Goal: Task Accomplishment & Management: Complete application form

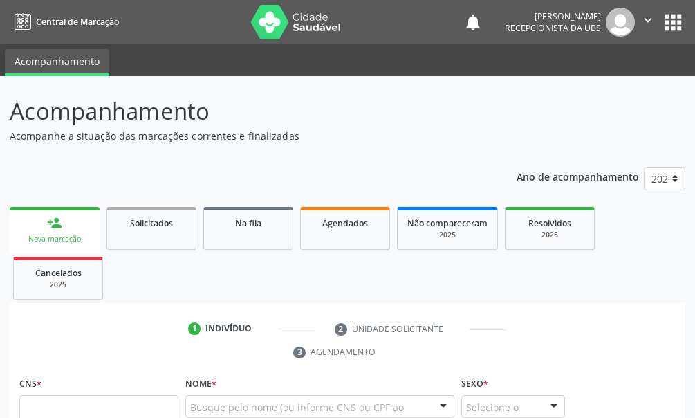
scroll to position [5, 0]
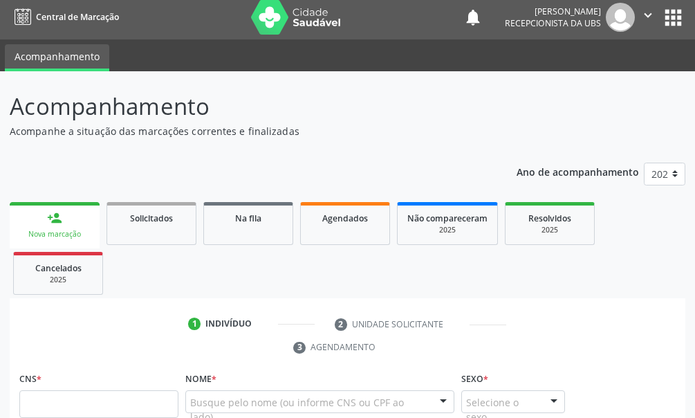
click at [58, 214] on div "person_add" at bounding box center [54, 217] width 15 height 15
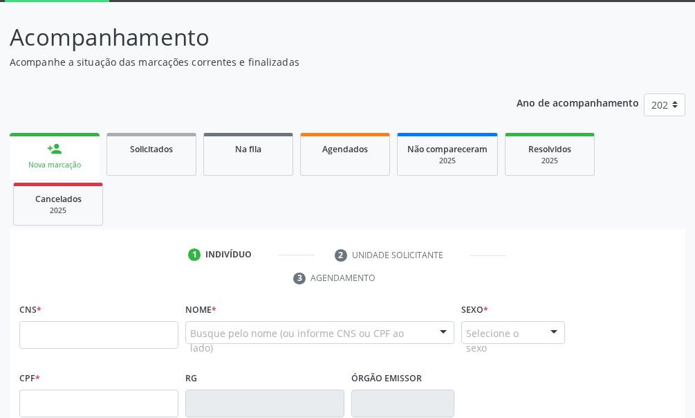
scroll to position [143, 0]
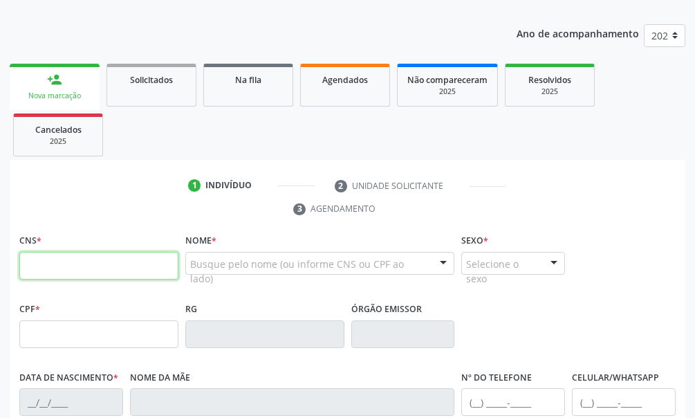
click at [44, 271] on input "text" at bounding box center [98, 266] width 159 height 28
type input "708 0025 2911 0530"
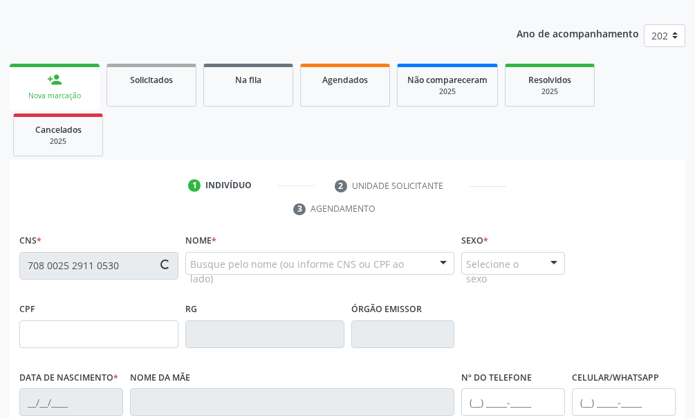
type input "191.569.794-87"
type input "02/09/1945"
type input "Maria Pereira de Sousa"
type input "(87) 99999-9999"
type input "(87) 99987-6469"
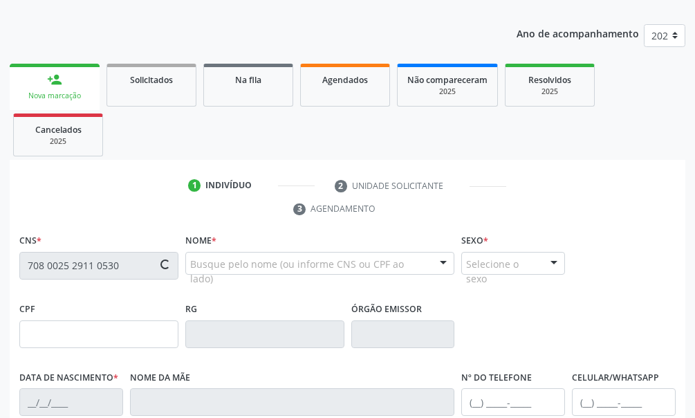
type input "408.018.104-34"
type input "S/N"
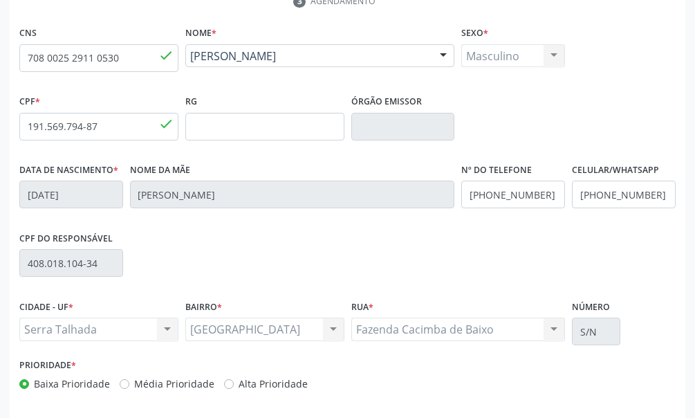
scroll to position [405, 0]
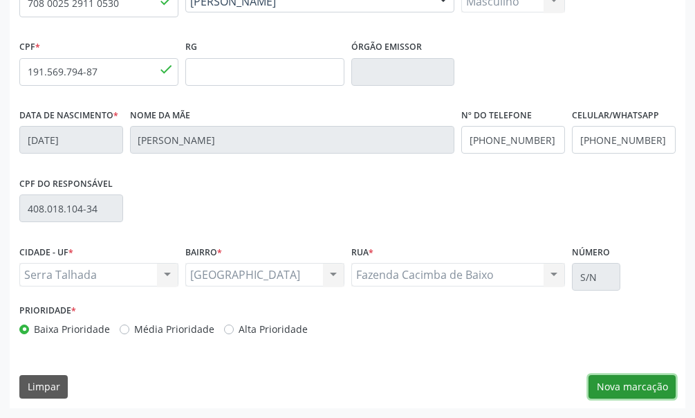
click at [650, 385] on button "Nova marcação" at bounding box center [632, 387] width 87 height 24
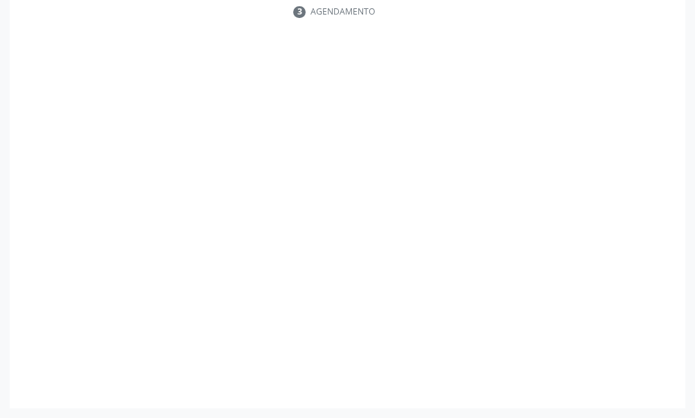
scroll to position [340, 0]
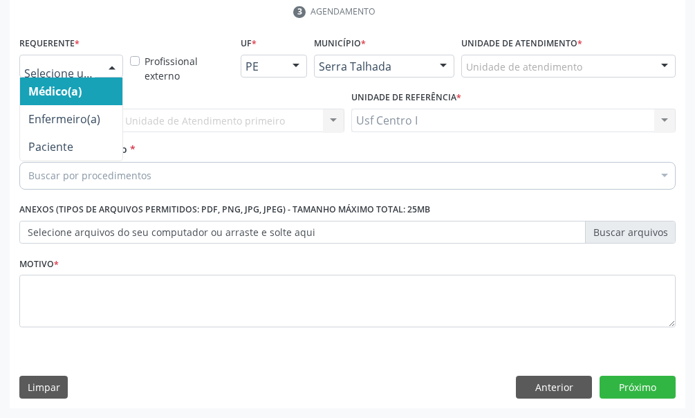
click at [111, 64] on div at bounding box center [112, 67] width 21 height 24
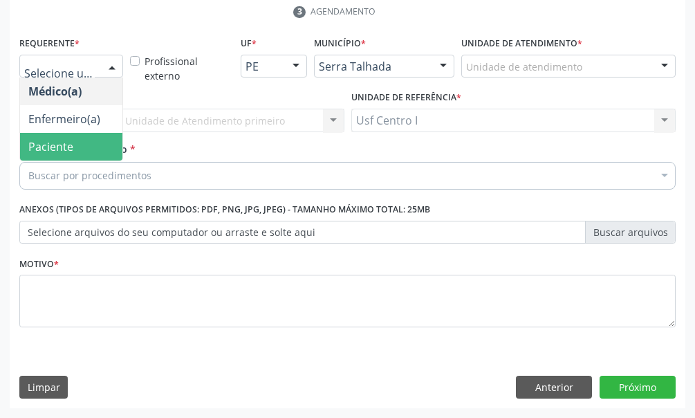
click at [91, 146] on span "Paciente" at bounding box center [71, 147] width 102 height 28
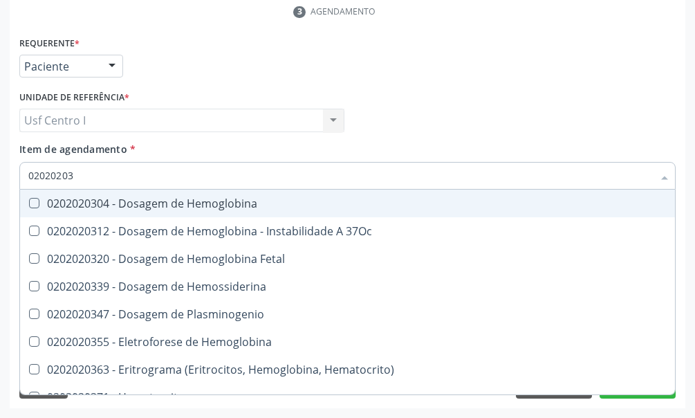
type input "020202038"
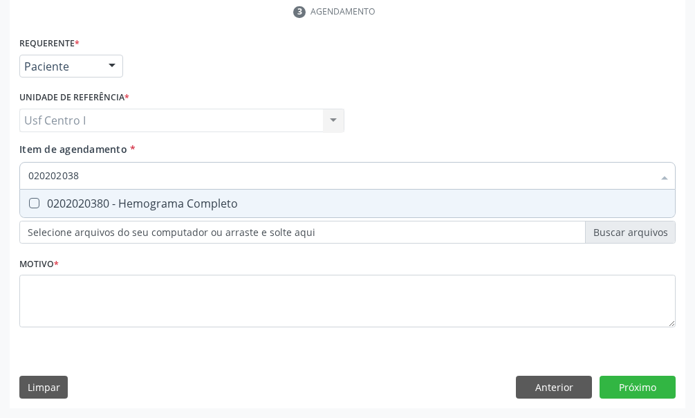
click at [30, 203] on Completo at bounding box center [34, 203] width 10 height 10
click at [29, 203] on Completo "checkbox" at bounding box center [24, 203] width 9 height 9
checkbox Completo "true"
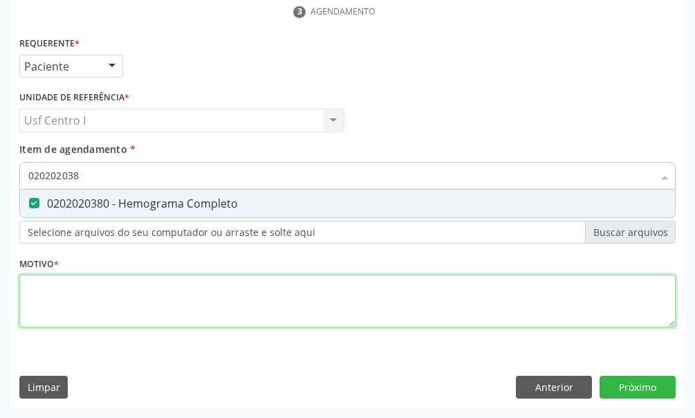
click at [33, 282] on div "Requerente * Paciente Médico(a) Enfermeiro(a) Paciente Nenhum resultado encontr…" at bounding box center [347, 189] width 657 height 313
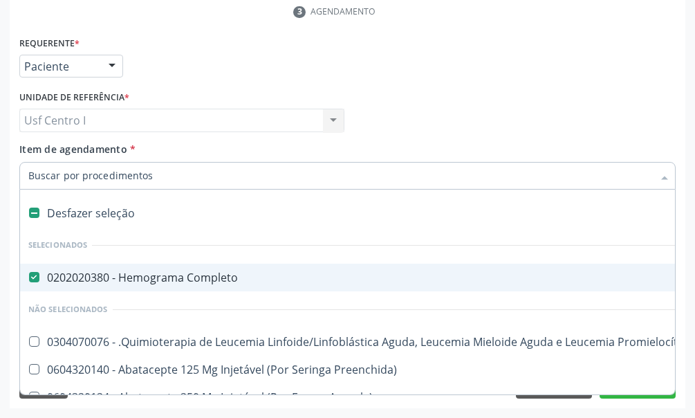
click at [48, 169] on input "Item de agendamento *" at bounding box center [340, 176] width 625 height 28
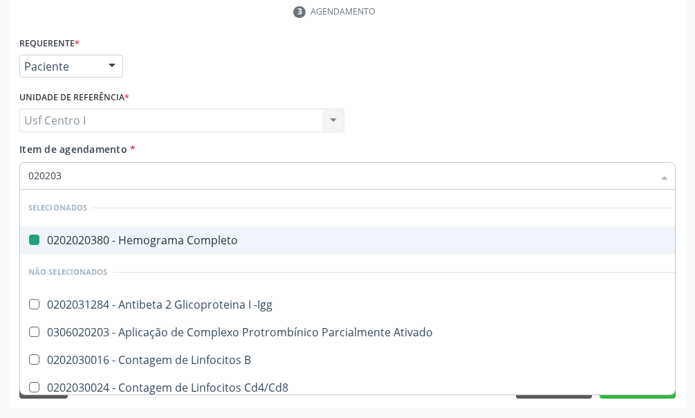
type input "0202030"
checkbox Completo "false"
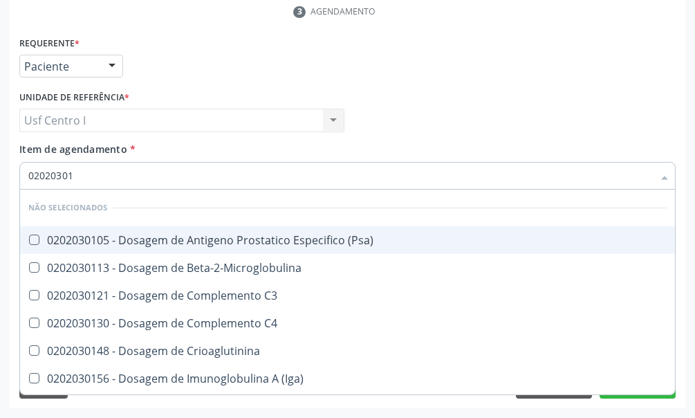
type input "020203010"
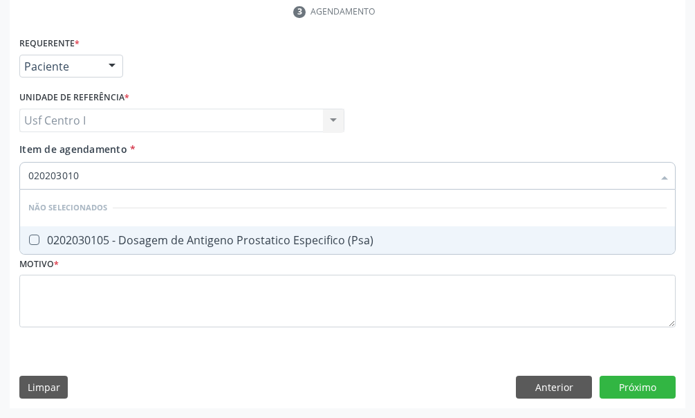
click at [34, 240] on \(Psa\) at bounding box center [34, 240] width 10 height 10
click at [29, 240] on \(Psa\) "checkbox" at bounding box center [24, 239] width 9 height 9
checkbox \(Psa\) "true"
click at [648, 383] on div "Requerente * Paciente Médico(a) Enfermeiro(a) Paciente Nenhum resultado encontr…" at bounding box center [348, 221] width 676 height 376
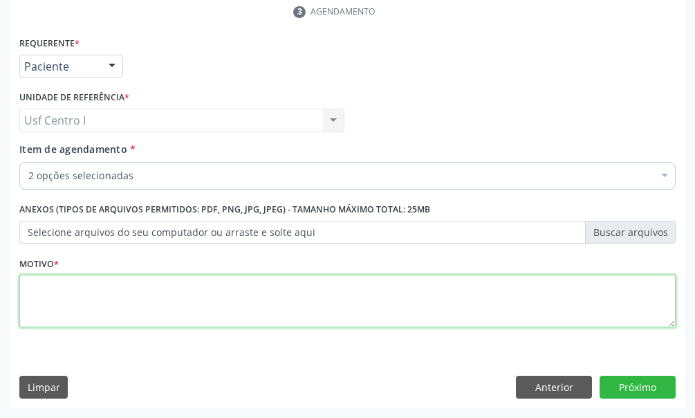
click at [44, 295] on textarea at bounding box center [347, 301] width 657 height 53
type textarea ","
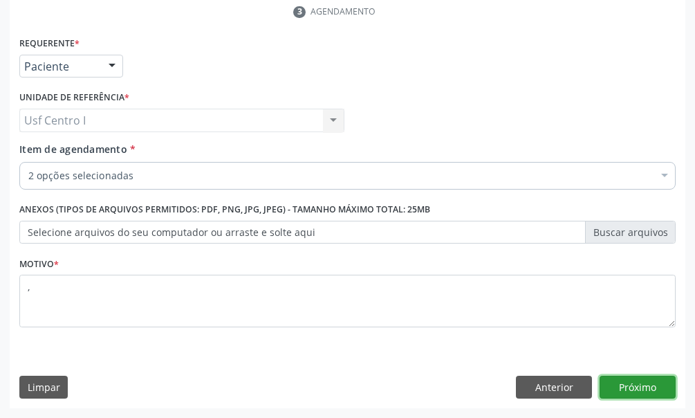
click at [654, 389] on button "Próximo" at bounding box center [638, 388] width 76 height 24
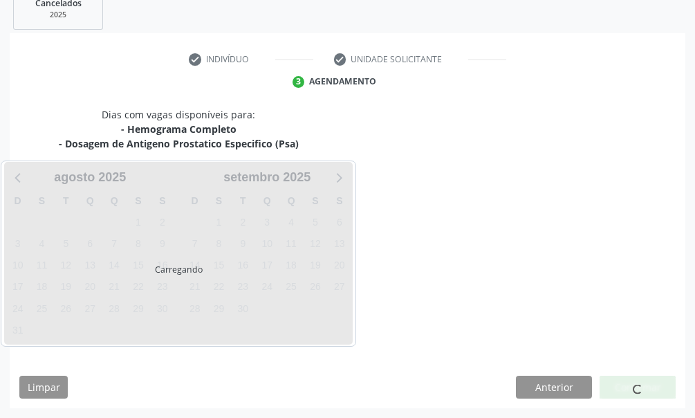
scroll to position [270, 0]
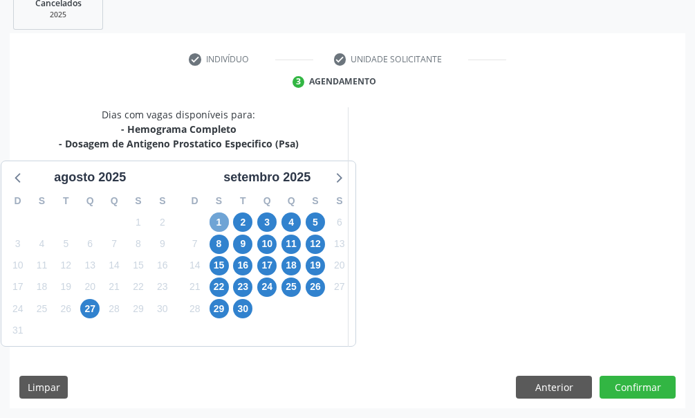
click at [220, 222] on span "1" at bounding box center [219, 221] width 19 height 19
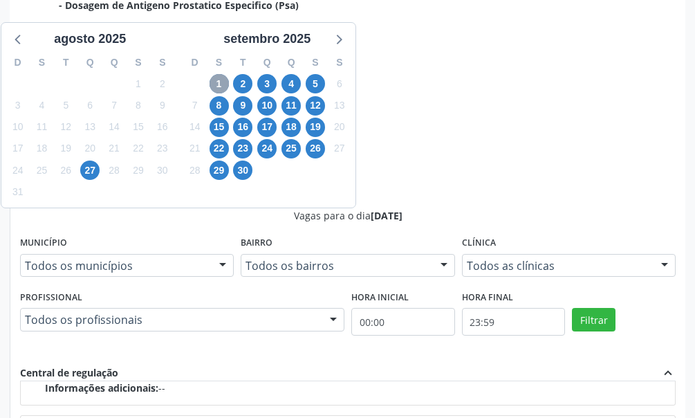
scroll to position [477, 0]
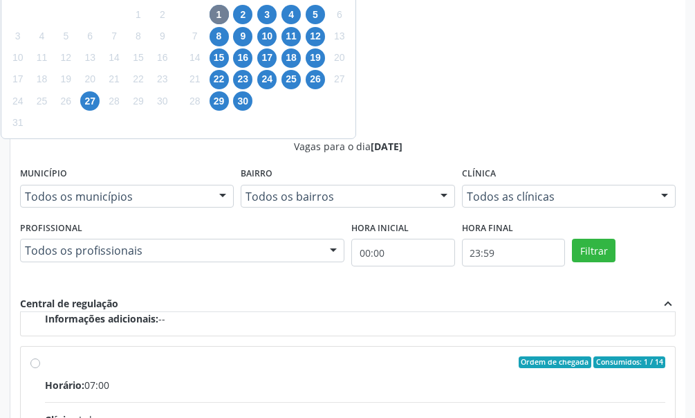
radio input "true"
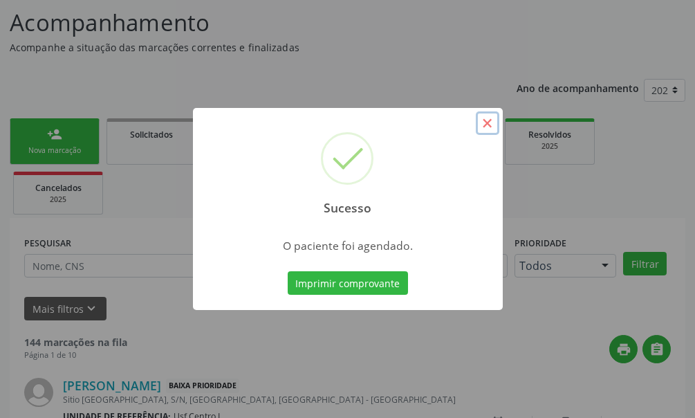
click at [485, 120] on button "×" at bounding box center [488, 123] width 24 height 24
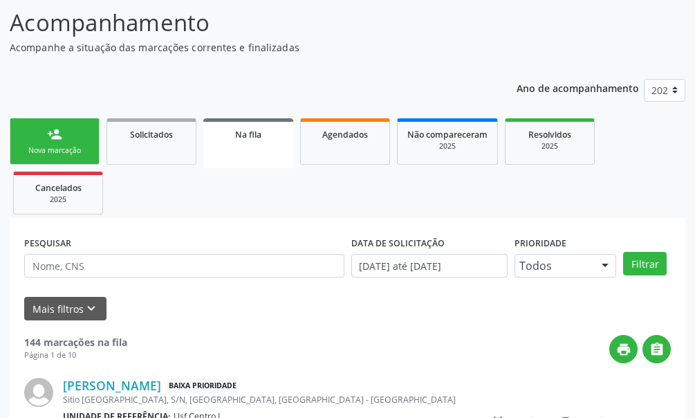
click at [46, 146] on div "Nova marcação" at bounding box center [54, 150] width 69 height 10
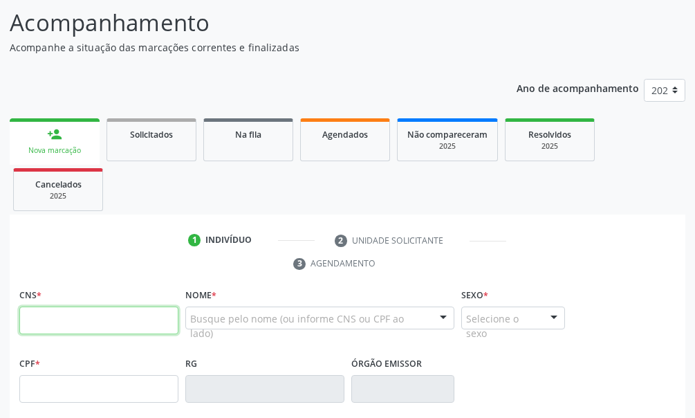
click at [51, 325] on input "text" at bounding box center [98, 320] width 159 height 28
type input "898 0500 1847 7552"
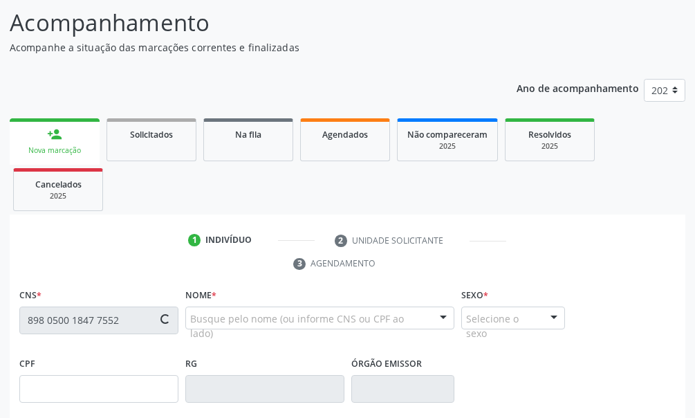
type input "030.229.464-30"
type input "22/07/1979"
type input "Eurides Maria da Silva Lima"
type input "(87) 99605-0221"
type input "043.283.504-04"
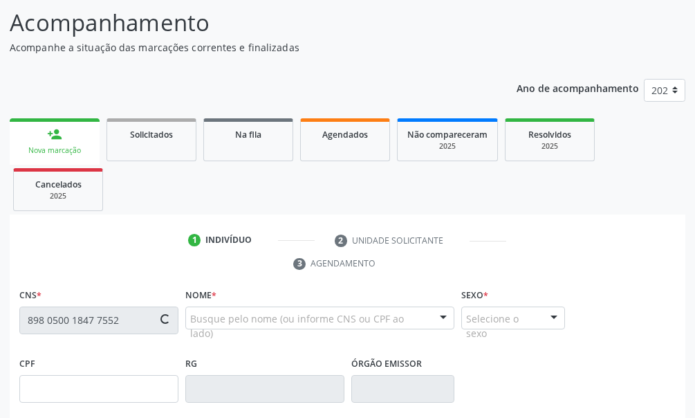
type input "388"
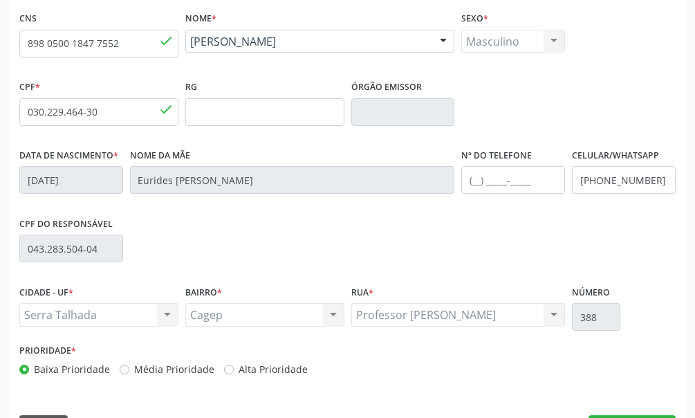
scroll to position [405, 0]
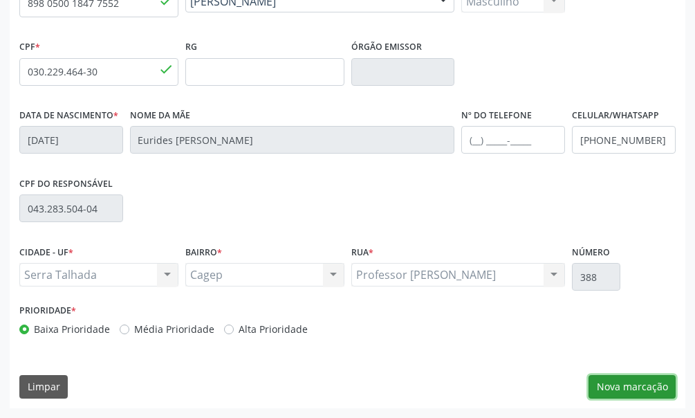
click at [625, 389] on button "Nova marcação" at bounding box center [632, 387] width 87 height 24
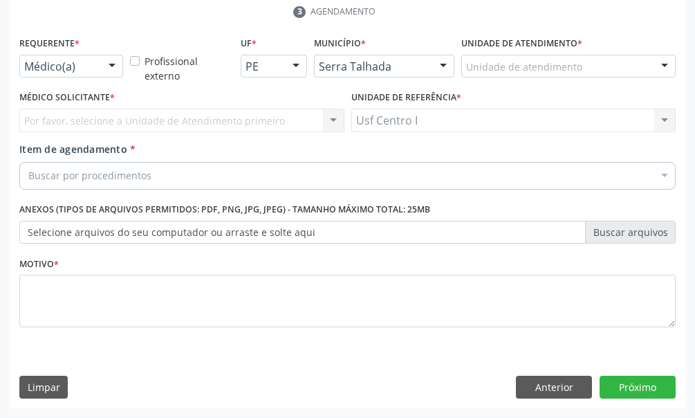
scroll to position [340, 0]
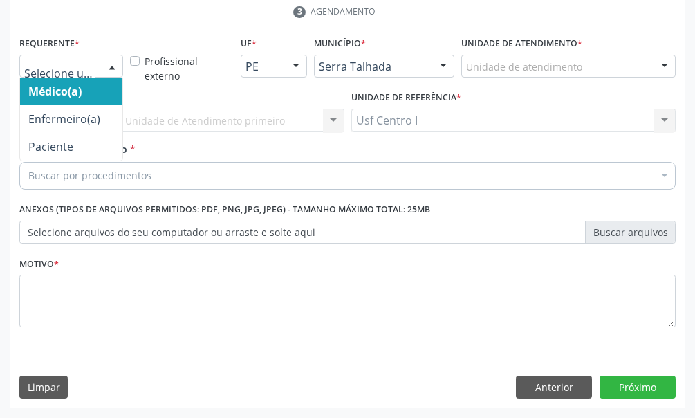
click at [109, 73] on div at bounding box center [112, 67] width 21 height 24
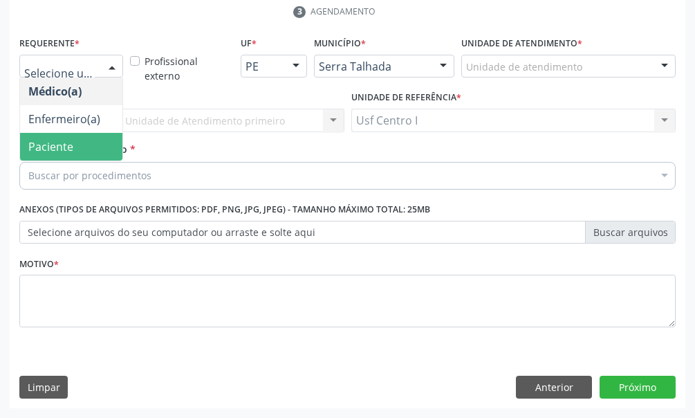
click at [87, 152] on span "Paciente" at bounding box center [71, 147] width 102 height 28
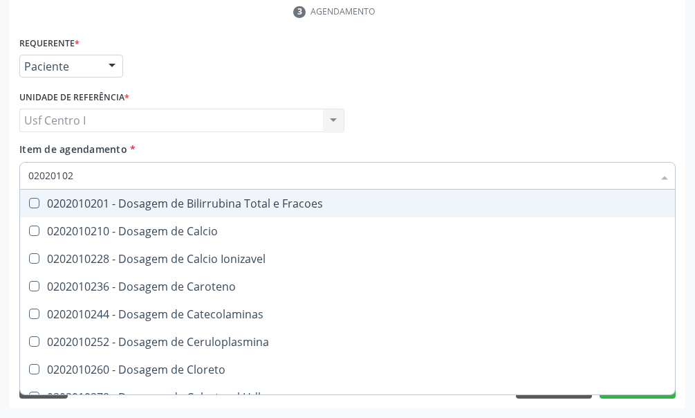
type input "020201029"
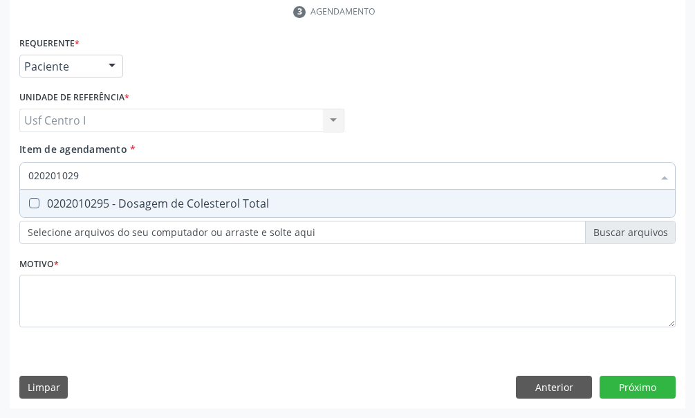
click at [30, 201] on Total at bounding box center [34, 203] width 10 height 10
click at [29, 201] on Total "checkbox" at bounding box center [24, 203] width 9 height 9
checkbox Total "true"
click at [86, 176] on input "020201029" at bounding box center [340, 176] width 625 height 28
type input "02020102"
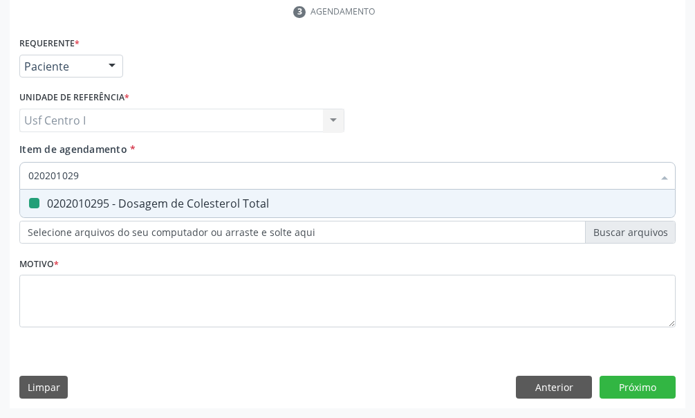
checkbox Total "false"
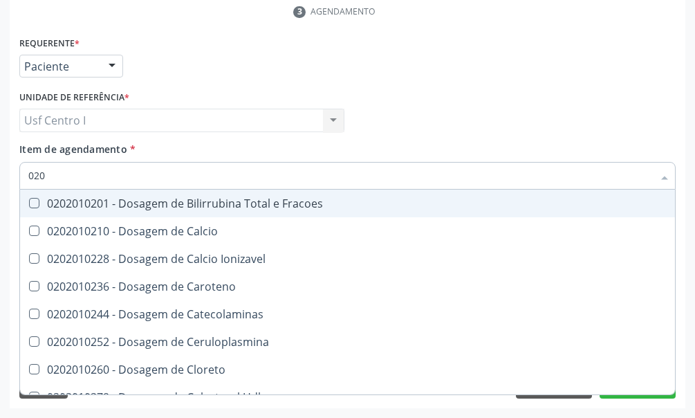
type input "02"
checkbox Total "false"
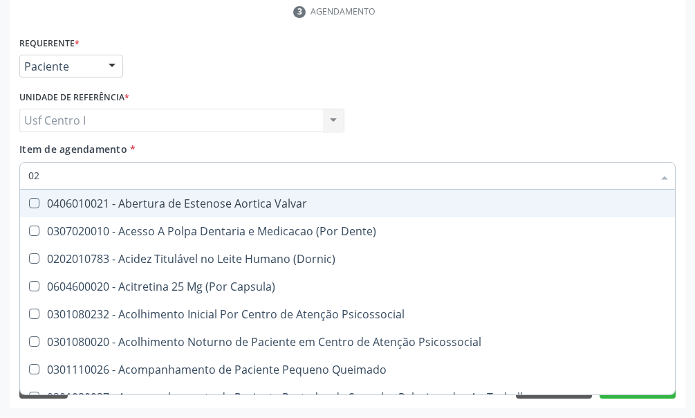
type input "020"
checkbox Congênita "true"
checkbox Total "false"
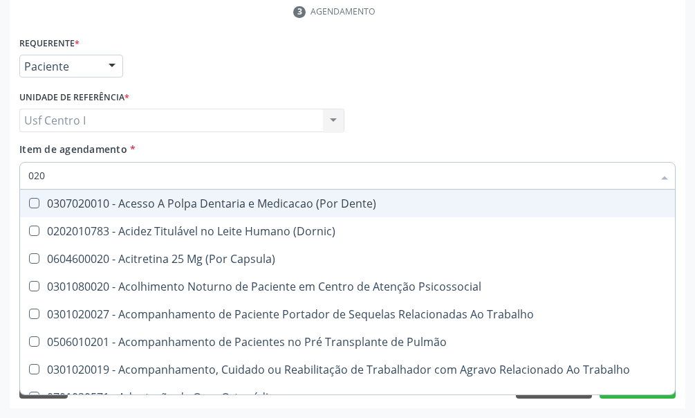
type input "0202"
checkbox Fragmento "true"
checkbox Total "false"
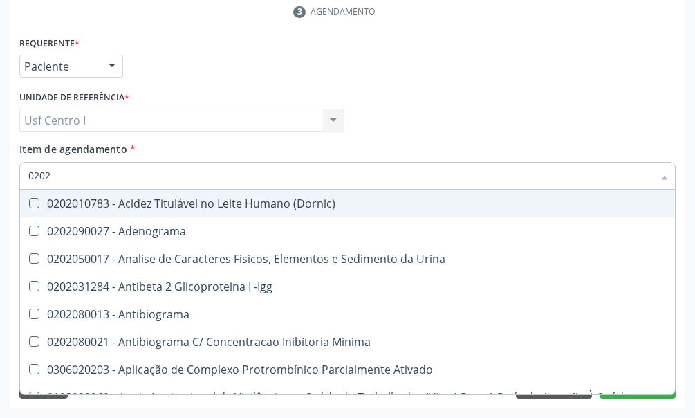
type input "02020"
checkbox Total "true"
checkbox Etossuximida "false"
type input "020201"
checkbox Parceria\) "true"
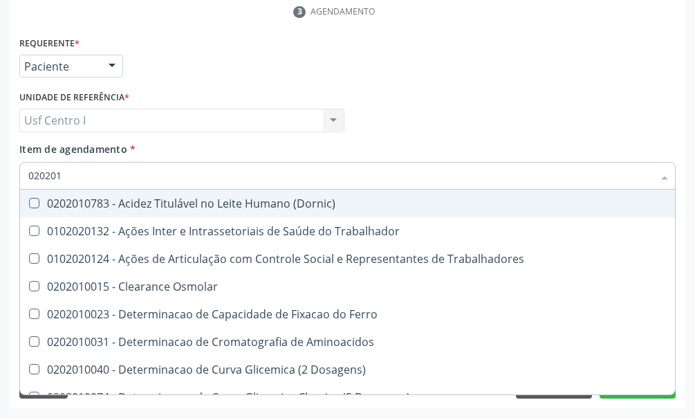
type input "0202010"
checkbox Fracoes "true"
checkbox Total "false"
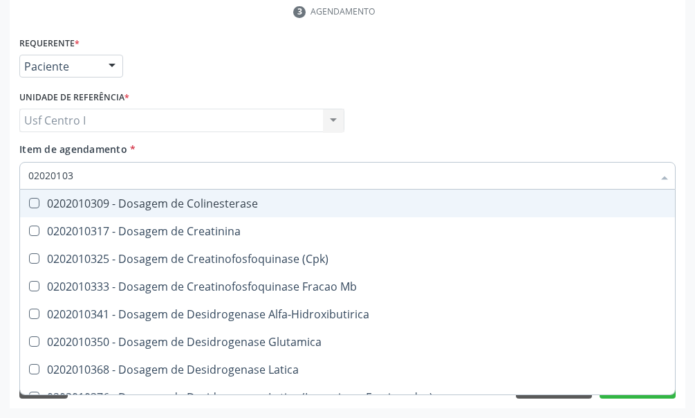
type input "020201031"
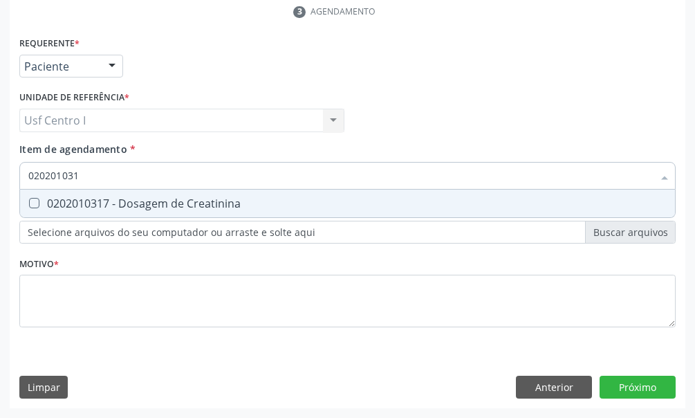
click at [30, 206] on Creatinina at bounding box center [34, 203] width 10 height 10
click at [29, 206] on Creatinina "checkbox" at bounding box center [24, 203] width 9 height 9
checkbox Creatinina "true"
click at [82, 176] on input "020201031" at bounding box center [340, 176] width 625 height 28
type input "02020103"
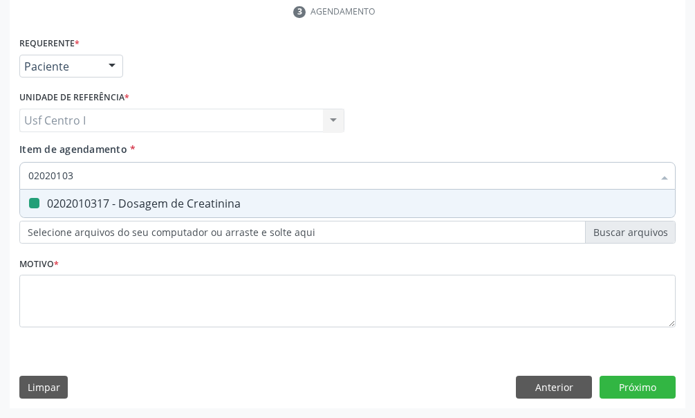
checkbox Creatinina "false"
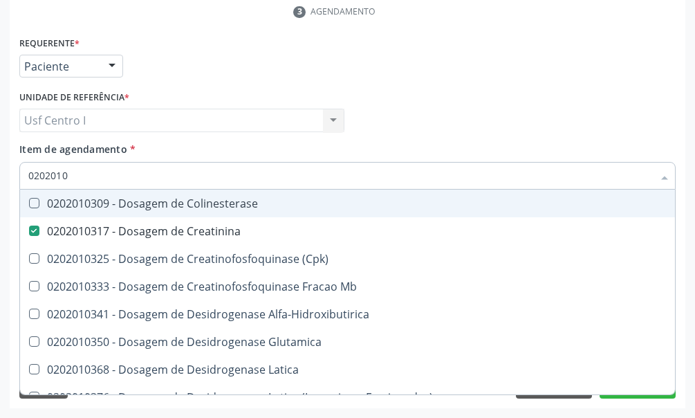
type input "020201"
checkbox Creatinina "false"
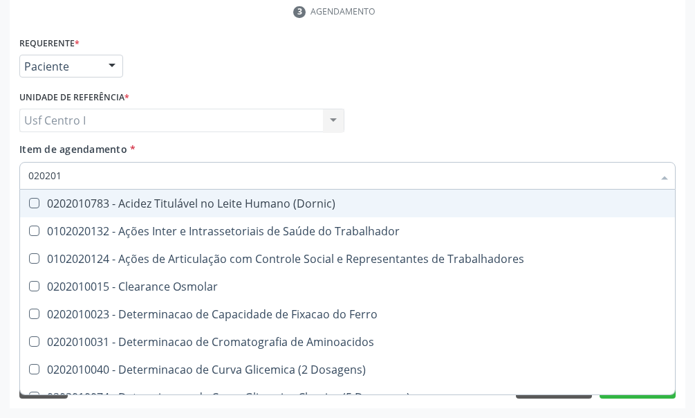
type input "02020"
checkbox Total "false"
checkbox Creatinina "false"
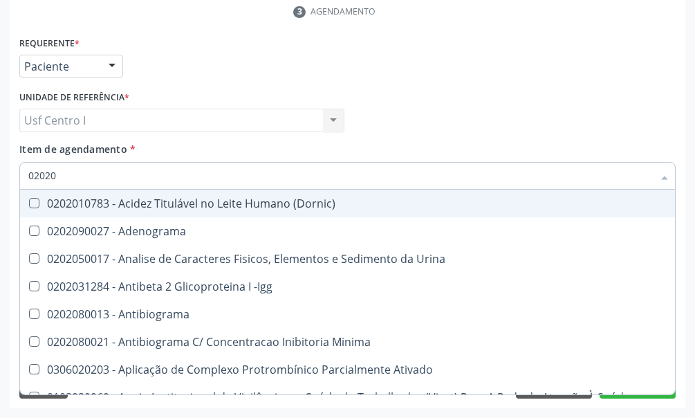
type input "020201"
checkbox Parceria\) "true"
checkbox Gestante "true"
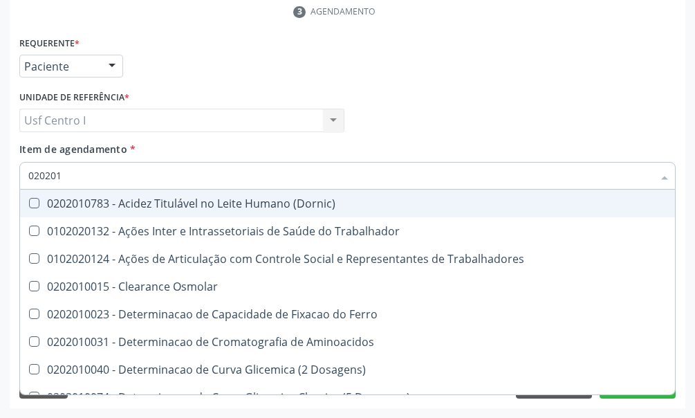
type input "0202010"
checkbox Fracoes "true"
checkbox Ionizavel "true"
checkbox Total "false"
checkbox Creatinina "false"
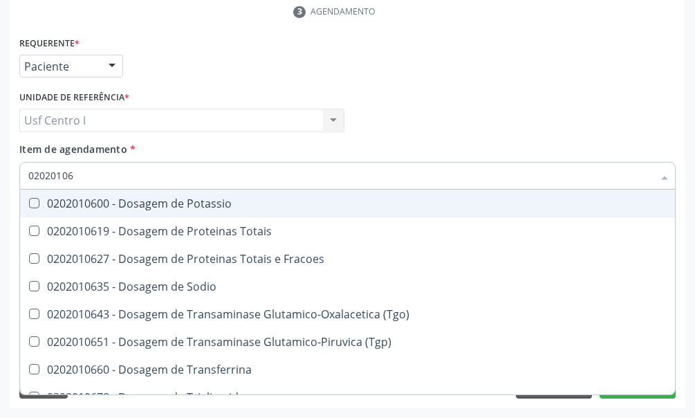
type input "020201067"
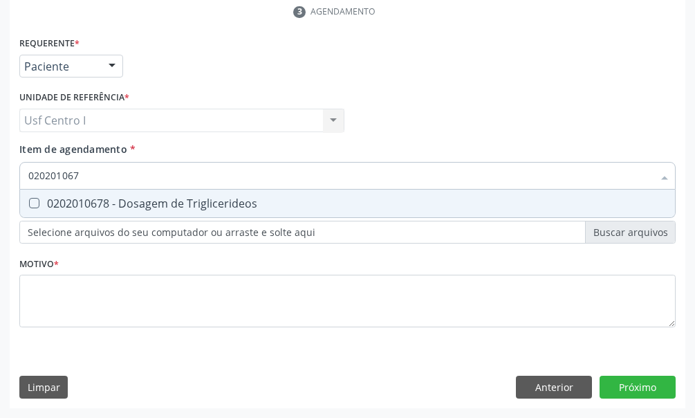
click at [35, 206] on Triglicerideos at bounding box center [34, 203] width 10 height 10
click at [29, 206] on Triglicerideos "checkbox" at bounding box center [24, 203] width 9 height 9
checkbox Triglicerideos "true"
click at [89, 175] on input "020201067" at bounding box center [340, 176] width 625 height 28
type input "02020106"
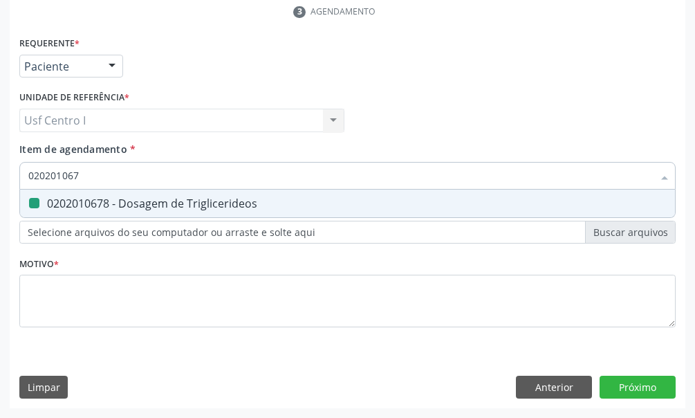
checkbox Triglicerideos "false"
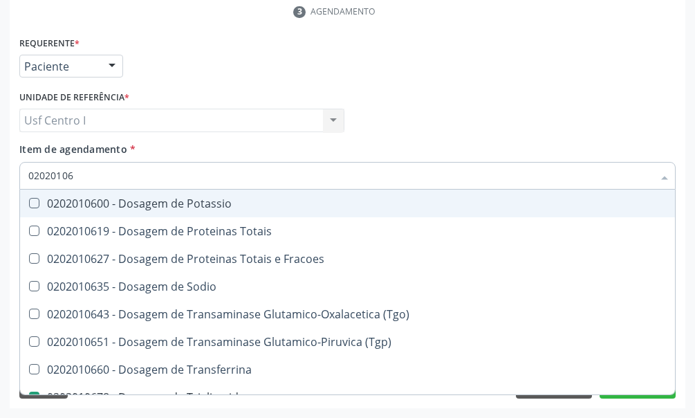
type input "0202010"
checkbox Triglicerideos "false"
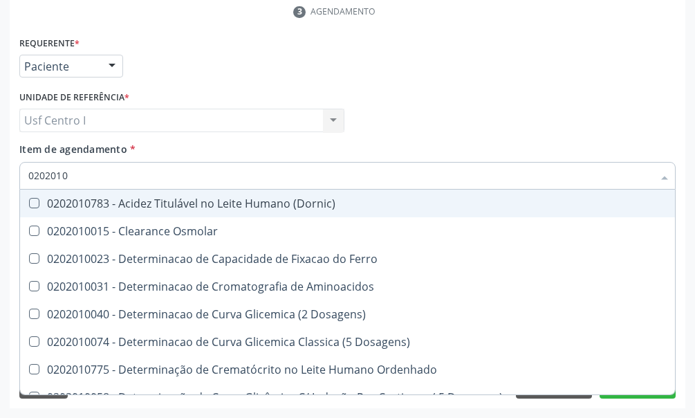
type input "02020106"
checkbox Dosagens\) "true"
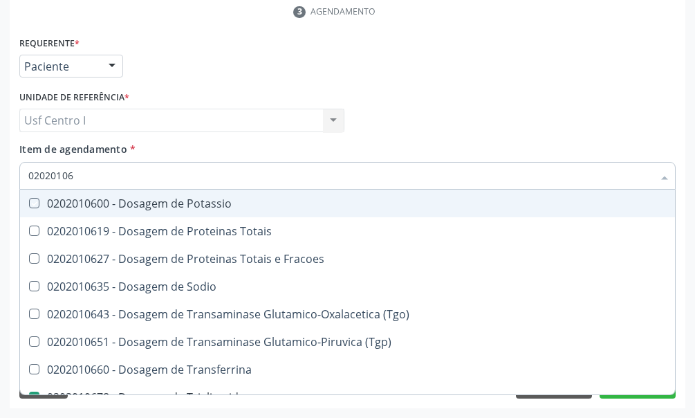
type input "020201067"
checkbox Potassio "true"
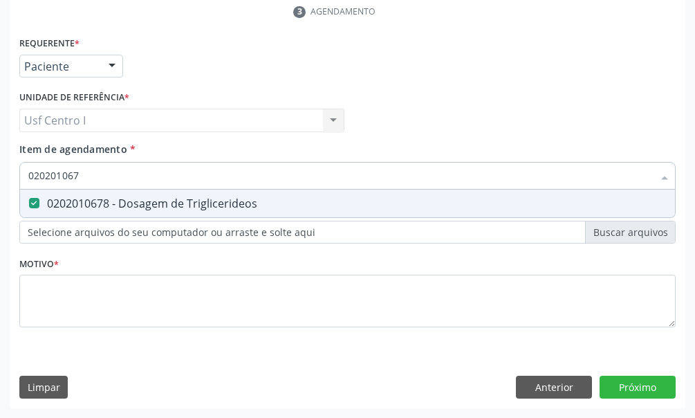
type input "02020106"
checkbox Triglicerideos "false"
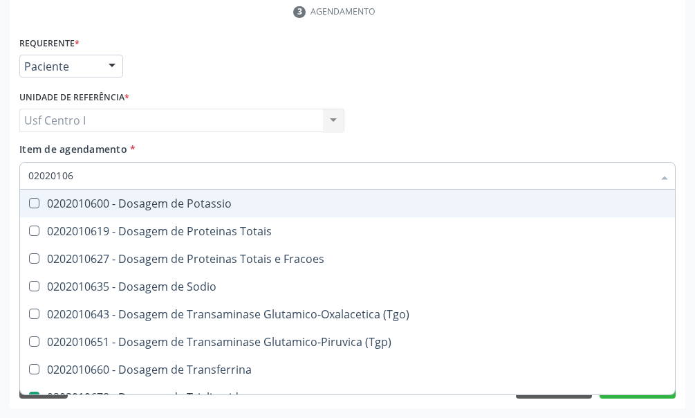
type input "0202010"
checkbox Triglicerideos "false"
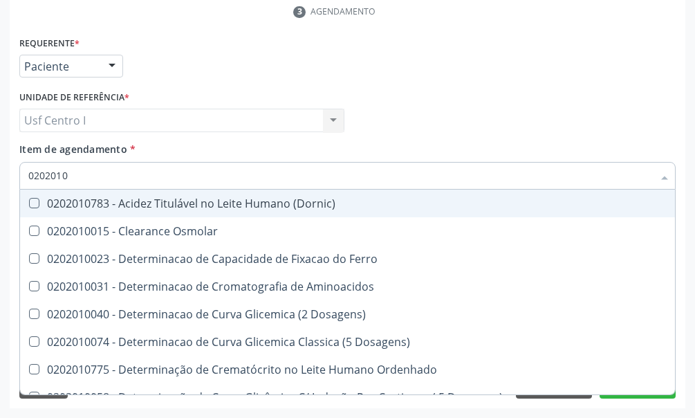
type input "020201"
checkbox Total "false"
checkbox Creatinina "false"
checkbox Ferritina "true"
checkbox Folato "true"
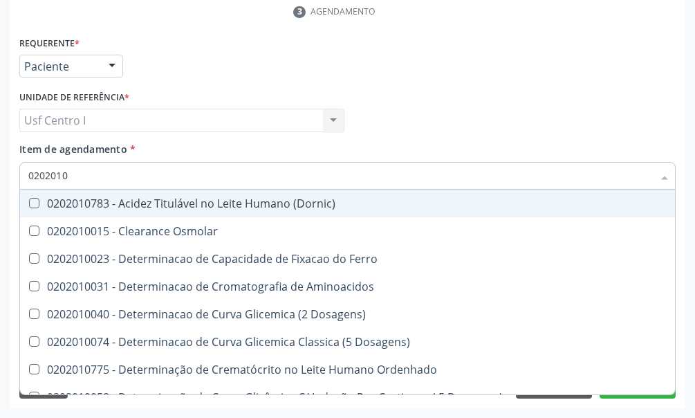
checkbox Triglicerideos "false"
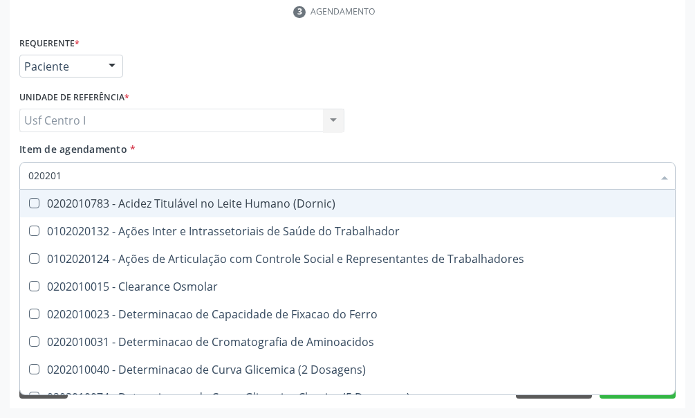
type input "02020"
checkbox Total "false"
checkbox Creatinina "false"
checkbox Triglicerideos "false"
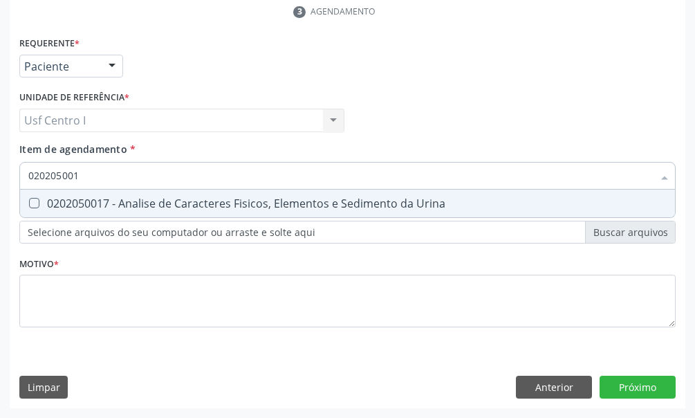
type input "0202050017"
click at [33, 203] on Urina at bounding box center [34, 203] width 10 height 10
click at [29, 203] on Urina "checkbox" at bounding box center [24, 203] width 9 height 9
checkbox Urina "true"
click at [94, 172] on input "0202050017" at bounding box center [340, 176] width 625 height 28
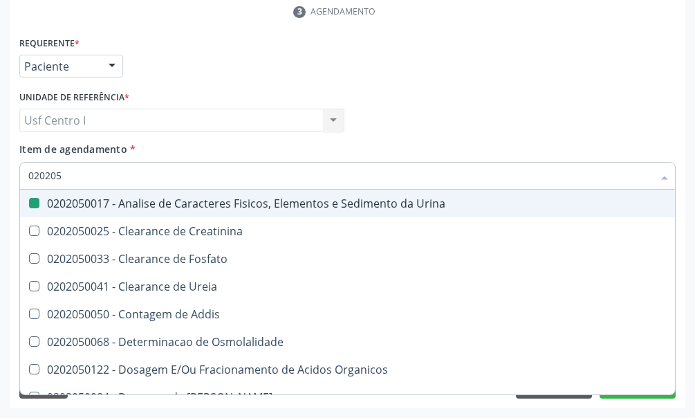
type input "02020"
checkbox Urina "false"
checkbox Fosfato "true"
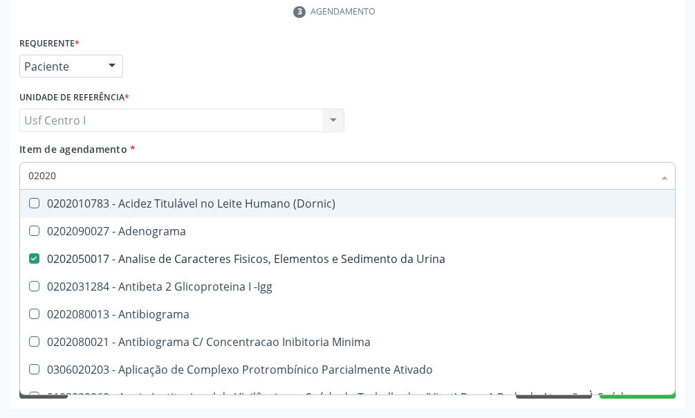
type input "020201"
checkbox Urina "false"
checkbox Parceria\) "true"
checkbox Gestante "true"
checkbox Acetona "true"
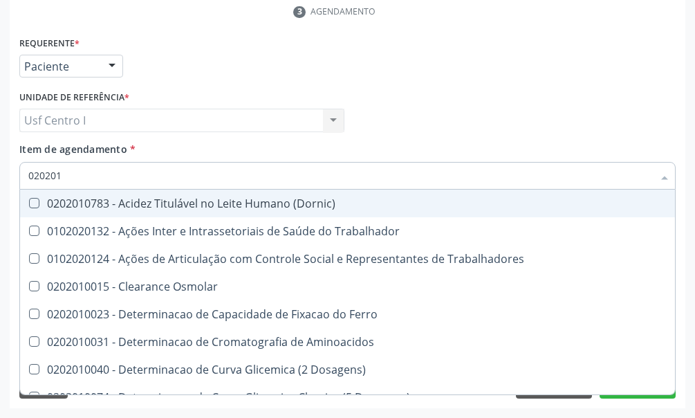
type input "0202010"
checkbox Fracoes "true"
checkbox Ionizavel "true"
checkbox Total "false"
checkbox Creatinina "false"
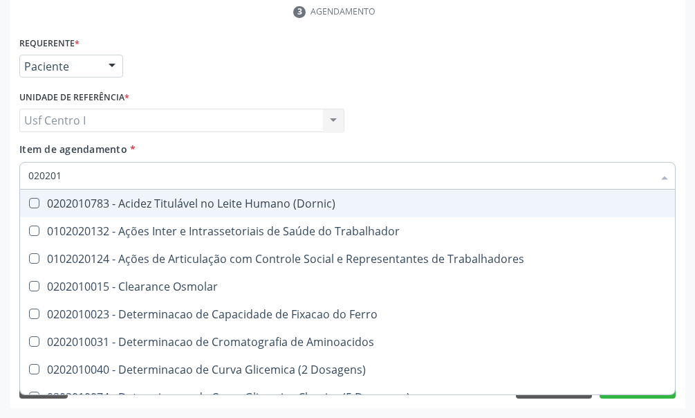
checkbox Muco-Proteinas "true"
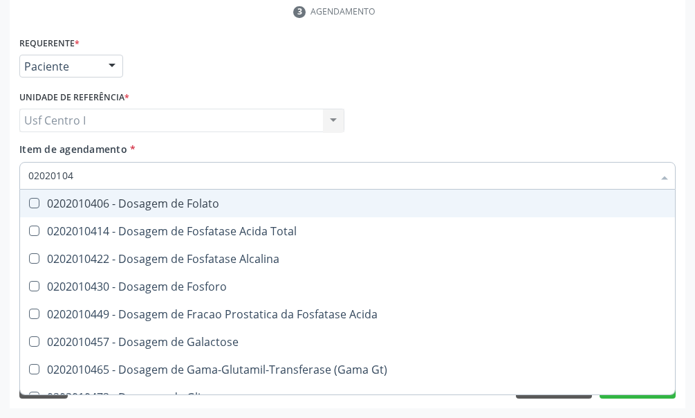
type input "020201047"
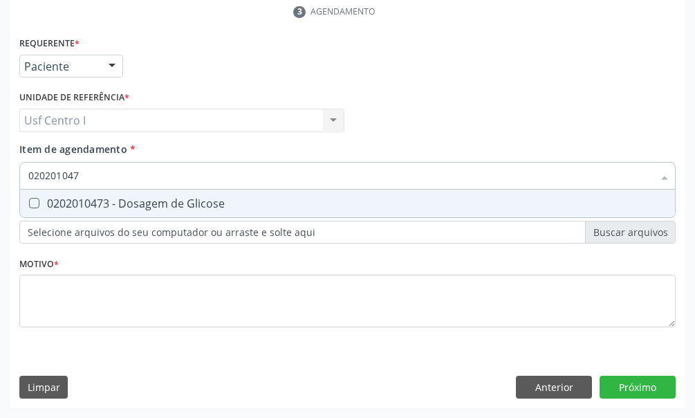
click at [36, 205] on Glicose at bounding box center [34, 203] width 10 height 10
click at [29, 205] on Glicose "checkbox" at bounding box center [24, 203] width 9 height 9
checkbox Glicose "true"
click at [86, 173] on input "020201047" at bounding box center [340, 176] width 625 height 28
type input "02020104"
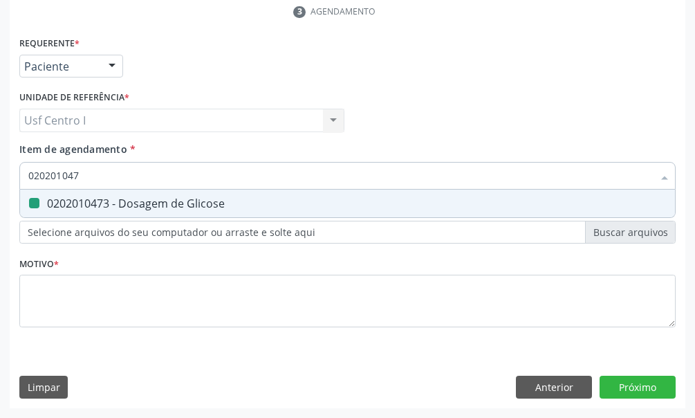
checkbox Glicose "false"
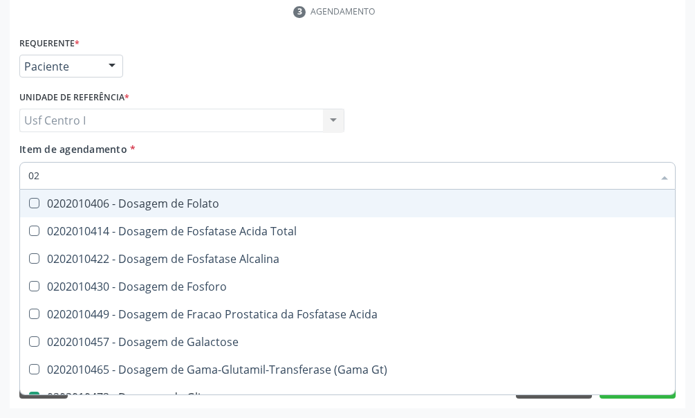
type input "0"
checkbox Alcalina "false"
checkbox Glicose "false"
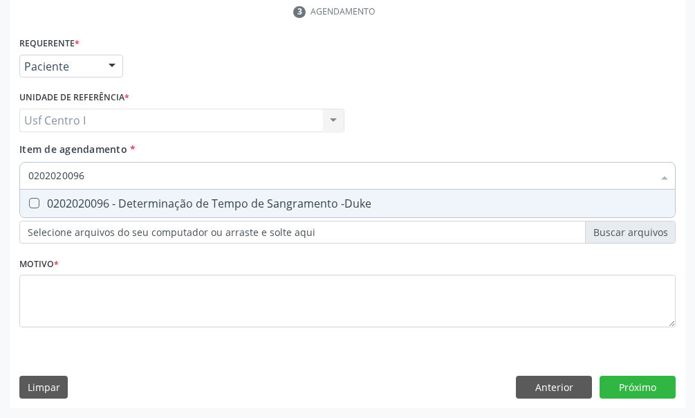
click at [96, 170] on input "0202020096" at bounding box center [340, 176] width 625 height 28
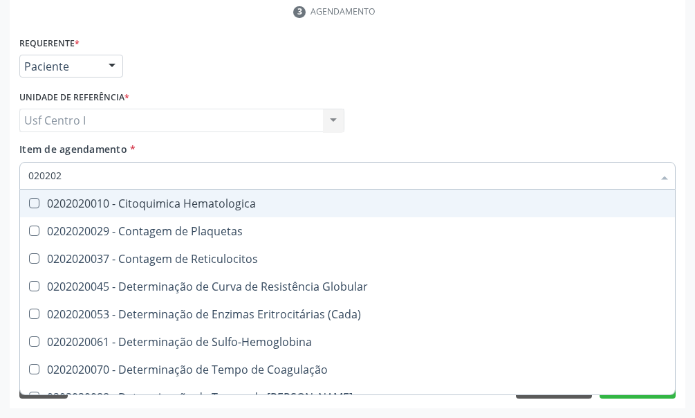
type input "02020"
checkbox Reticulocitos "true"
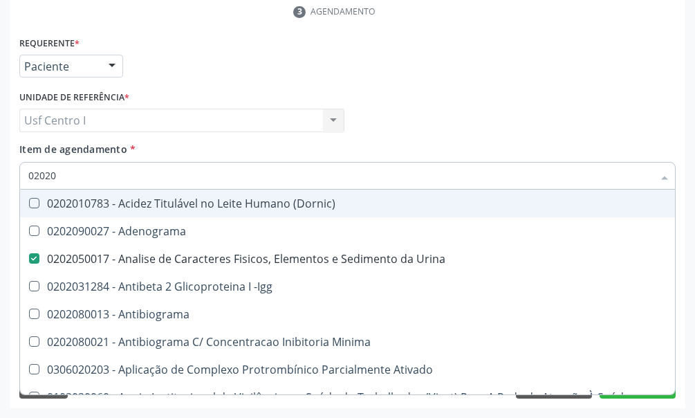
type input "020201"
checkbox Urina "false"
checkbox Parceria\) "true"
checkbox Gestante "true"
checkbox T3 "true"
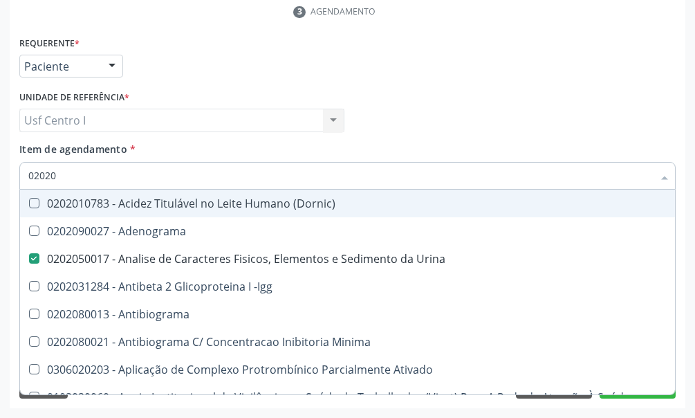
checkbox Acetona "true"
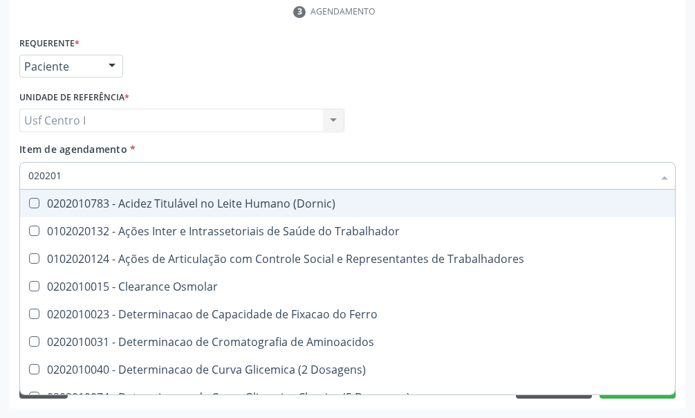
type input "0202010"
checkbox Fracoes "true"
checkbox Ionizavel "true"
checkbox Total "false"
checkbox Creatinina "false"
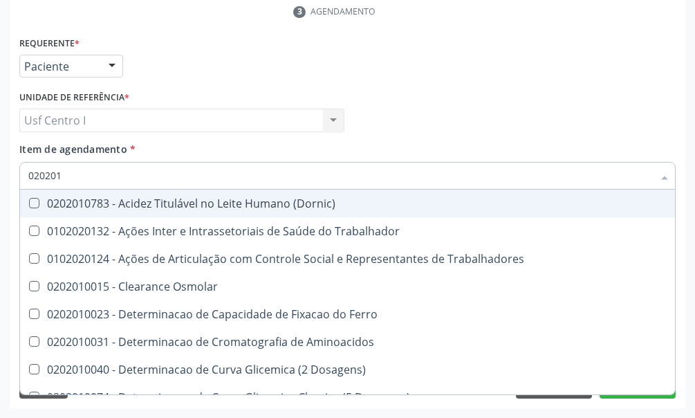
checkbox II "true"
checkbox Glicose "false"
checkbox Muco-Proteinas "true"
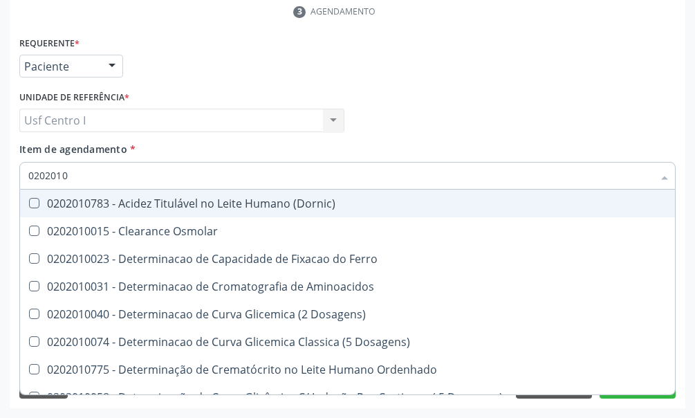
type input "02020102"
checkbox Osmolaridade "true"
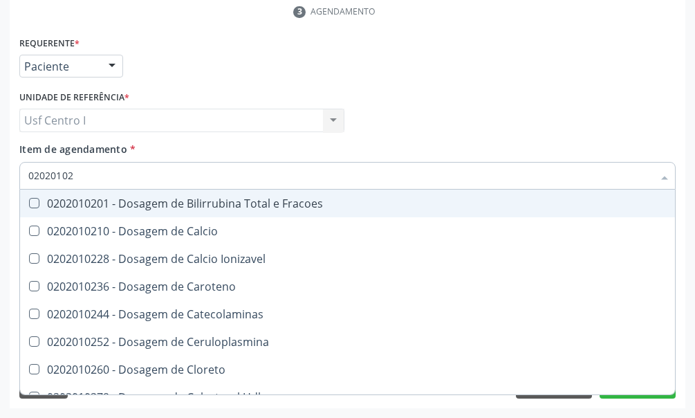
type input "020201027"
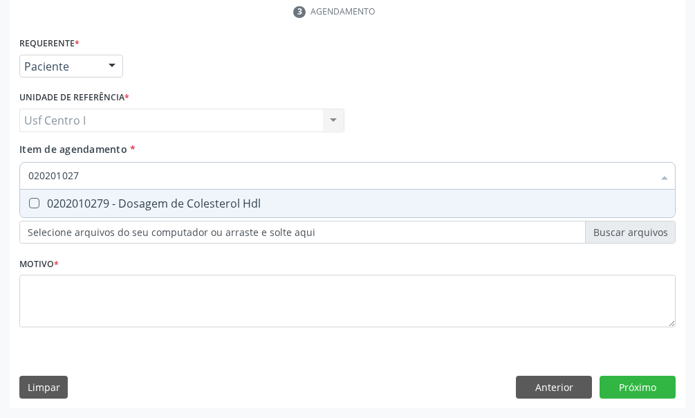
click at [35, 202] on Hdl at bounding box center [34, 203] width 10 height 10
click at [29, 202] on Hdl "checkbox" at bounding box center [24, 203] width 9 height 9
checkbox Hdl "true"
click at [89, 169] on input "020201027" at bounding box center [340, 176] width 625 height 28
type input "02020102"
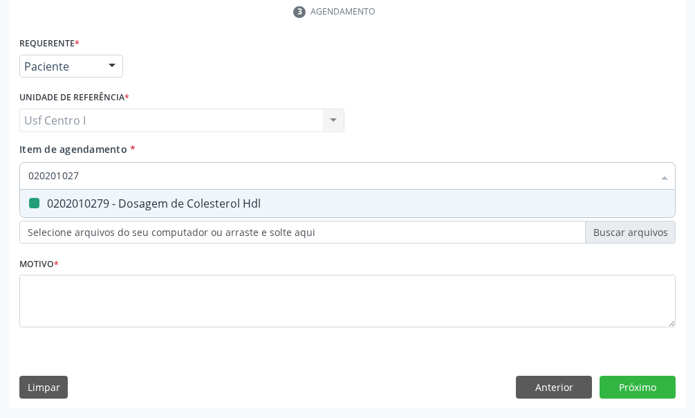
checkbox Hdl "false"
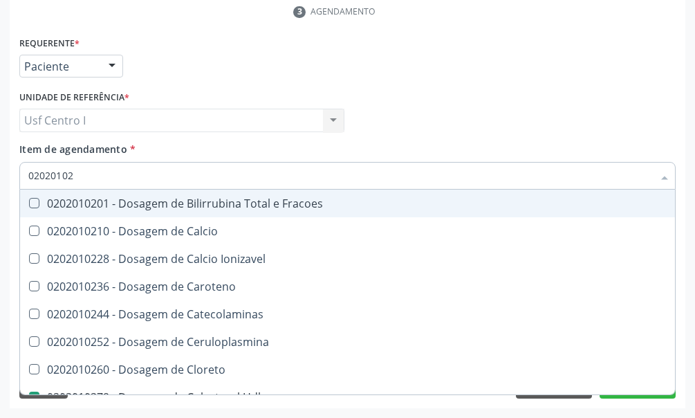
type input "0202010"
checkbox Hdl "false"
checkbox Total "false"
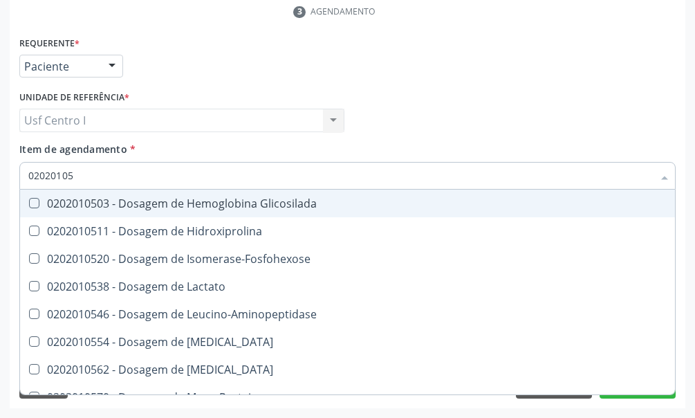
type input "020201050"
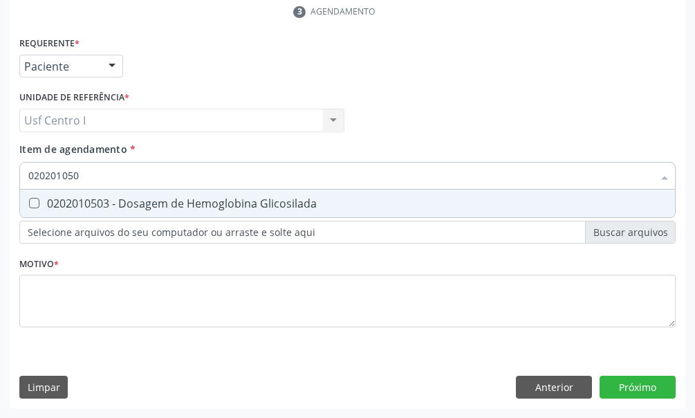
click at [34, 205] on Glicosilada at bounding box center [34, 203] width 10 height 10
click at [29, 205] on Glicosilada "checkbox" at bounding box center [24, 203] width 9 height 9
checkbox Glicosilada "true"
click at [89, 175] on input "020201050" at bounding box center [340, 176] width 625 height 28
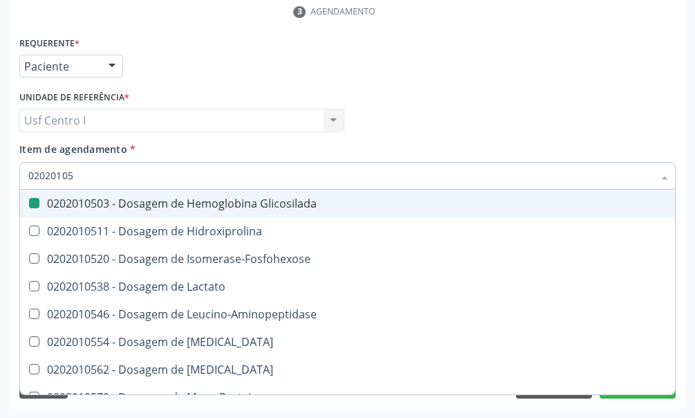
type input "0202010"
checkbox Glicosilada "false"
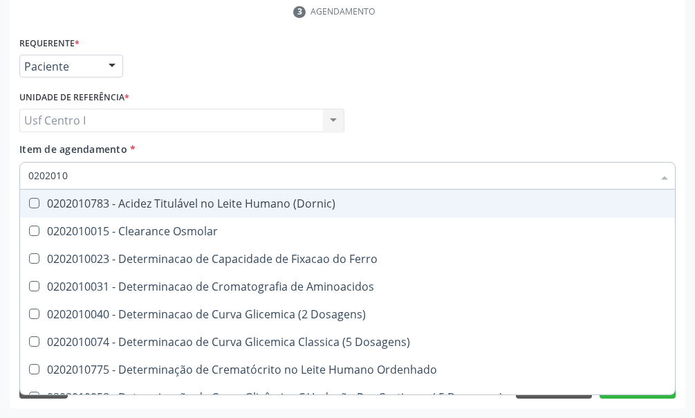
type input "02020102"
checkbox Dosagens\) "true"
checkbox Osmolaridade "true"
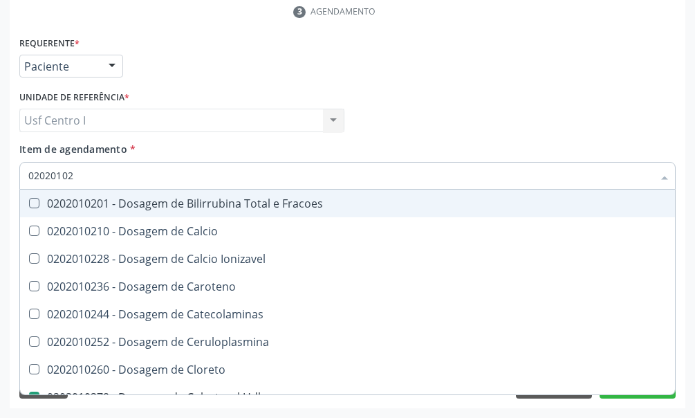
type input "020201028"
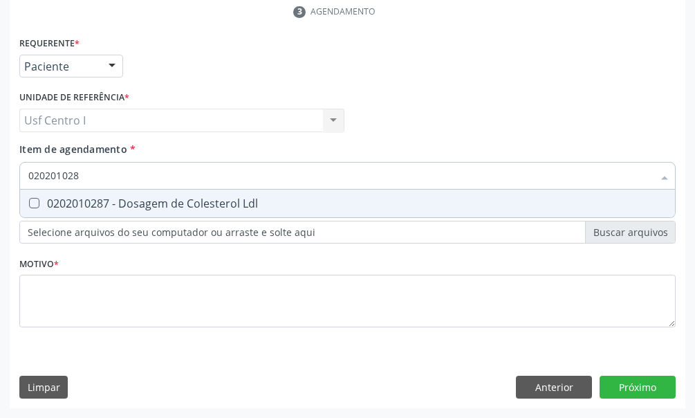
click at [35, 203] on Ldl at bounding box center [34, 203] width 10 height 10
click at [29, 203] on Ldl "checkbox" at bounding box center [24, 203] width 9 height 9
checkbox Ldl "true"
click at [92, 174] on input "020201028" at bounding box center [340, 176] width 625 height 28
type input "02020102"
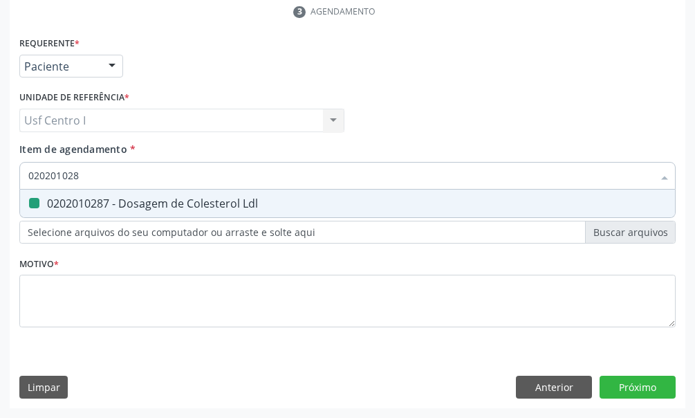
checkbox Ldl "false"
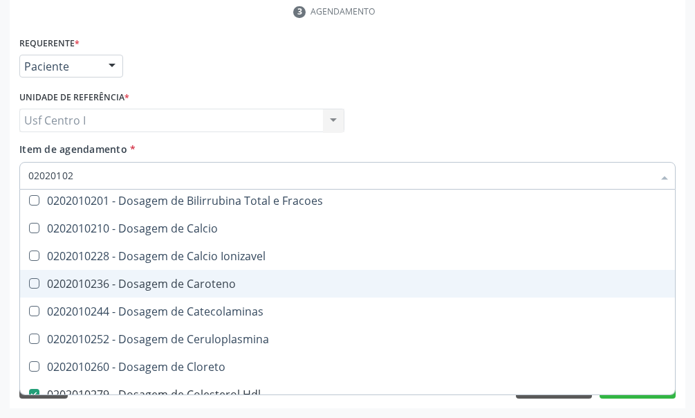
scroll to position [72, 0]
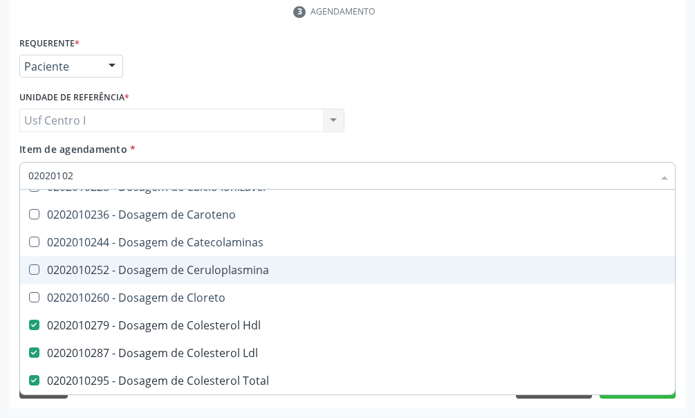
click at [406, 271] on div "0202010252 - Dosagem de Ceruloplasmina" at bounding box center [347, 269] width 639 height 11
click at [35, 269] on Ceruloplasmina at bounding box center [34, 269] width 10 height 10
click at [29, 269] on Ceruloplasmina "checkbox" at bounding box center [24, 269] width 9 height 9
checkbox Ceruloplasmina "false"
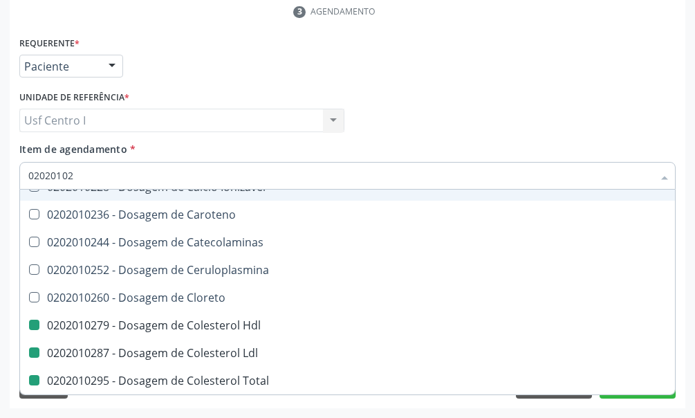
type input "0202010"
checkbox Hdl "false"
checkbox Ldl "false"
checkbox Total "false"
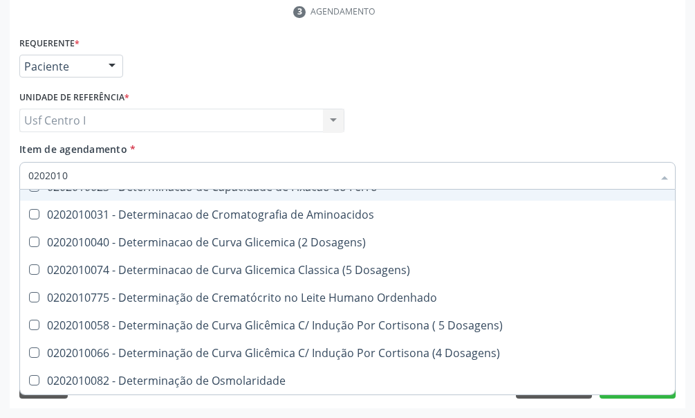
type input "020201"
checkbox Hdl "false"
checkbox Ldl "false"
checkbox Total "false"
checkbox Creatinina "false"
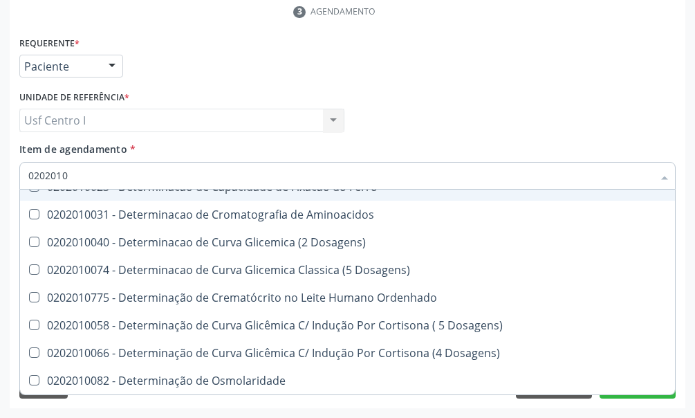
checkbox Latica "true"
checkbox Fracionadas\) "true"
checkbox Ferritina "true"
checkbox Folato "true"
checkbox Glicose "false"
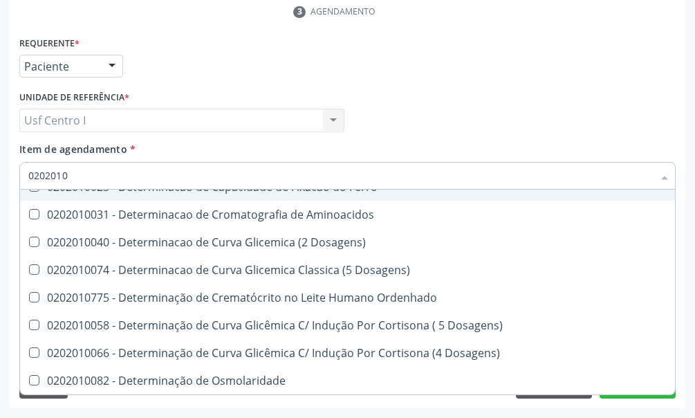
checkbox Glicosilada "false"
checkbox Nt-Probnp\) "true"
checkbox Potassio "true"
checkbox Triglicerideos "false"
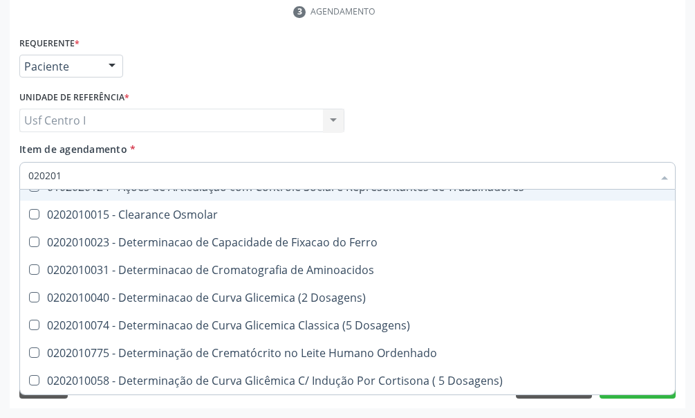
type input "02020"
checkbox Trabalhadores "true"
checkbox Hdl "false"
checkbox Ldl "false"
checkbox Total "false"
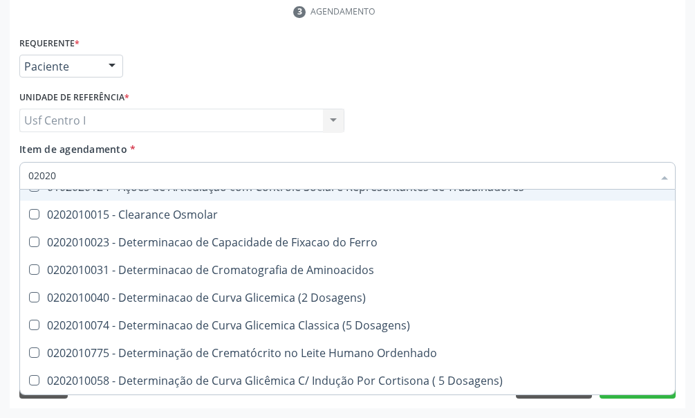
checkbox Creatinina "false"
checkbox Glicose "false"
checkbox Glicosilada "false"
checkbox Triglicerideos "false"
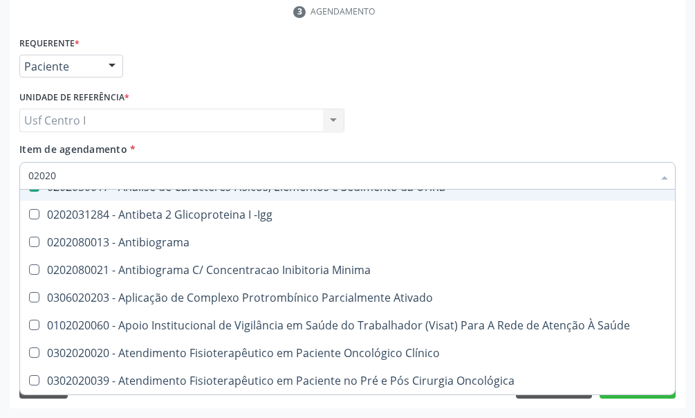
type input "020203"
checkbox Urina "false"
checkbox Hdl "false"
checkbox Ldl "false"
checkbox Total "false"
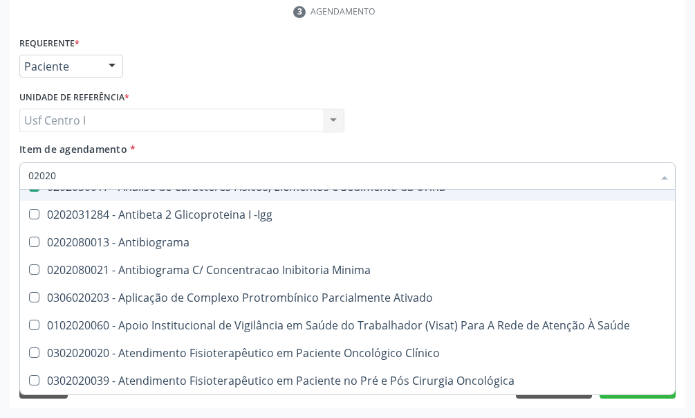
checkbox Creatinina "false"
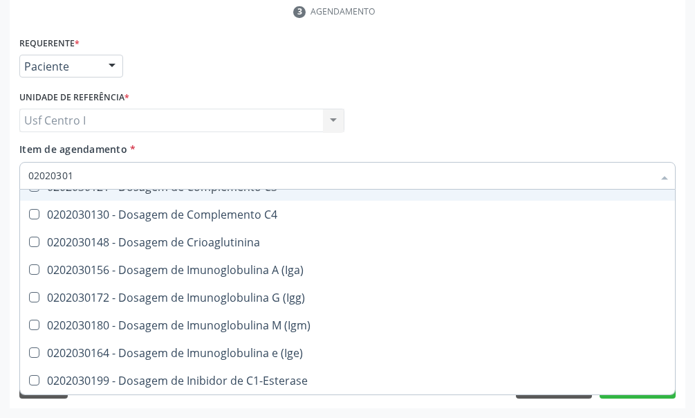
type input "020203010"
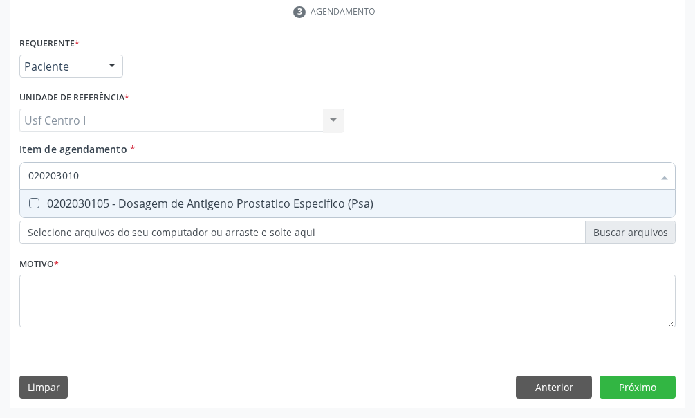
click at [36, 203] on \(Psa\) at bounding box center [34, 203] width 10 height 10
click at [29, 203] on \(Psa\) "checkbox" at bounding box center [24, 203] width 9 height 9
checkbox \(Psa\) "true"
click at [638, 387] on div "Requerente * Paciente Médico(a) Enfermeiro(a) Paciente Nenhum resultado encontr…" at bounding box center [348, 221] width 676 height 376
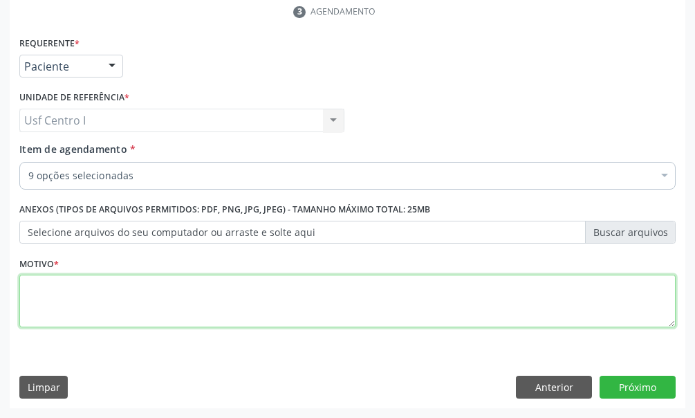
click at [46, 289] on textarea at bounding box center [347, 301] width 657 height 53
type textarea "."
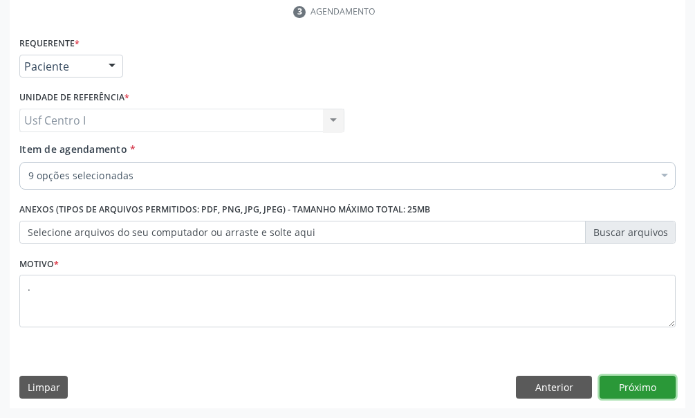
click at [631, 384] on button "Próximo" at bounding box center [638, 388] width 76 height 24
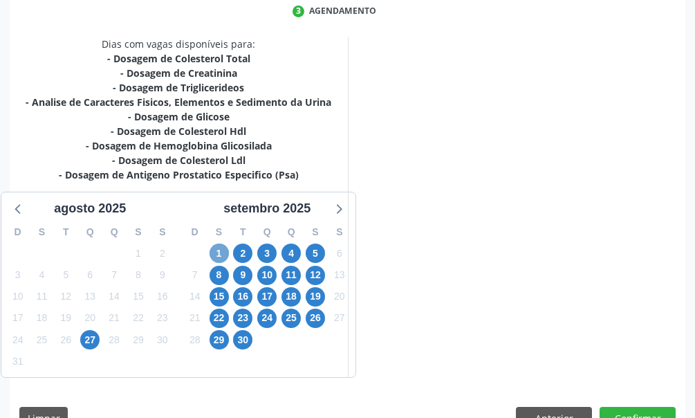
click at [221, 252] on span "1" at bounding box center [219, 253] width 19 height 19
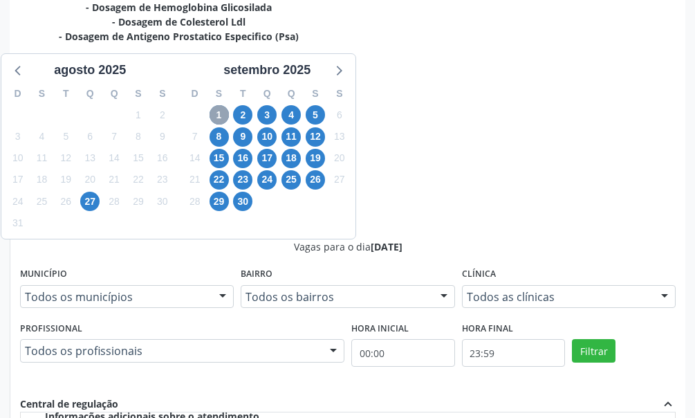
scroll to position [461, 0]
radio input "true"
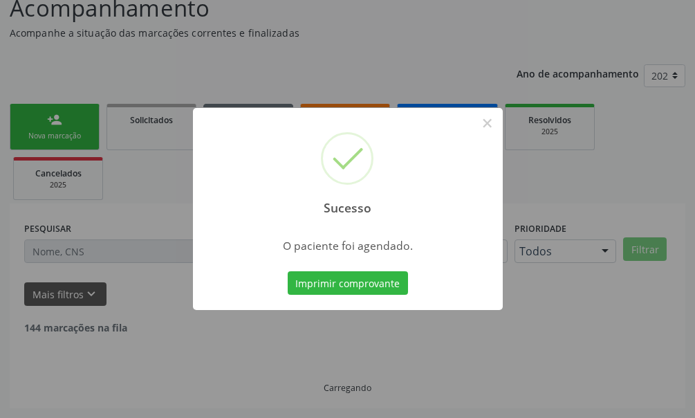
scroll to position [89, 0]
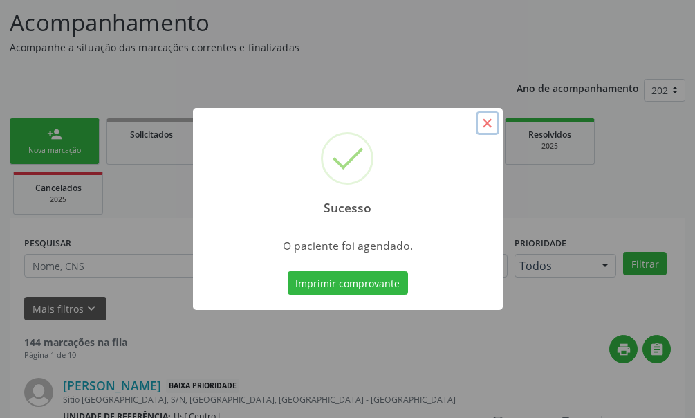
click at [488, 128] on button "×" at bounding box center [488, 123] width 24 height 24
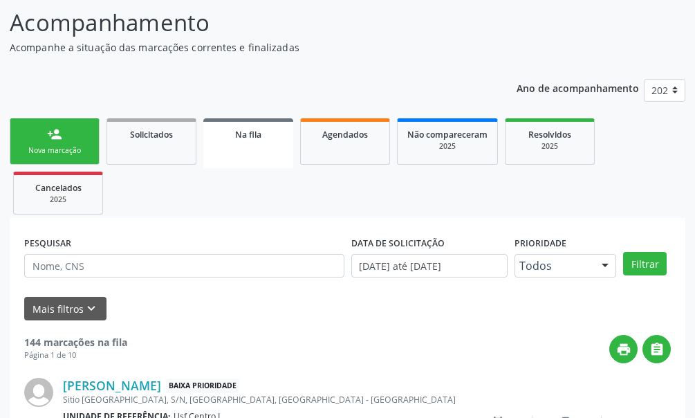
click at [65, 142] on link "person_add Nova marcação" at bounding box center [55, 141] width 90 height 46
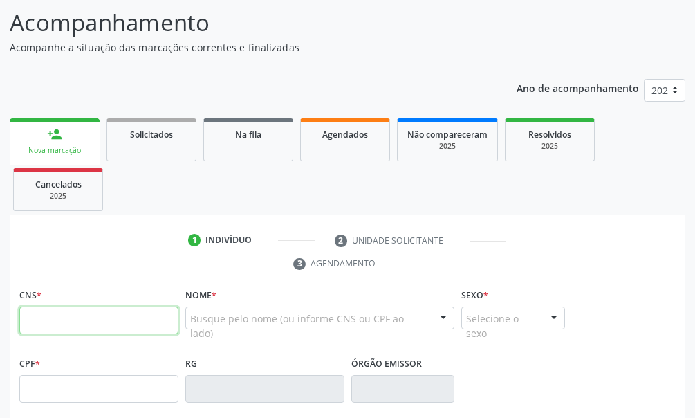
click at [46, 314] on input "text" at bounding box center [98, 320] width 159 height 28
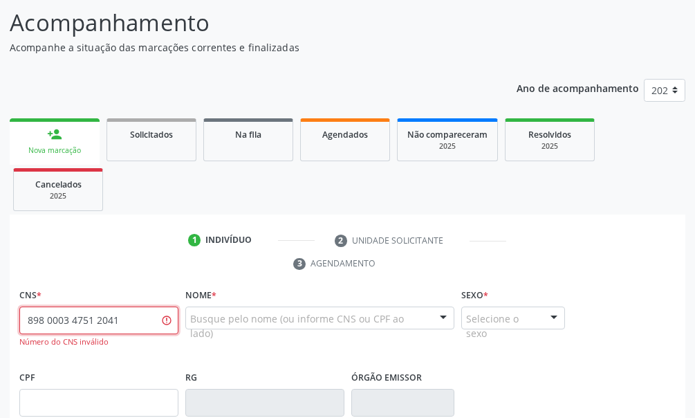
click at [64, 320] on input "898 0003 4751 2041" at bounding box center [98, 320] width 159 height 28
type input "898 0034 7512 0412"
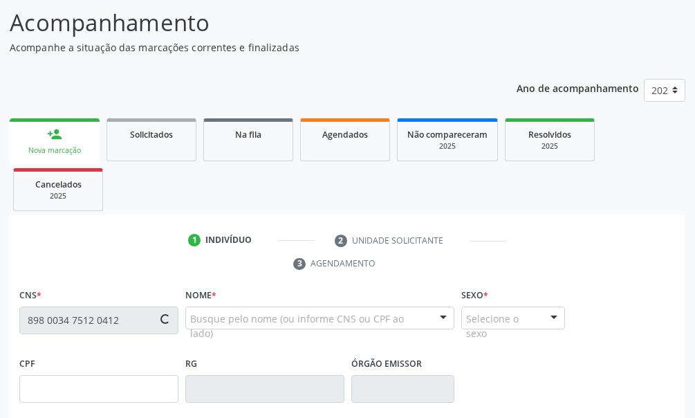
type input "26/05/1972"
type input "Ana Quiteria Barbosa"
type input "(87) 99953-4298"
type input "212"
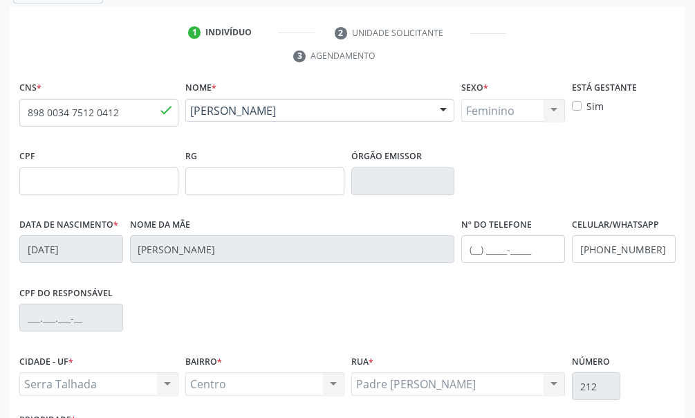
scroll to position [405, 0]
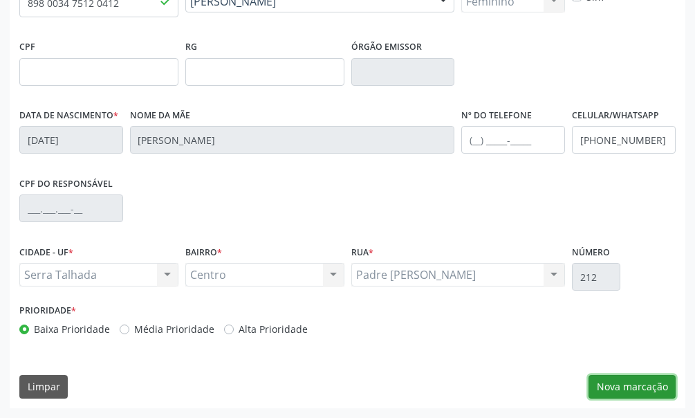
click at [641, 385] on button "Nova marcação" at bounding box center [632, 387] width 87 height 24
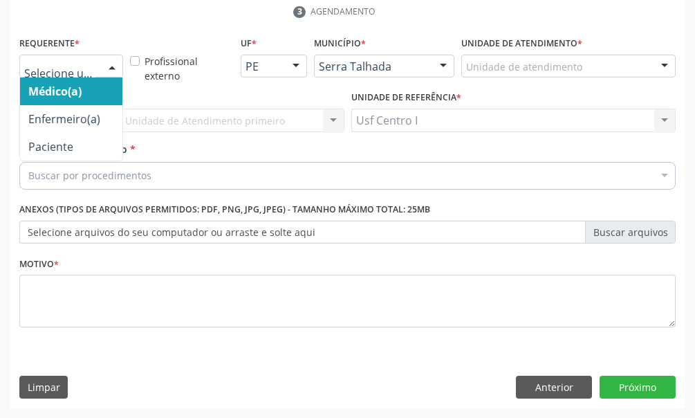
click at [104, 61] on div at bounding box center [112, 67] width 21 height 24
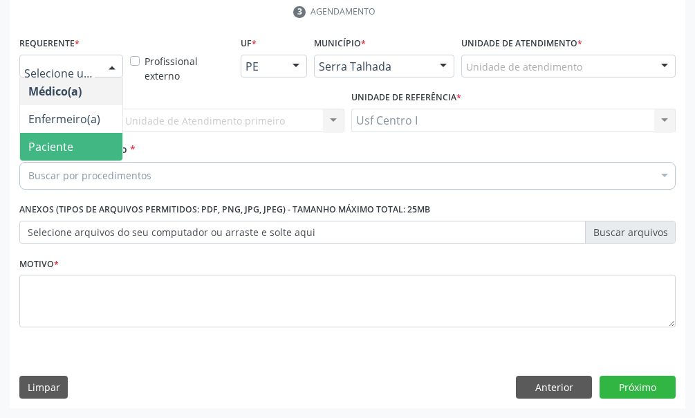
click at [84, 149] on span "Paciente" at bounding box center [71, 147] width 102 height 28
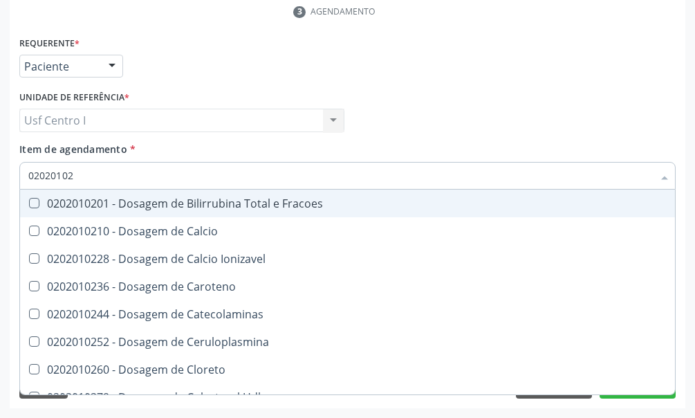
type input "020201029"
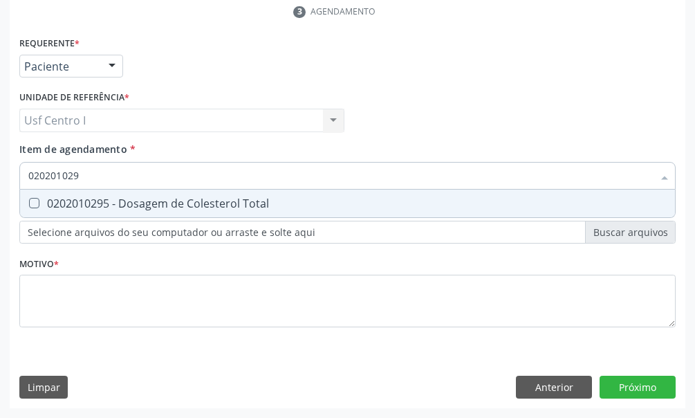
click at [33, 203] on Total at bounding box center [34, 203] width 10 height 10
click at [29, 203] on Total "checkbox" at bounding box center [24, 203] width 9 height 9
checkbox Total "true"
click at [84, 174] on input "020201029" at bounding box center [340, 176] width 625 height 28
type input "02020102"
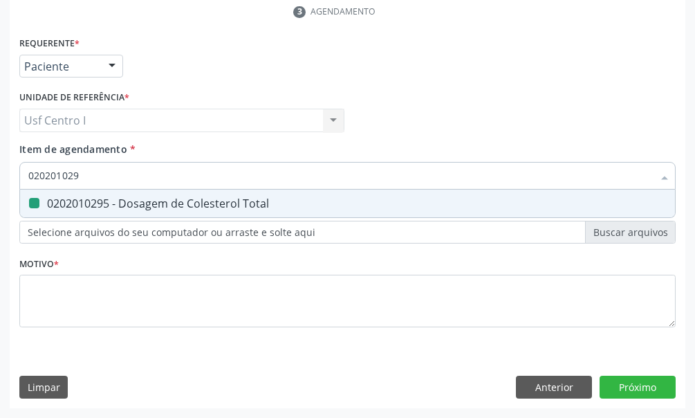
checkbox Total "false"
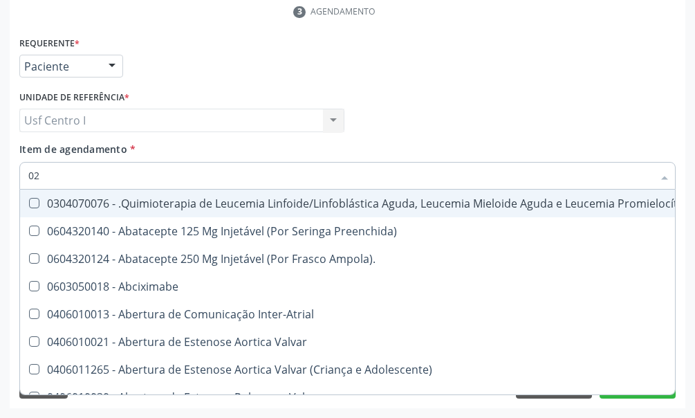
type input "0"
checkbox Paciente\) "false"
type input "02"
checkbox Transferências "true"
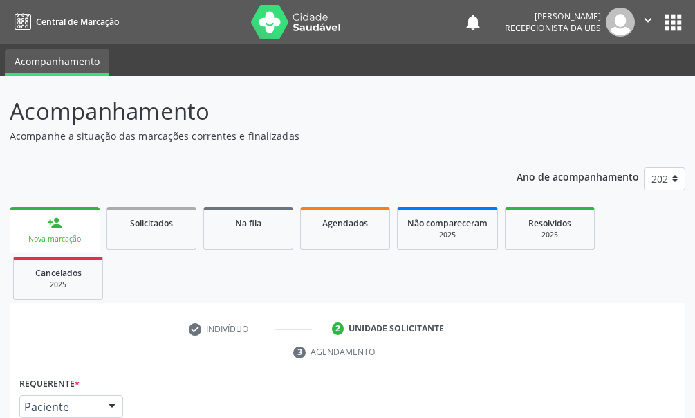
scroll to position [340, 0]
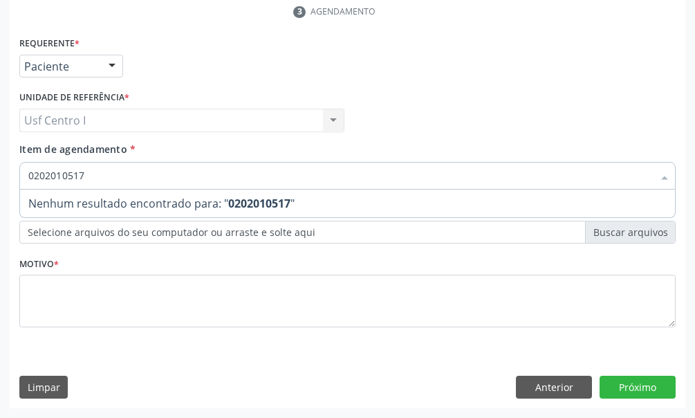
click at [73, 174] on input "0202010517" at bounding box center [340, 176] width 625 height 28
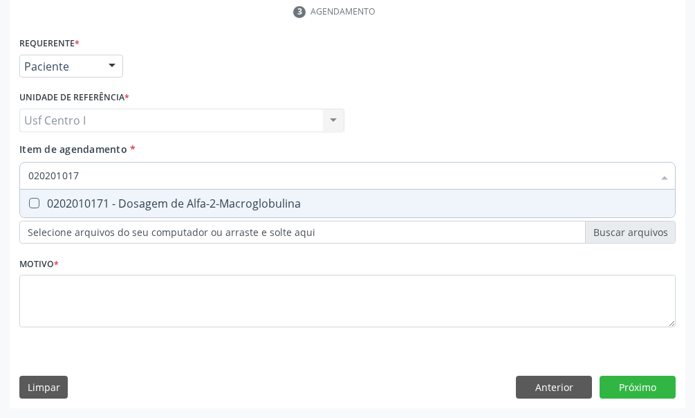
type input "0202010317"
click at [33, 203] on Creatinina at bounding box center [34, 203] width 10 height 10
click at [29, 203] on Creatinina "checkbox" at bounding box center [24, 203] width 9 height 9
checkbox Creatinina "true"
click at [95, 172] on input "0202010317" at bounding box center [340, 176] width 625 height 28
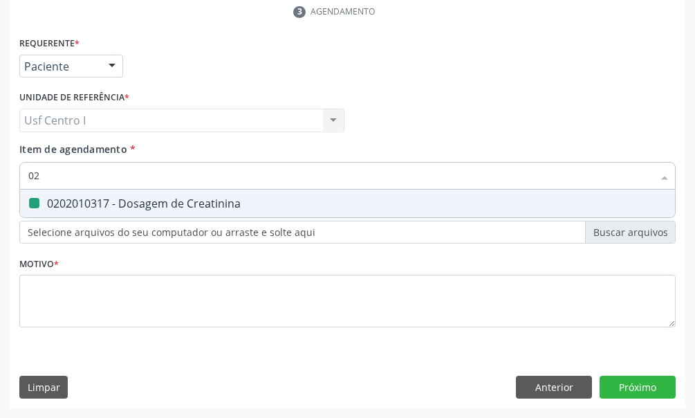
type input "0"
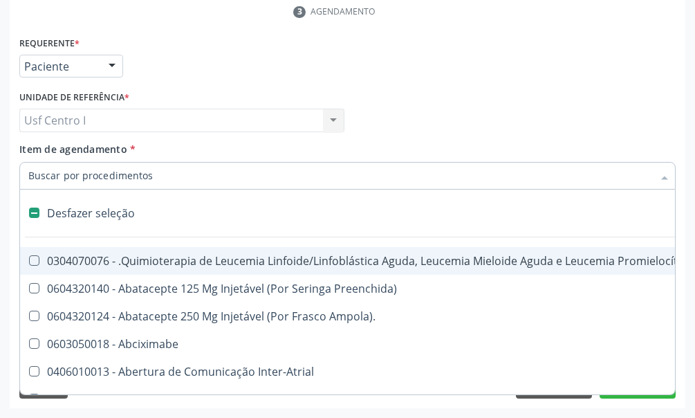
checkbox Manutenção "false"
type input "5"
checkbox Ayurveda "true"
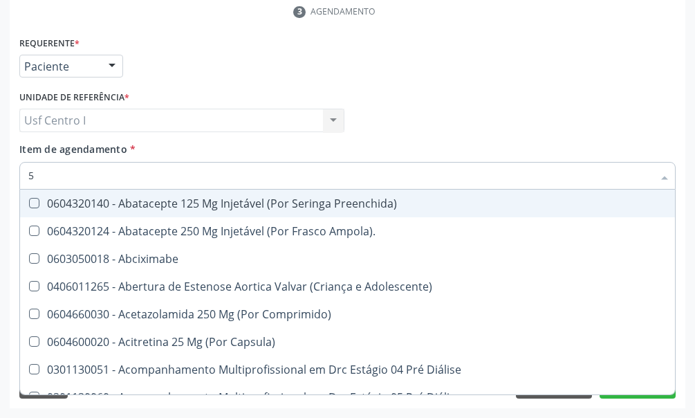
type input "50"
checkbox Total "false"
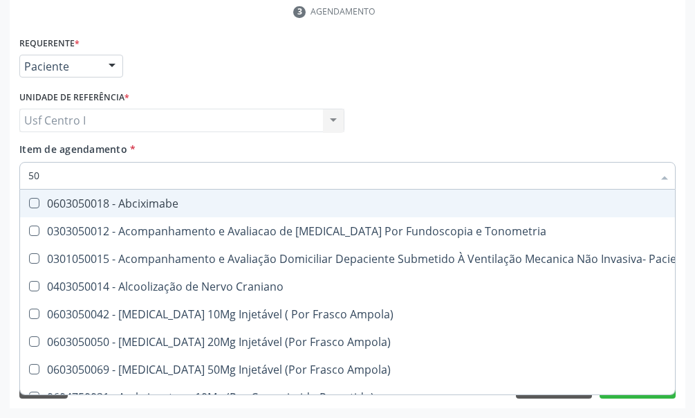
type input "5"
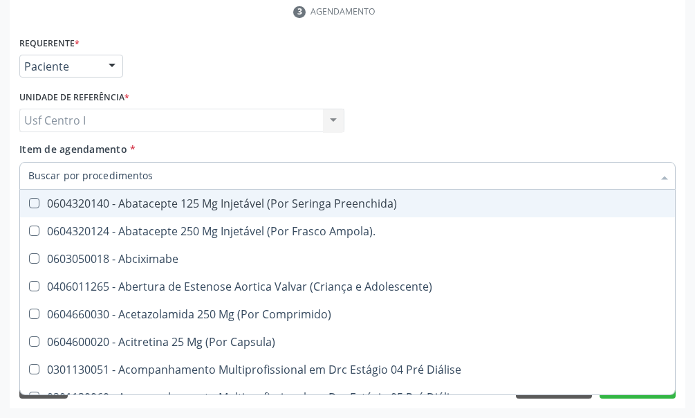
checkbox Total "false"
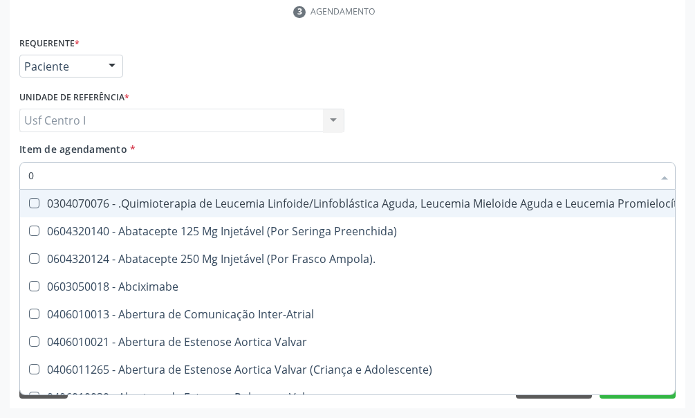
type input "02"
checkbox Transferências "true"
checkbox Meckel "true"
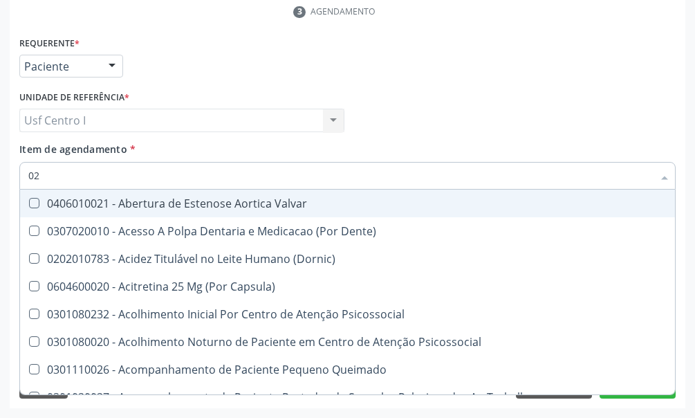
type input "020"
checkbox Congênita "true"
checkbox Complementar\) "true"
checkbox Total "false"
checkbox Creatinina "false"
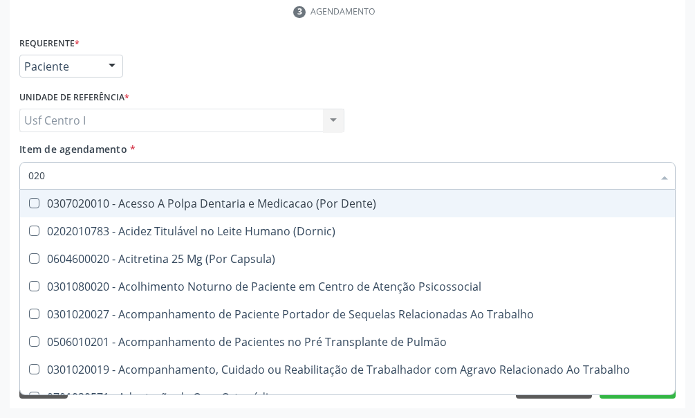
type input "0202"
checkbox Fragmento "true"
checkbox Ossea "true"
checkbox Total "false"
checkbox Creatinina "false"
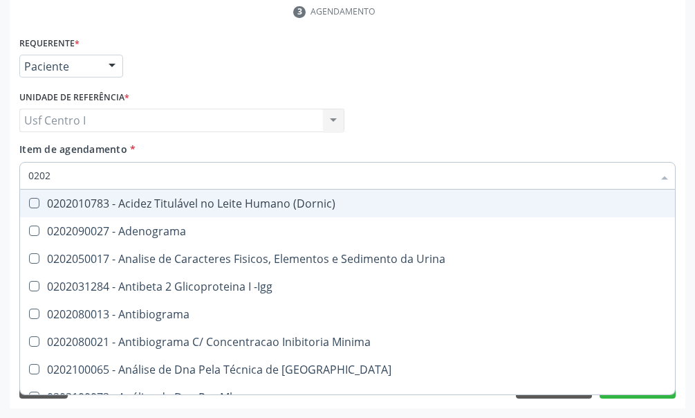
type input "02020"
checkbox Barbituratos "true"
checkbox Calcio "true"
checkbox Total "false"
checkbox Creatinina "false"
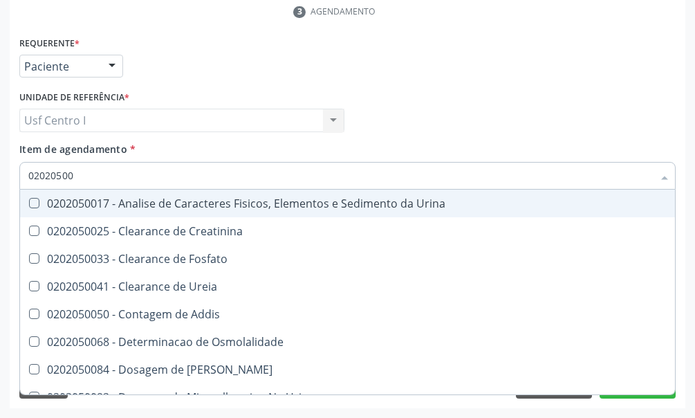
type input "020205001"
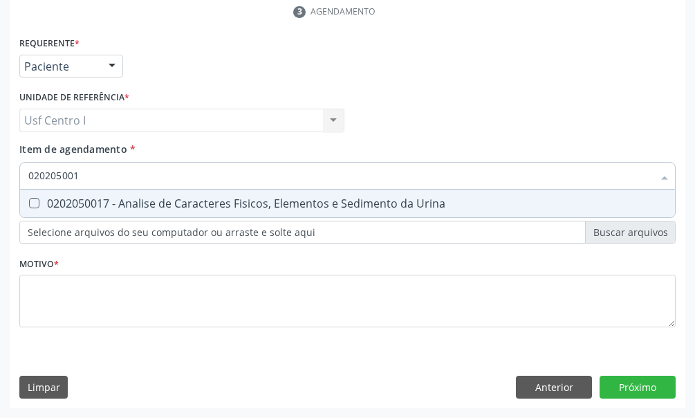
click at [35, 206] on Urina at bounding box center [34, 203] width 10 height 10
click at [29, 206] on Urina "checkbox" at bounding box center [24, 203] width 9 height 9
checkbox Urina "true"
click at [80, 176] on input "020205001" at bounding box center [340, 176] width 625 height 28
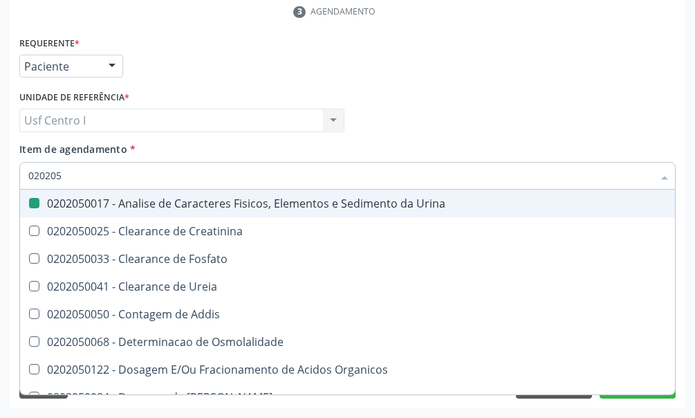
type input "02020"
checkbox Urina "false"
checkbox Fosfato "true"
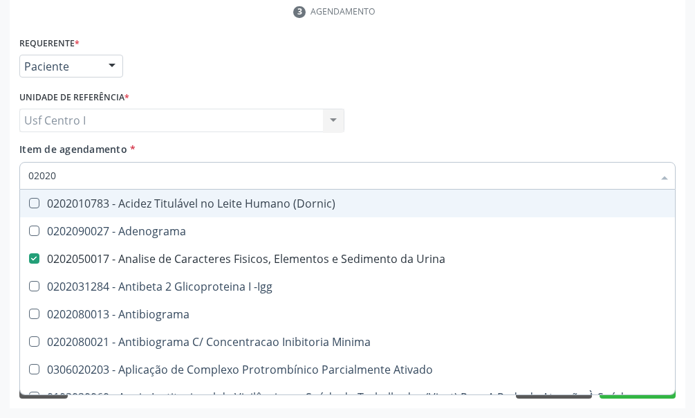
type input "020201"
checkbox Urina "false"
checkbox Parceria\) "true"
checkbox Gestante "true"
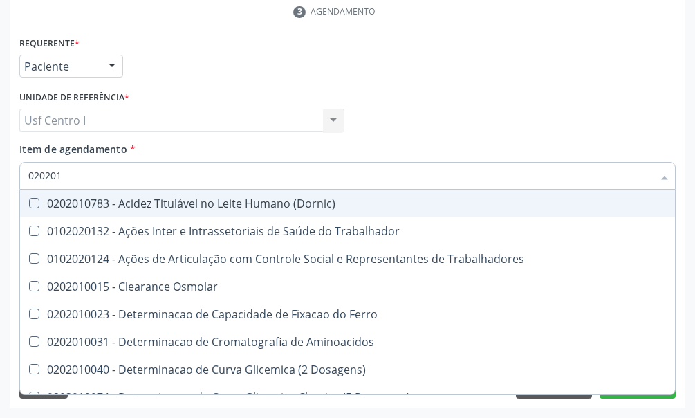
type input "0202010"
checkbox Fracoes "true"
checkbox Ionizavel "true"
checkbox Total "false"
checkbox Creatinina "false"
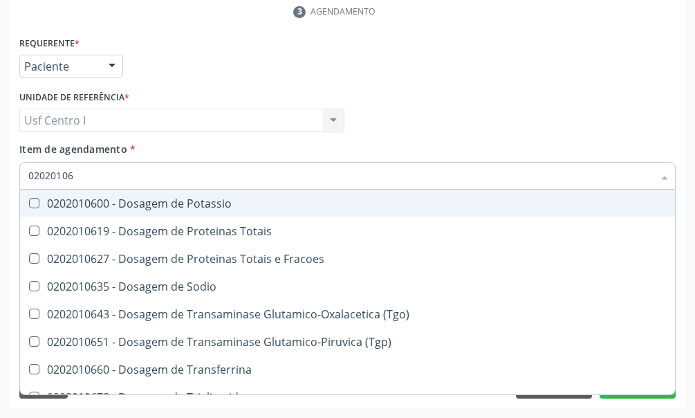
type input "020201067"
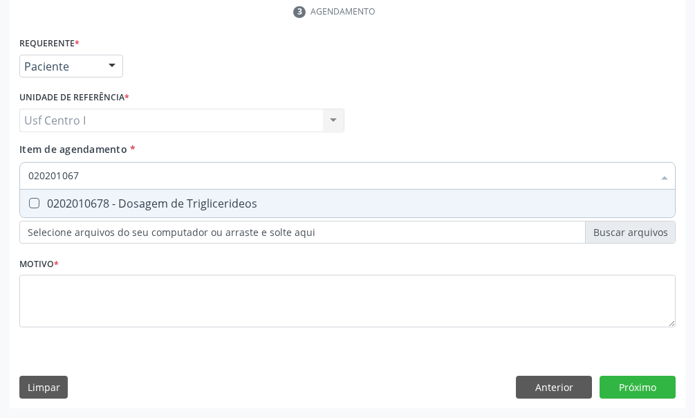
click at [32, 200] on Triglicerideos at bounding box center [34, 203] width 10 height 10
click at [29, 200] on Triglicerideos "checkbox" at bounding box center [24, 203] width 9 height 9
checkbox Triglicerideos "true"
click at [96, 173] on input "020201067" at bounding box center [340, 176] width 625 height 28
type input "02020106"
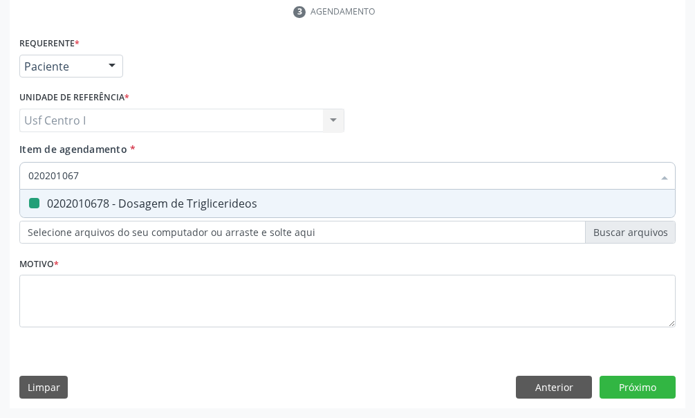
checkbox Triglicerideos "false"
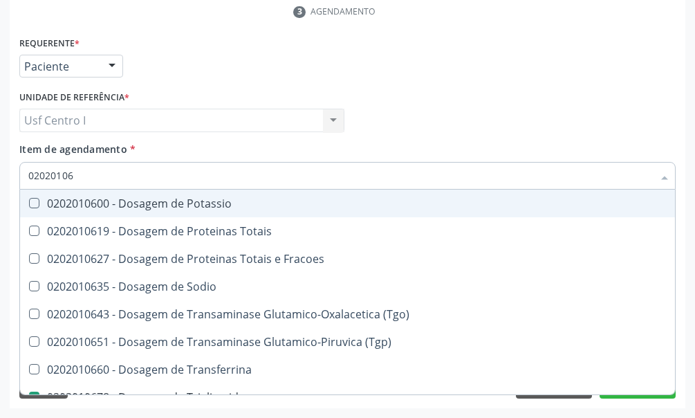
type input "0202010"
checkbox Triglicerideos "false"
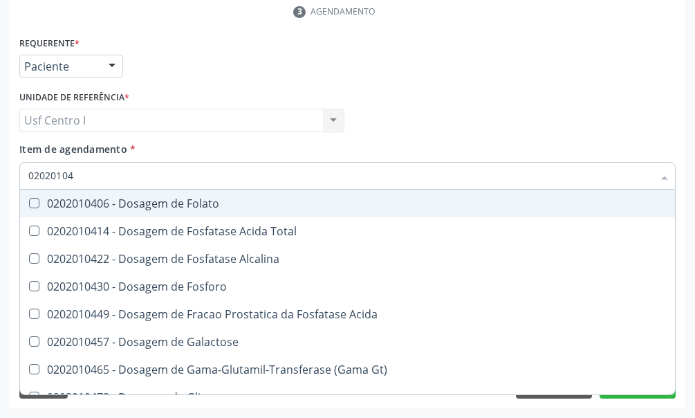
type input "020201047"
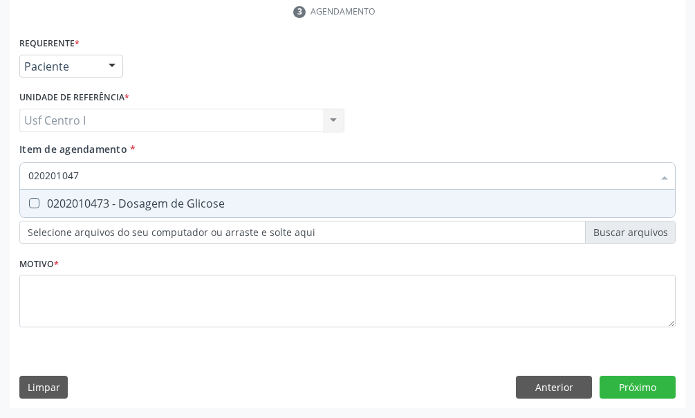
click at [31, 203] on Glicose at bounding box center [34, 203] width 10 height 10
click at [29, 203] on Glicose "checkbox" at bounding box center [24, 203] width 9 height 9
checkbox Glicose "true"
click at [91, 174] on input "020201047" at bounding box center [340, 176] width 625 height 28
type input "02020104"
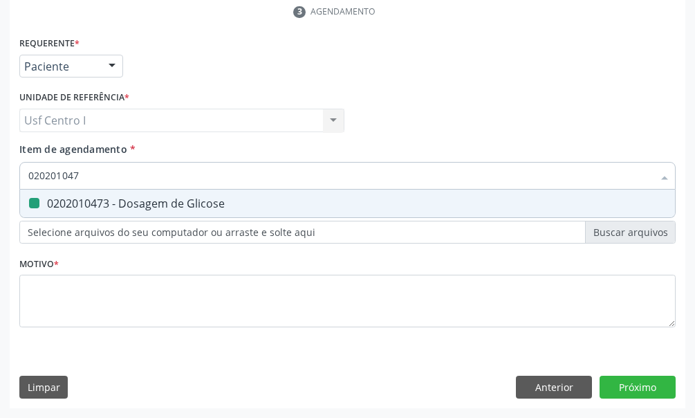
checkbox Glicose "false"
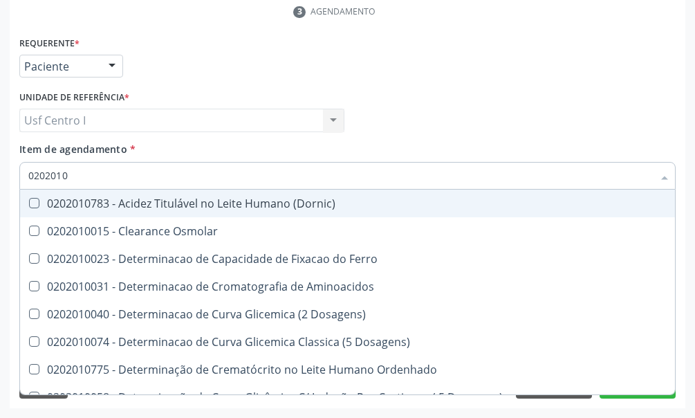
type input "020201"
checkbox Total "false"
checkbox Creatinina "false"
checkbox Ferritina "true"
checkbox Folato "true"
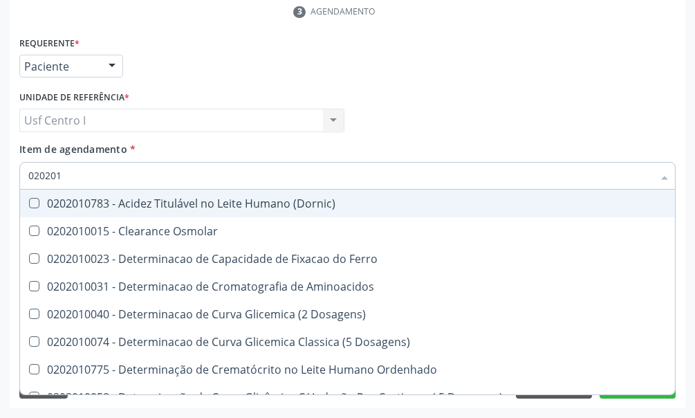
checkbox Glicose "false"
checkbox Nt-Probnp\) "true"
checkbox Triglicerideos "false"
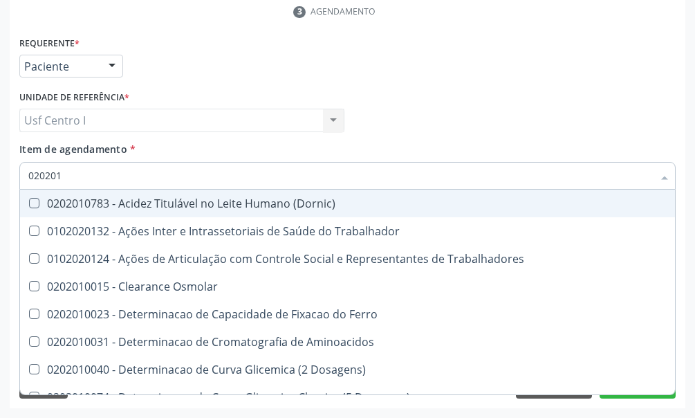
type input "0202010"
checkbox Fracoes "true"
checkbox Ionizavel "true"
checkbox Total "false"
checkbox Creatinina "false"
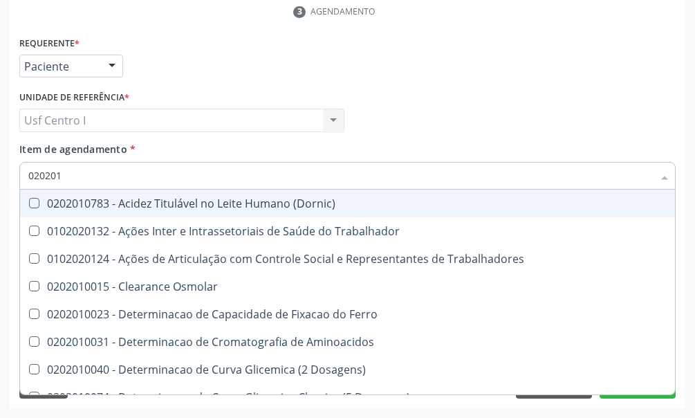
checkbox II "true"
checkbox Glicose "false"
checkbox Muco-Proteinas "true"
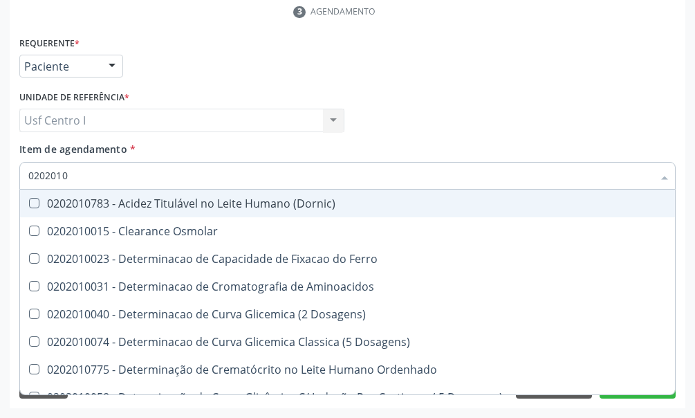
type input "02020102"
checkbox Osmolaridade "true"
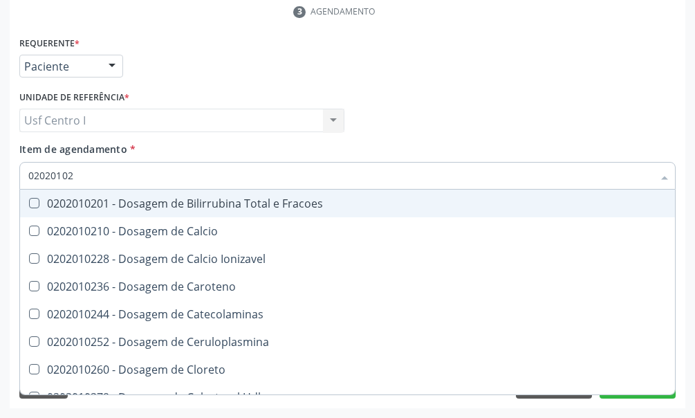
type input "020201027"
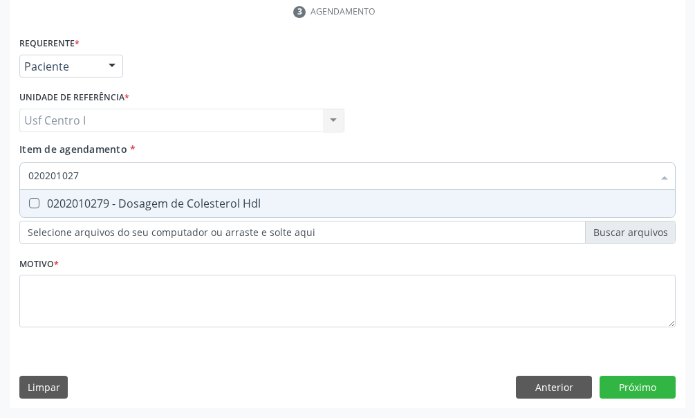
click at [35, 205] on Hdl at bounding box center [34, 203] width 10 height 10
click at [29, 205] on Hdl "checkbox" at bounding box center [24, 203] width 9 height 9
checkbox Hdl "true"
type input "02020102"
checkbox Hdl "false"
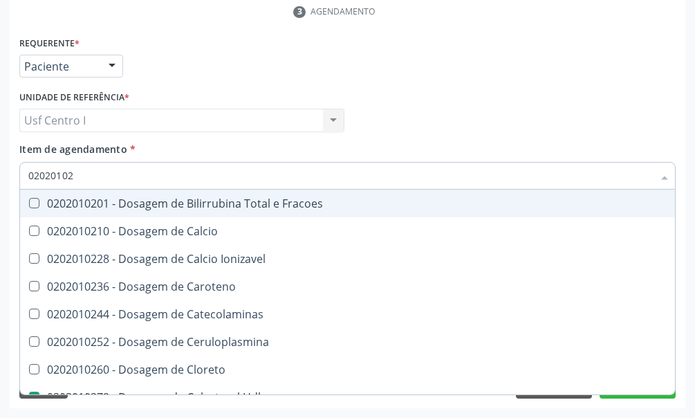
type input "0202010"
checkbox Hdl "false"
checkbox Total "false"
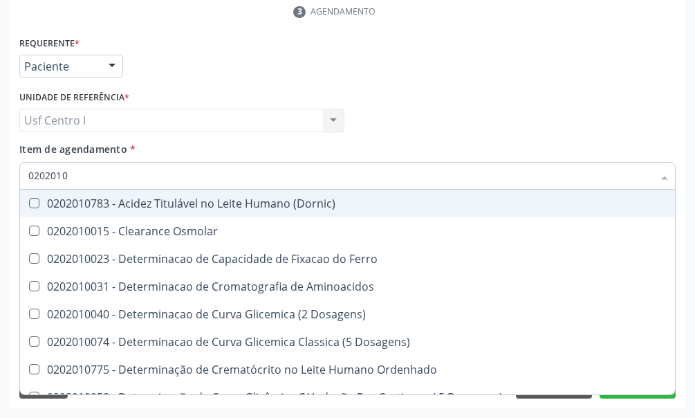
type input "02020103"
checkbox Osmolar "true"
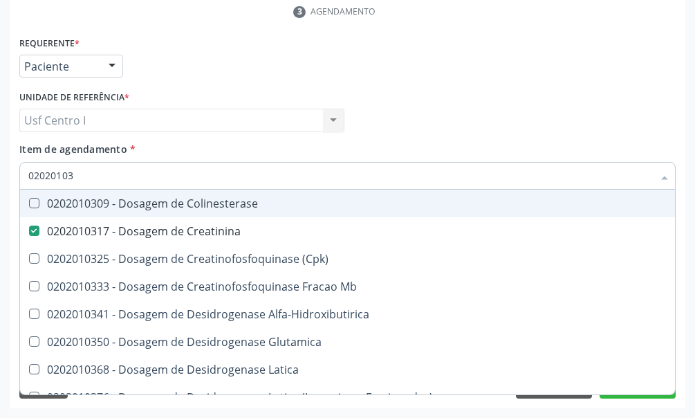
type input "0202010"
checkbox Creatinina "false"
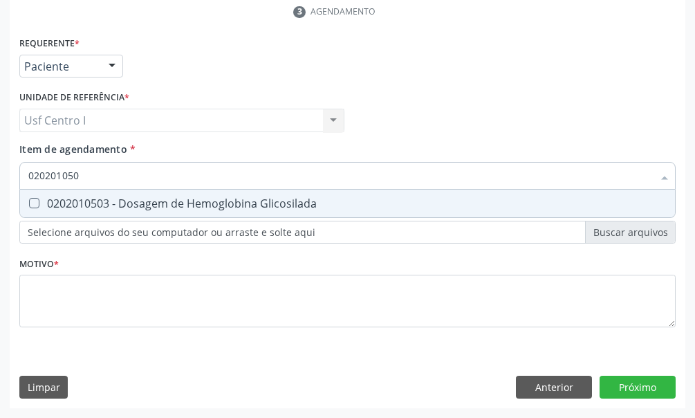
type input "0202010503"
click at [36, 201] on Glicosilada at bounding box center [34, 203] width 10 height 10
click at [29, 201] on Glicosilada "checkbox" at bounding box center [24, 203] width 9 height 9
checkbox Glicosilada "true"
click at [98, 174] on input "0202010503" at bounding box center [340, 176] width 625 height 28
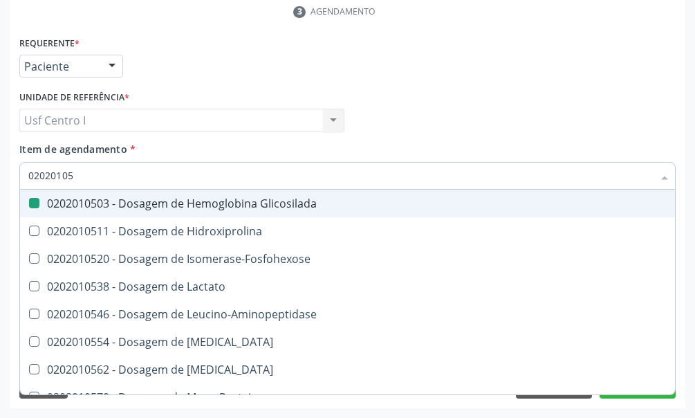
type input "0202010"
checkbox Glicosilada "false"
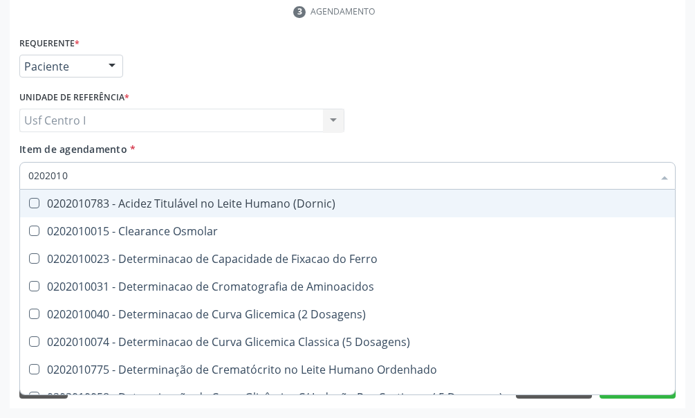
type input "02020102"
checkbox Dosagens\) "true"
checkbox Osmolaridade "true"
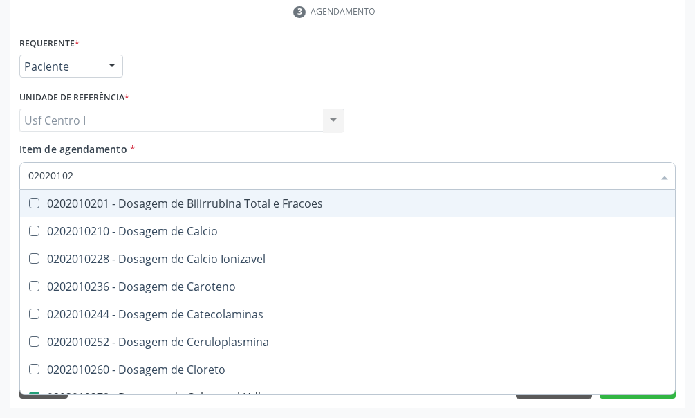
type input "020201028"
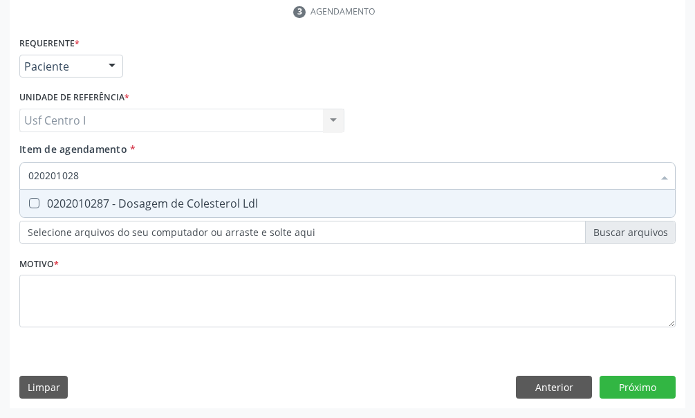
click at [38, 199] on Ldl at bounding box center [34, 203] width 10 height 10
click at [29, 199] on Ldl "checkbox" at bounding box center [24, 203] width 9 height 9
checkbox Ldl "true"
click at [91, 174] on input "020201028" at bounding box center [340, 176] width 625 height 28
type input "02020102"
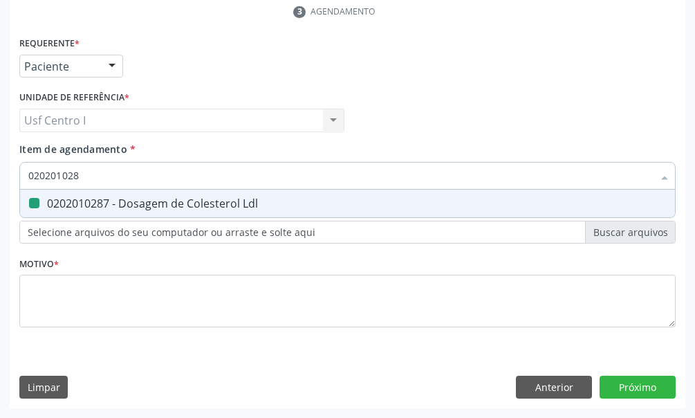
checkbox Ldl "false"
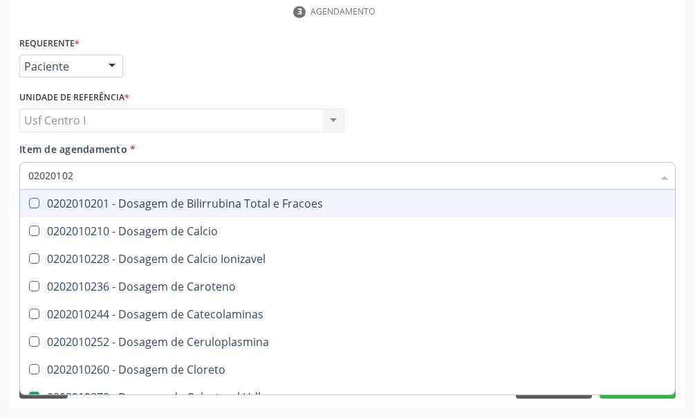
type input "0202010"
checkbox Hdl "false"
checkbox Ldl "false"
checkbox Total "false"
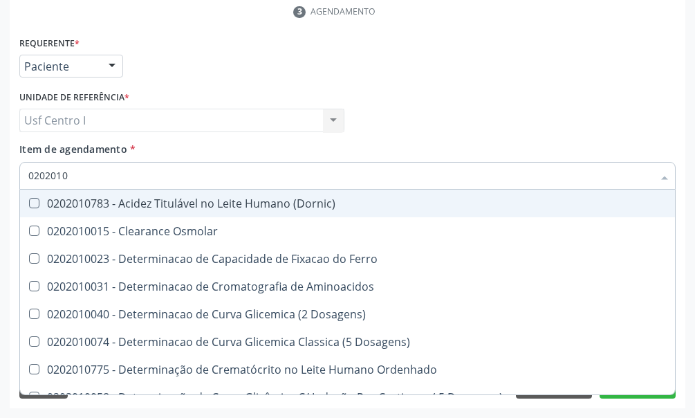
type input "020201"
checkbox Hdl "false"
checkbox Ldl "false"
checkbox Total "false"
checkbox Creatinina "false"
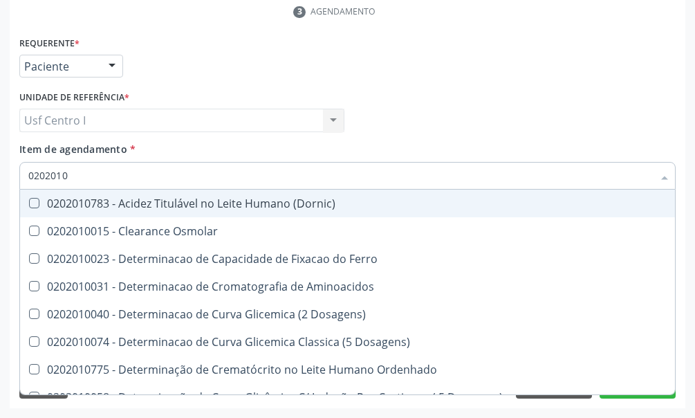
checkbox Latica "true"
checkbox Fracionadas\) "true"
checkbox Ferritina "true"
checkbox Folato "true"
checkbox Glicose "false"
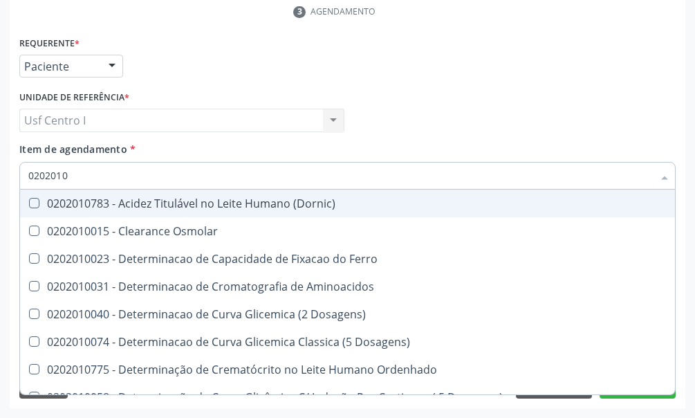
checkbox Glicosilada "false"
checkbox Nt-Probnp\) "true"
checkbox Potassio "true"
checkbox Triglicerideos "false"
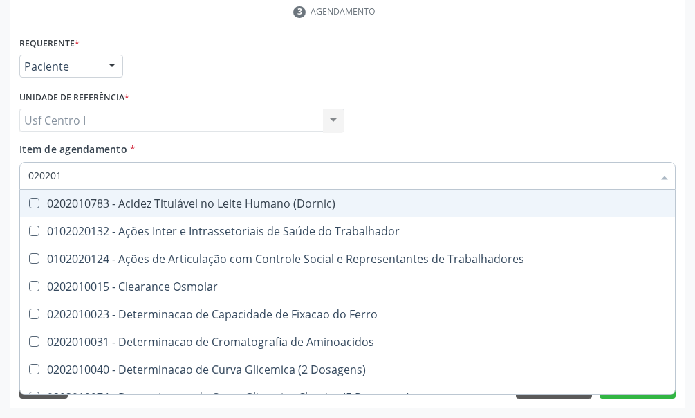
type input "02020"
checkbox Trabalhadores "true"
checkbox Hdl "false"
checkbox Ldl "false"
checkbox Total "false"
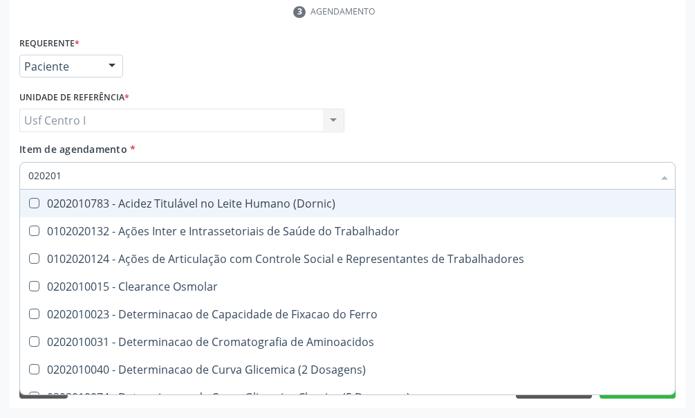
checkbox Creatinina "false"
checkbox Glicose "false"
checkbox Glicosilada "false"
checkbox Triglicerideos "false"
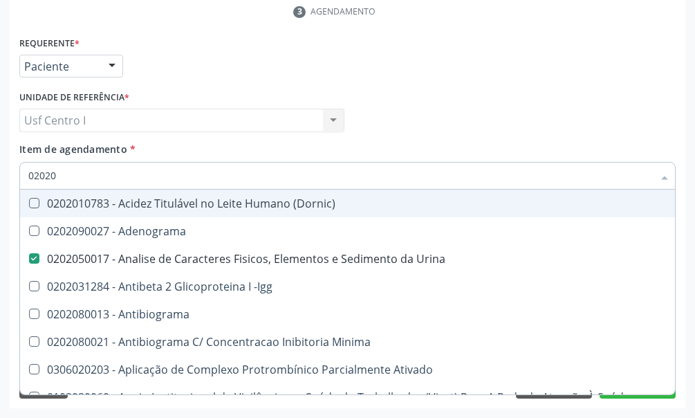
type input "020202"
checkbox Urina "false"
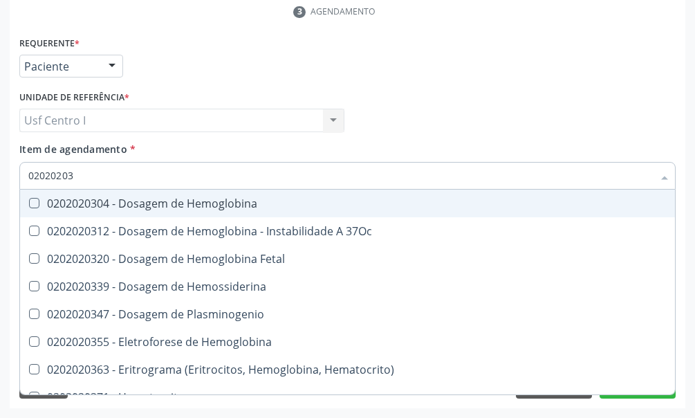
type input "020202038"
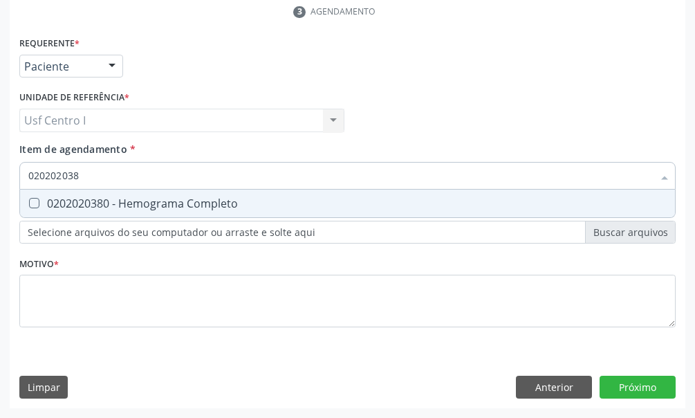
click at [33, 202] on Completo at bounding box center [34, 203] width 10 height 10
click at [29, 202] on Completo "checkbox" at bounding box center [24, 203] width 9 height 9
checkbox Completo "true"
click at [89, 173] on input "020202038" at bounding box center [340, 176] width 625 height 28
type input "02020203"
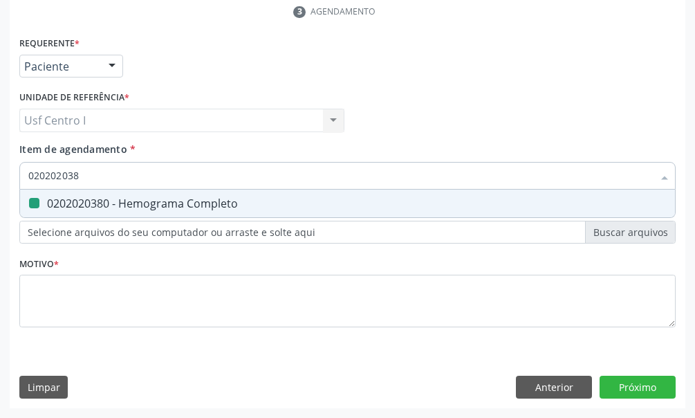
checkbox Completo "false"
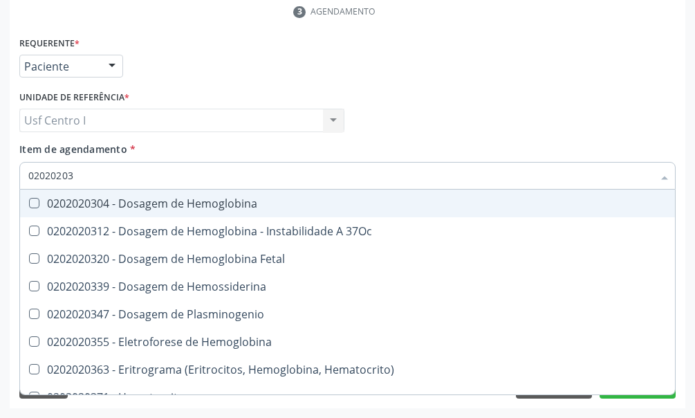
type input "0202020"
checkbox Completo "false"
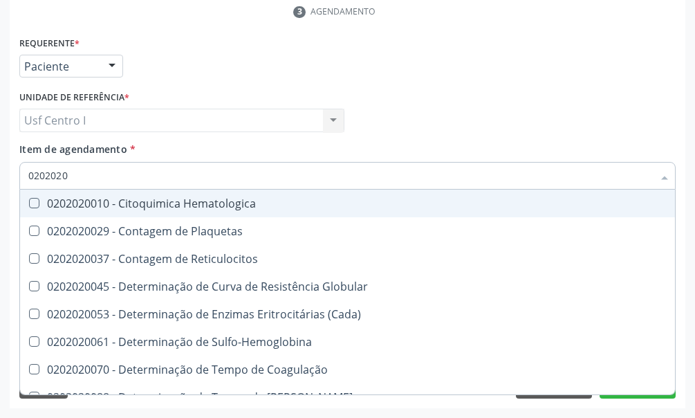
type input "020202"
checkbox Completo "false"
checkbox Leucograma "true"
type input "02020"
checkbox Reticulocitos "true"
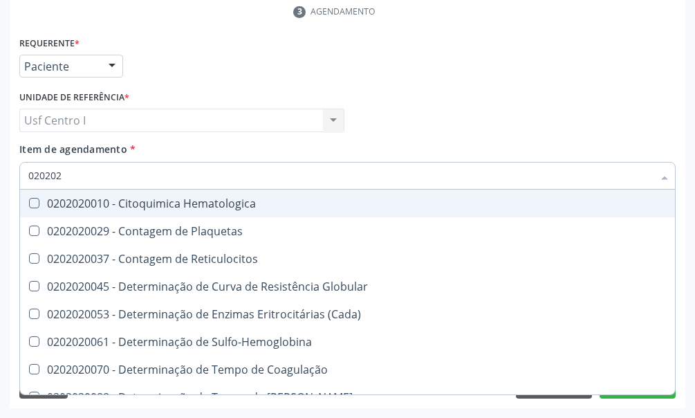
checkbox Completo "false"
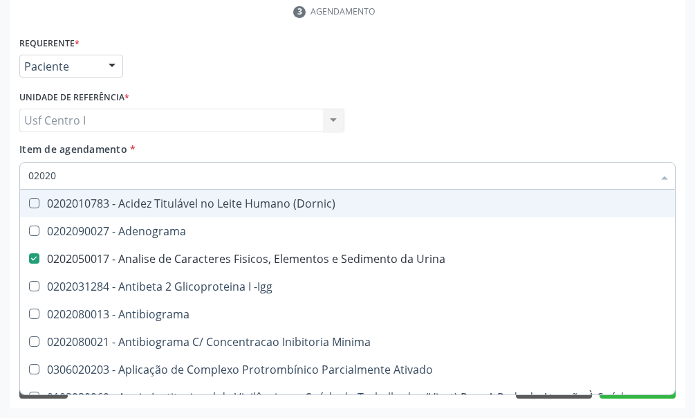
type input "020204"
checkbox Urina "false"
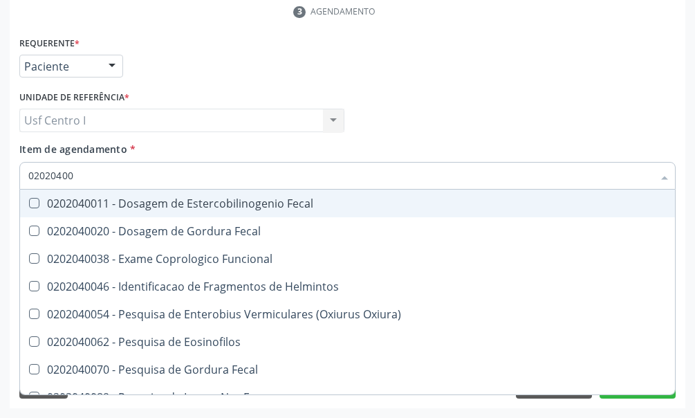
type input "020204008"
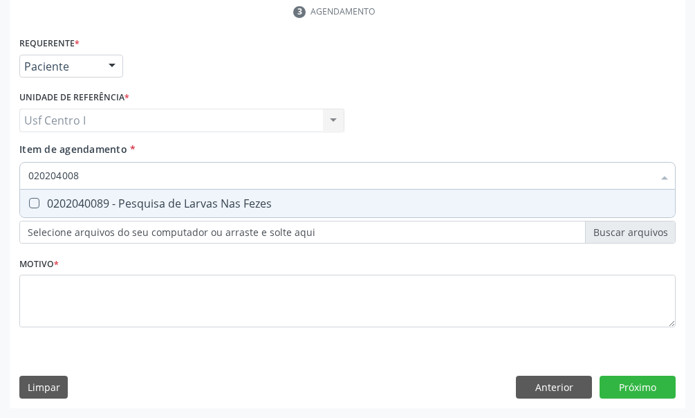
click at [34, 203] on Fezes at bounding box center [34, 203] width 10 height 10
click at [29, 203] on Fezes "checkbox" at bounding box center [24, 203] width 9 height 9
checkbox Fezes "true"
click at [99, 174] on input "020204008" at bounding box center [340, 176] width 625 height 28
type input "02020400"
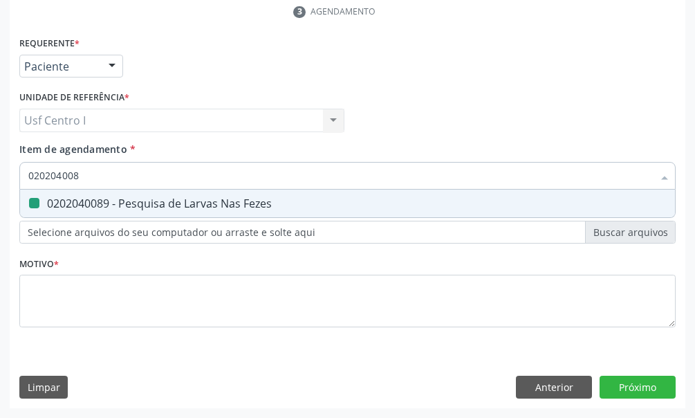
checkbox Fezes "false"
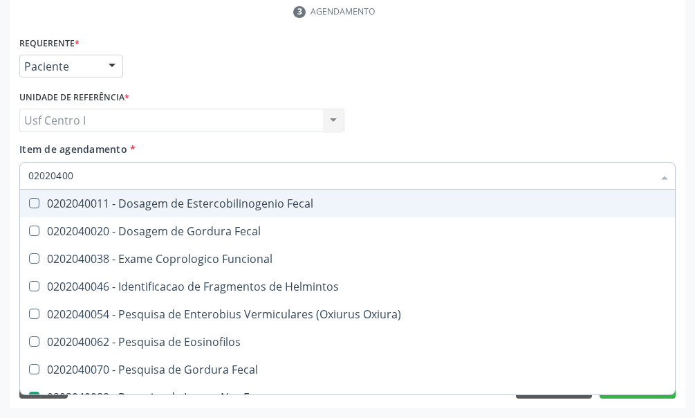
type input "0202040"
checkbox Fezes "false"
checkbox Fezes "true"
type input "020204"
checkbox Fezes "false"
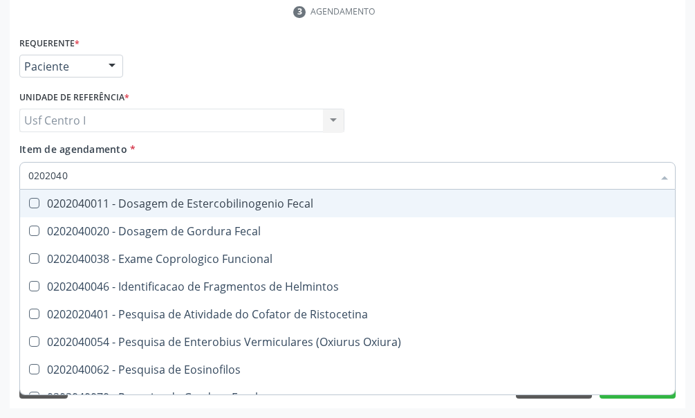
checkbox Parasitas "true"
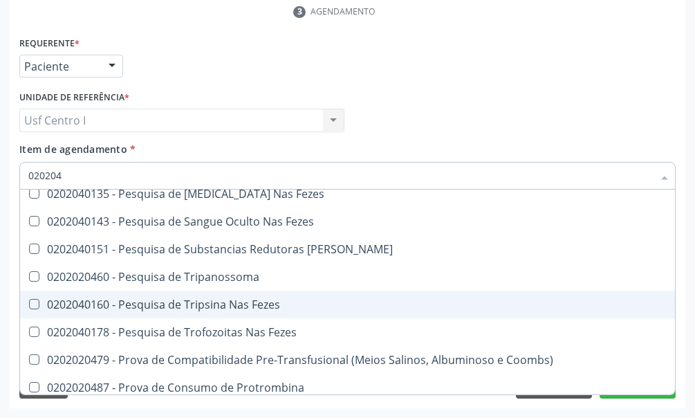
scroll to position [570, 0]
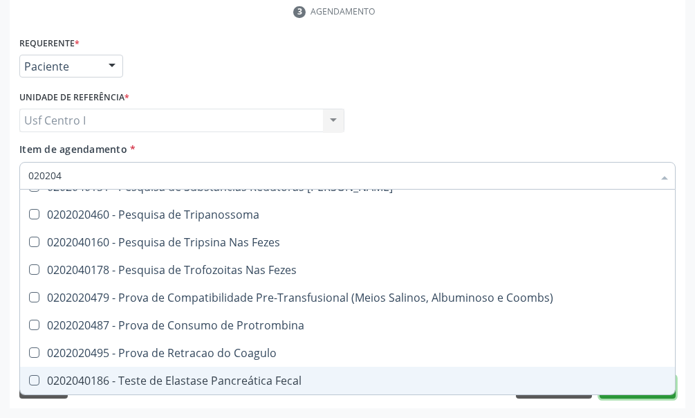
click at [618, 396] on button "Próximo" at bounding box center [638, 388] width 76 height 24
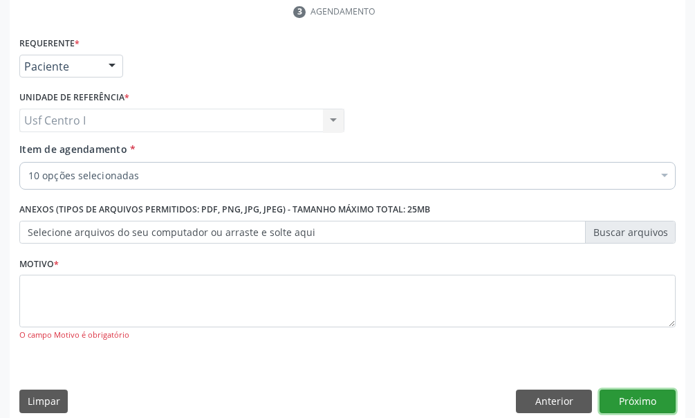
scroll to position [0, 0]
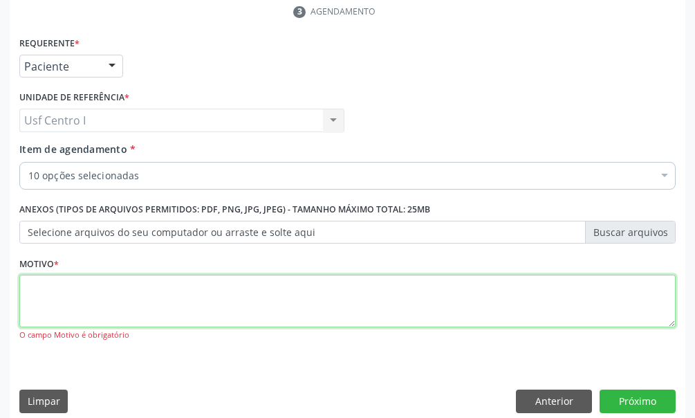
click at [57, 292] on textarea at bounding box center [347, 301] width 657 height 53
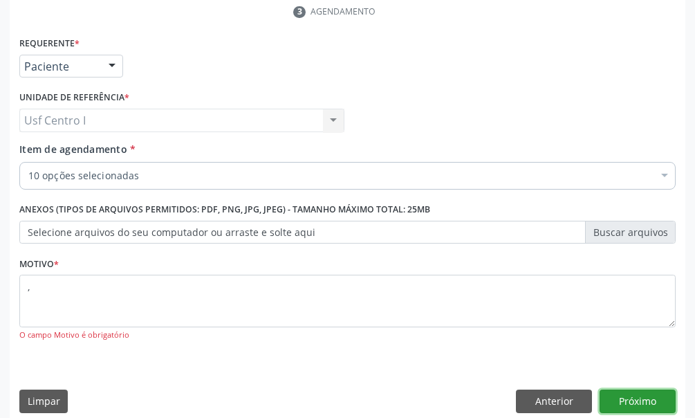
click at [641, 396] on button "Próximo" at bounding box center [638, 401] width 76 height 24
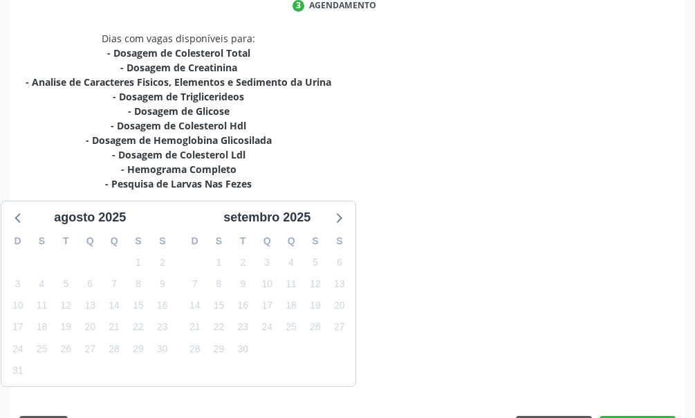
scroll to position [386, 0]
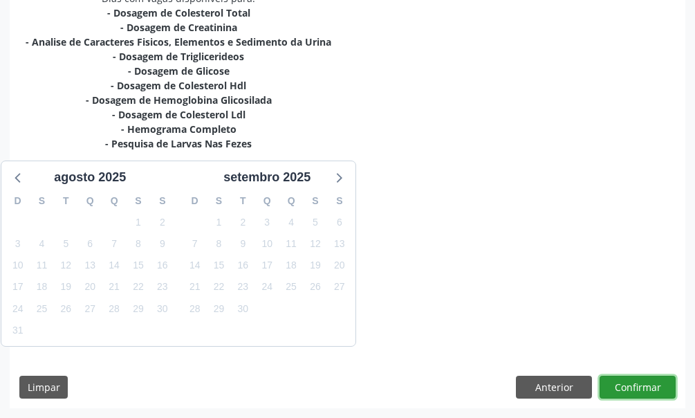
click at [631, 381] on button "Confirmar" at bounding box center [638, 388] width 76 height 24
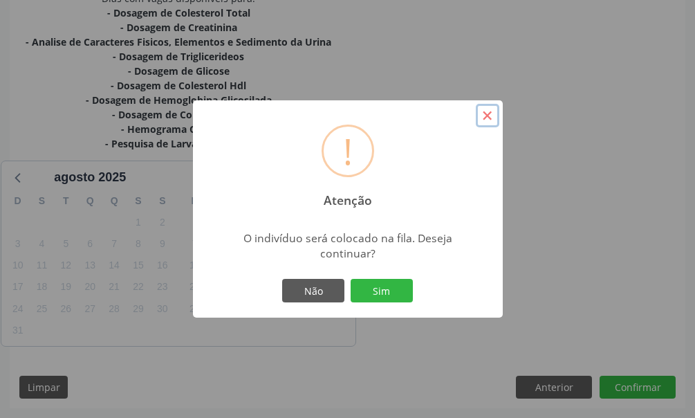
click at [488, 121] on button "×" at bounding box center [488, 116] width 24 height 24
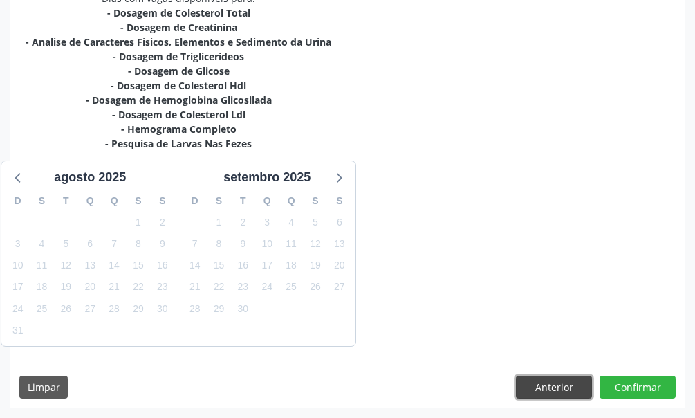
click at [573, 381] on button "Anterior" at bounding box center [554, 388] width 76 height 24
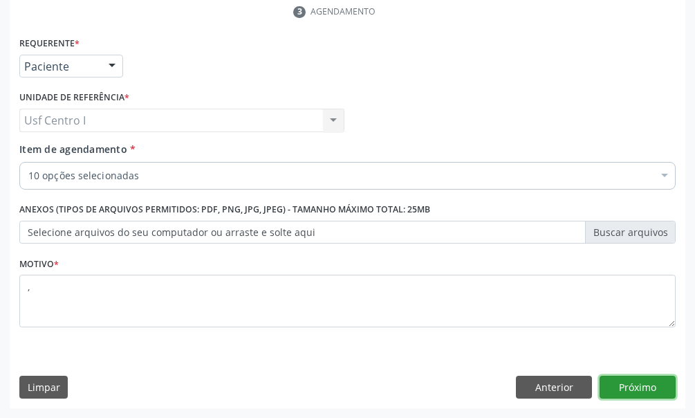
click at [648, 385] on button "Próximo" at bounding box center [638, 388] width 76 height 24
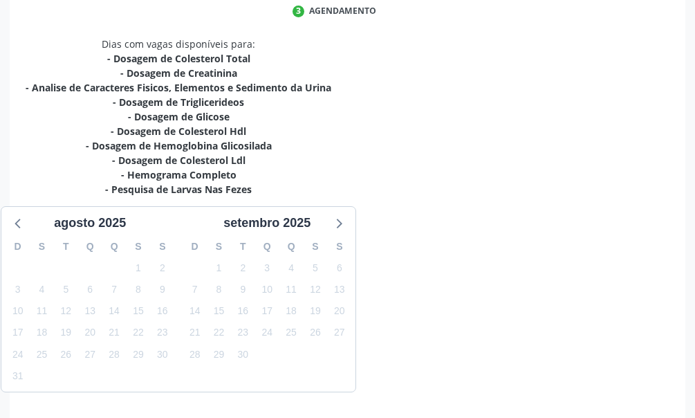
scroll to position [386, 0]
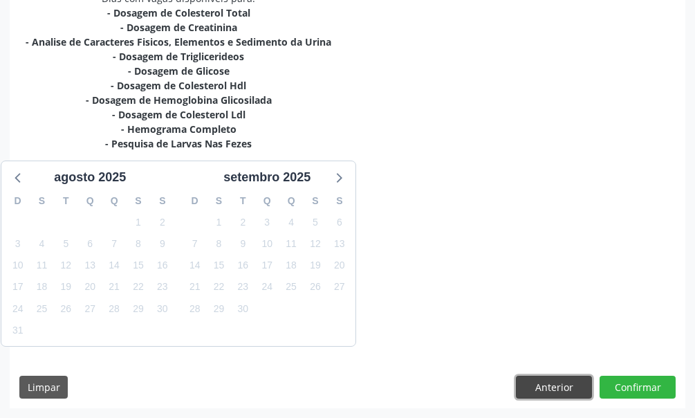
click at [544, 389] on button "Anterior" at bounding box center [554, 388] width 76 height 24
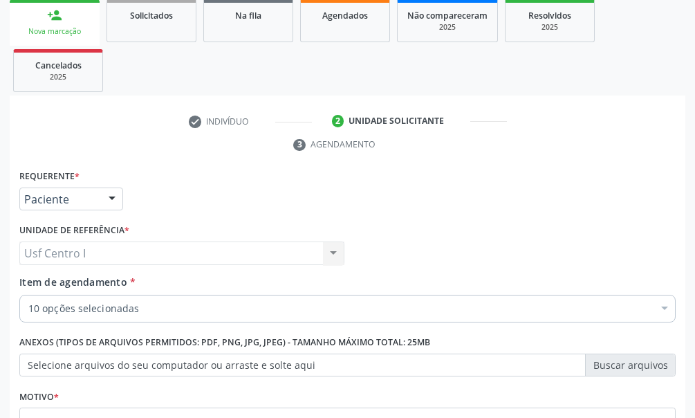
scroll to position [340, 0]
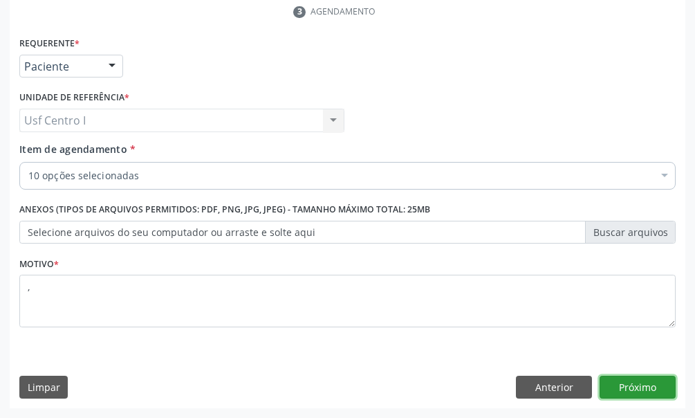
click at [636, 388] on button "Próximo" at bounding box center [638, 388] width 76 height 24
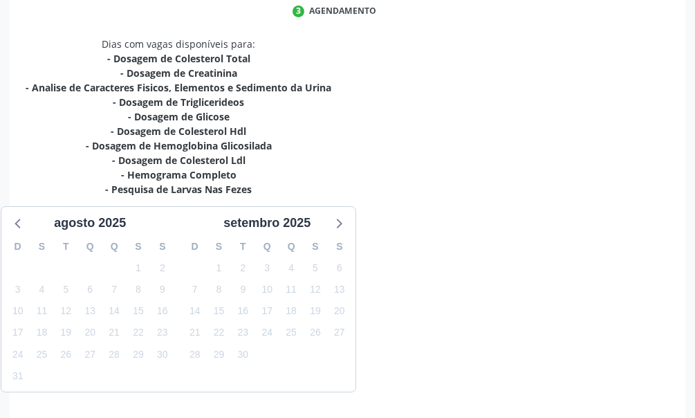
drag, startPoint x: 118, startPoint y: 129, endPoint x: 260, endPoint y: 134, distance: 142.6
click at [260, 134] on div "- Dosagem de Colesterol Hdl" at bounding box center [179, 131] width 306 height 15
click at [477, 183] on div "Dias com vagas disponíveis para: - Dosagem de Colesterol Total - Dosagem de Cre…" at bounding box center [348, 215] width 676 height 356
drag, startPoint x: 112, startPoint y: 129, endPoint x: 271, endPoint y: 129, distance: 159.1
click at [272, 131] on div "- Dosagem de Colesterol Hdl" at bounding box center [179, 131] width 306 height 15
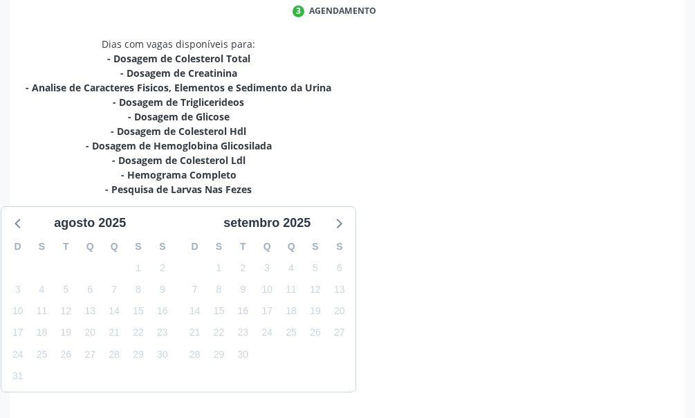
click at [248, 129] on div "- Dosagem de Colesterol Hdl" at bounding box center [179, 131] width 306 height 15
click at [247, 163] on div "- Dosagem de Colesterol Ldl" at bounding box center [179, 160] width 306 height 15
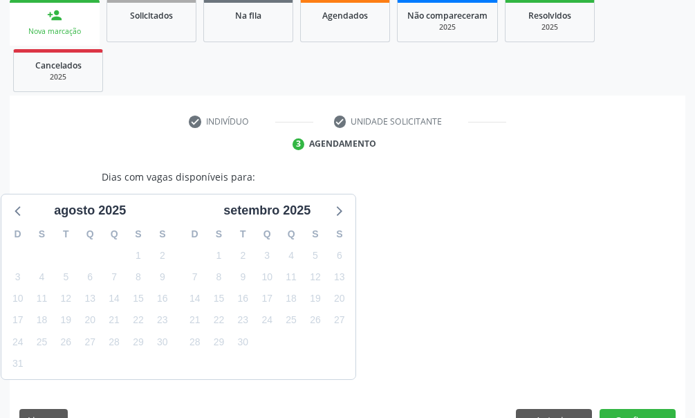
scroll to position [241, 0]
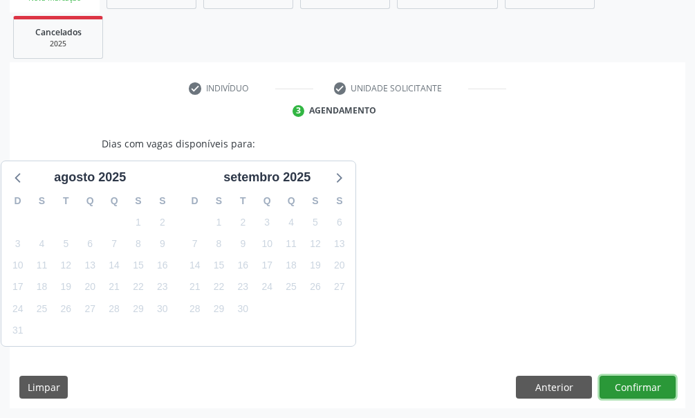
click at [637, 387] on button "Confirmar" at bounding box center [638, 388] width 76 height 24
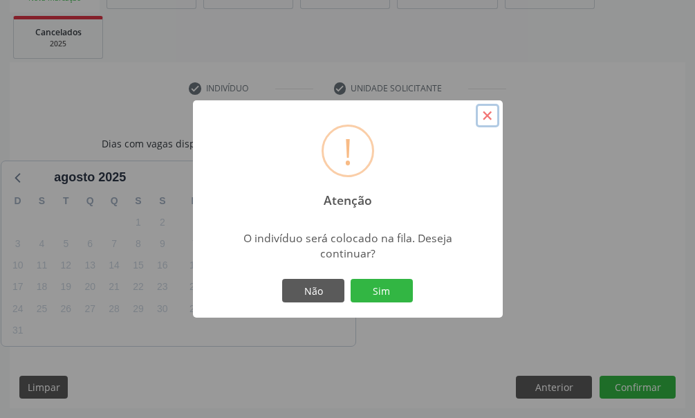
click at [488, 118] on button "×" at bounding box center [488, 116] width 24 height 24
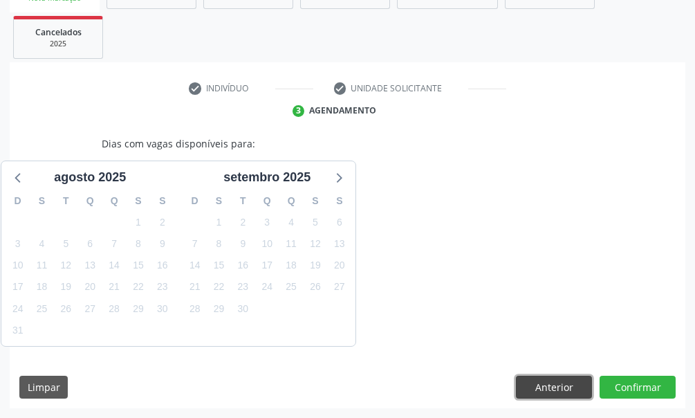
click at [574, 385] on button "Anterior" at bounding box center [554, 388] width 76 height 24
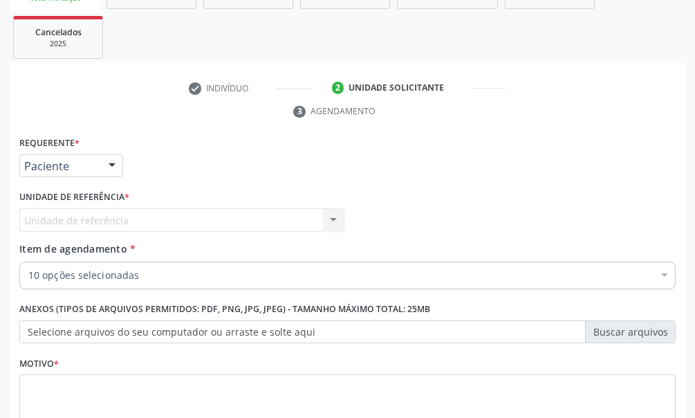
scroll to position [340, 0]
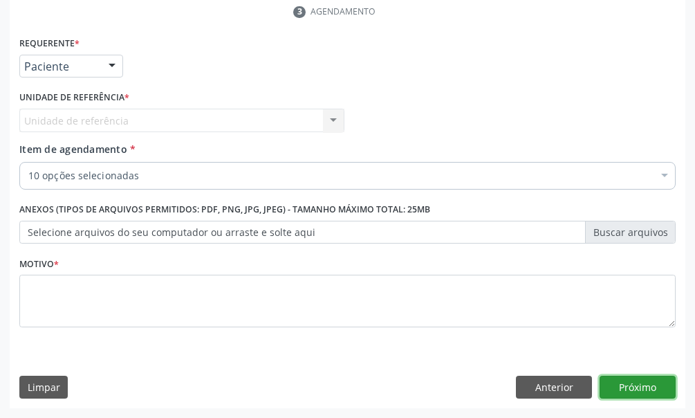
click at [632, 389] on button "Próximo" at bounding box center [638, 388] width 76 height 24
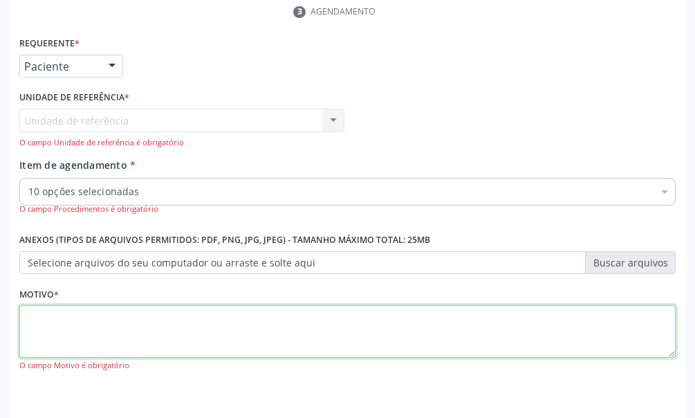
click at [43, 324] on textarea at bounding box center [347, 331] width 657 height 53
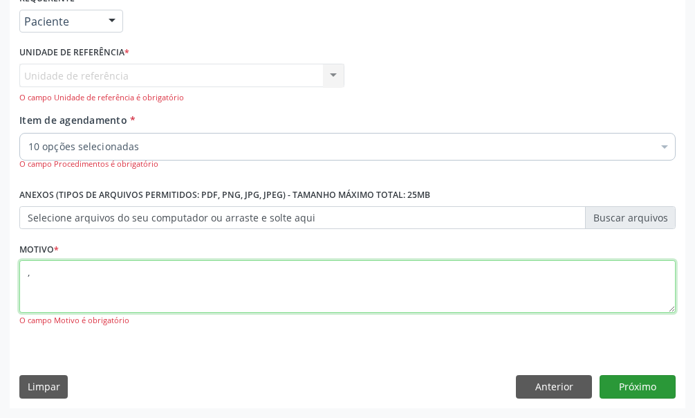
type textarea ","
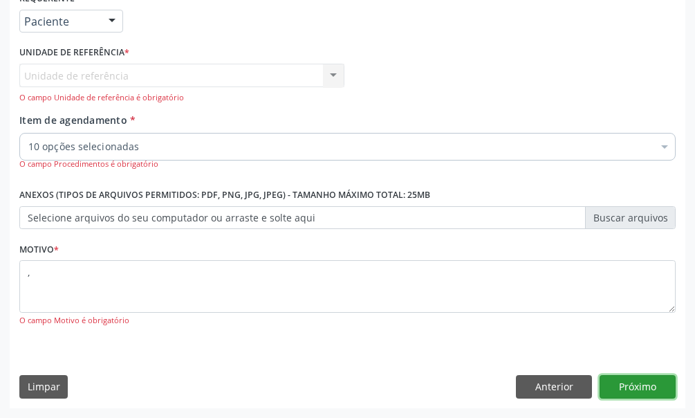
click at [642, 381] on button "Próximo" at bounding box center [638, 387] width 76 height 24
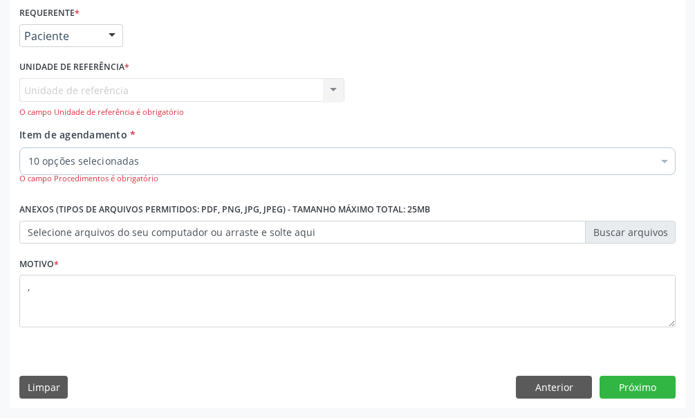
click at [37, 87] on div "Unidade de referência Usf Centro I Nenhum resultado encontrado para: " " Não há…" at bounding box center [181, 97] width 325 height 39
click at [633, 388] on button "Próximo" at bounding box center [638, 388] width 76 height 24
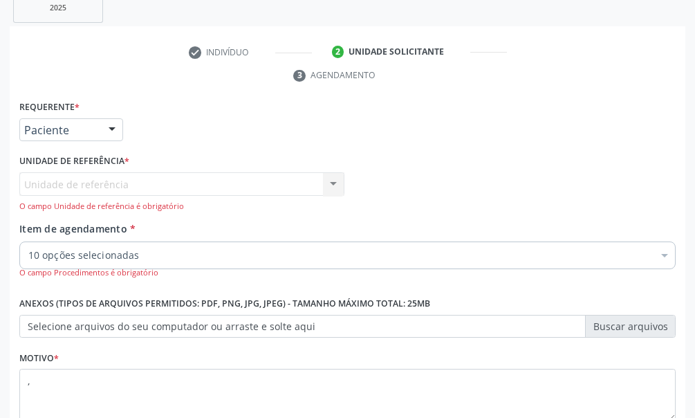
scroll to position [346, 0]
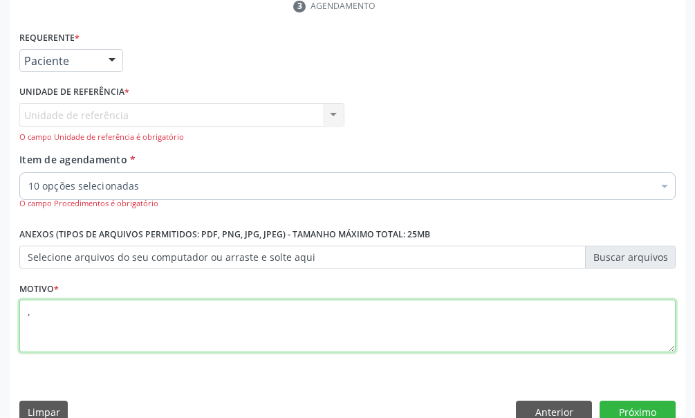
click at [33, 315] on textarea "," at bounding box center [347, 326] width 657 height 53
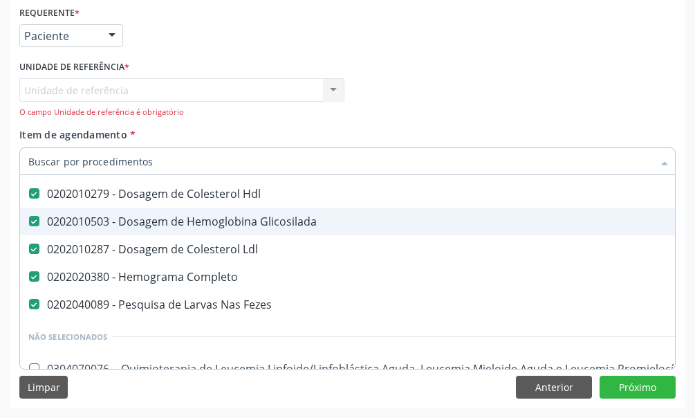
scroll to position [277, 0]
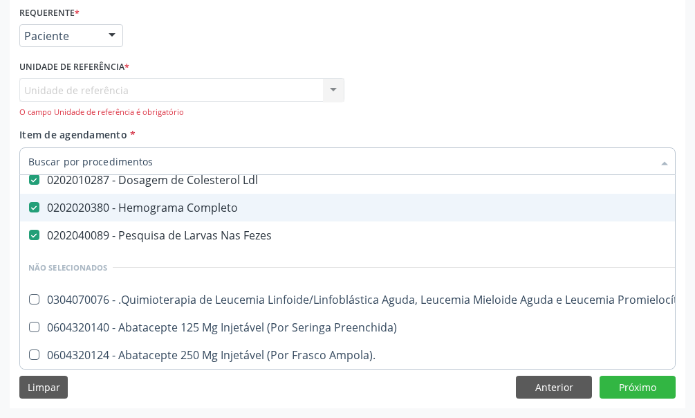
click at [32, 87] on div "Unidade de referência Usf Centro I Nenhum resultado encontrado para: " " Não há…" at bounding box center [181, 97] width 325 height 39
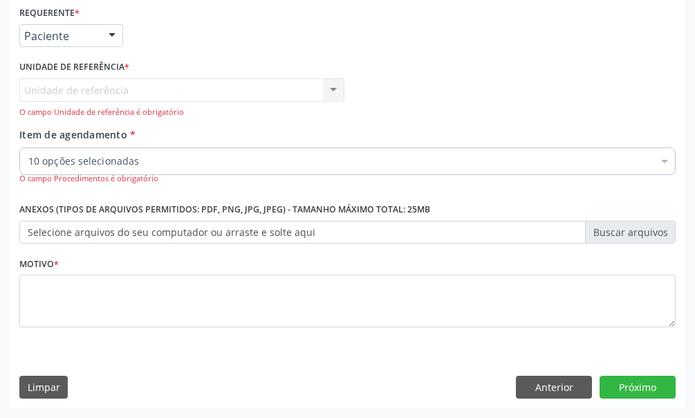
scroll to position [0, 0]
drag, startPoint x: 53, startPoint y: 86, endPoint x: 59, endPoint y: 89, distance: 7.1
click at [59, 89] on div "Unidade de referência Usf Centro I Nenhum resultado encontrado para: " " Não há…" at bounding box center [181, 97] width 325 height 39
click at [336, 86] on div "Unidade de referência Usf Centro I Nenhum resultado encontrado para: " " Não há…" at bounding box center [181, 97] width 325 height 39
click at [333, 90] on div "Unidade de referência Usf Centro I Nenhum resultado encontrado para: " " Não há…" at bounding box center [181, 97] width 325 height 39
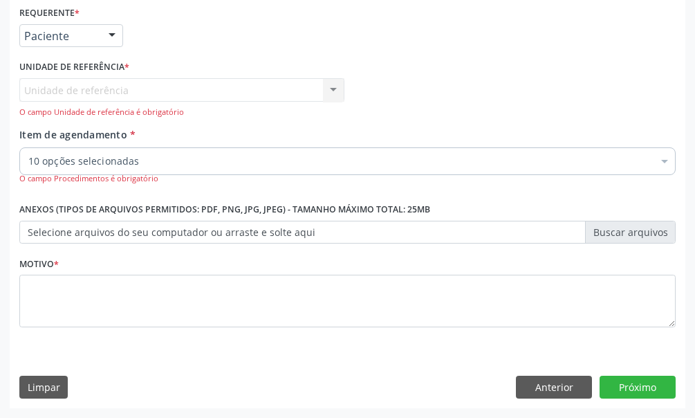
click at [333, 90] on div "Unidade de referência Usf Centro I Nenhum resultado encontrado para: " " Não há…" at bounding box center [181, 97] width 325 height 39
click at [333, 89] on div "Unidade de referência Usf Centro I Nenhum resultado encontrado para: " " Não há…" at bounding box center [181, 97] width 325 height 39
click at [334, 89] on div "Unidade de referência Usf Centro I Nenhum resultado encontrado para: " " Não há…" at bounding box center [181, 97] width 325 height 39
click at [338, 93] on div "Unidade de referência Usf Centro I Nenhum resultado encontrado para: " " Não há…" at bounding box center [181, 97] width 325 height 39
click at [331, 92] on div "Unidade de referência Usf Centro I Nenhum resultado encontrado para: " " Não há…" at bounding box center [181, 97] width 325 height 39
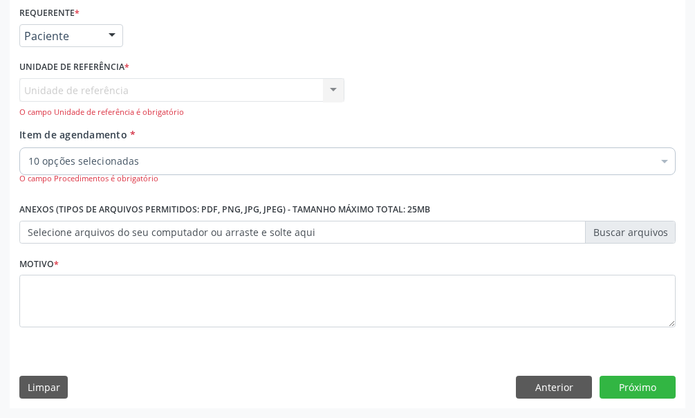
click at [42, 82] on div "Unidade de referência Usf Centro I Nenhum resultado encontrado para: " " Não há…" at bounding box center [181, 97] width 325 height 39
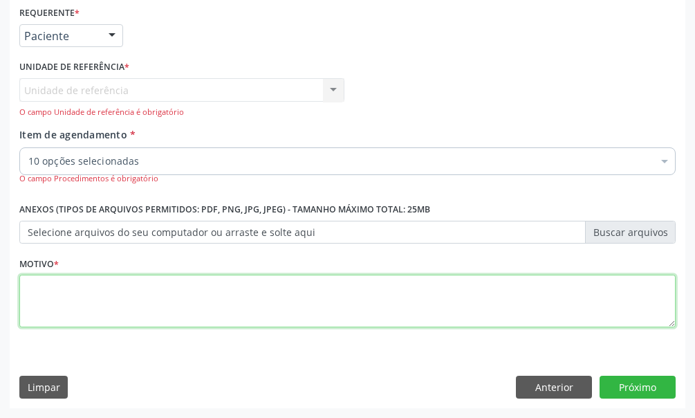
click at [42, 295] on textarea at bounding box center [347, 301] width 657 height 53
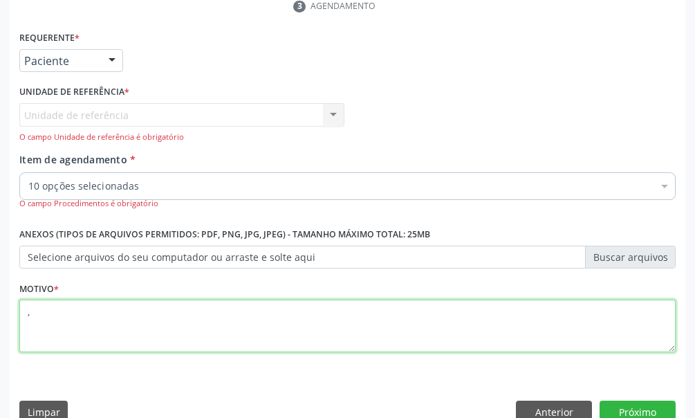
scroll to position [371, 0]
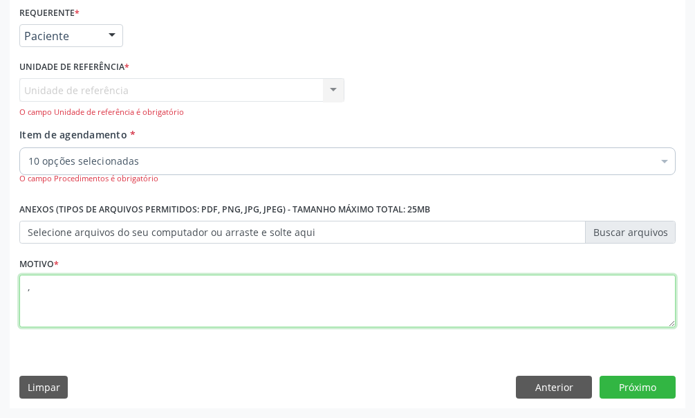
type textarea ","
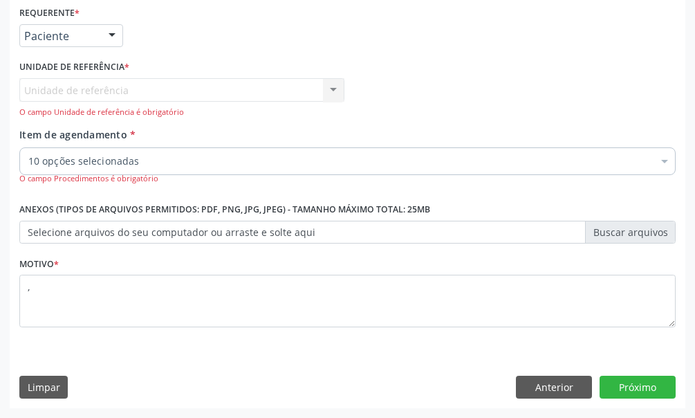
click at [630, 228] on label "Selecione arquivos do seu computador ou arraste e solte aqui" at bounding box center [347, 233] width 657 height 24
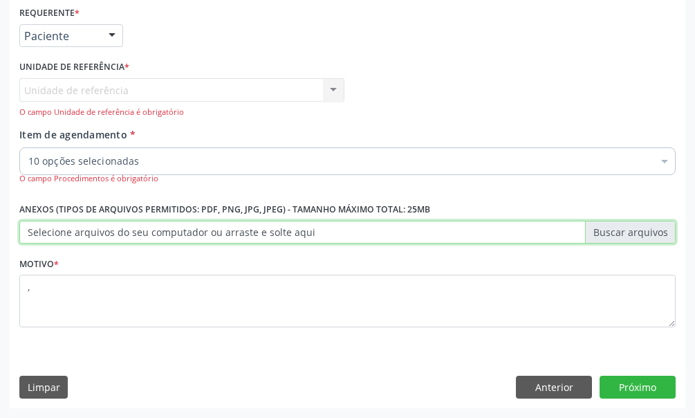
click at [630, 228] on input "Selecione arquivos do seu computador ou arraste e solte aqui" at bounding box center [347, 233] width 657 height 24
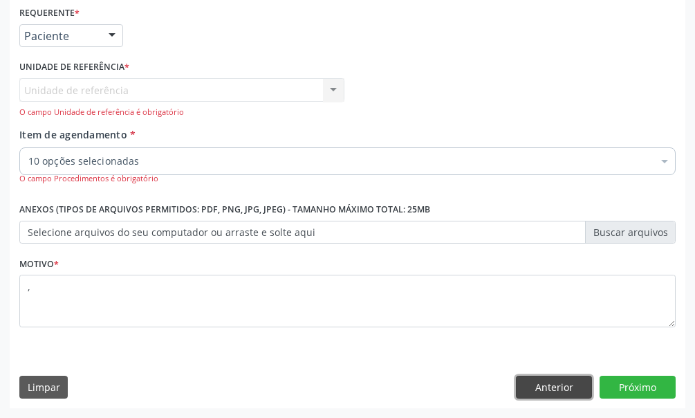
click at [564, 392] on button "Anterior" at bounding box center [554, 388] width 76 height 24
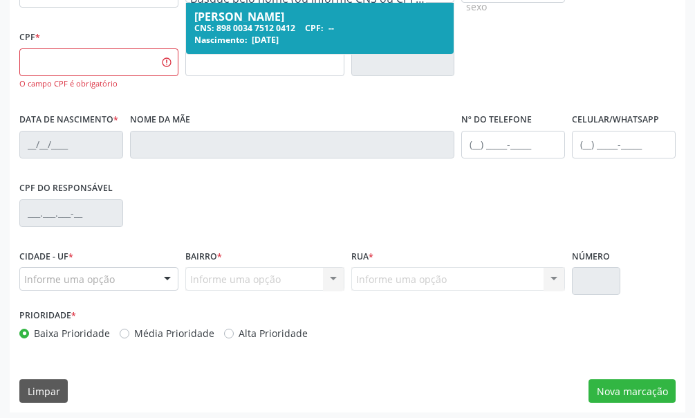
scroll to position [419, 0]
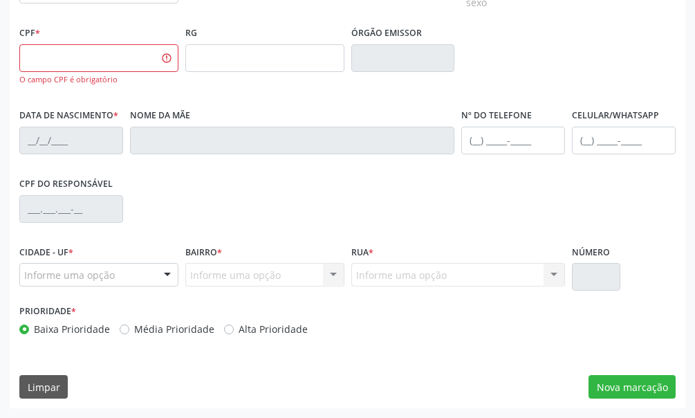
click at [66, 369] on div "CNS * Nome * Katia Cilene Rufino Barbosa Katia Cilene Rufino Barbosa CNS: 898 0…" at bounding box center [348, 181] width 676 height 454
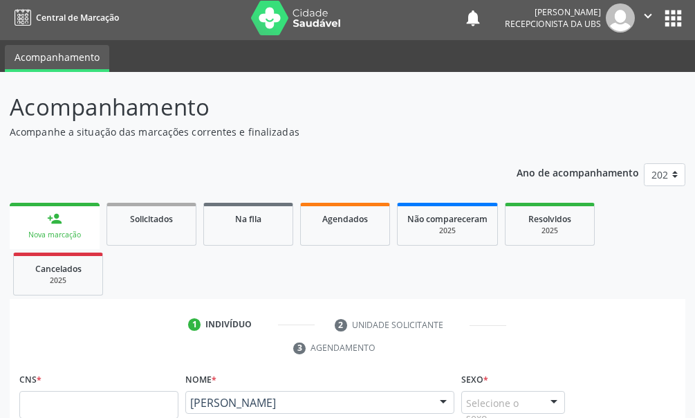
scroll to position [0, 0]
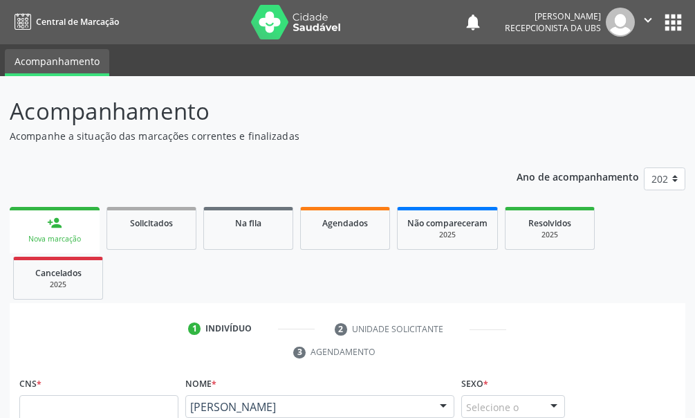
click at [75, 220] on link "person_add Nova marcação" at bounding box center [55, 230] width 90 height 46
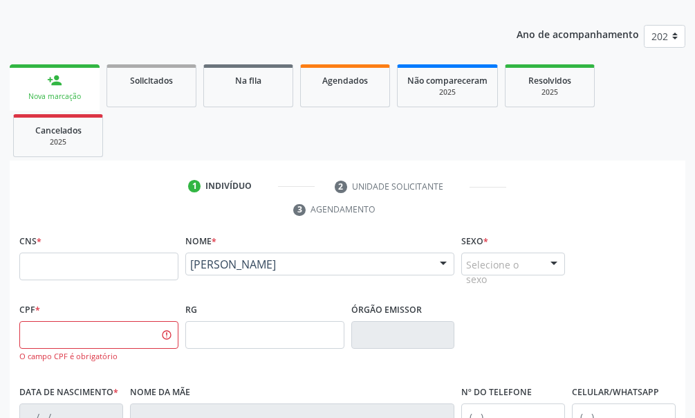
scroll to position [212, 0]
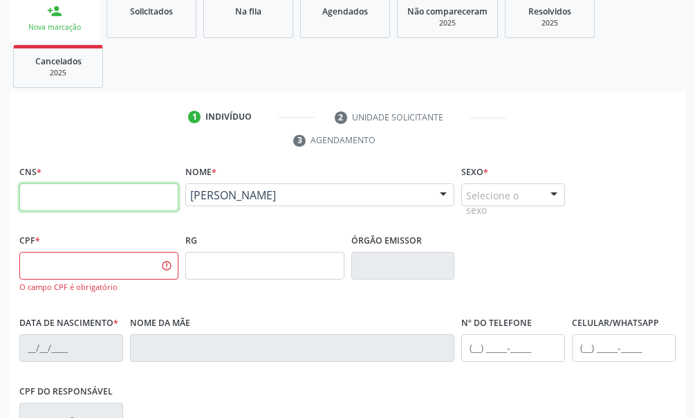
click at [55, 193] on input "text" at bounding box center [98, 197] width 159 height 28
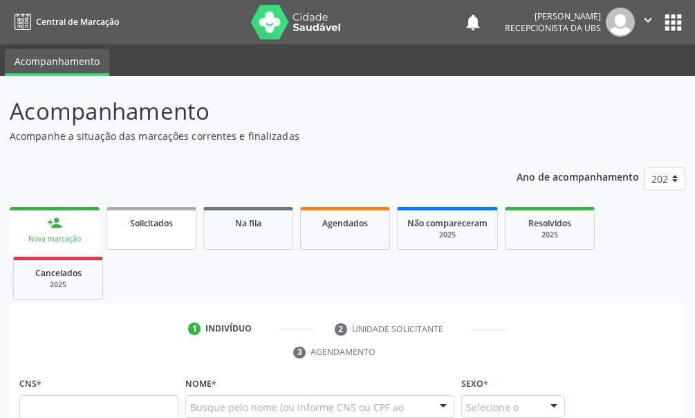
scroll to position [5, 0]
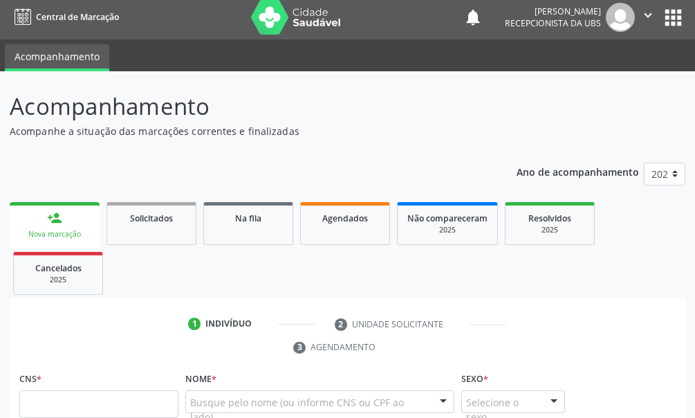
click at [82, 228] on link "person_add Nova marcação" at bounding box center [55, 225] width 90 height 46
click at [349, 214] on span "Agendados" at bounding box center [345, 218] width 46 height 12
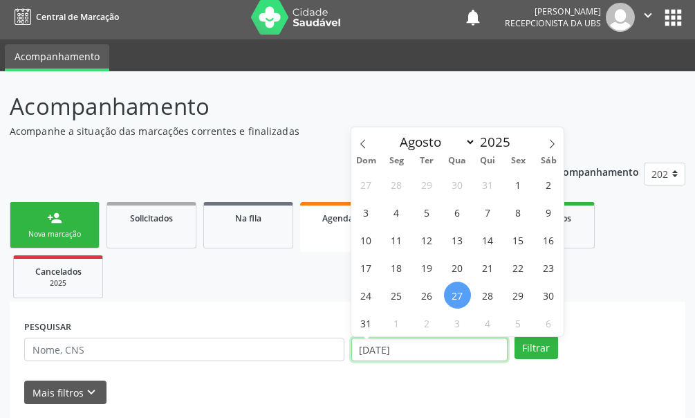
click at [416, 358] on input "27/08/2025" at bounding box center [429, 350] width 156 height 24
click at [548, 142] on icon at bounding box center [552, 144] width 10 height 10
select select "8"
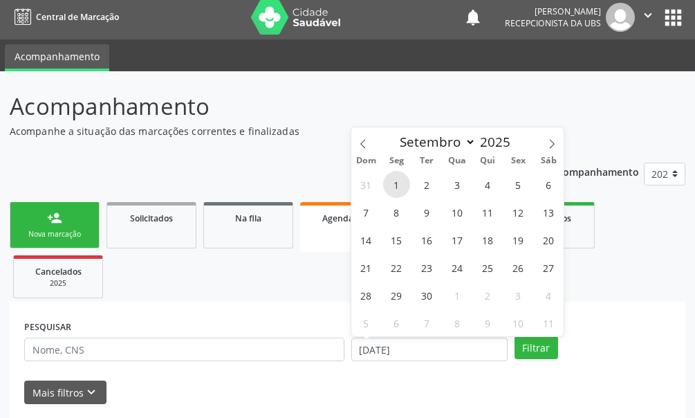
click at [398, 192] on span "1" at bounding box center [396, 184] width 27 height 27
type input "01/09/2025"
click at [399, 192] on span "1" at bounding box center [396, 184] width 27 height 27
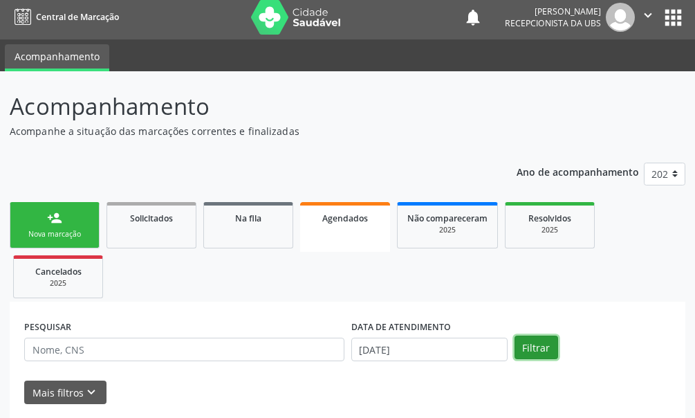
click at [531, 341] on button "Filtrar" at bounding box center [537, 348] width 44 height 24
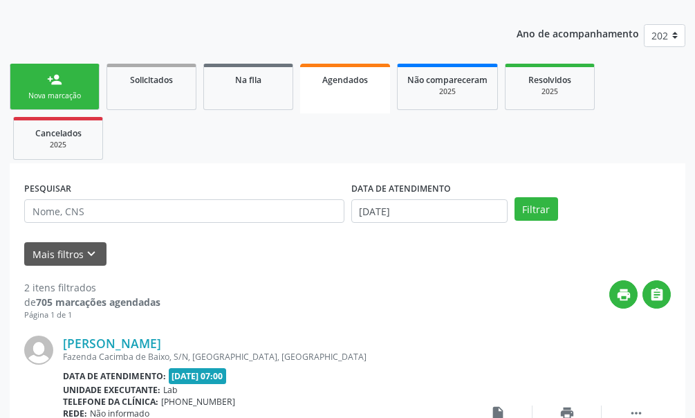
scroll to position [282, 0]
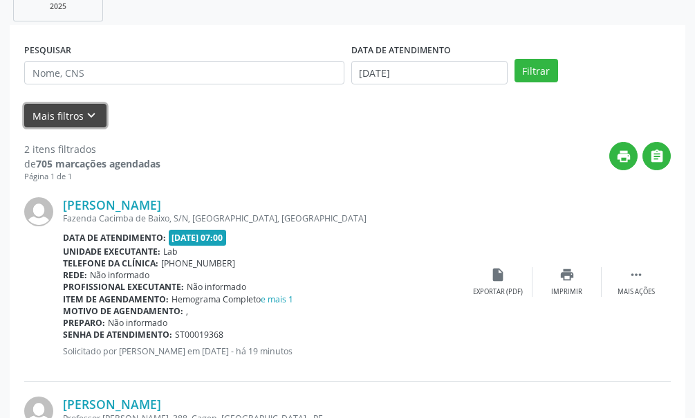
click at [68, 117] on button "Mais filtros keyboard_arrow_down" at bounding box center [65, 116] width 82 height 24
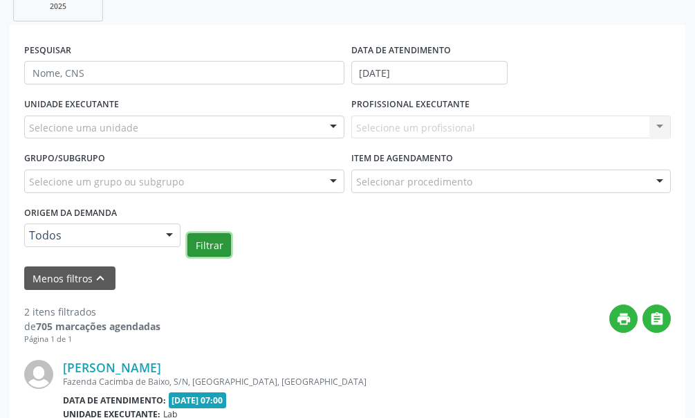
click at [205, 241] on button "Filtrar" at bounding box center [209, 245] width 44 height 24
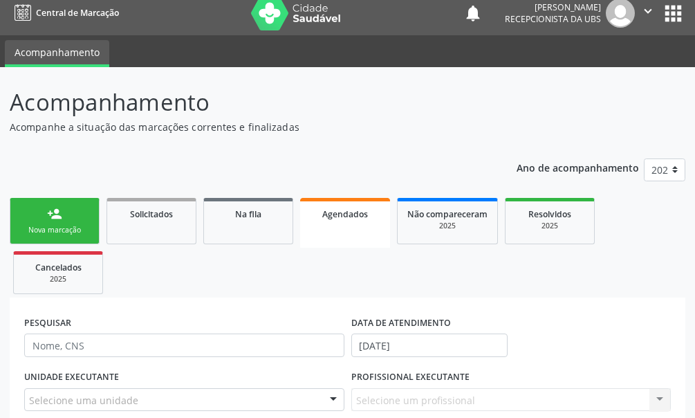
scroll to position [0, 0]
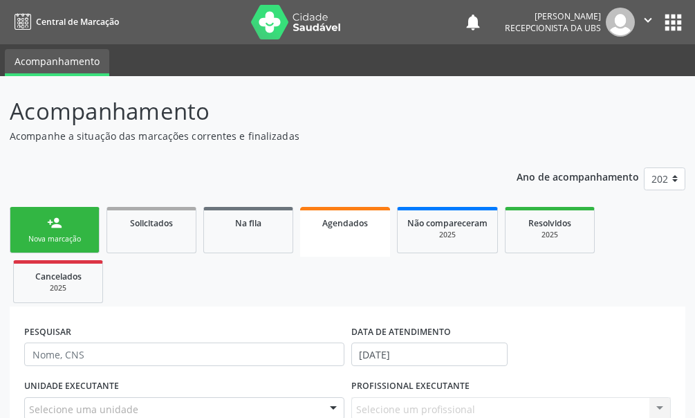
click at [69, 241] on div "Nova marcação" at bounding box center [54, 239] width 69 height 10
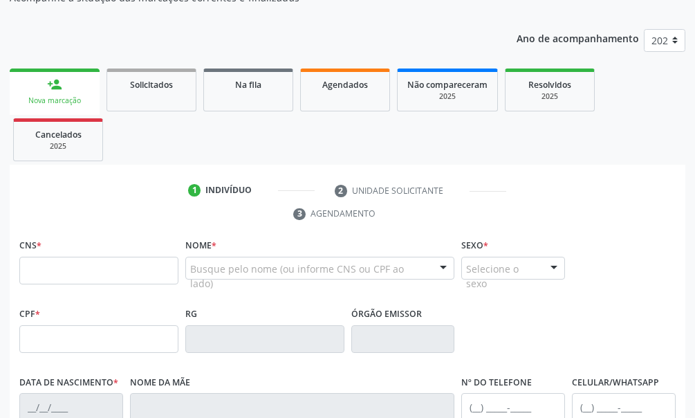
scroll to position [208, 0]
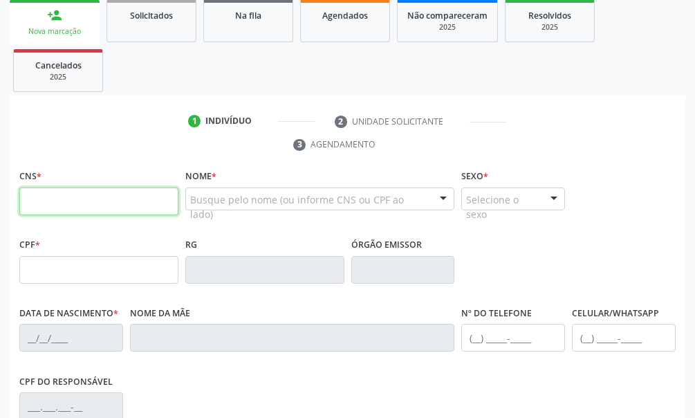
click at [36, 204] on input "text" at bounding box center [98, 201] width 159 height 28
click at [52, 206] on input "text" at bounding box center [98, 201] width 159 height 28
type input "898 0034"
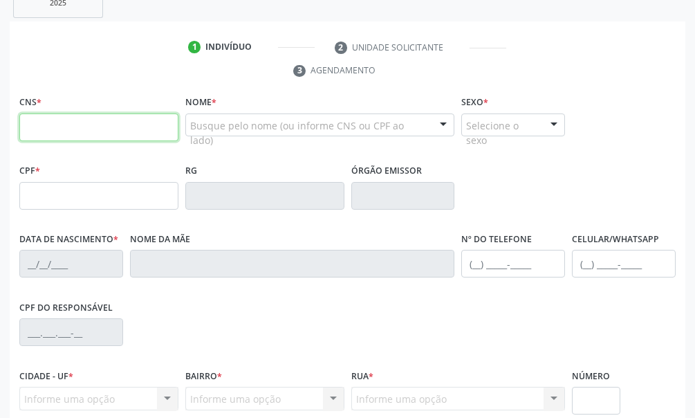
scroll to position [143, 0]
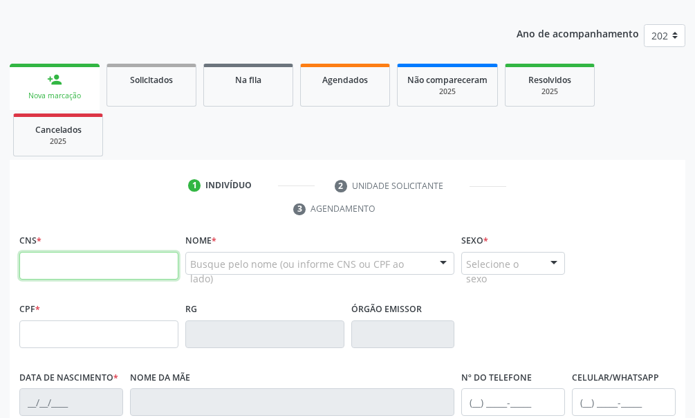
click at [41, 266] on input "text" at bounding box center [98, 266] width 159 height 28
type input "898 0034 7512 0412"
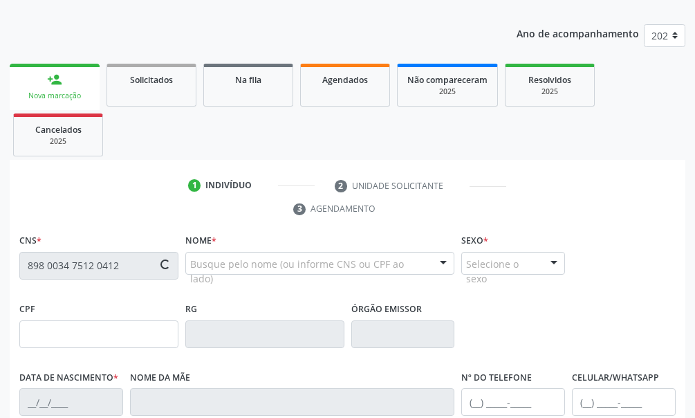
type input "[DATE]"
type input "[PERSON_NAME]"
type input "[PHONE_NUMBER]"
type input "212"
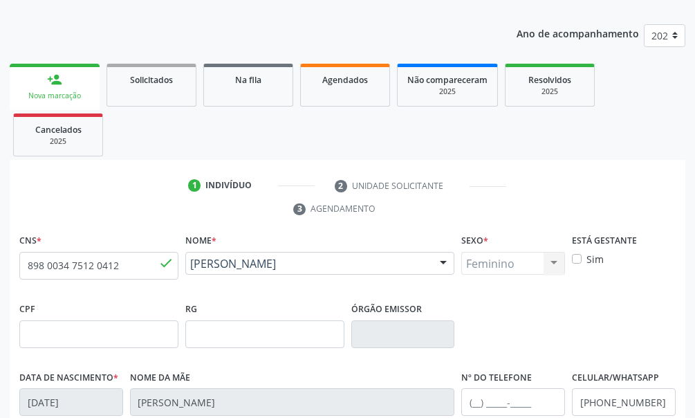
scroll to position [405, 0]
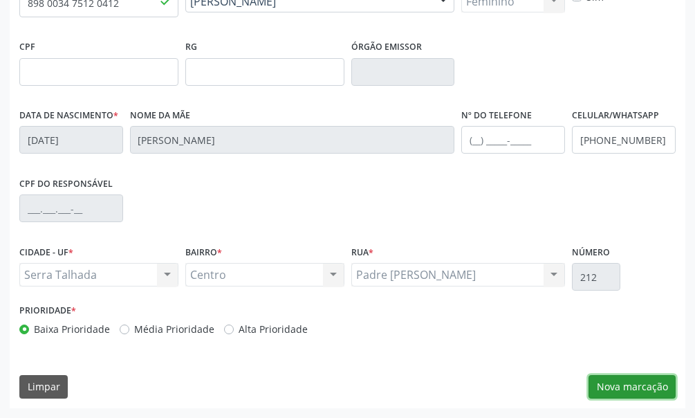
click at [657, 382] on button "Nova marcação" at bounding box center [632, 387] width 87 height 24
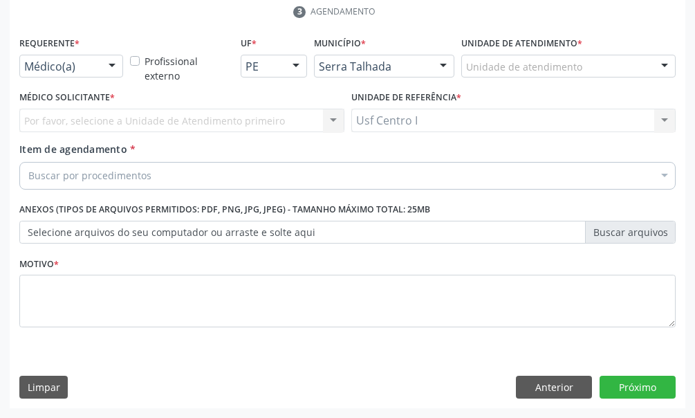
click at [116, 66] on div at bounding box center [112, 67] width 21 height 24
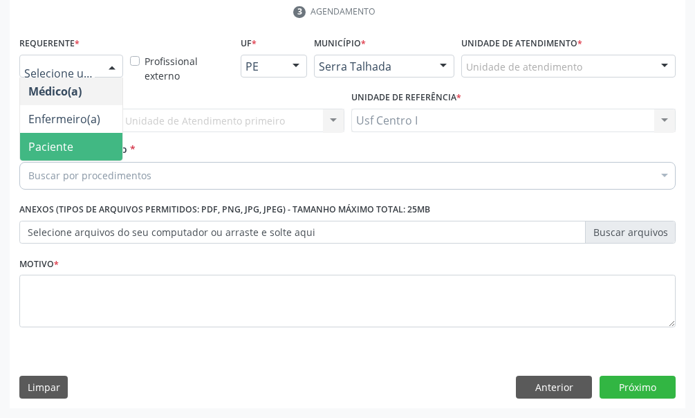
click at [95, 145] on span "Paciente" at bounding box center [71, 147] width 102 height 28
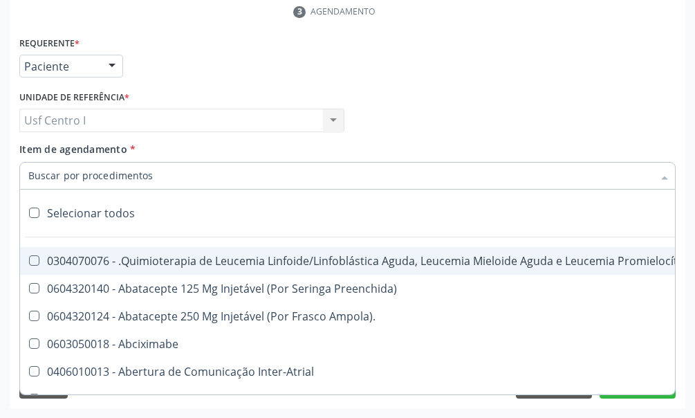
type input "2"
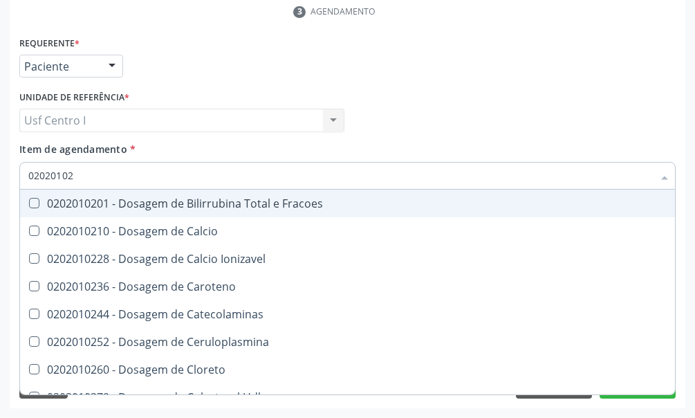
type input "020201029"
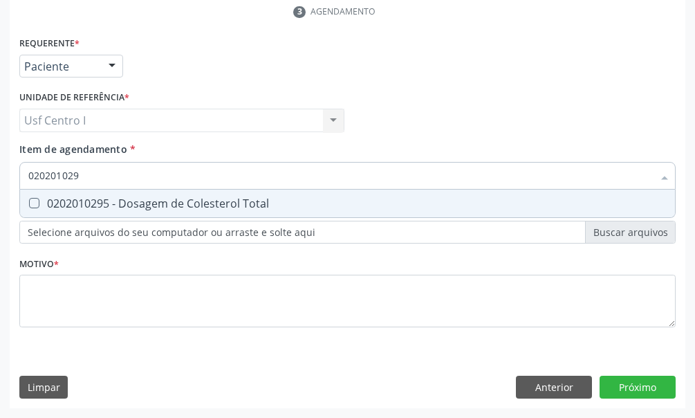
click at [32, 203] on Total at bounding box center [34, 203] width 10 height 10
click at [29, 203] on Total "checkbox" at bounding box center [24, 203] width 9 height 9
checkbox Total "true"
click at [89, 176] on input "020201029" at bounding box center [340, 176] width 625 height 28
type input "02020102"
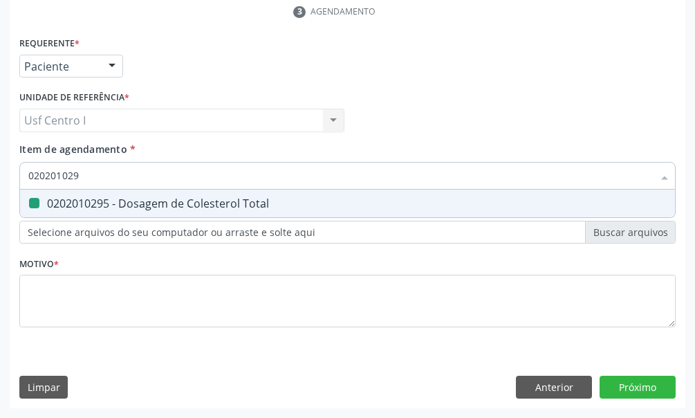
checkbox Total "false"
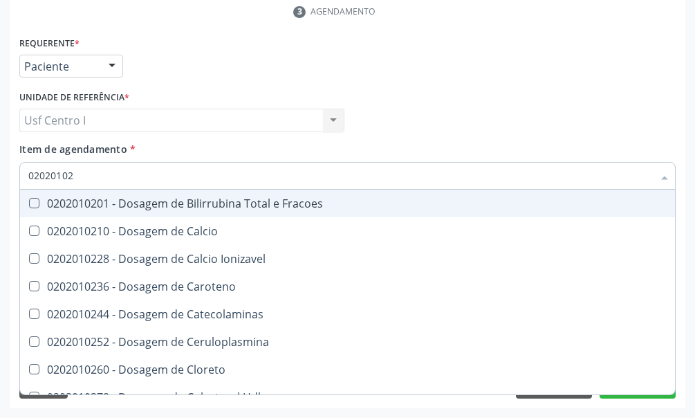
type input "0202010"
checkbox Total "false"
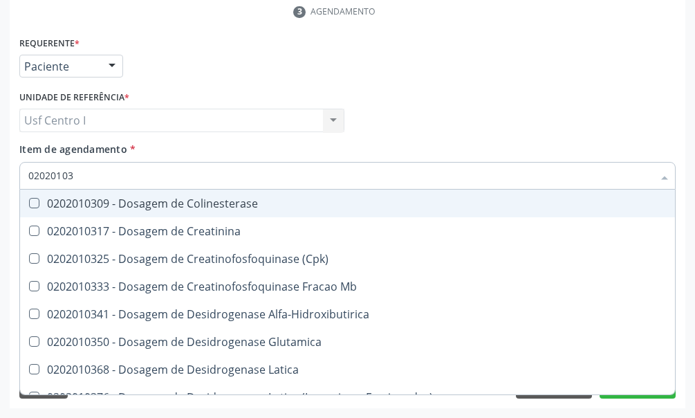
type input "020201031"
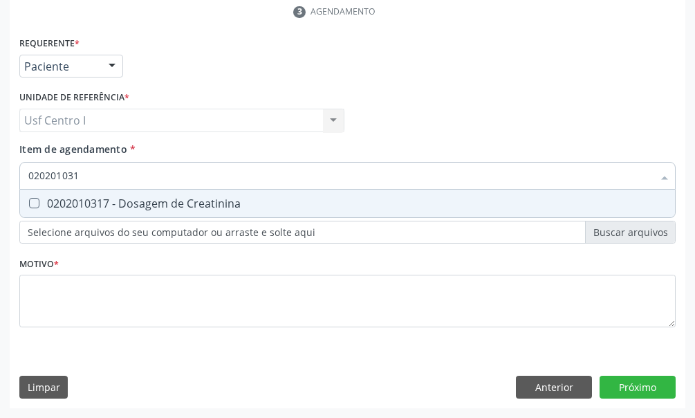
click at [35, 203] on Creatinina at bounding box center [34, 203] width 10 height 10
click at [29, 203] on Creatinina "checkbox" at bounding box center [24, 203] width 9 height 9
checkbox Creatinina "true"
click at [81, 177] on input "020201031" at bounding box center [340, 176] width 625 height 28
type input "02020103"
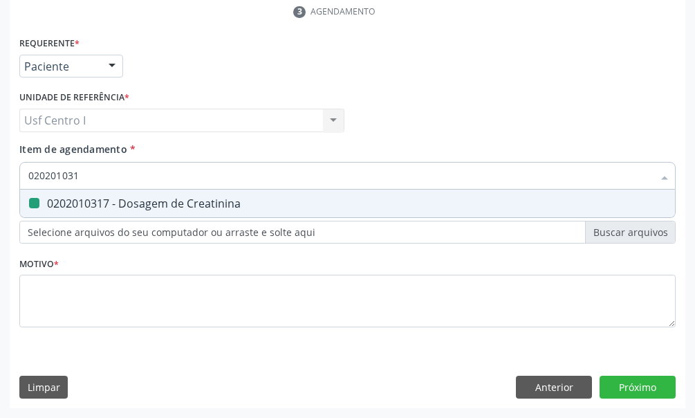
checkbox Creatinina "false"
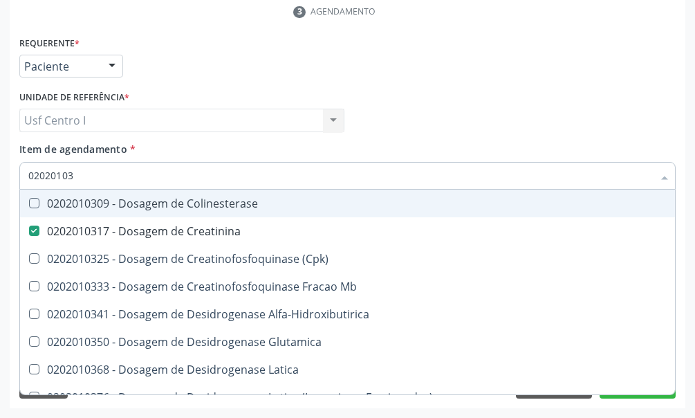
type input "0202010"
checkbox Creatinina "false"
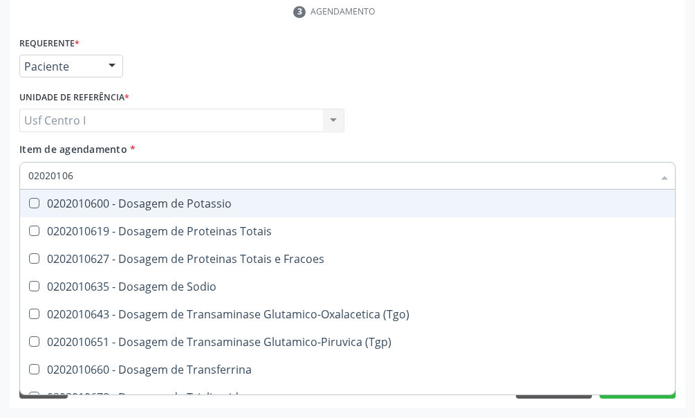
type input "020201067"
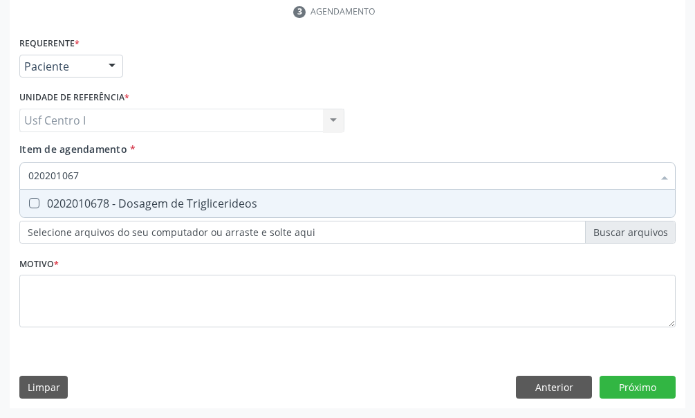
click at [35, 203] on Triglicerideos at bounding box center [34, 203] width 10 height 10
click at [29, 203] on Triglicerideos "checkbox" at bounding box center [24, 203] width 9 height 9
checkbox Triglicerideos "true"
click at [86, 172] on input "020201067" at bounding box center [340, 176] width 625 height 28
type input "02020106"
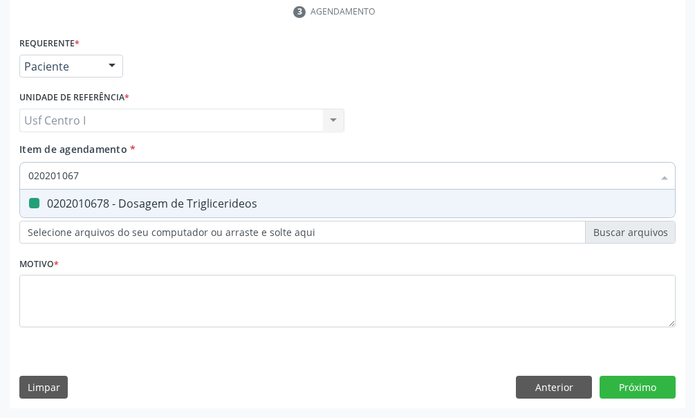
checkbox Triglicerideos "false"
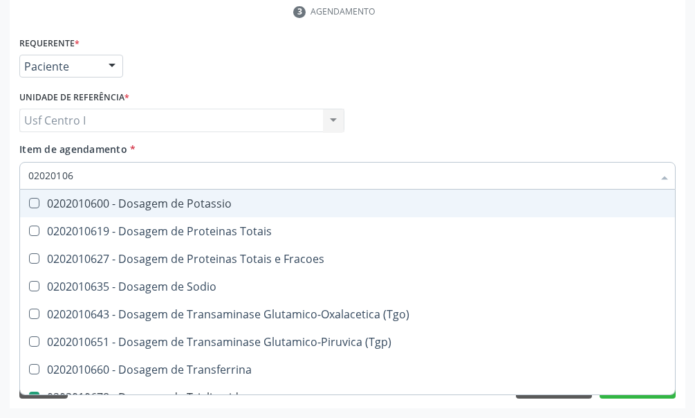
type input "0202010"
checkbox Triglicerideos "false"
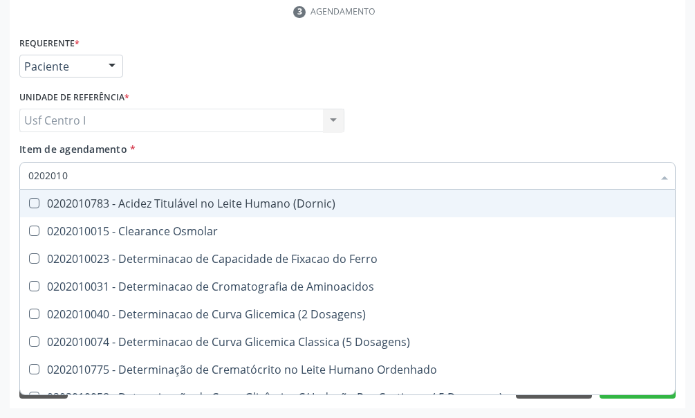
type input "020201"
checkbox Total "false"
checkbox Creatinina "false"
checkbox Ferritina "true"
checkbox Folato "true"
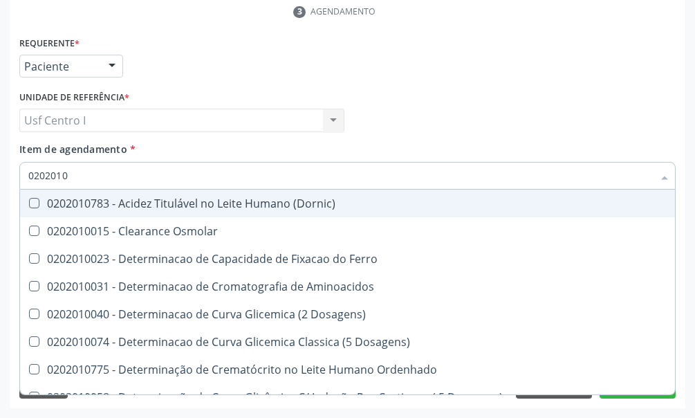
checkbox Triglicerideos "false"
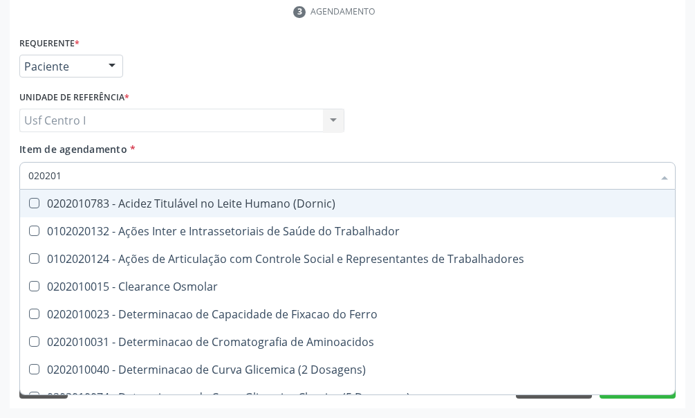
type input "02020"
checkbox Total "false"
checkbox Creatinina "false"
checkbox Triglicerideos "false"
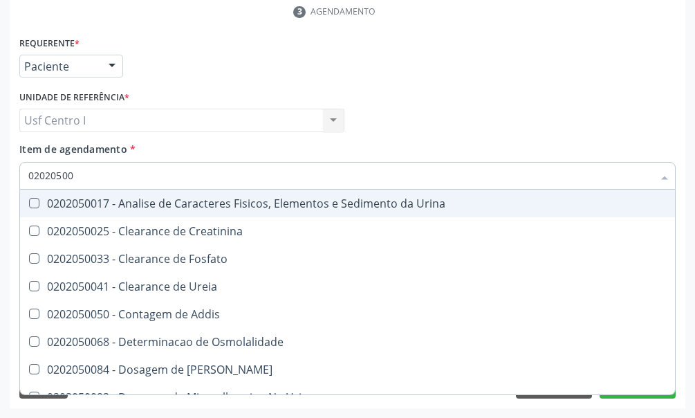
type input "020205001"
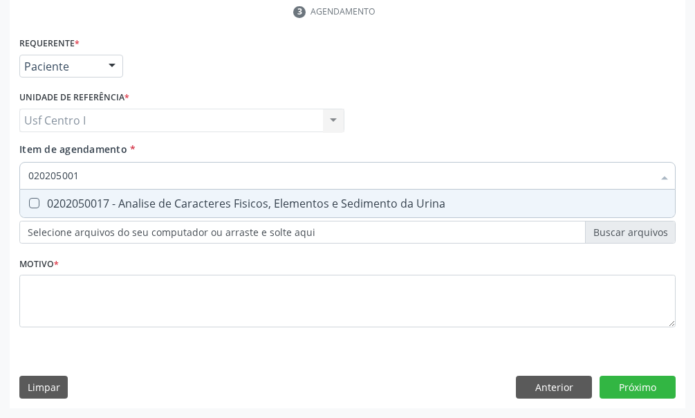
click at [35, 206] on Urina at bounding box center [34, 203] width 10 height 10
click at [29, 206] on Urina "checkbox" at bounding box center [24, 203] width 9 height 9
checkbox Urina "true"
click at [78, 169] on input "020205001" at bounding box center [340, 176] width 625 height 28
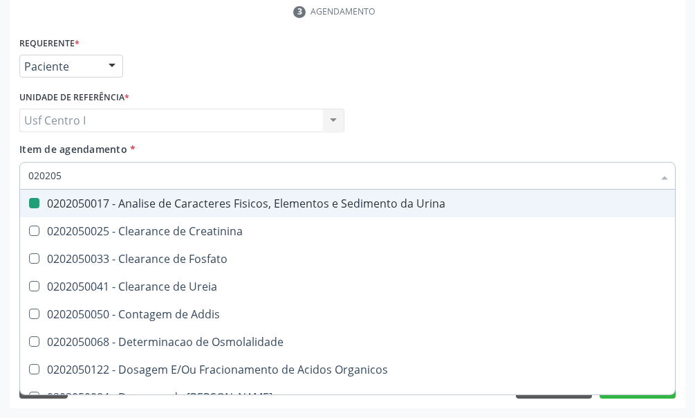
type input "02020"
checkbox Urina "false"
checkbox Fosfato "true"
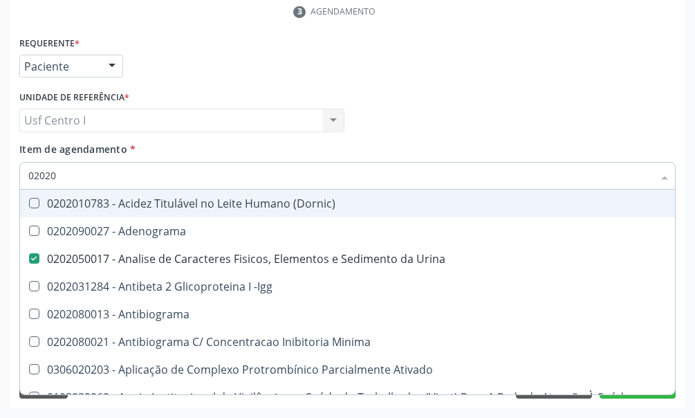
type input "020201"
checkbox Urina "false"
checkbox Parceria\) "true"
checkbox Gestante "true"
checkbox Acetona "true"
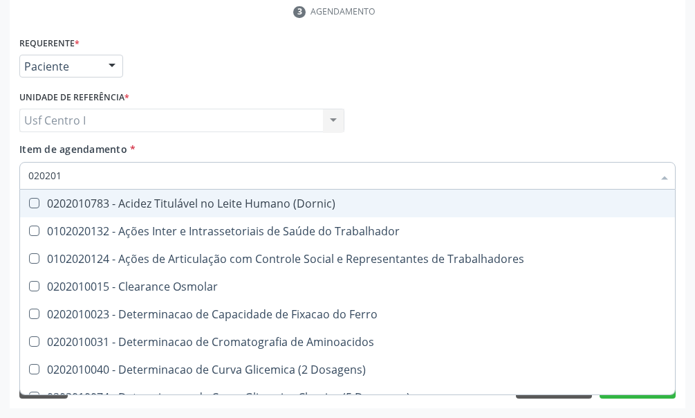
type input "0202010"
checkbox Fracoes "true"
checkbox Ionizavel "true"
checkbox Total "false"
checkbox Creatinina "false"
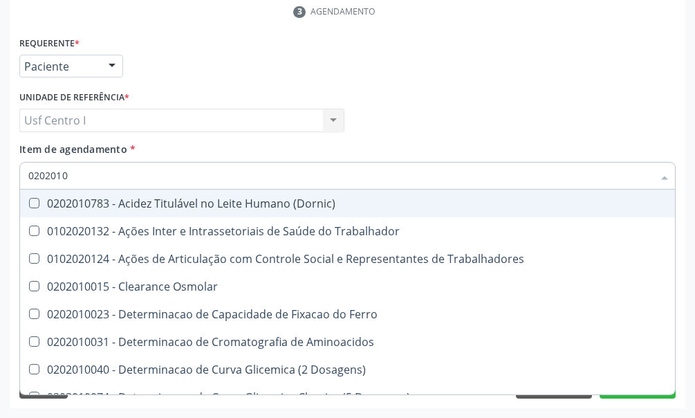
checkbox Muco-Proteinas "true"
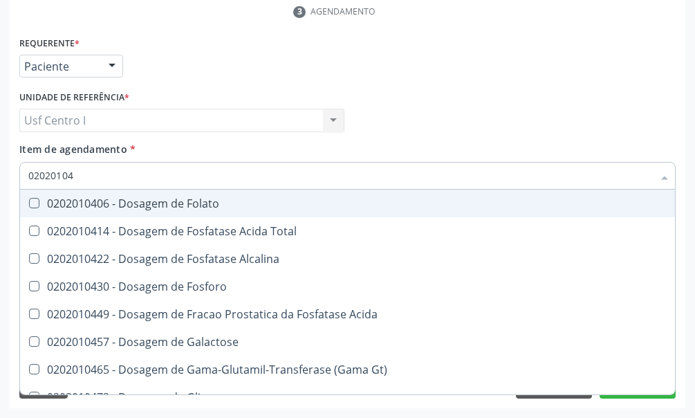
type input "020201047"
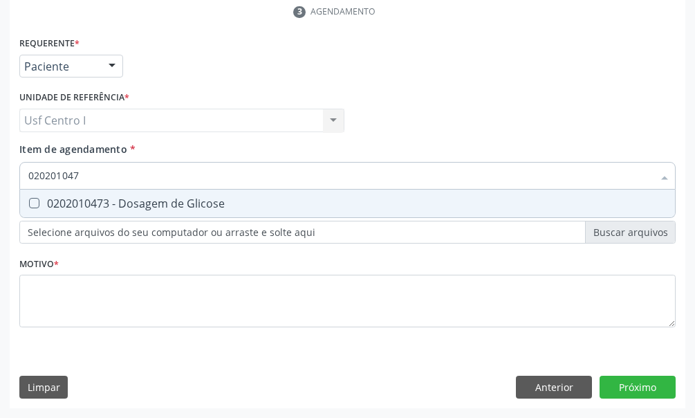
click at [32, 205] on Glicose at bounding box center [34, 203] width 10 height 10
click at [29, 205] on Glicose "checkbox" at bounding box center [24, 203] width 9 height 9
checkbox Glicose "true"
click at [77, 170] on input "020201047" at bounding box center [340, 176] width 625 height 28
type input "02020104"
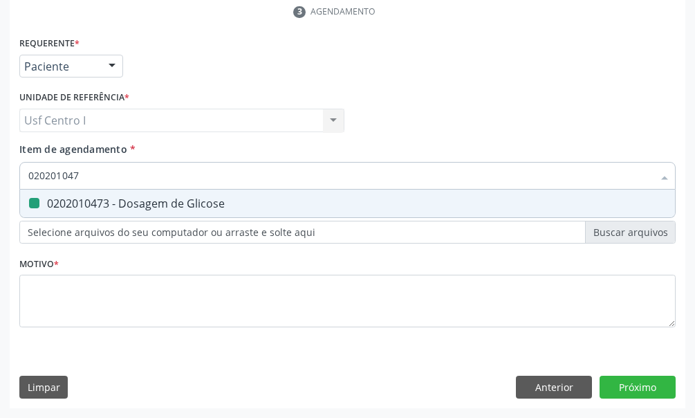
checkbox Glicose "false"
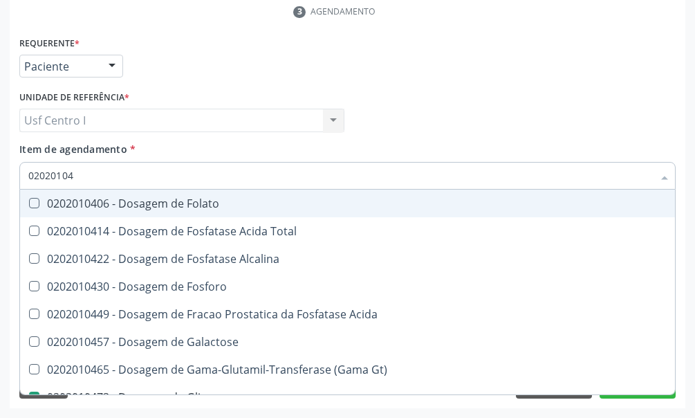
type input "0202010"
checkbox Glicose "false"
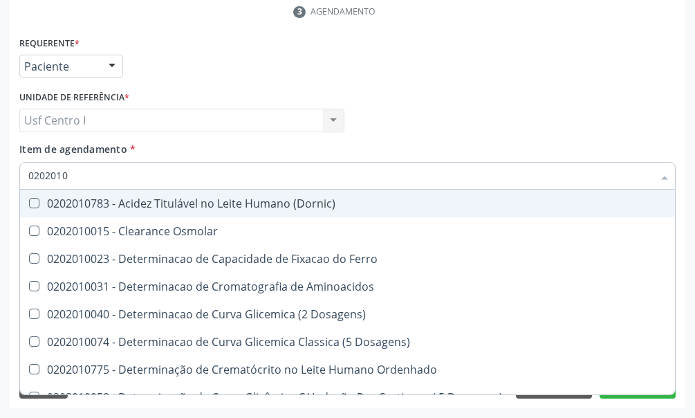
type input "02020102"
checkbox Osmolaridade "true"
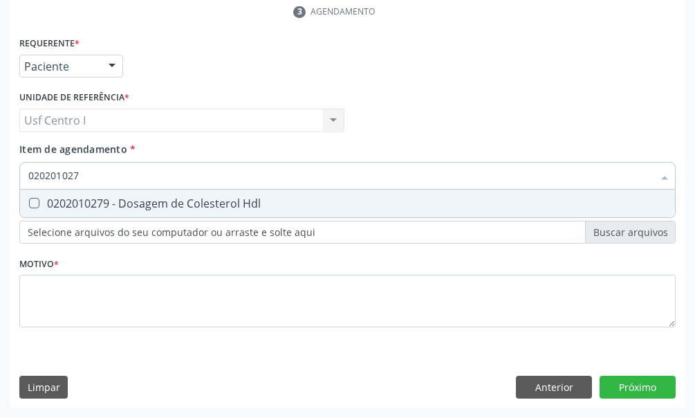
type input "0202010279"
click at [32, 202] on Hdl at bounding box center [34, 203] width 10 height 10
click at [29, 202] on Hdl "checkbox" at bounding box center [24, 203] width 9 height 9
checkbox Hdl "true"
click at [97, 176] on input "0202010279" at bounding box center [340, 176] width 625 height 28
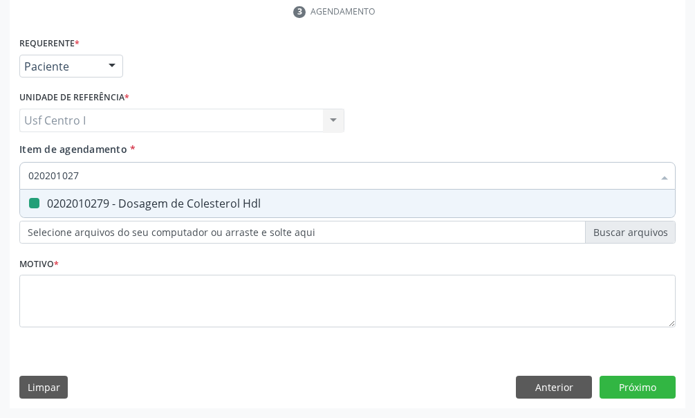
type input "02020102"
checkbox Hdl "false"
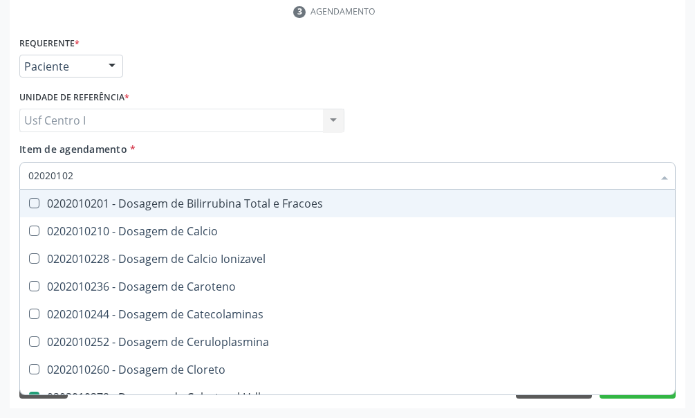
type input "0202010"
checkbox Hdl "false"
checkbox Total "false"
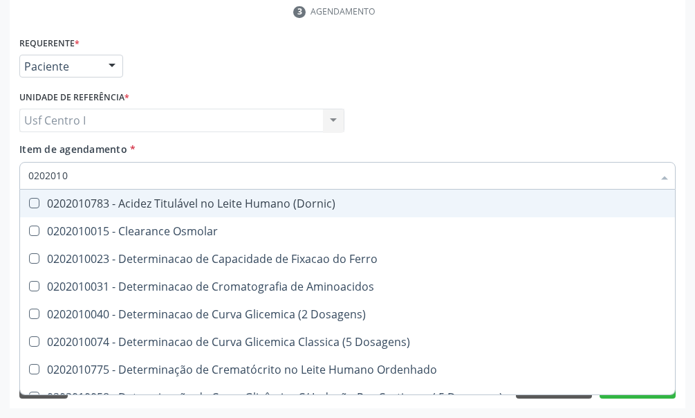
type input "02020103"
checkbox Osmolar "true"
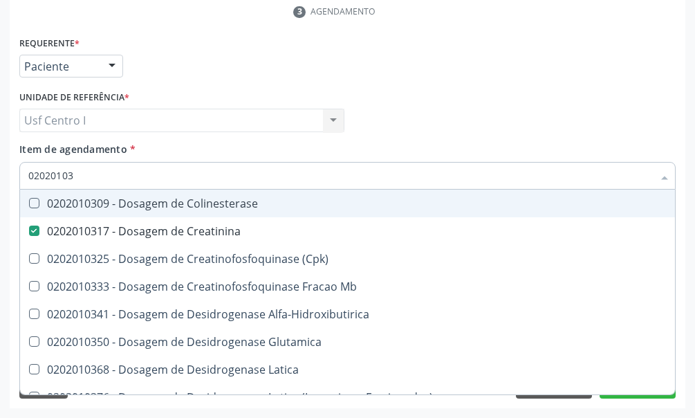
type input "0202010"
checkbox Creatinina "false"
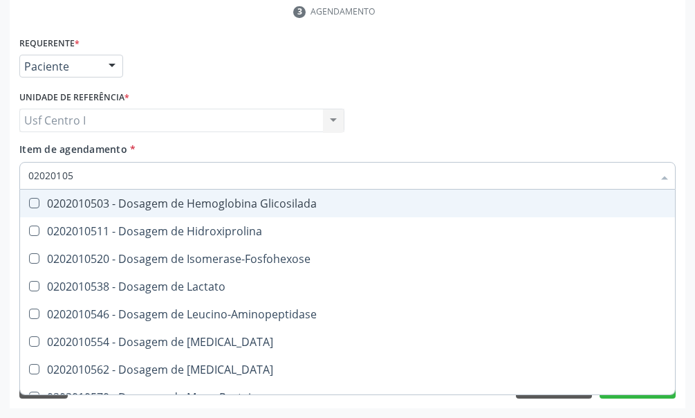
type input "020201050"
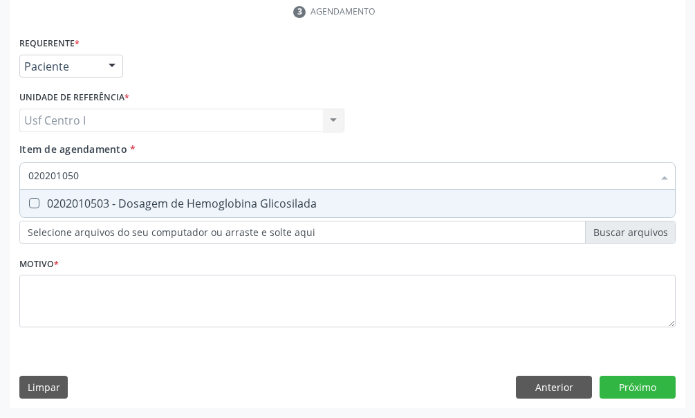
click at [34, 200] on Glicosilada at bounding box center [34, 203] width 10 height 10
click at [29, 200] on Glicosilada "checkbox" at bounding box center [24, 203] width 9 height 9
checkbox Glicosilada "true"
click at [91, 179] on input "020201050" at bounding box center [340, 176] width 625 height 28
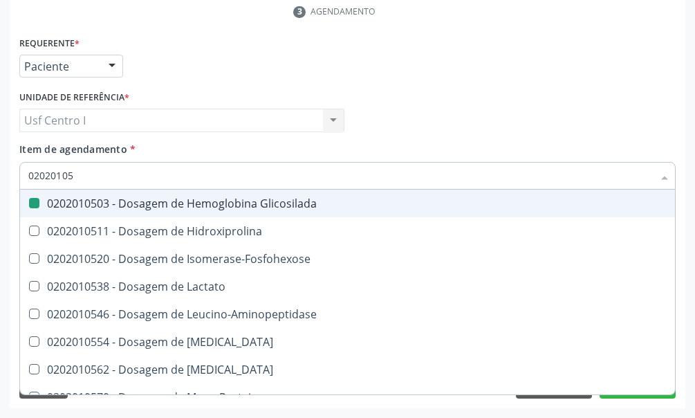
type input "0202010"
checkbox Glicosilada "false"
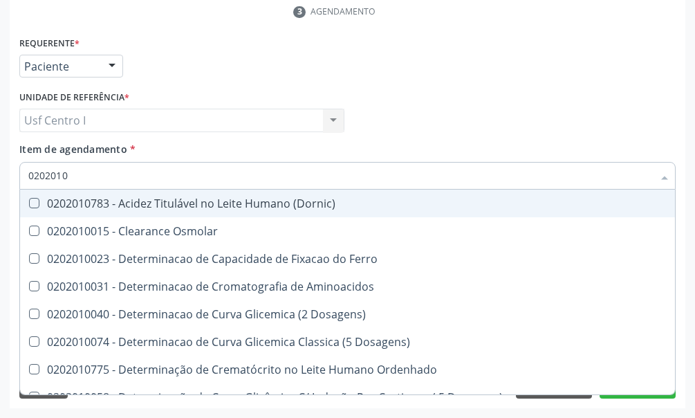
type input "02020102"
checkbox Dosagens\) "true"
checkbox Osmolaridade "true"
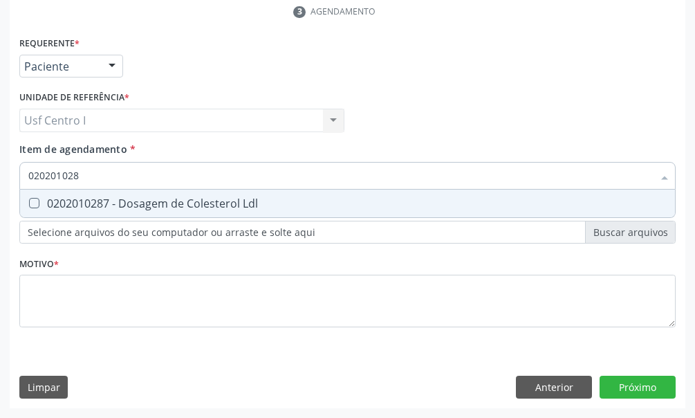
type input "0202010287"
click at [36, 209] on span "0202010287 - Dosagem de Colesterol Ldl" at bounding box center [347, 204] width 655 height 28
checkbox Ldl "true"
click at [95, 174] on input "0202010287" at bounding box center [340, 176] width 625 height 28
type input "02020102"
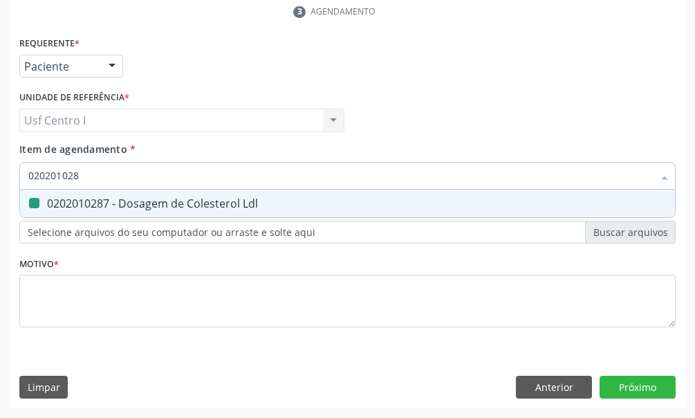
checkbox Ldl "false"
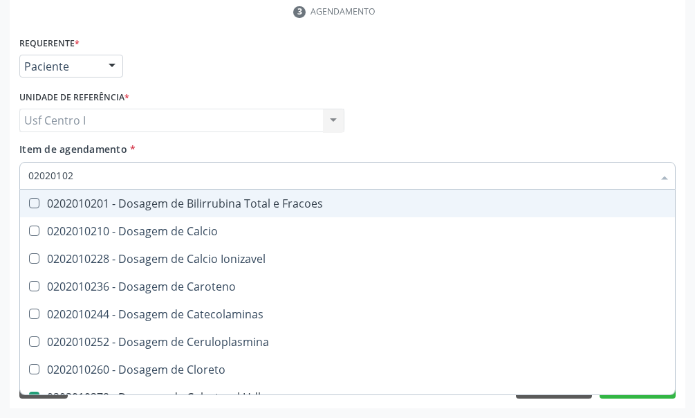
type input "0202010"
checkbox Hdl "false"
checkbox Ldl "false"
checkbox Total "false"
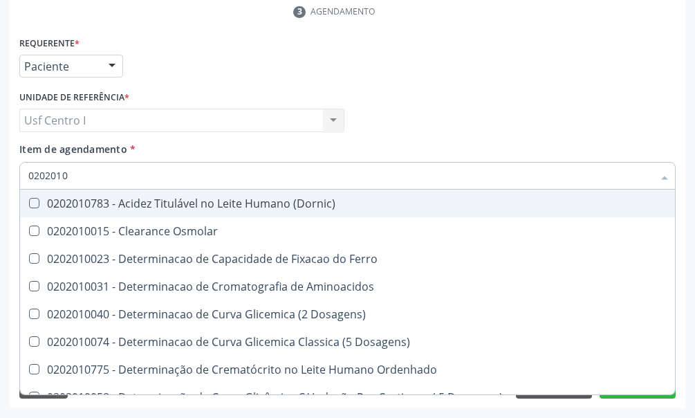
type input "020201"
checkbox Hdl "false"
checkbox Ldl "false"
checkbox Total "false"
checkbox Creatinina "false"
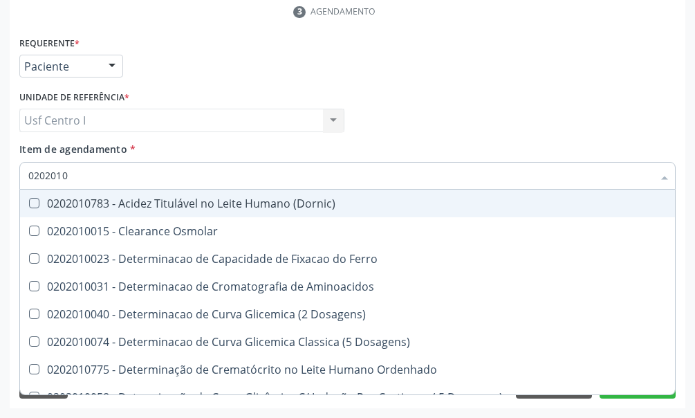
checkbox Latica "true"
checkbox Fracionadas\) "true"
checkbox Ferritina "true"
checkbox Folato "true"
checkbox Glicose "false"
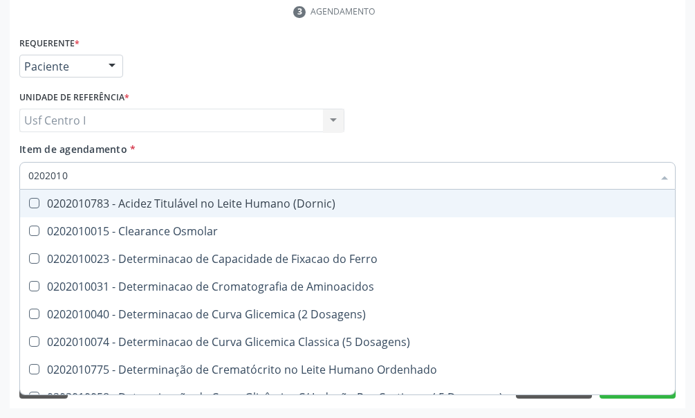
checkbox Glicosilada "false"
checkbox Nt-Probnp\) "true"
checkbox Potassio "true"
checkbox Triglicerideos "false"
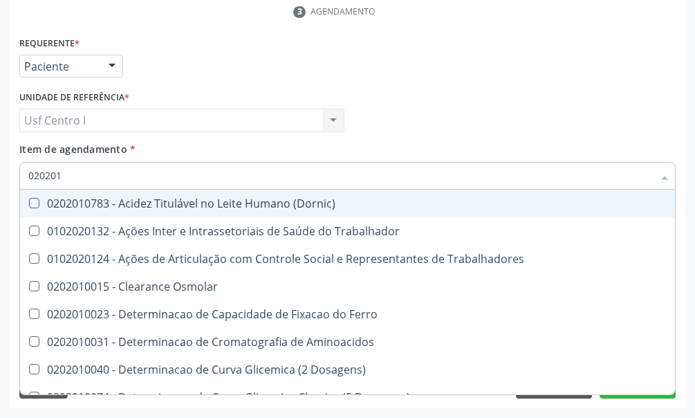
type input "02020"
checkbox Trabalhadores "true"
checkbox Hdl "false"
checkbox Ldl "false"
checkbox Total "false"
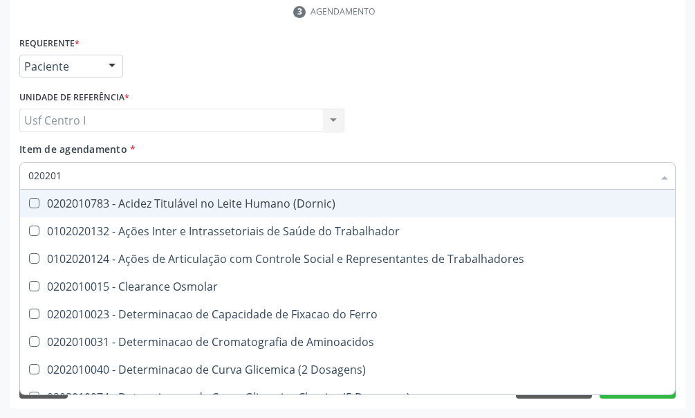
checkbox Creatinina "false"
checkbox Glicose "false"
checkbox Glicosilada "false"
checkbox Triglicerideos "false"
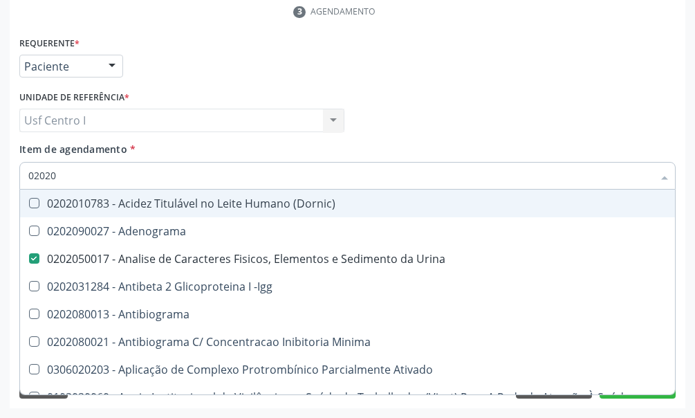
type input "020202"
checkbox Urina "false"
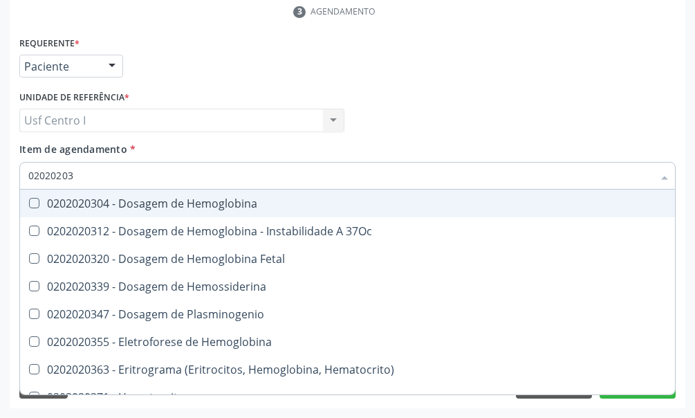
type input "020202038"
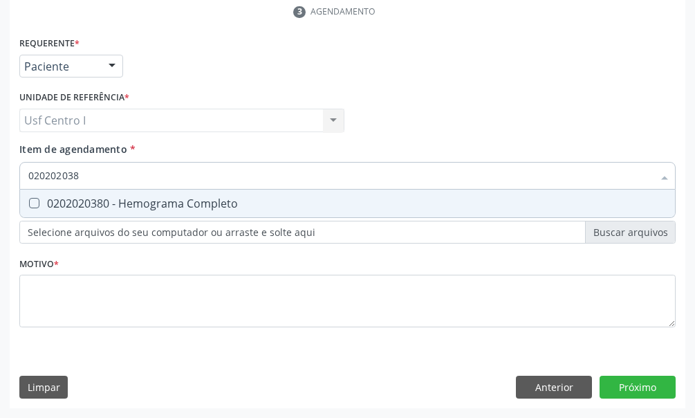
click at [33, 200] on Completo at bounding box center [34, 203] width 10 height 10
click at [29, 200] on Completo "checkbox" at bounding box center [24, 203] width 9 height 9
checkbox Completo "true"
click at [89, 178] on input "020202038" at bounding box center [340, 176] width 625 height 28
type input "02020203"
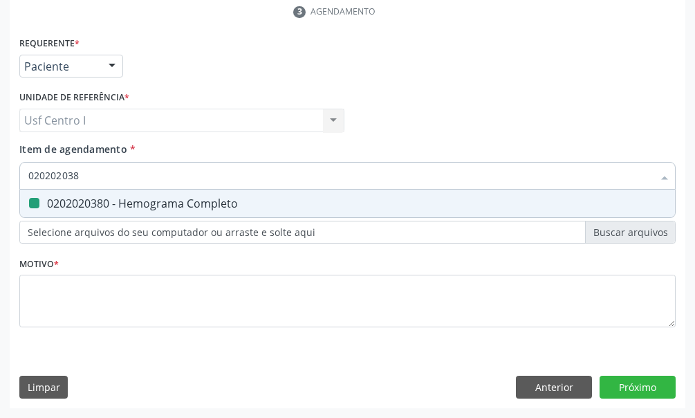
checkbox Completo "false"
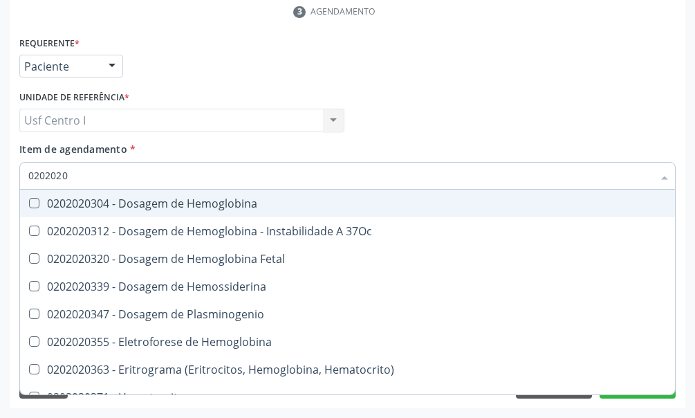
type input "020202"
checkbox Completo "false"
type input "02020"
checkbox Fetal "true"
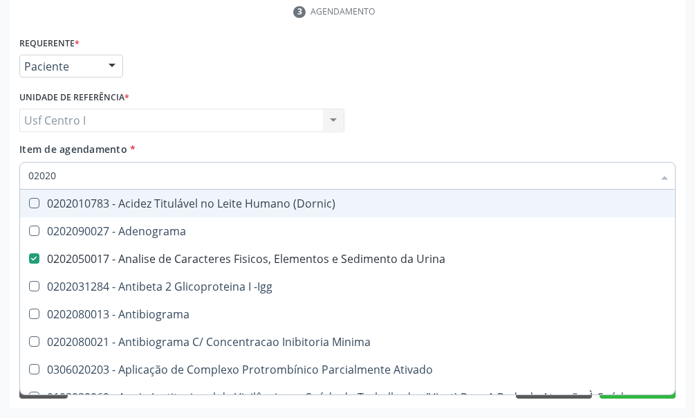
type input "0202"
checkbox Hdl "false"
checkbox Ldl "false"
checkbox Total "false"
checkbox Creatinina "false"
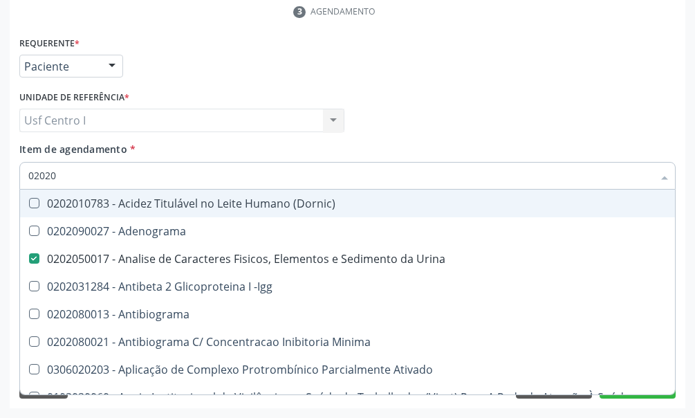
checkbox Estriol "true"
checkbox Estrona "true"
checkbox Etossuximida "true"
checkbox Viii "true"
checkbox Glicose "false"
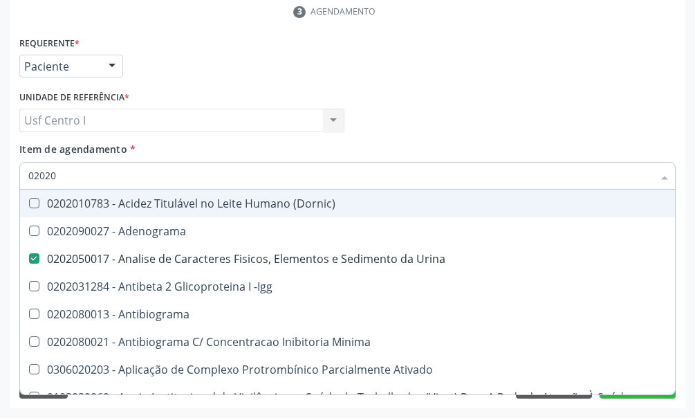
checkbox Glicosilada "false"
checkbox Lactato "true"
checkbox Muco-Proteinas "true"
checkbox Triglicerideos "false"
checkbox Pallidum "true"
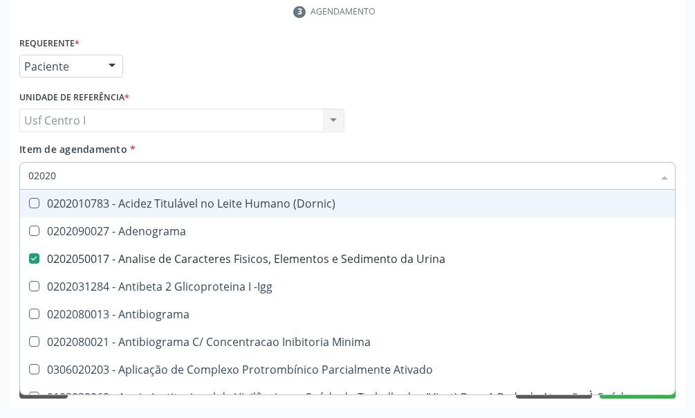
checkbox Completo "false"
checkbox Pylori "true"
type input "020"
checkbox Urina "false"
checkbox Creatinina "true"
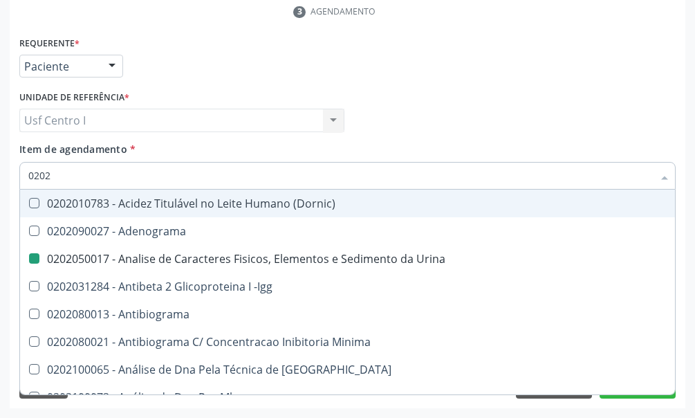
checkbox Hdl "false"
checkbox Ldl "false"
checkbox Total "false"
checkbox Creatinina "false"
checkbox Glicose "false"
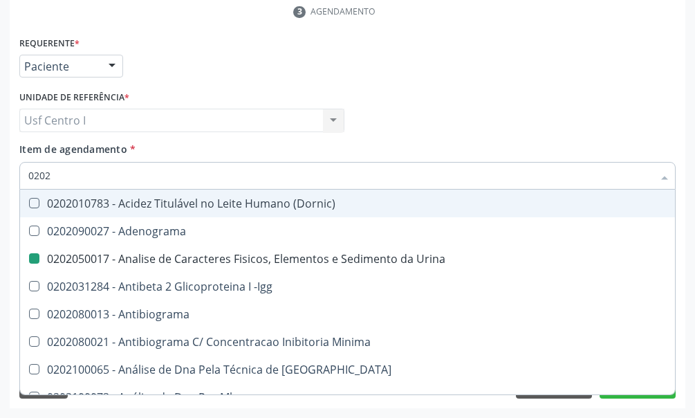
checkbox Glicosilada "false"
checkbox Triglicerideos "false"
checkbox Completo "false"
checkbox Impactado\) "true"
checkbox Exostoses "true"
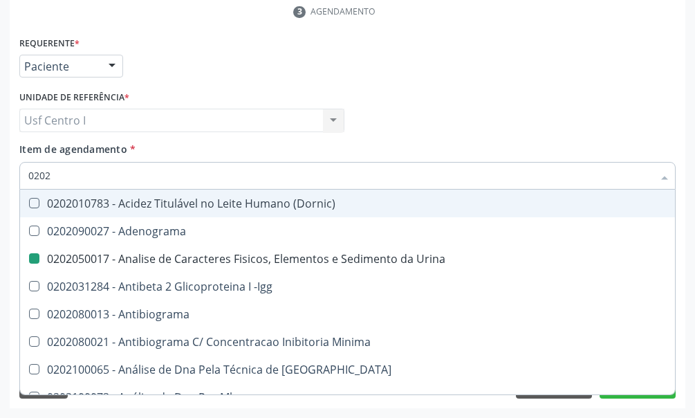
checkbox Bucomaxilofacial "true"
checkbox Bilateral "true"
checkbox Boston "true"
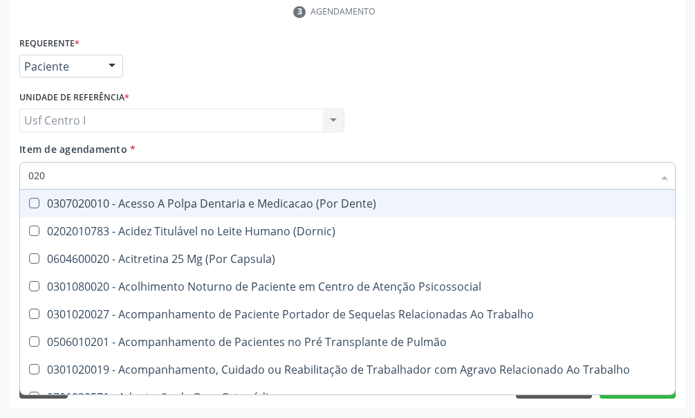
type input "0202"
checkbox Capsula\) "true"
checkbox Urina "false"
checkbox Faringe\/Laringe "true"
checkbox Puncao "true"
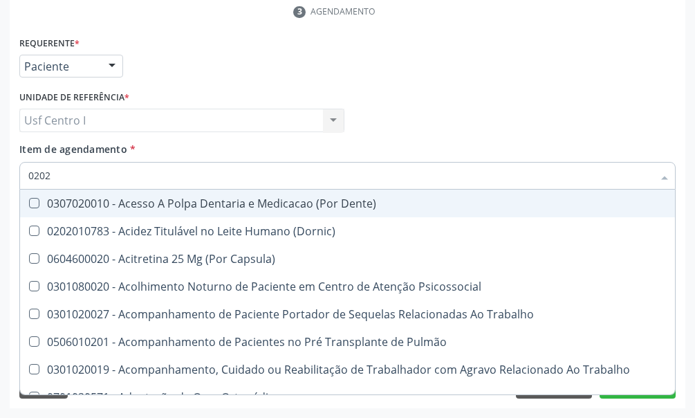
checkbox Fragmento "true"
checkbox Ossea "true"
checkbox Laser "true"
checkbox Septostomia "true"
checkbox Projecoes\) "true"
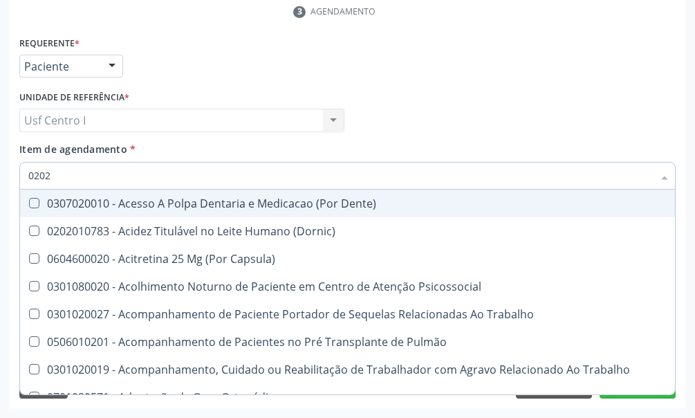
checkbox Biologica "true"
checkbox Hdl "false"
checkbox Ldl "false"
checkbox Total "false"
checkbox Creatinina "false"
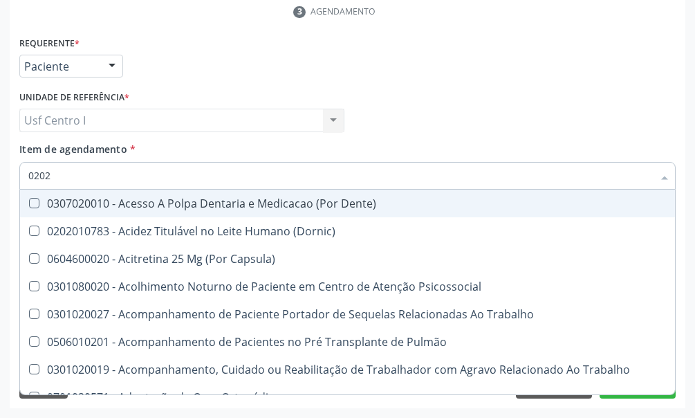
checkbox Glicose "false"
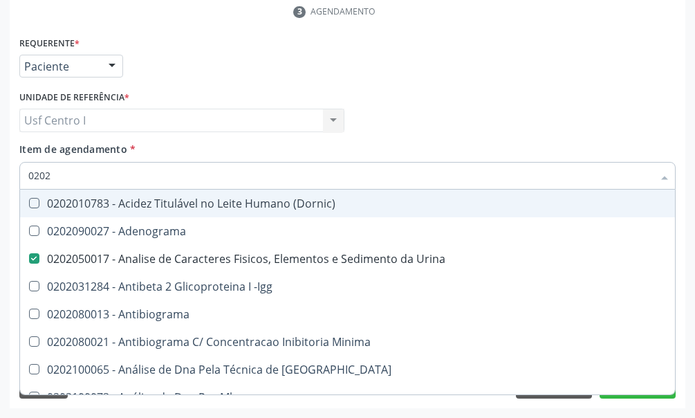
type input "02020"
checkbox \(Psa\) "true"
checkbox III "true"
checkbox Barbituratos "true"
checkbox Calcio "true"
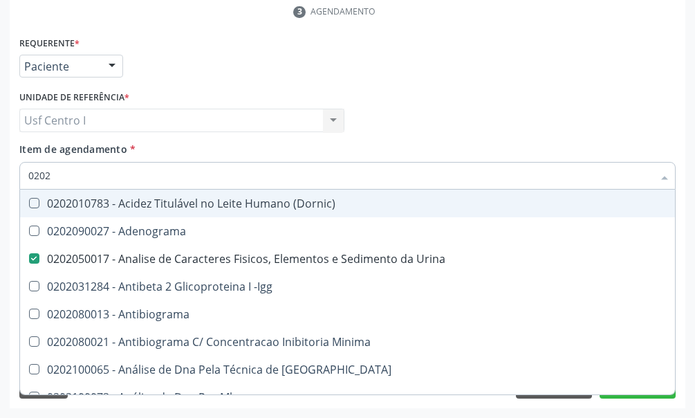
checkbox Hdl "false"
checkbox Ldl "false"
checkbox Total "false"
checkbox Creatinina "false"
checkbox Xi "true"
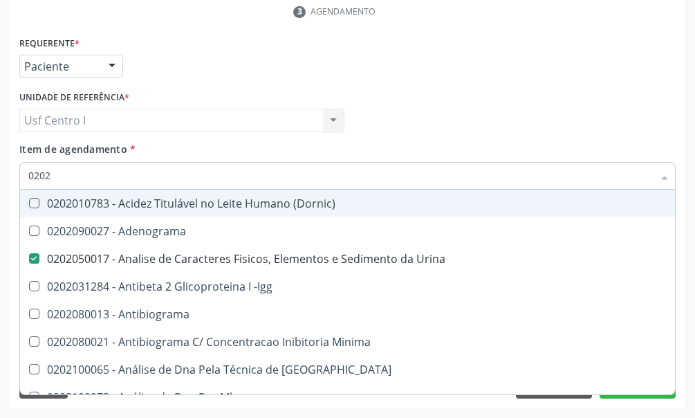
checkbox Fibrinogenio "true"
checkbox Glicose "false"
checkbox Glicosilada "false"
checkbox Funcional "true"
checkbox Triglicerideos "false"
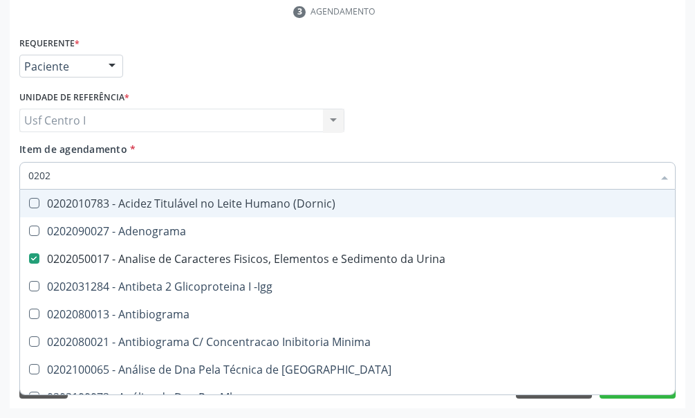
checkbox Zinco "true"
checkbox Completo "false"
type input "020201"
checkbox Urina "false"
checkbox \(Pos-Pasteurização\) "true"
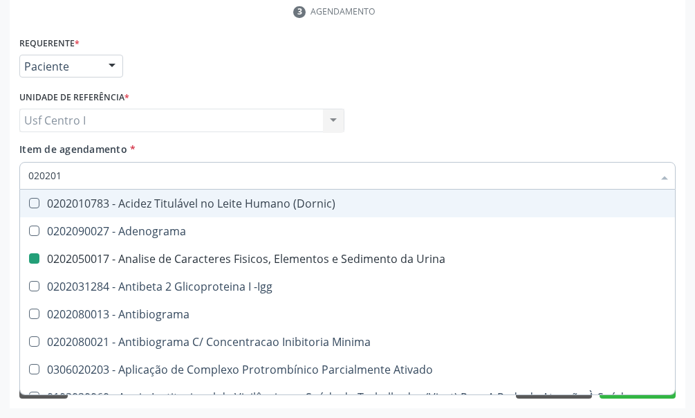
checkbox Molecular "true"
checkbox Parceria\) "true"
checkbox Gestante "true"
checkbox T3 "true"
checkbox Coagulação "true"
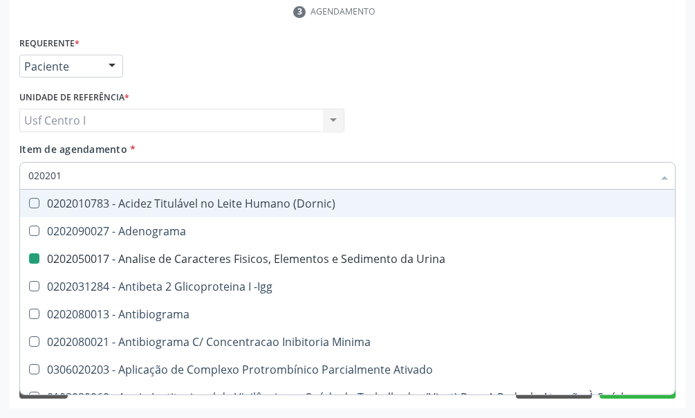
checkbox Acetona "true"
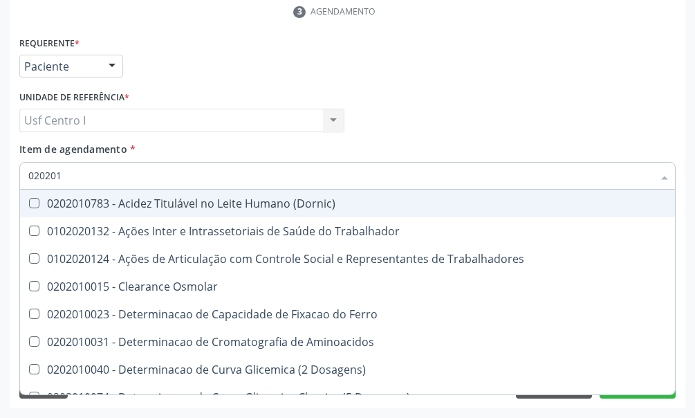
type input "02020"
checkbox Trabalhadores "true"
checkbox Hdl "false"
checkbox Ldl "false"
checkbox Total "false"
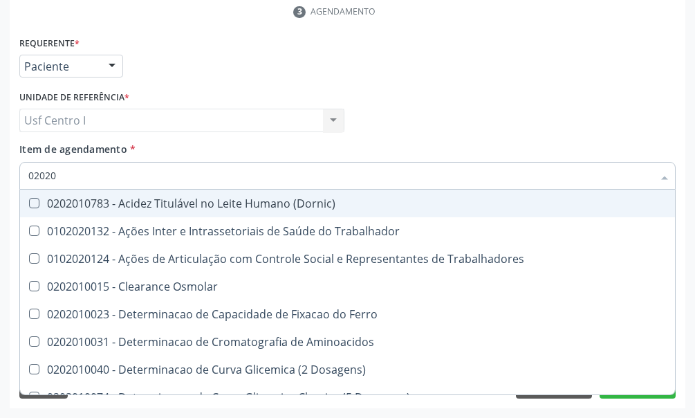
checkbox Creatinina "false"
checkbox Glicose "false"
checkbox Glicosilada "false"
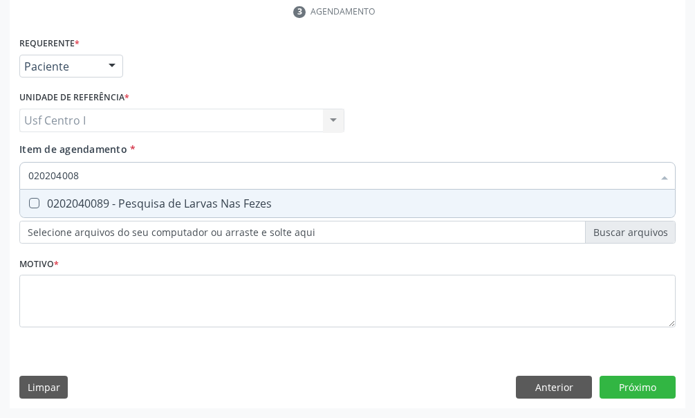
click at [34, 202] on Fezes at bounding box center [34, 203] width 10 height 10
click at [29, 202] on Fezes "checkbox" at bounding box center [24, 203] width 9 height 9
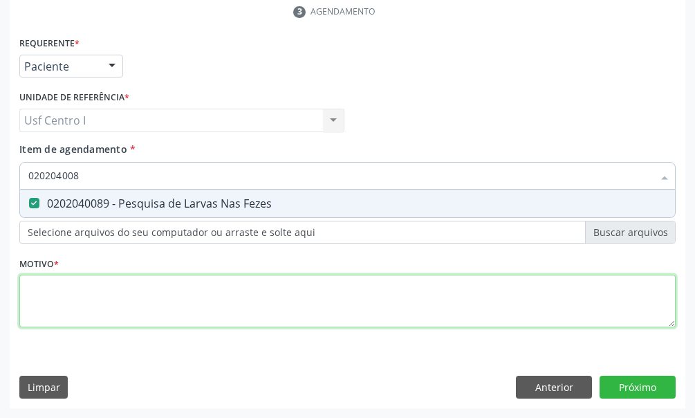
click at [36, 289] on div "Requerente * Paciente Médico(a) Enfermeiro(a) Paciente Nenhum resultado encontr…" at bounding box center [347, 189] width 657 height 313
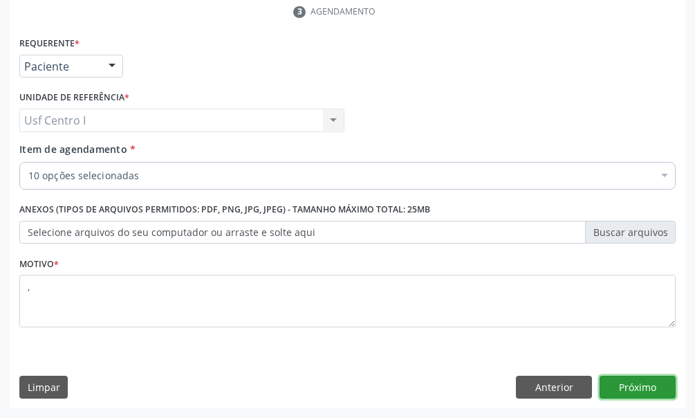
click at [642, 385] on button "Próximo" at bounding box center [638, 388] width 76 height 24
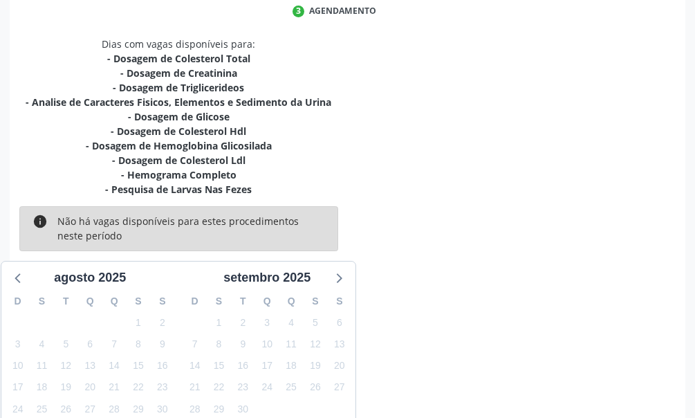
scroll to position [441, 0]
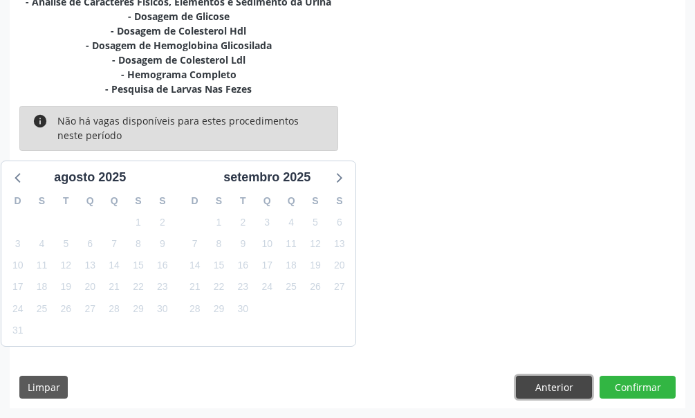
click at [538, 385] on button "Anterior" at bounding box center [554, 388] width 76 height 24
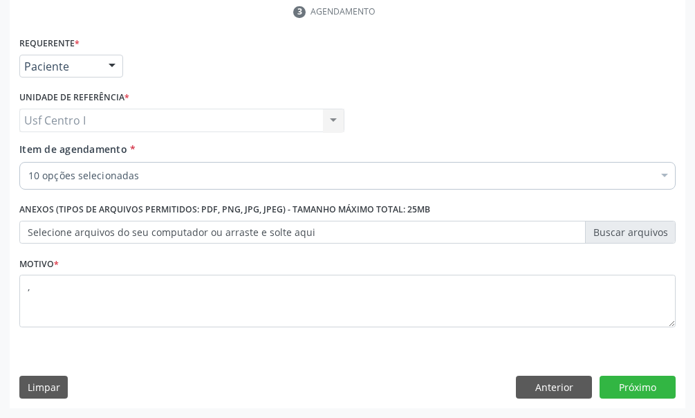
scroll to position [340, 0]
click at [658, 385] on button "Próximo" at bounding box center [638, 388] width 76 height 24
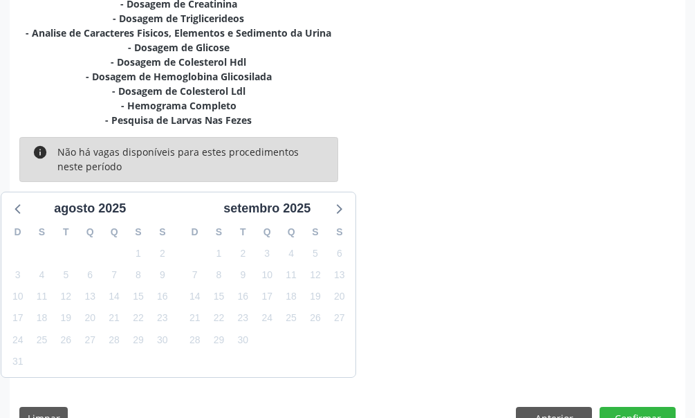
scroll to position [441, 0]
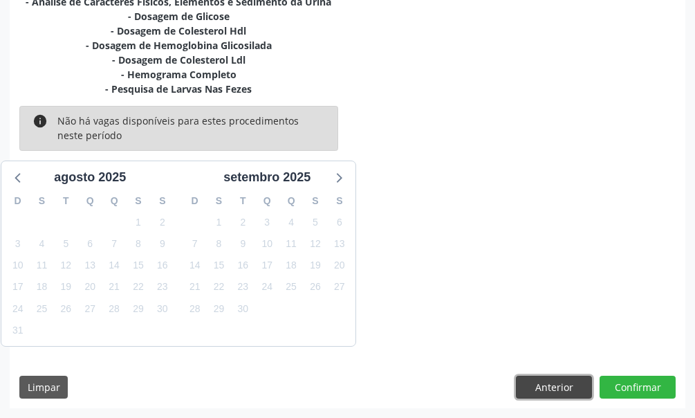
click at [566, 392] on button "Anterior" at bounding box center [554, 388] width 76 height 24
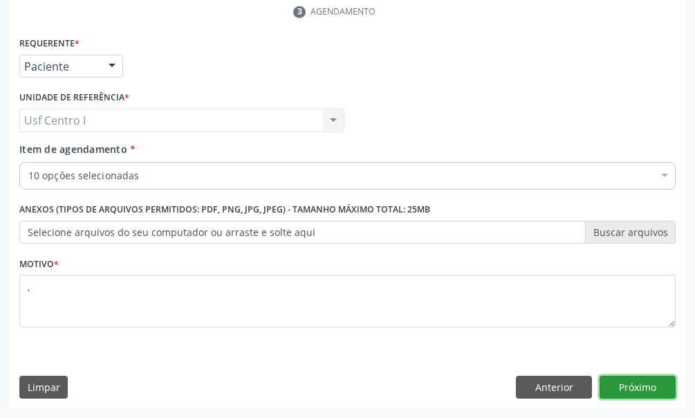
click at [634, 381] on button "Próximo" at bounding box center [638, 388] width 76 height 24
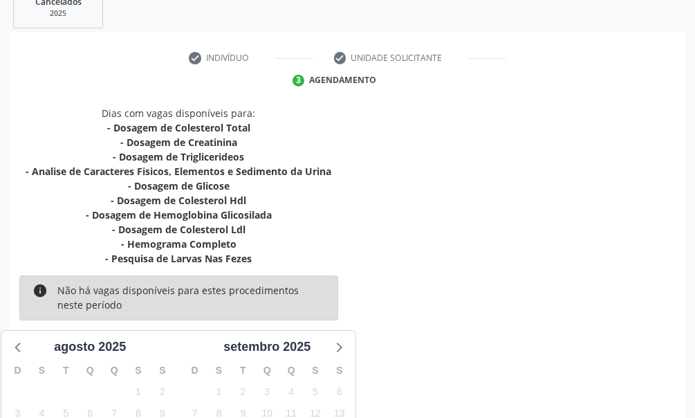
scroll to position [441, 0]
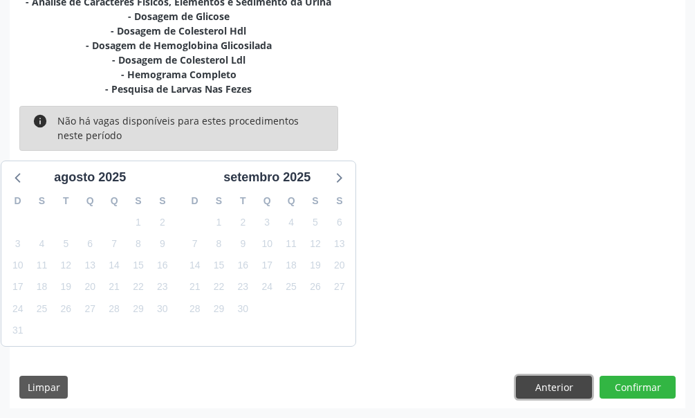
click at [555, 387] on button "Anterior" at bounding box center [554, 388] width 76 height 24
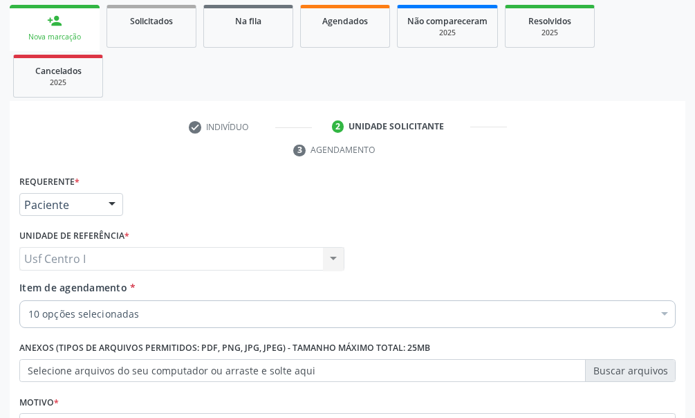
scroll to position [340, 0]
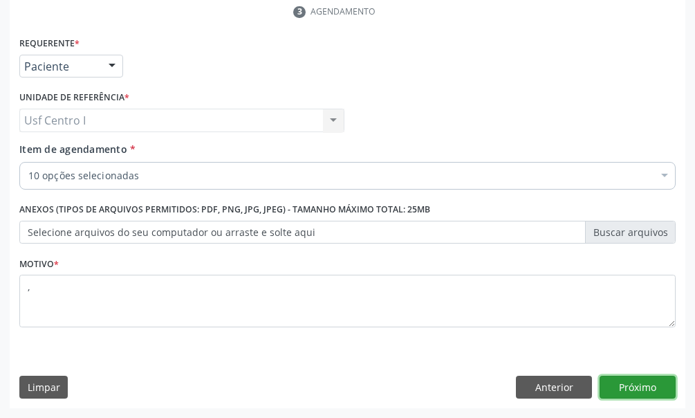
click at [639, 382] on button "Próximo" at bounding box center [638, 388] width 76 height 24
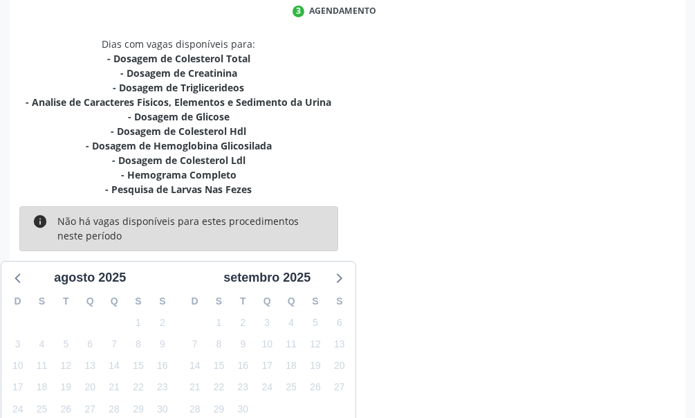
scroll to position [441, 0]
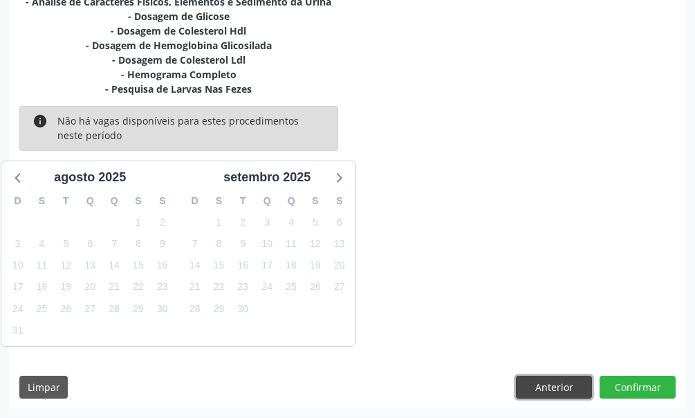
click at [575, 385] on button "Anterior" at bounding box center [554, 388] width 76 height 24
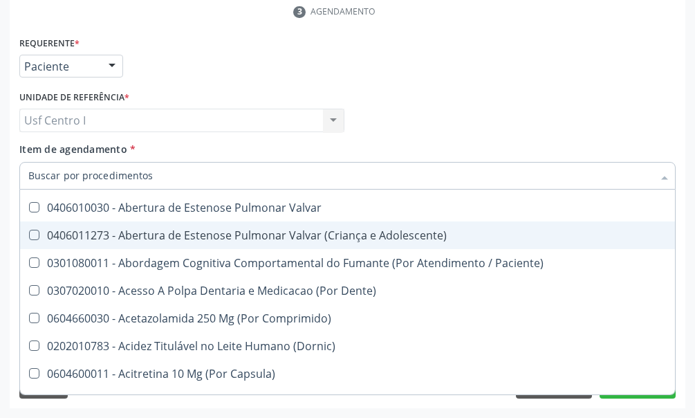
scroll to position [641, 0]
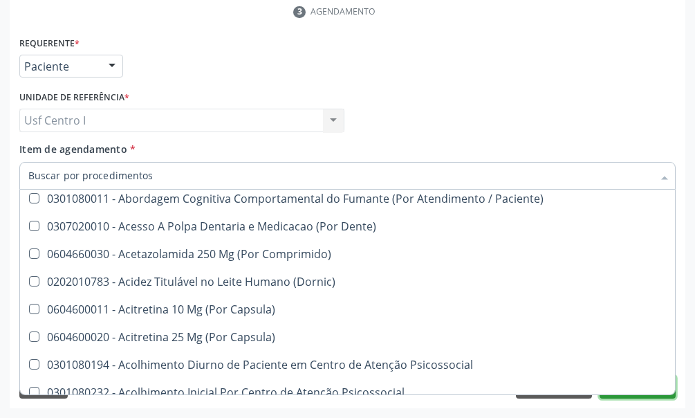
click at [645, 397] on button "Próximo" at bounding box center [638, 388] width 76 height 24
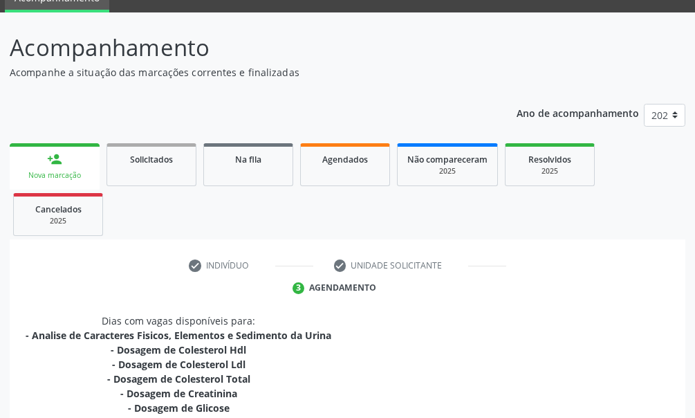
scroll to position [0, 0]
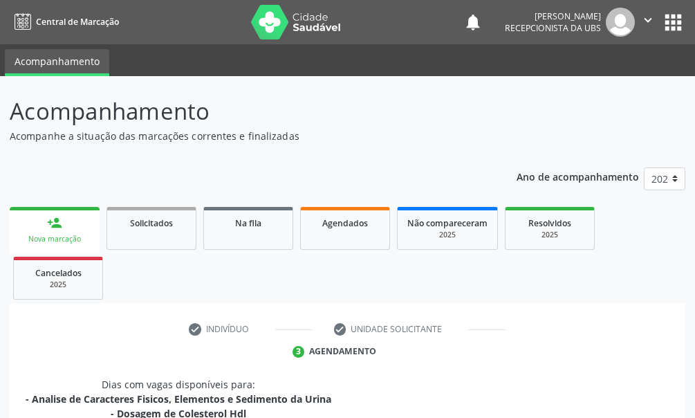
click at [53, 235] on div "Nova marcação" at bounding box center [54, 239] width 71 height 10
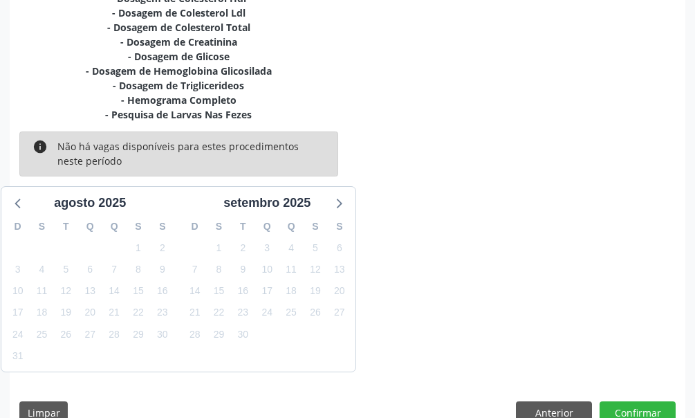
scroll to position [441, 0]
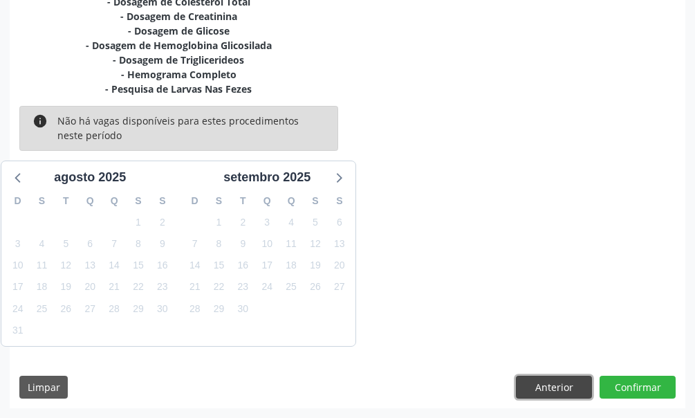
click at [558, 389] on button "Anterior" at bounding box center [554, 388] width 76 height 24
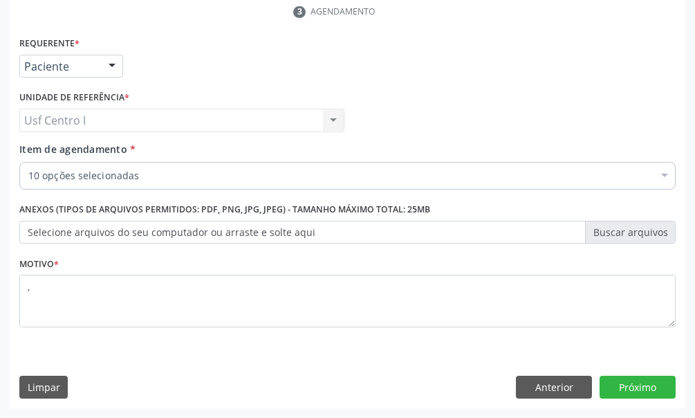
scroll to position [340, 0]
click at [558, 389] on button "Anterior" at bounding box center [554, 388] width 76 height 24
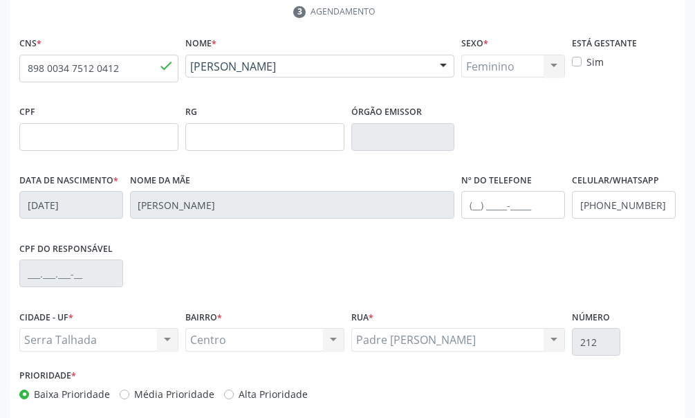
scroll to position [405, 0]
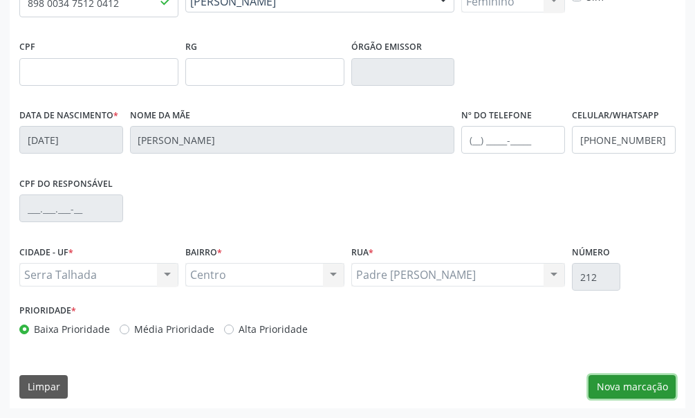
click at [627, 381] on button "Nova marcação" at bounding box center [632, 387] width 87 height 24
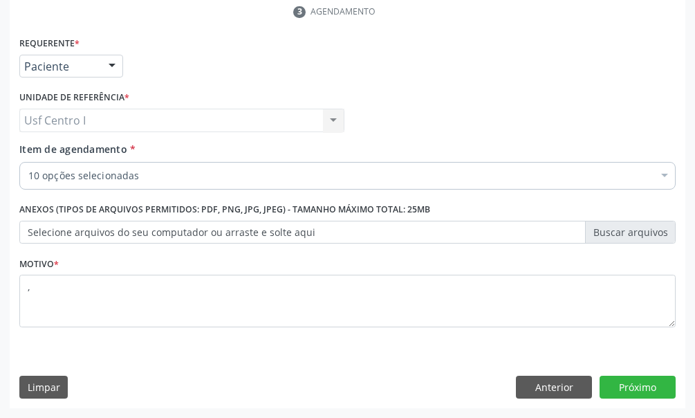
scroll to position [340, 0]
click at [551, 384] on button "Anterior" at bounding box center [554, 388] width 76 height 24
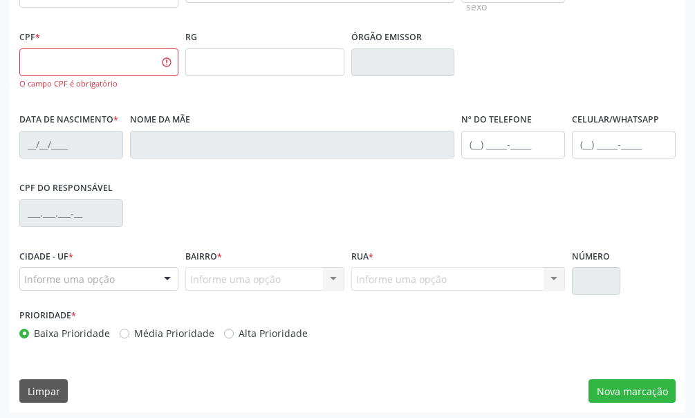
scroll to position [419, 0]
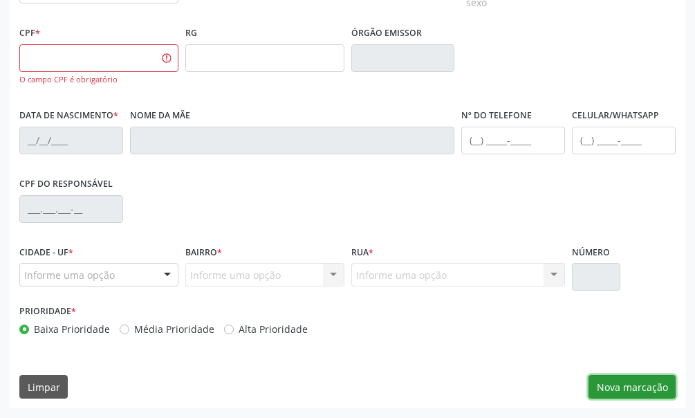
click at [631, 383] on button "Nova marcação" at bounding box center [632, 387] width 87 height 24
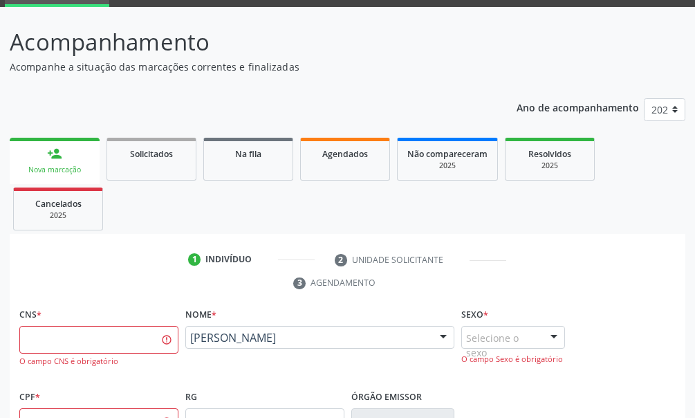
scroll to position [208, 0]
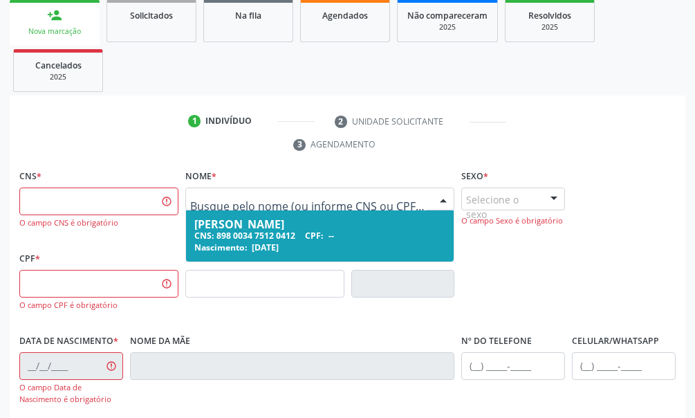
click at [443, 197] on div at bounding box center [443, 200] width 21 height 24
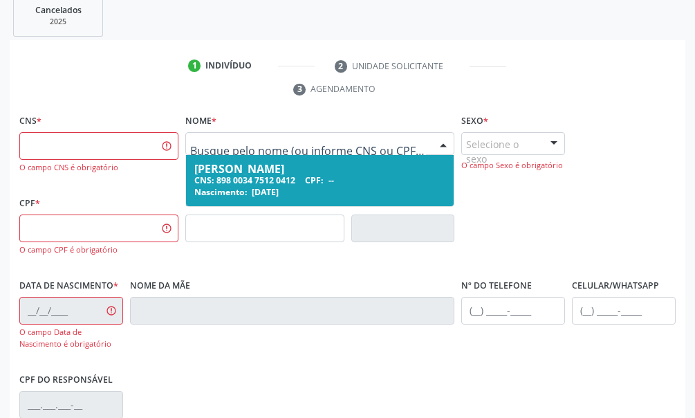
scroll to position [0, 0]
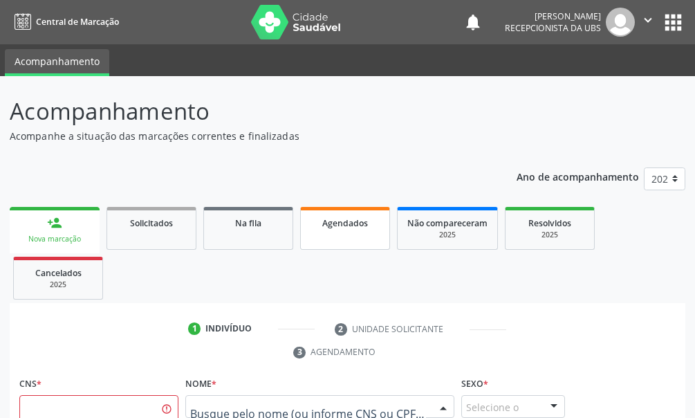
click at [329, 228] on span "Agendados" at bounding box center [345, 223] width 46 height 12
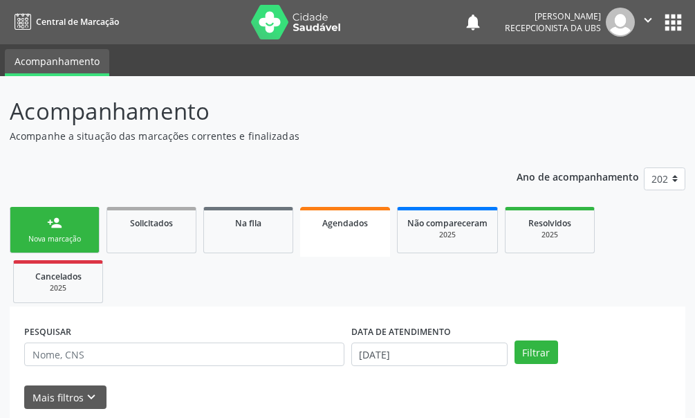
click at [57, 239] on div "Nova marcação" at bounding box center [54, 239] width 69 height 10
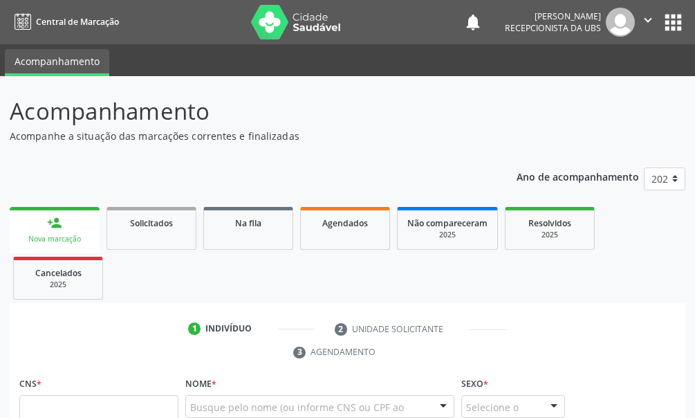
scroll to position [138, 0]
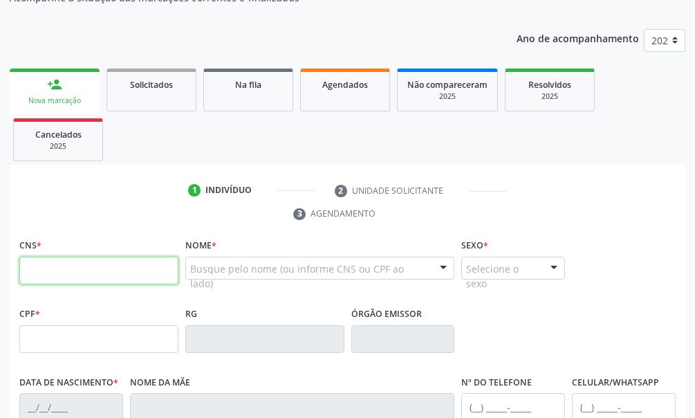
click at [42, 276] on input "text" at bounding box center [98, 271] width 159 height 28
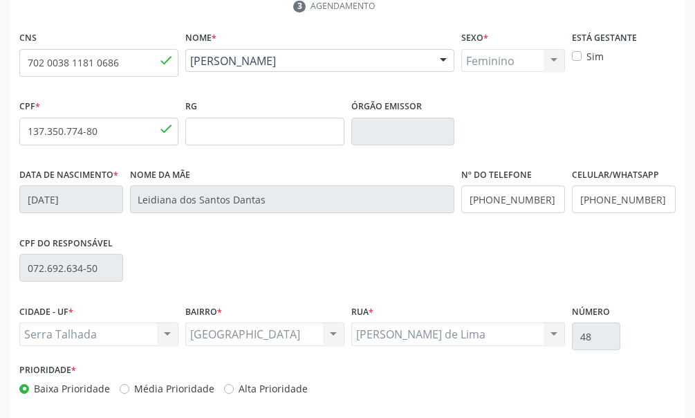
scroll to position [405, 0]
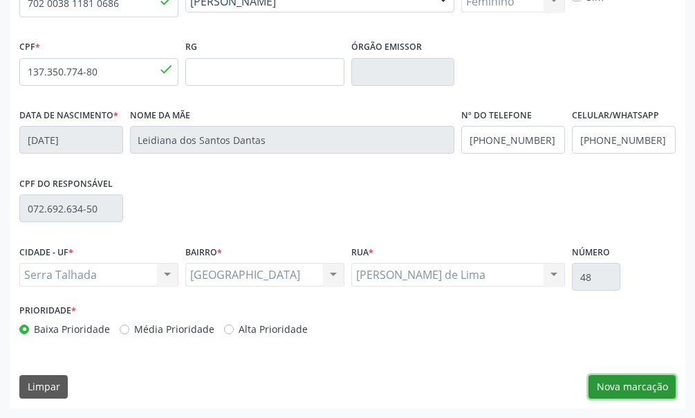
click at [625, 384] on button "Nova marcação" at bounding box center [632, 387] width 87 height 24
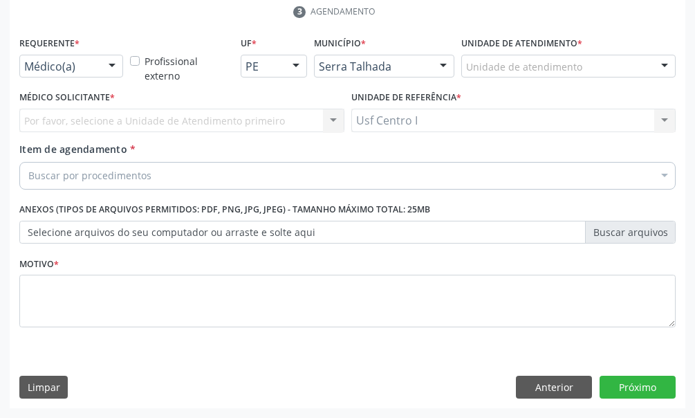
scroll to position [340, 0]
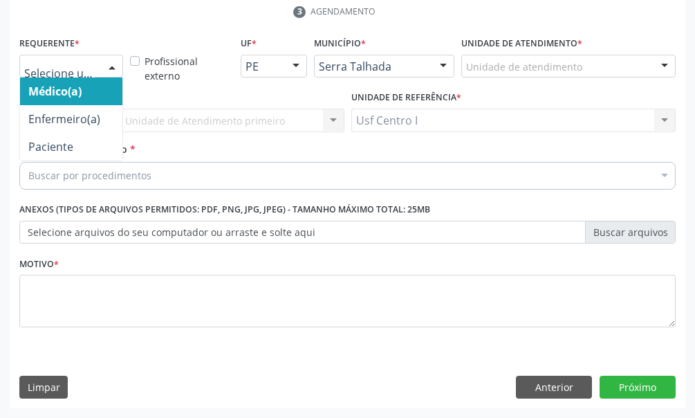
click at [95, 68] on div at bounding box center [71, 67] width 104 height 24
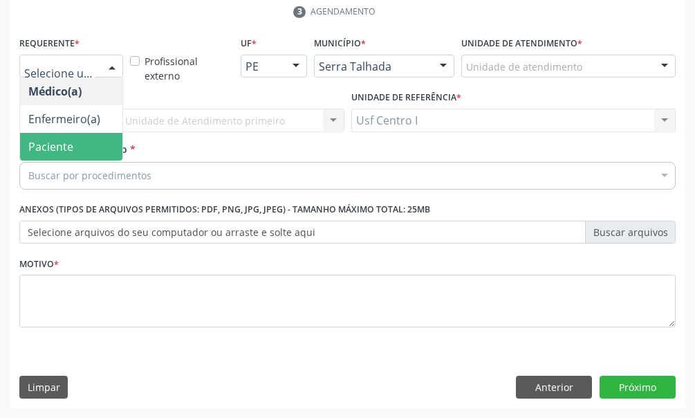
click at [77, 144] on span "Paciente" at bounding box center [71, 147] width 102 height 28
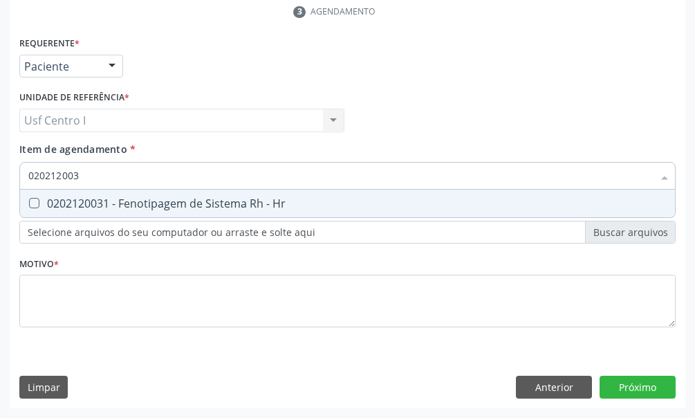
click at [34, 205] on Hr at bounding box center [34, 203] width 10 height 10
click at [29, 205] on Hr "checkbox" at bounding box center [24, 203] width 9 height 9
click at [100, 173] on input "020212003" at bounding box center [340, 176] width 625 height 28
click at [36, 204] on Hr at bounding box center [34, 203] width 10 height 10
click at [29, 204] on Hr "checkbox" at bounding box center [24, 203] width 9 height 9
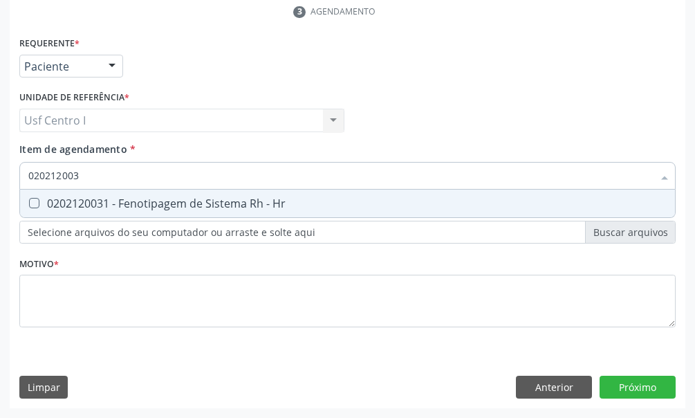
click at [91, 174] on input "020212003" at bounding box center [340, 176] width 625 height 28
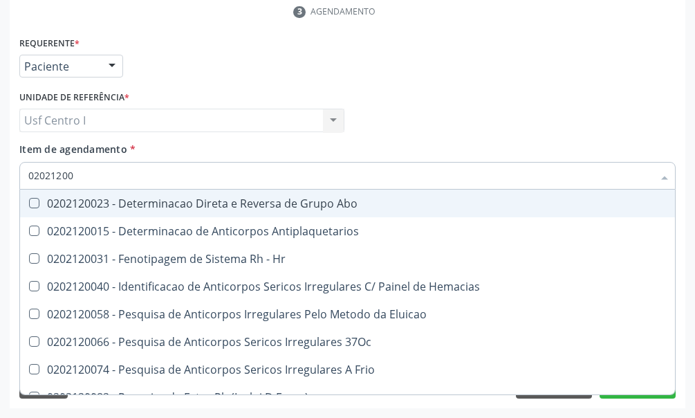
click at [37, 203] on Abo at bounding box center [34, 203] width 10 height 10
click at [29, 203] on Abo "checkbox" at bounding box center [24, 203] width 9 height 9
drag, startPoint x: 84, startPoint y: 173, endPoint x: 74, endPoint y: 176, distance: 10.3
click at [76, 176] on input "02021200" at bounding box center [340, 176] width 625 height 28
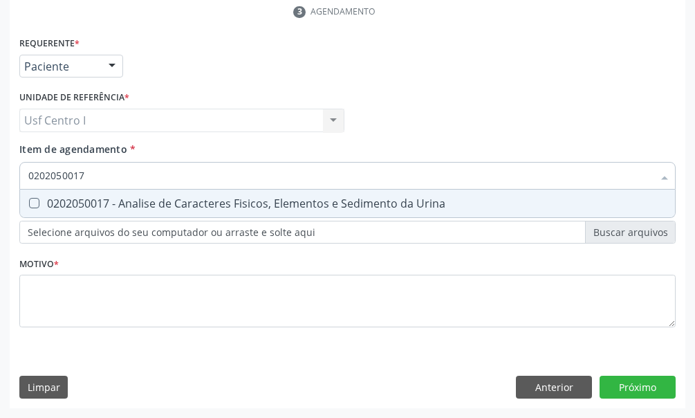
click at [29, 204] on Urina at bounding box center [34, 203] width 10 height 10
click at [29, 204] on Urina "checkbox" at bounding box center [24, 203] width 9 height 9
click at [92, 176] on input "0202050017" at bounding box center [340, 176] width 625 height 28
click at [33, 201] on Glicose at bounding box center [34, 203] width 10 height 10
click at [29, 201] on Glicose "checkbox" at bounding box center [24, 203] width 9 height 9
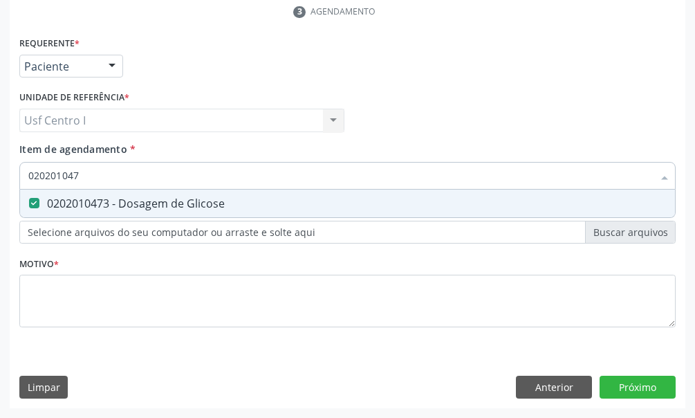
click at [90, 174] on input "020201047" at bounding box center [340, 176] width 625 height 28
click at [32, 204] on Completo at bounding box center [34, 203] width 10 height 10
click at [29, 204] on Completo "checkbox" at bounding box center [24, 203] width 9 height 9
click at [89, 178] on input "020202038" at bounding box center [340, 176] width 625 height 28
click at [33, 205] on Antitoxoplasma at bounding box center [34, 203] width 10 height 10
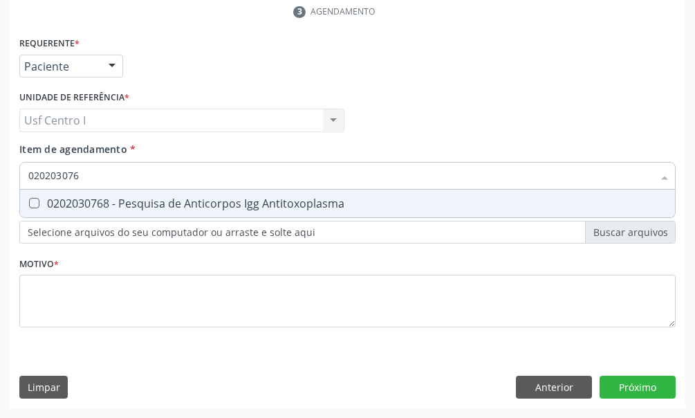
click at [29, 205] on Antitoxoplasma "checkbox" at bounding box center [24, 203] width 9 height 9
click at [97, 176] on input "020203076" at bounding box center [340, 176] width 625 height 28
click at [35, 203] on Antitoxoplasma at bounding box center [34, 203] width 10 height 10
click at [29, 203] on Antitoxoplasma "checkbox" at bounding box center [24, 203] width 9 height 9
click at [89, 179] on input "020203087" at bounding box center [340, 176] width 625 height 28
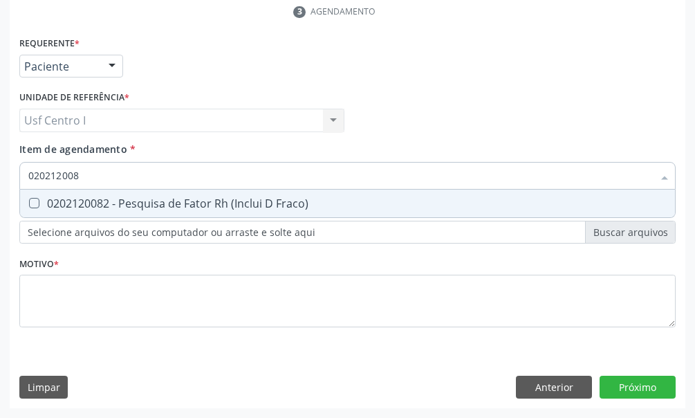
click at [34, 201] on Fraco\) at bounding box center [34, 203] width 10 height 10
click at [29, 201] on Fraco\) "checkbox" at bounding box center [24, 203] width 9 height 9
click at [88, 172] on input "020212008" at bounding box center [340, 176] width 625 height 28
click at [34, 203] on \(Tia\) at bounding box center [34, 203] width 10 height 10
click at [29, 203] on \(Tia\) "checkbox" at bounding box center [24, 203] width 9 height 9
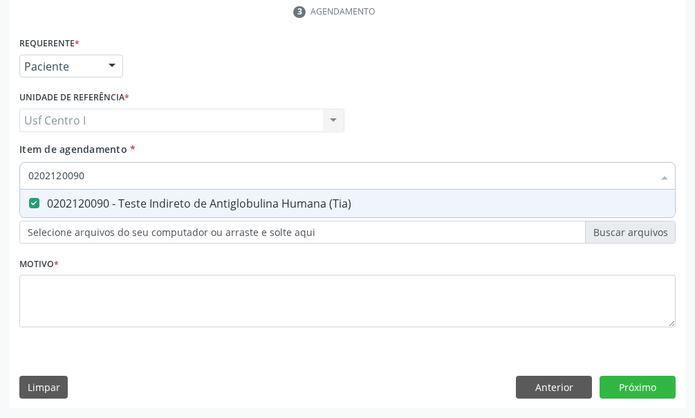
click at [94, 177] on input "0202120090" at bounding box center [340, 176] width 625 height 28
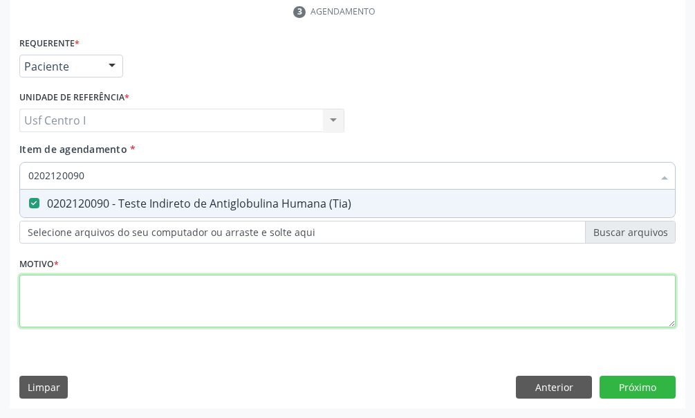
click at [62, 286] on div "Requerente * Paciente Médico(a) Enfermeiro(a) Paciente Nenhum resultado encontr…" at bounding box center [347, 189] width 657 height 313
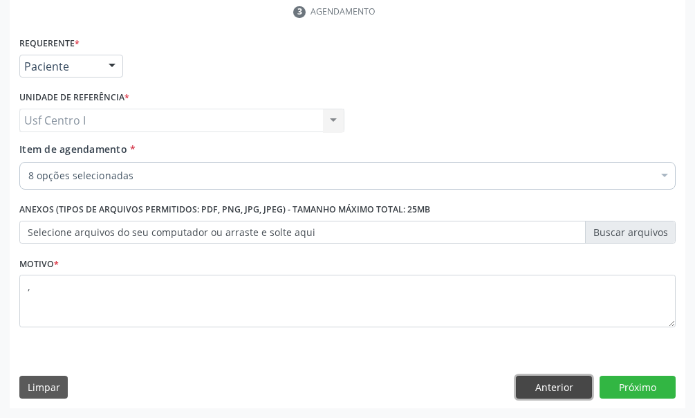
click at [547, 385] on button "Anterior" at bounding box center [554, 388] width 76 height 24
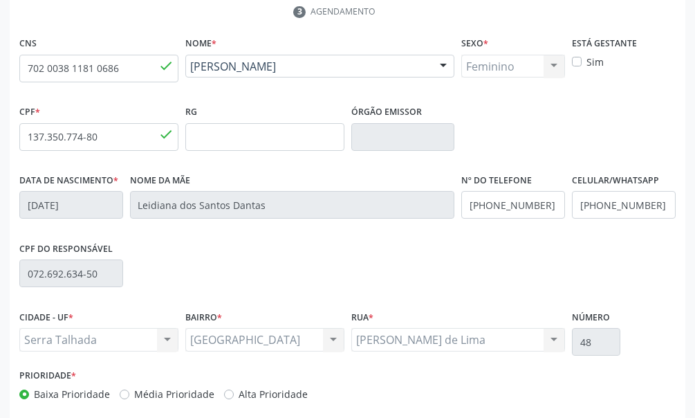
scroll to position [405, 0]
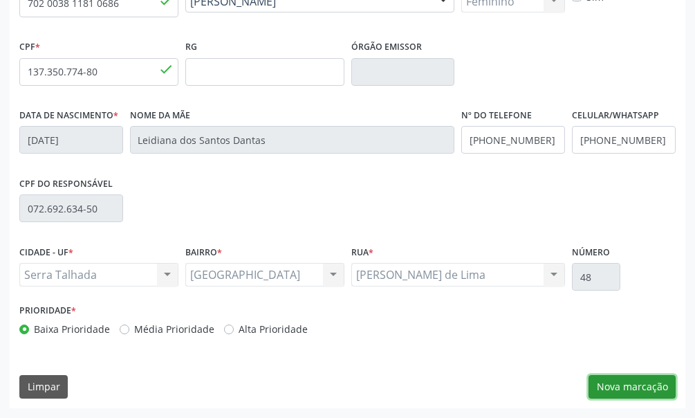
click at [628, 388] on button "Nova marcação" at bounding box center [632, 387] width 87 height 24
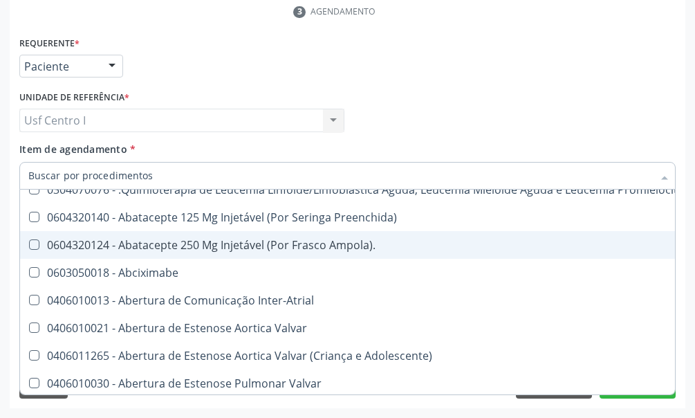
scroll to position [415, 0]
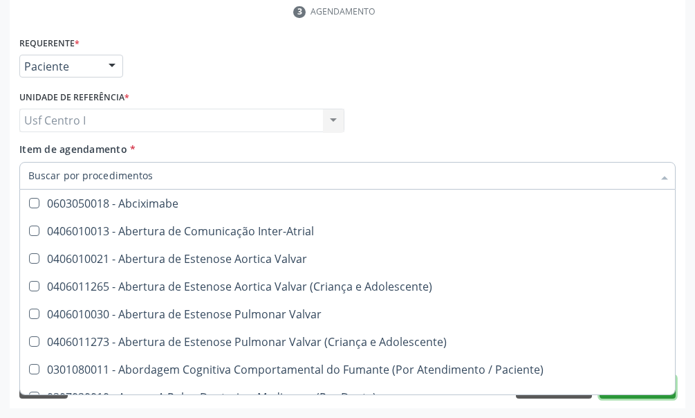
click at [641, 395] on button "Próximo" at bounding box center [638, 388] width 76 height 24
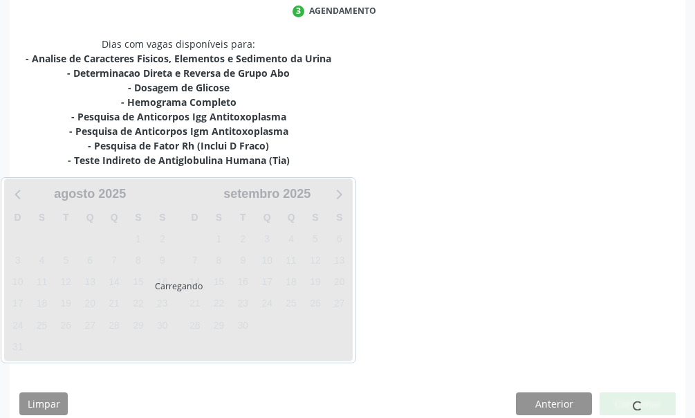
scroll to position [0, 0]
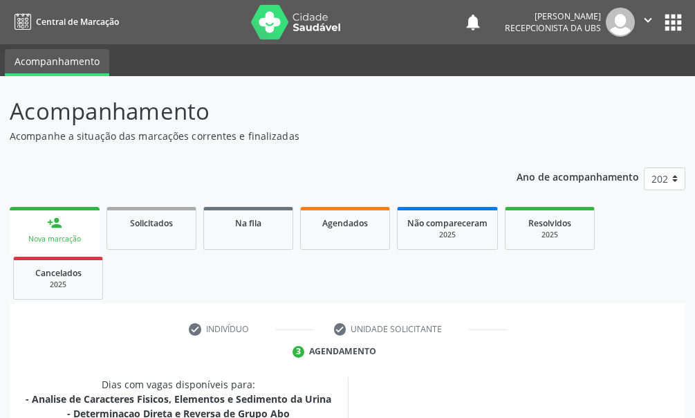
scroll to position [340, 0]
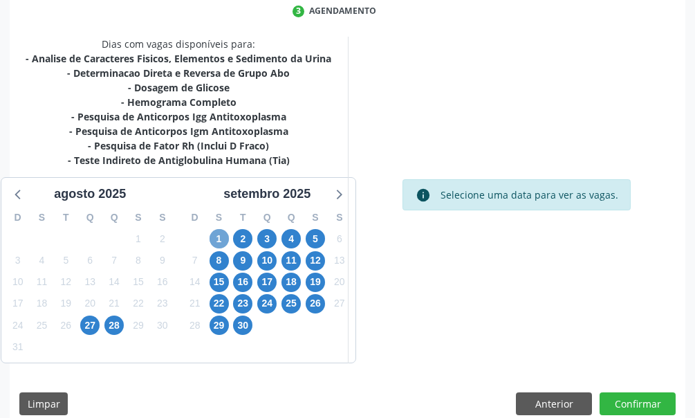
click at [217, 240] on span "1" at bounding box center [219, 238] width 19 height 19
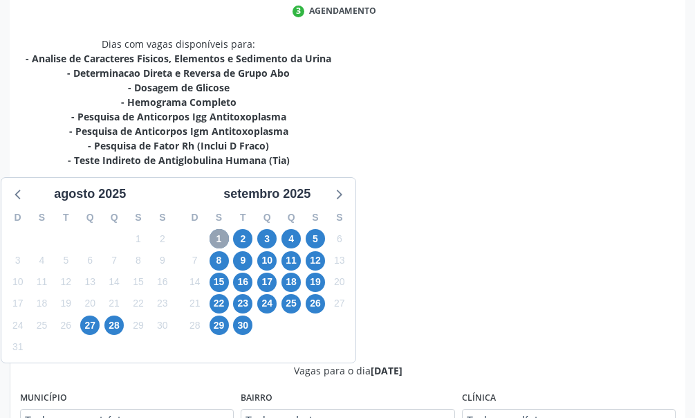
scroll to position [410, 0]
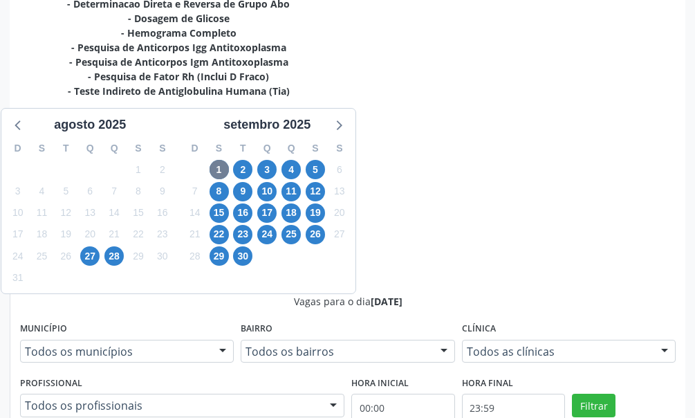
radio input "true"
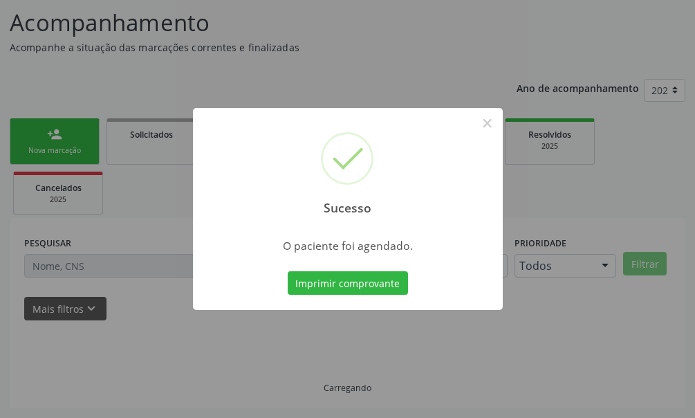
scroll to position [89, 0]
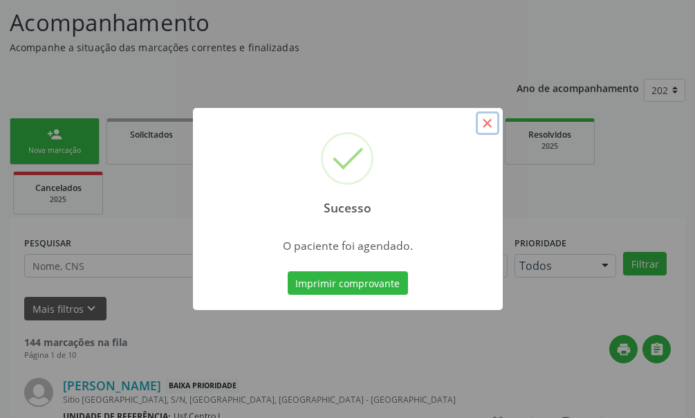
click at [489, 122] on button "×" at bounding box center [488, 123] width 24 height 24
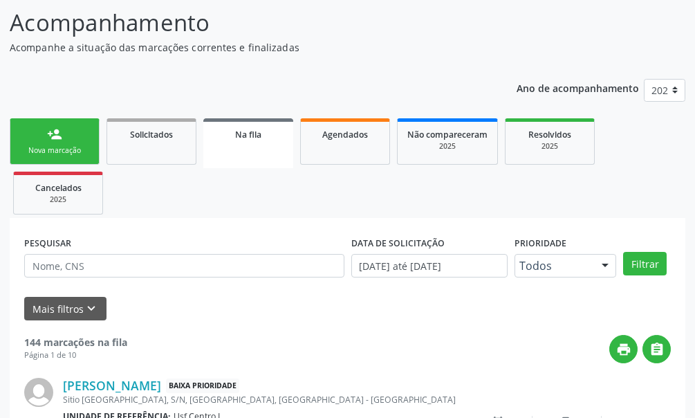
click at [55, 130] on div "person_add" at bounding box center [54, 134] width 15 height 15
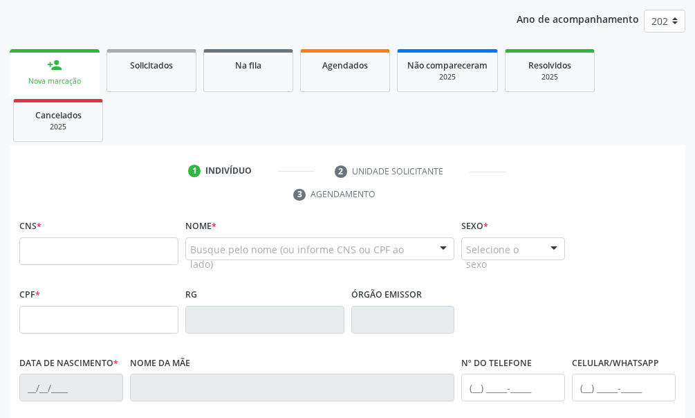
scroll to position [227, 0]
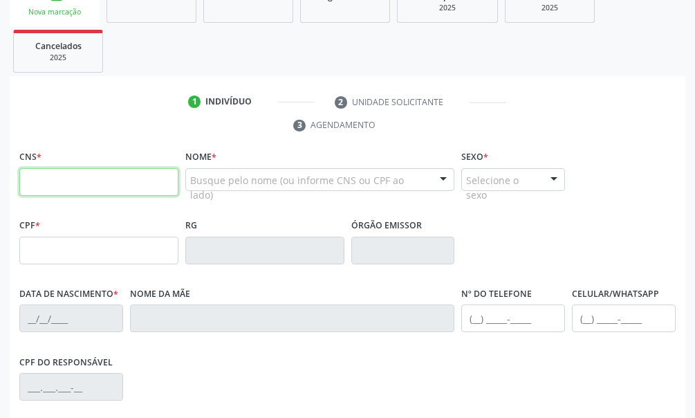
click at [48, 184] on input "text" at bounding box center [98, 182] width 159 height 28
type input "700 7069 7531 2174"
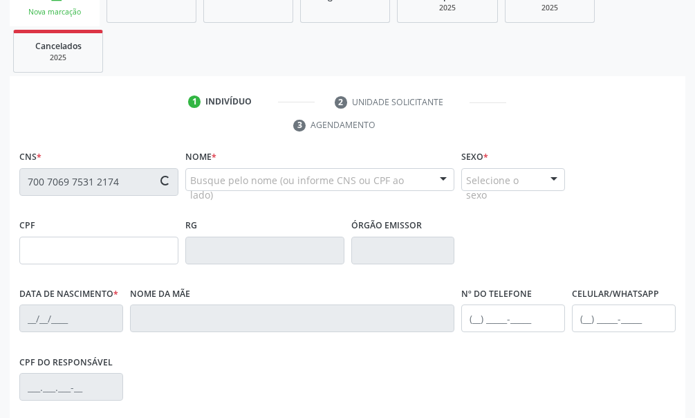
type input "076.172.504-01"
type input "[DATE]"
type input "[PERSON_NAME][DATE]"
type input "[PHONE_NUMBER]"
type input "037.565.044-09"
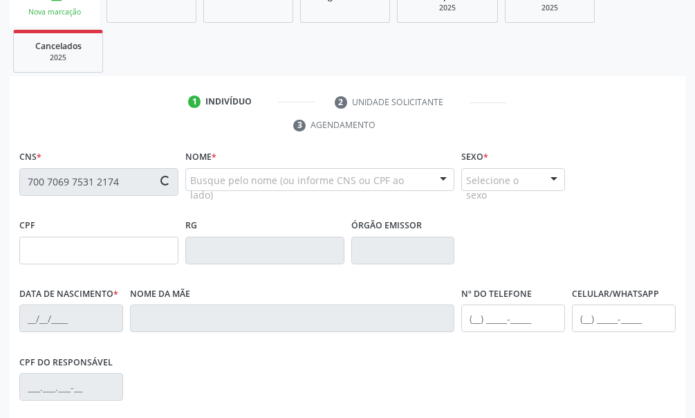
type input "969"
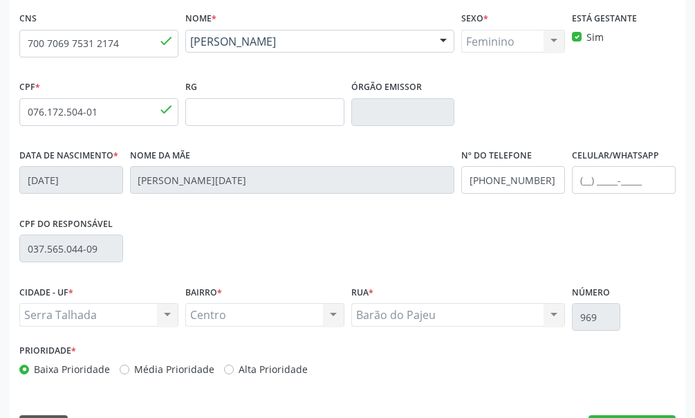
scroll to position [405, 0]
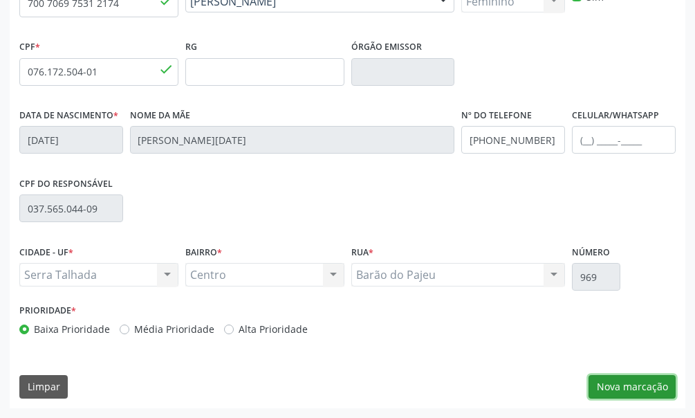
click at [644, 389] on button "Nova marcação" at bounding box center [632, 387] width 87 height 24
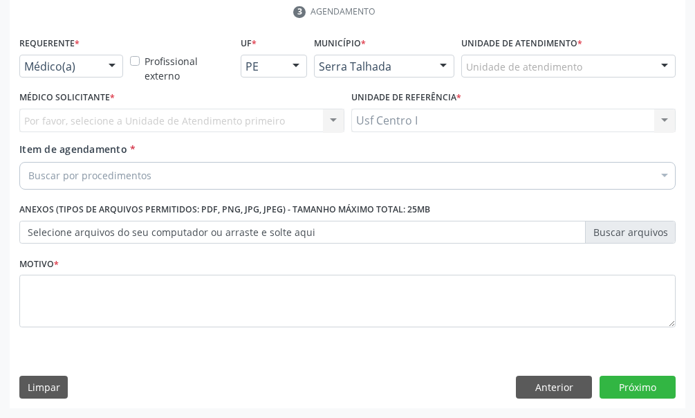
scroll to position [340, 0]
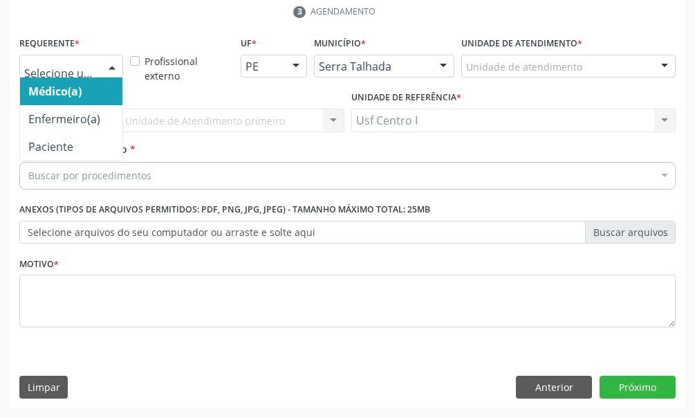
click at [98, 68] on div at bounding box center [71, 67] width 104 height 24
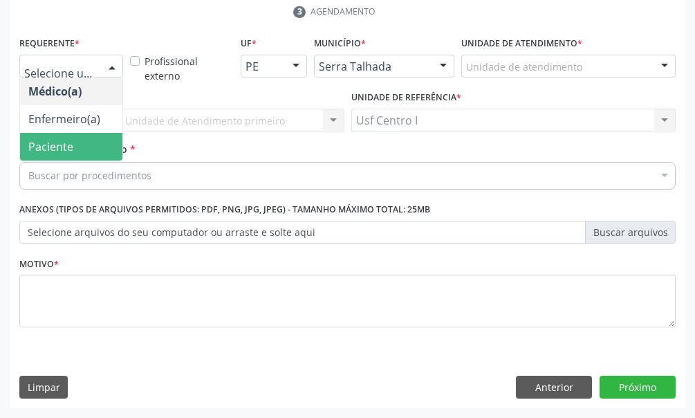
click at [65, 150] on span "Paciente" at bounding box center [50, 146] width 45 height 15
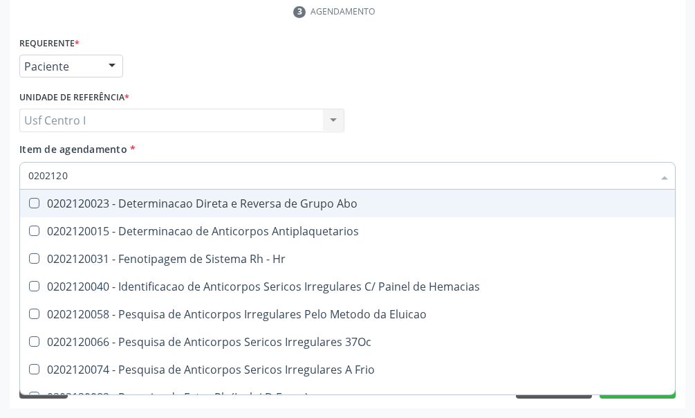
type input "02021200"
click at [35, 200] on Abo at bounding box center [34, 203] width 10 height 10
click at [29, 200] on Abo "checkbox" at bounding box center [24, 203] width 9 height 9
checkbox Abo "true"
click at [75, 175] on input "02021200" at bounding box center [340, 176] width 625 height 28
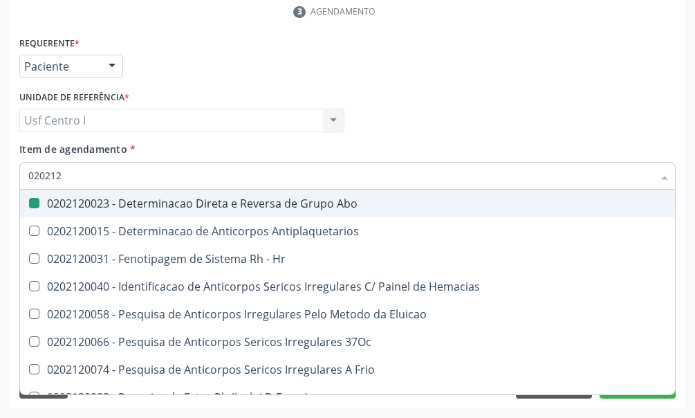
type input "02021"
checkbox Abo "false"
checkbox \(Tia\) "true"
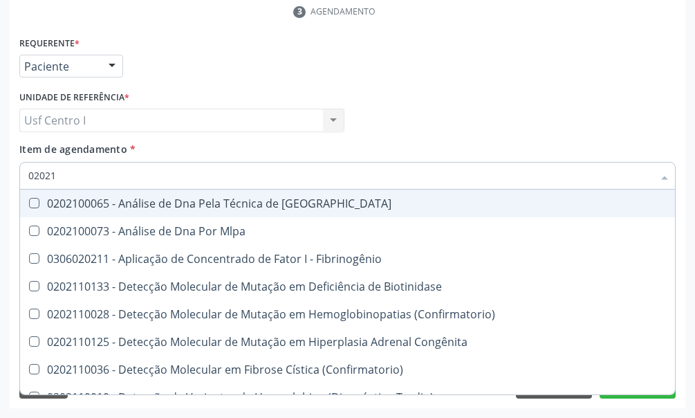
type input "0202"
checkbox Abo "false"
checkbox Exoma "true"
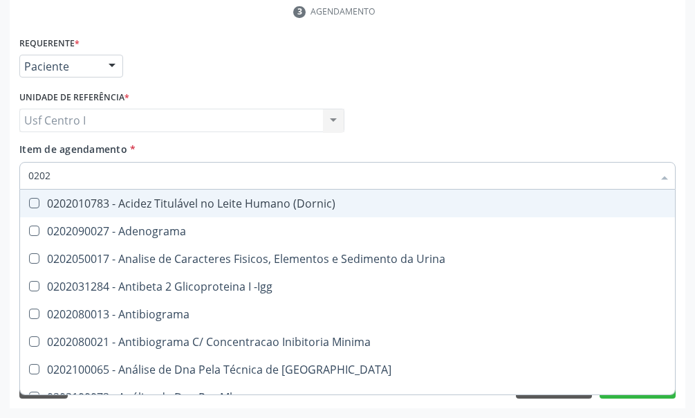
type input "02020"
checkbox Abo "false"
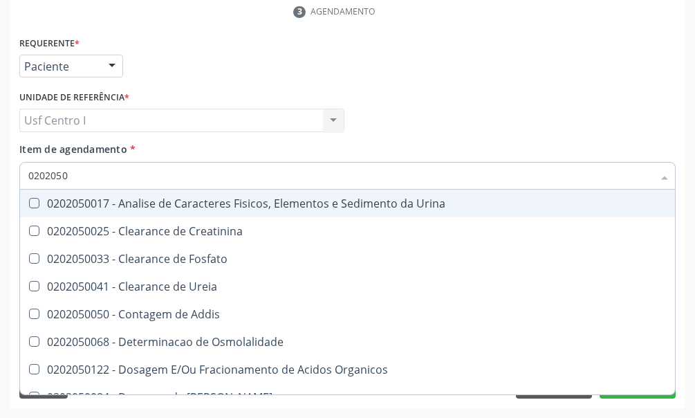
type input "02020500"
click at [33, 202] on Urina at bounding box center [34, 203] width 10 height 10
click at [29, 202] on Urina "checkbox" at bounding box center [24, 203] width 9 height 9
checkbox Urina "true"
click at [77, 173] on input "02020500" at bounding box center [340, 176] width 625 height 28
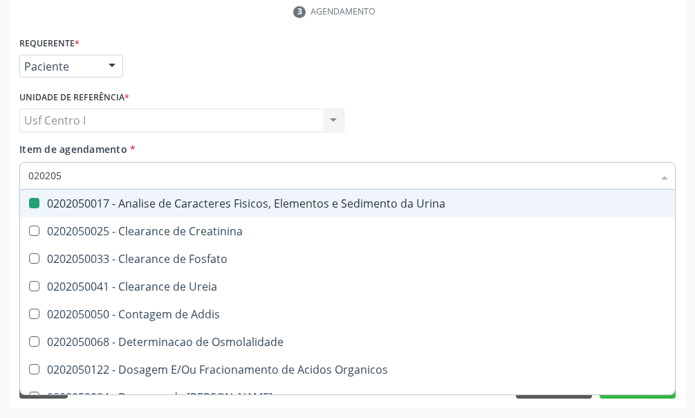
type input "02020"
checkbox Urina "false"
checkbox Fosfato "true"
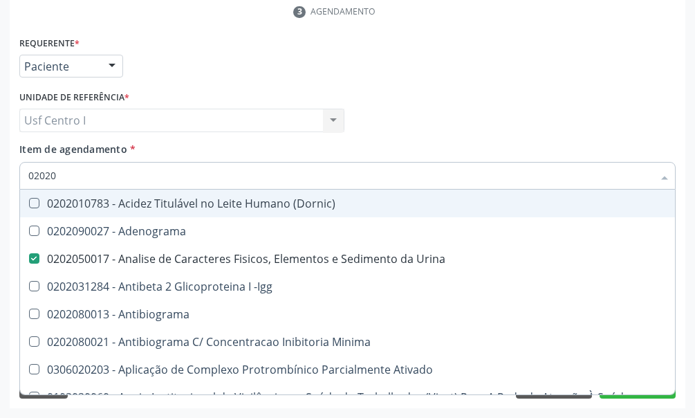
type input "020201"
checkbox Urina "false"
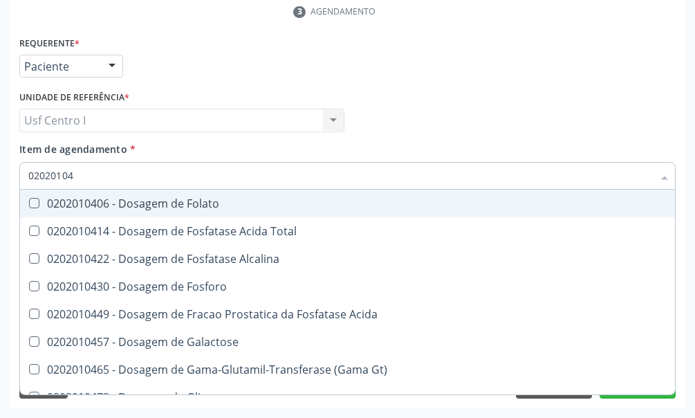
type input "020201047"
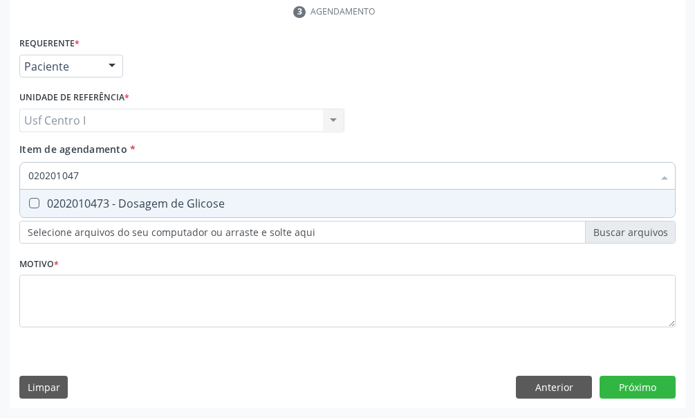
click at [34, 203] on Glicose at bounding box center [34, 203] width 10 height 10
click at [29, 203] on Glicose "checkbox" at bounding box center [24, 203] width 9 height 9
checkbox Glicose "true"
click at [90, 174] on input "020201047" at bounding box center [340, 176] width 625 height 28
type input "02020104"
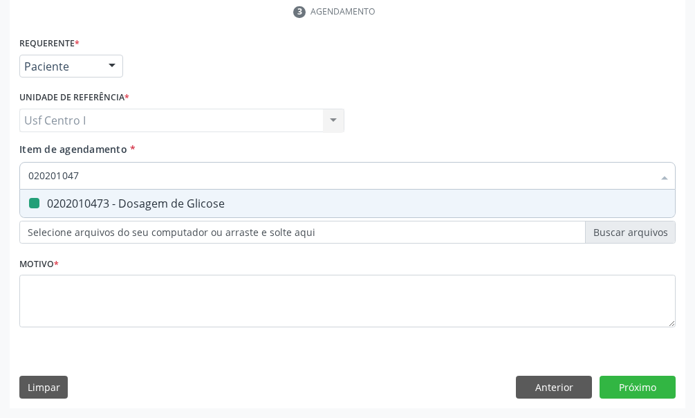
checkbox Glicose "false"
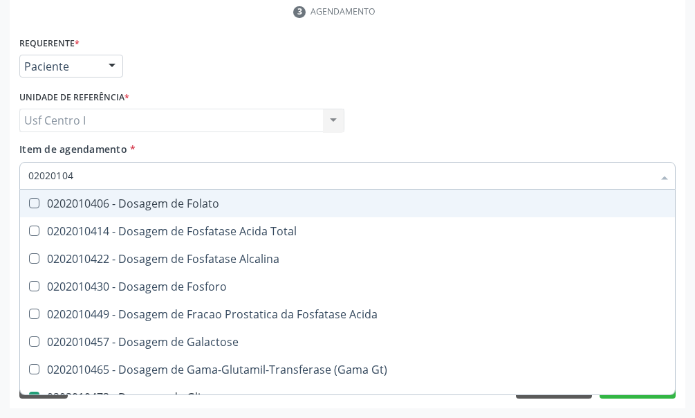
type input "0202010"
checkbox Glicose "false"
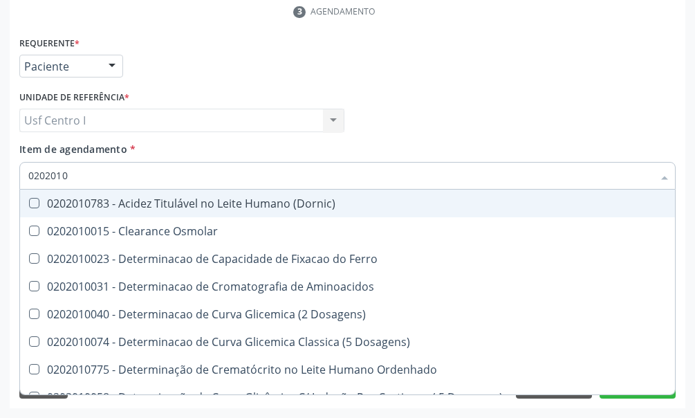
click at [73, 177] on input "0202010" at bounding box center [340, 176] width 625 height 28
type input "020201"
checkbox Glicose "false"
checkbox Nt-Probnp\) "true"
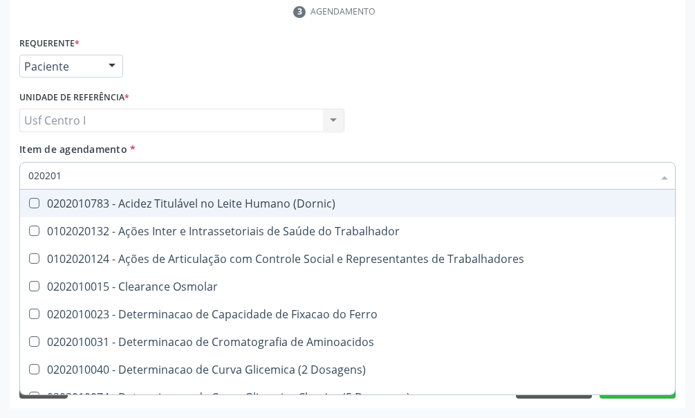
type input "02020"
checkbox Trabalhadores "true"
checkbox Glicose "false"
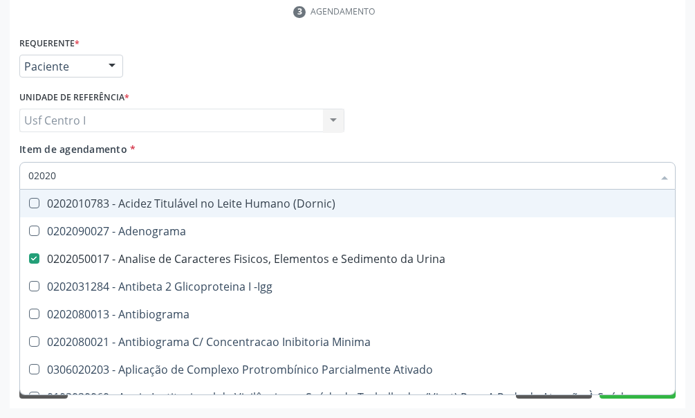
type input "0202"
checkbox Dosagens\) "true"
checkbox Glicose "false"
checkbox Lactato "true"
type input "02020"
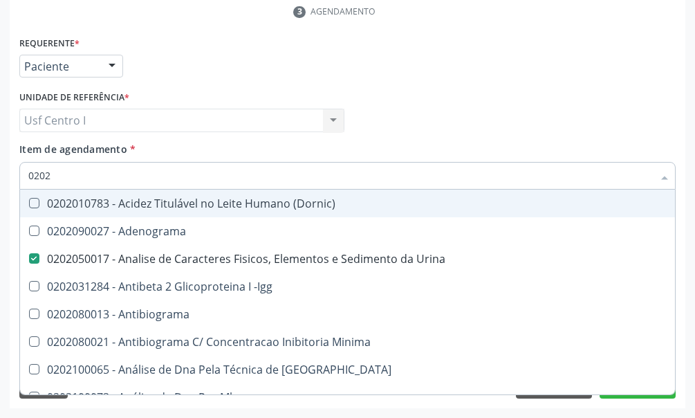
checkbox Abo "false"
checkbox Xi "true"
checkbox Glicose "false"
type input "020201"
checkbox Urina "false"
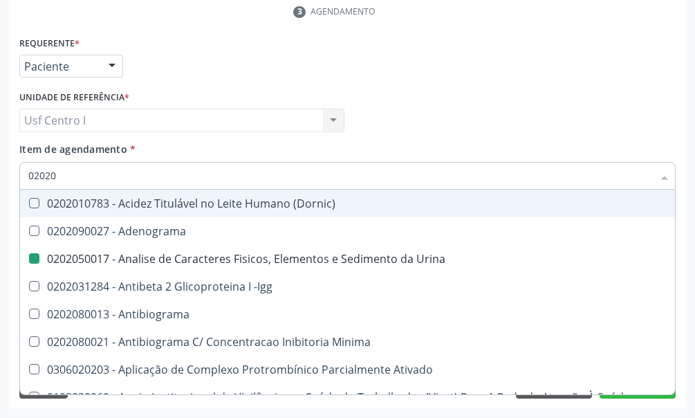
checkbox T3 "true"
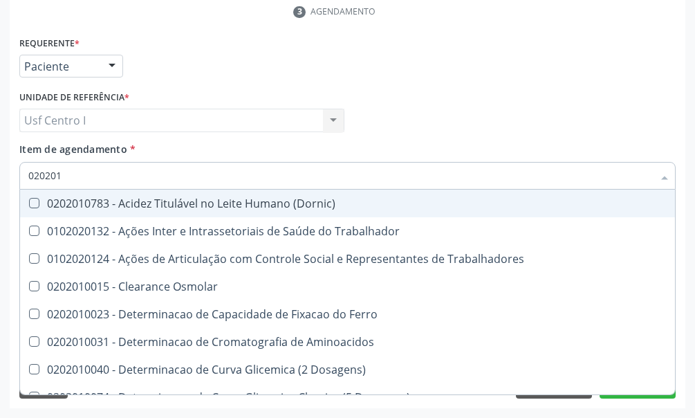
type input "0202010"
checkbox II "true"
checkbox Glicose "false"
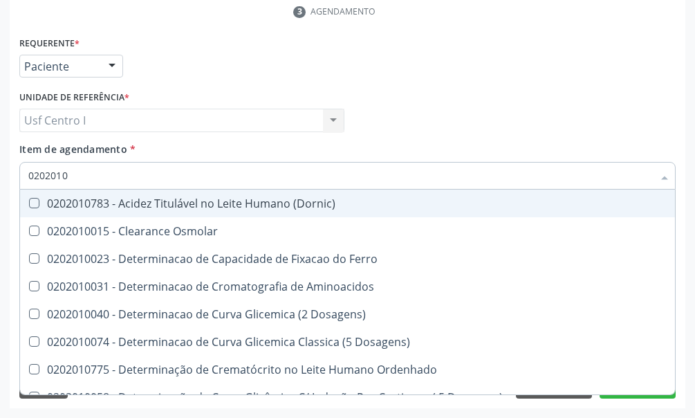
type input "02020104"
checkbox Dosagens\) "true"
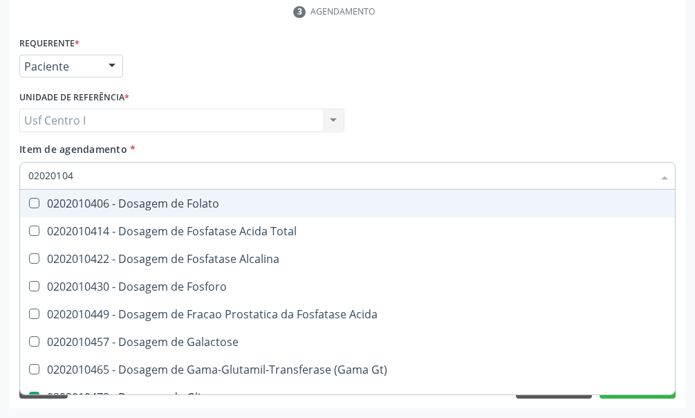
type input "020201047"
checkbox Folato "true"
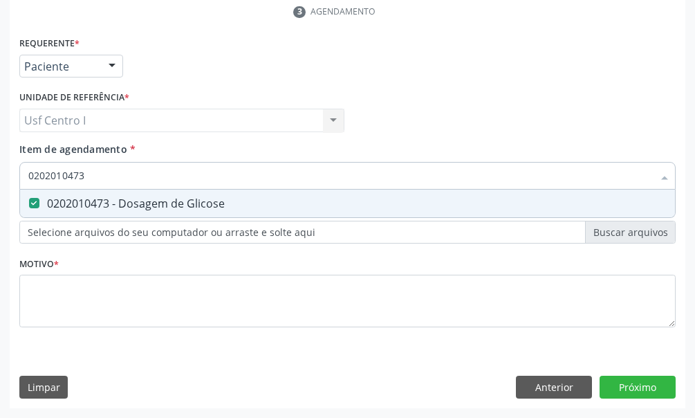
click at [84, 175] on input "0202010473" at bounding box center [340, 176] width 625 height 28
type input "02020104"
checkbox Glicose "false"
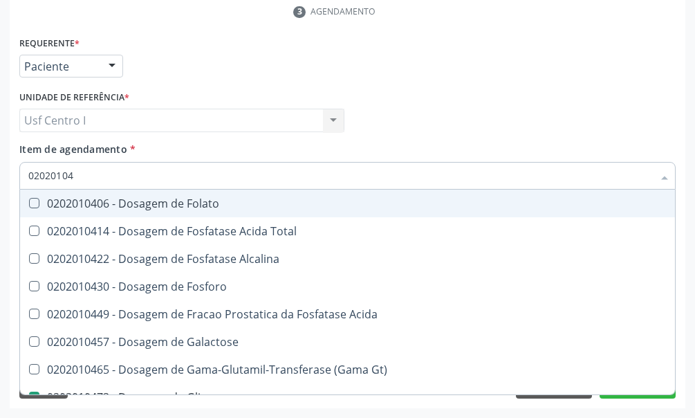
type input "0202010"
checkbox Glicose "false"
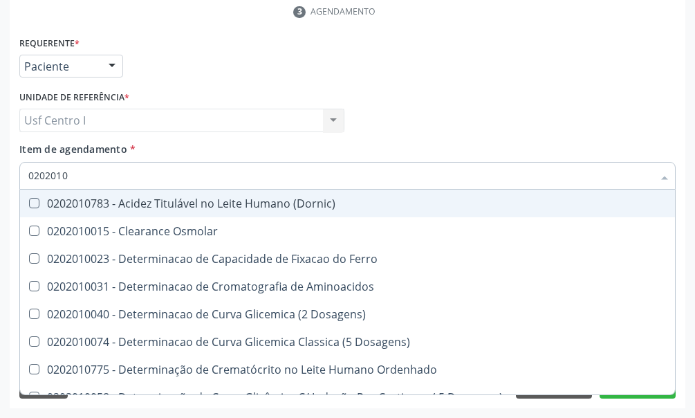
type input "020201"
checkbox Glicose "false"
checkbox Nt-Probnp\) "true"
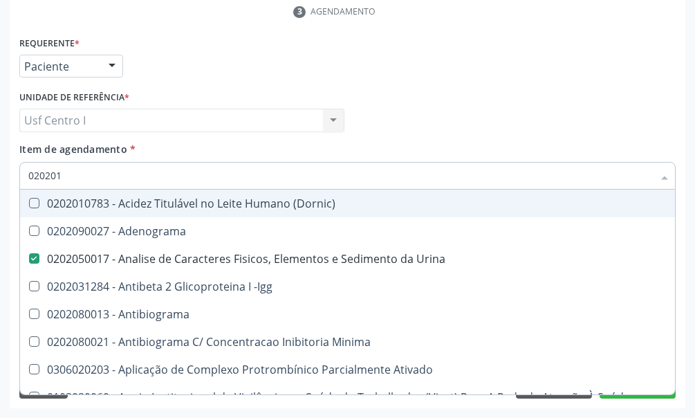
type input "02020"
checkbox Urina "true"
checkbox T3 "false"
type input "020202"
checkbox Urina "false"
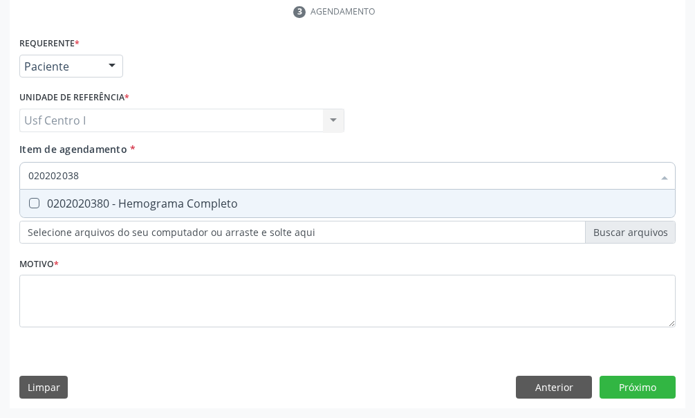
type input "0202020380"
click at [32, 202] on Completo at bounding box center [34, 203] width 10 height 10
click at [29, 202] on Completo "checkbox" at bounding box center [24, 203] width 9 height 9
checkbox Completo "true"
click at [91, 175] on input "0202020380" at bounding box center [340, 176] width 625 height 28
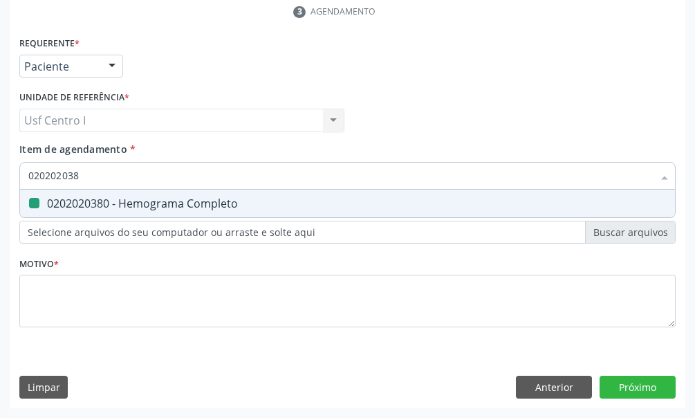
type input "02020203"
checkbox Completo "false"
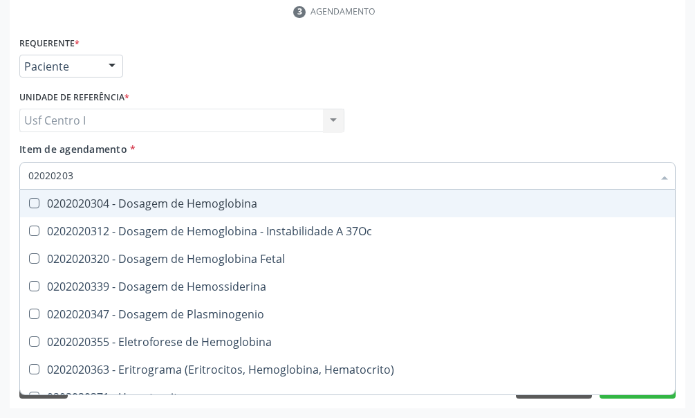
type input "0202020"
checkbox Completo "false"
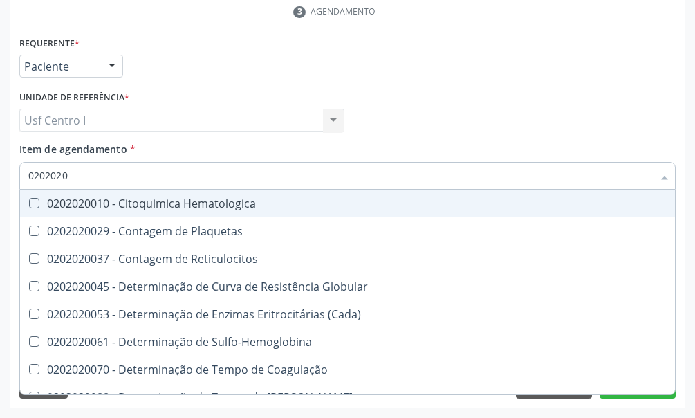
type input "020202"
checkbox Completo "false"
checkbox Leucograma "true"
type input "02020"
checkbox Reticulocitos "true"
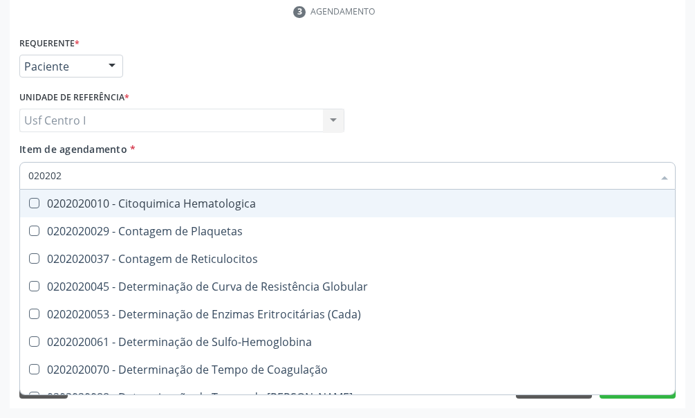
checkbox Completo "false"
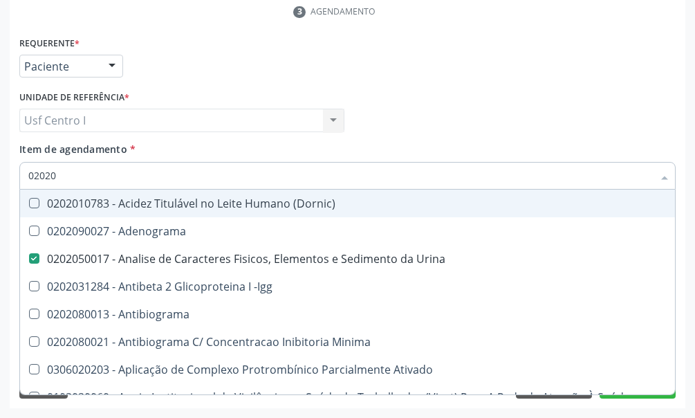
type input "020203"
checkbox Urina "false"
checkbox Aminoacidos "true"
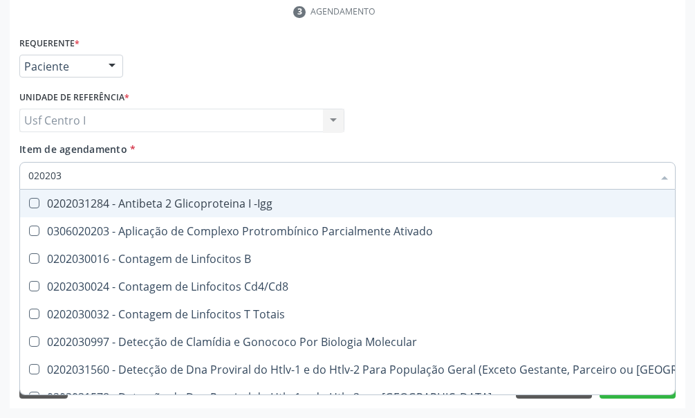
type input "0202030"
checkbox Completo "false"
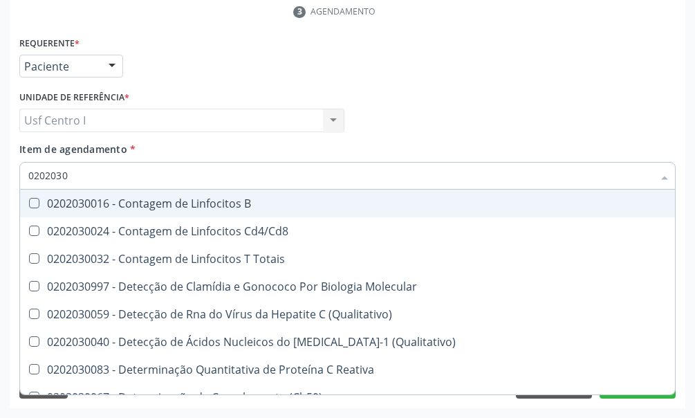
click at [74, 174] on input "0202030" at bounding box center [340, 176] width 625 height 28
type input "020203"
checkbox Antiglomerulo "true"
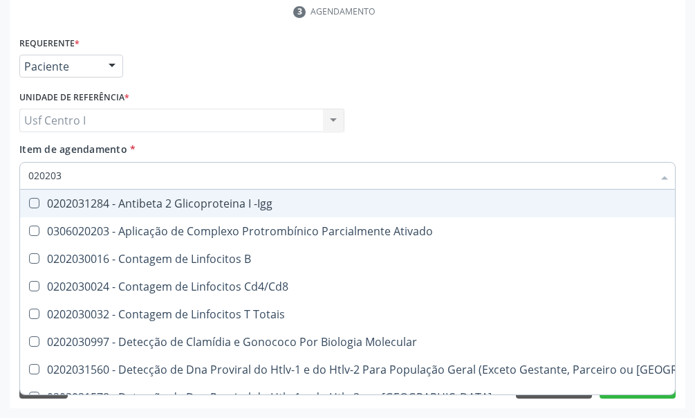
type input "02020"
checkbox B "true"
checkbox Completo "false"
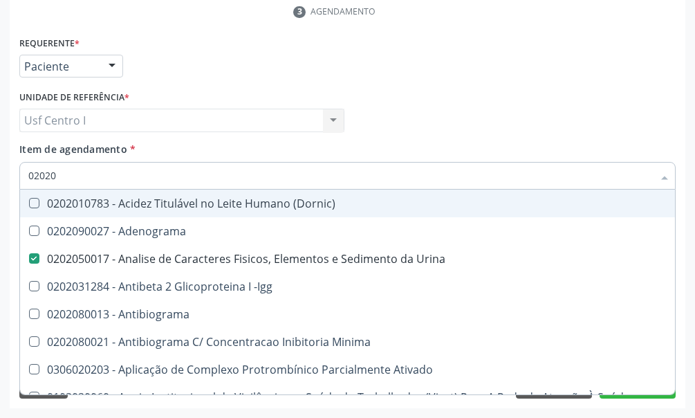
type input "020202"
checkbox Urina "false"
checkbox Molecular "true"
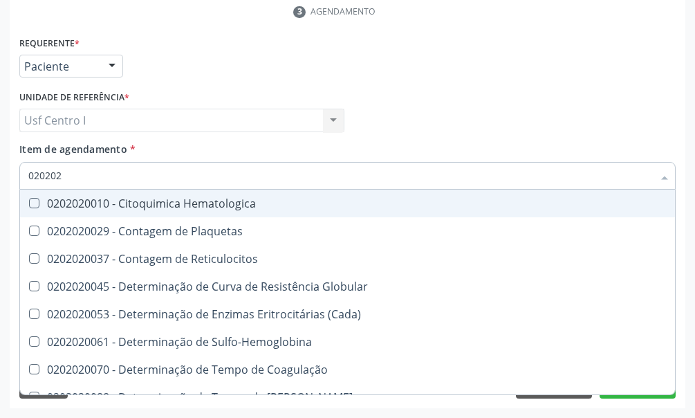
type input "0202020"
checkbox Hematocrito "true"
checkbox Completo "false"
type input "02020203"
checkbox -Duke "true"
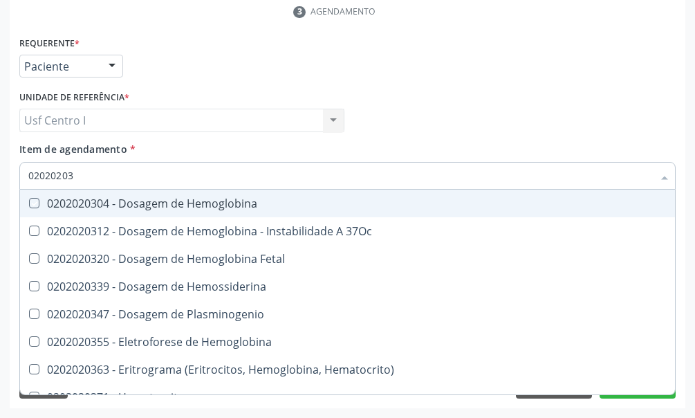
type input "020202038"
checkbox Hemoglobina "true"
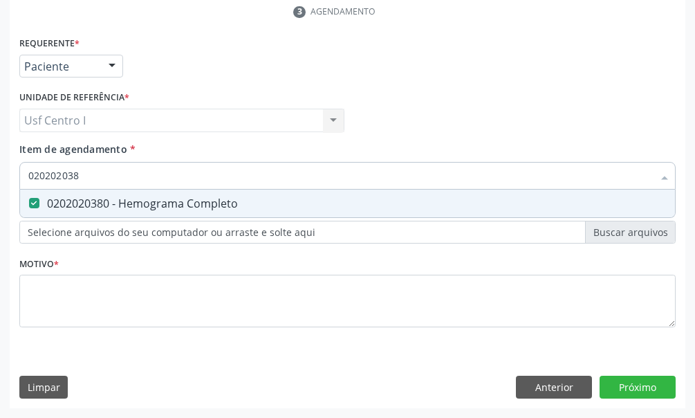
type input "02020203"
checkbox Completo "false"
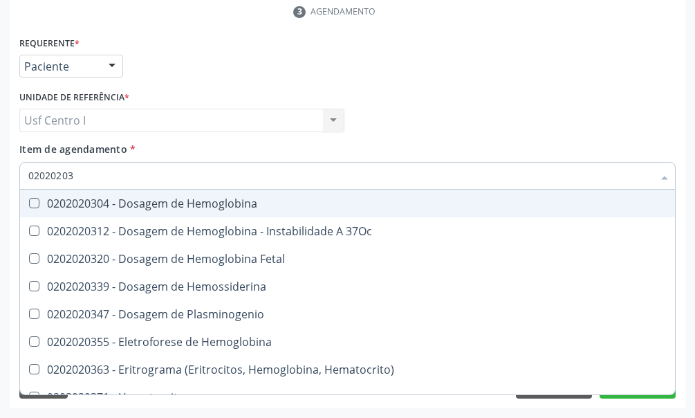
type input "0202020"
checkbox Completo "false"
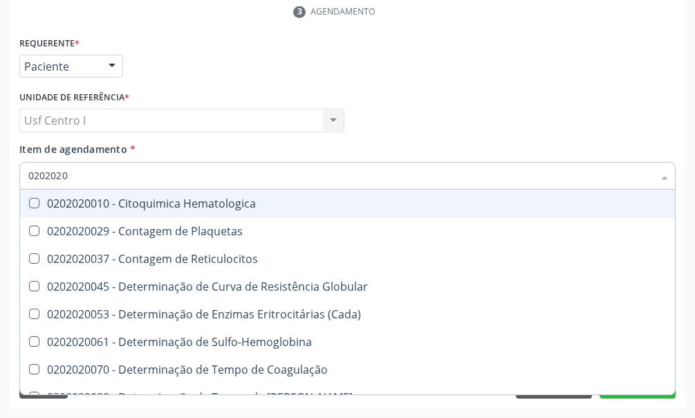
type input "020202"
checkbox Completo "false"
checkbox Leucograma "true"
type input "02020"
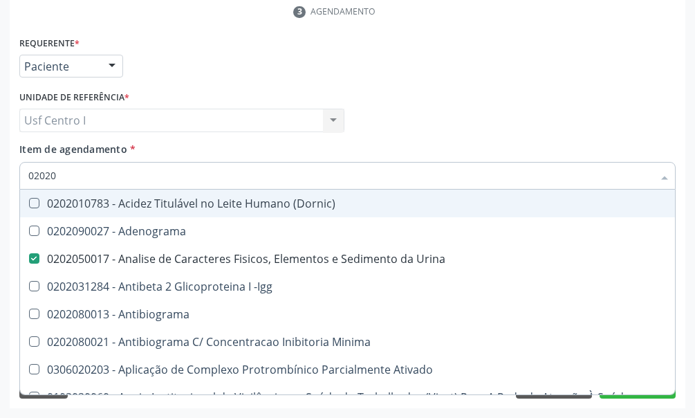
checkbox Urina "true"
checkbox Molecular "false"
type input "020203"
checkbox Urina "false"
checkbox Aminoacidos "true"
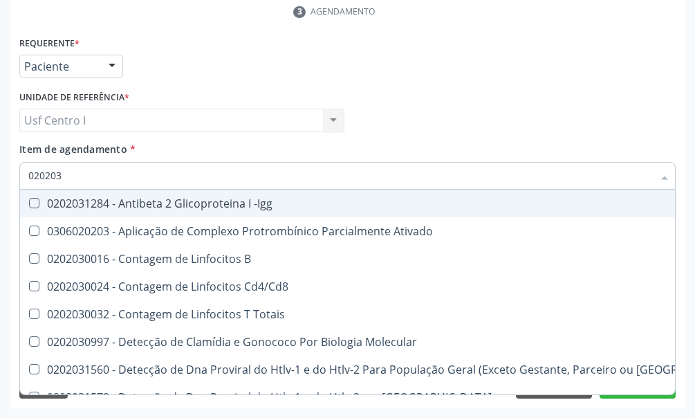
type input "0202030"
checkbox Completo "false"
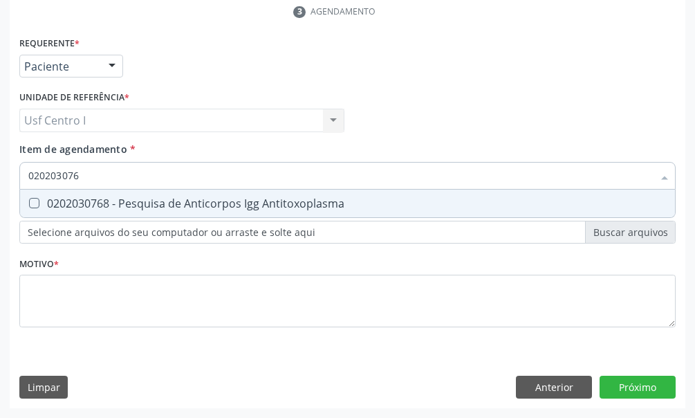
type input "0202030768"
click at [33, 201] on Antitoxoplasma at bounding box center [34, 203] width 10 height 10
click at [29, 201] on Antitoxoplasma "checkbox" at bounding box center [24, 203] width 9 height 9
checkbox Antitoxoplasma "true"
click at [90, 175] on input "0202030768" at bounding box center [340, 176] width 625 height 28
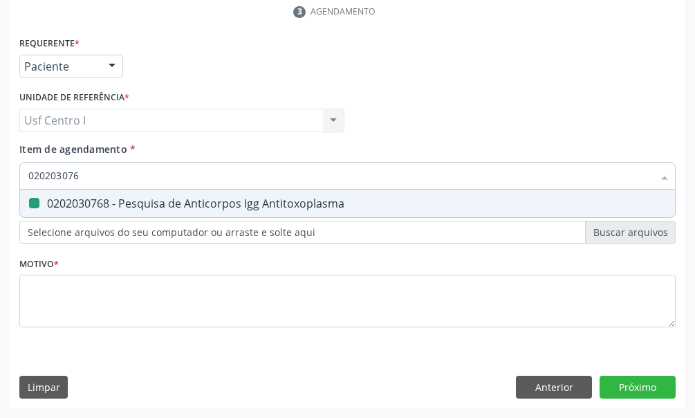
type input "02020307"
checkbox Antitoxoplasma "false"
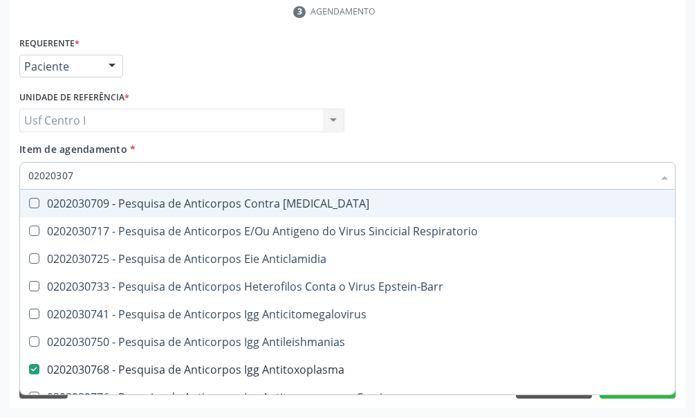
type input "0202030"
checkbox Antitoxoplasma "false"
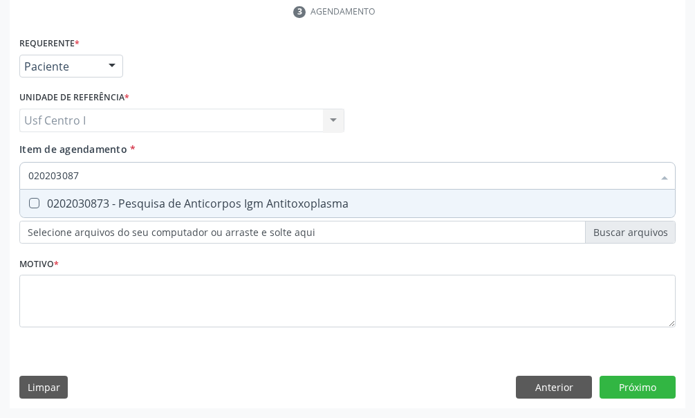
type input "0202030873"
click at [34, 205] on Antitoxoplasma at bounding box center [34, 203] width 10 height 10
click at [29, 205] on Antitoxoplasma "checkbox" at bounding box center [24, 203] width 9 height 9
checkbox Antitoxoplasma "true"
click at [92, 174] on input "0202030873" at bounding box center [340, 176] width 625 height 28
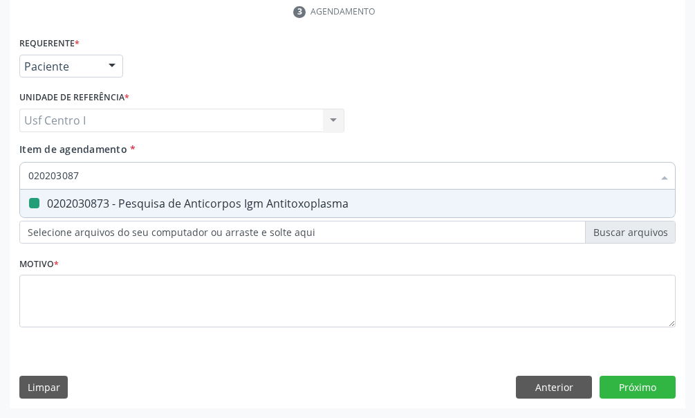
type input "02020308"
checkbox Antitoxoplasma "false"
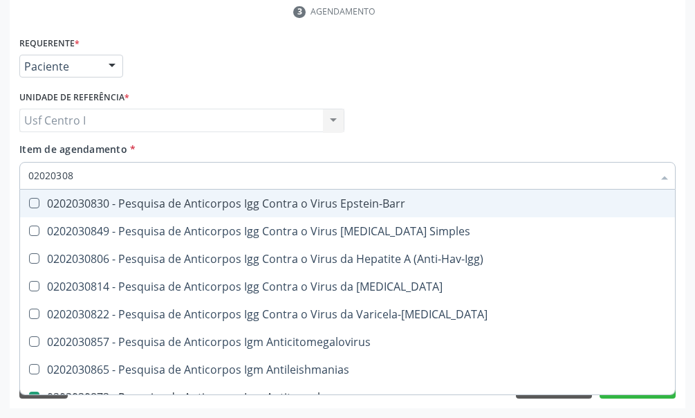
type input "0202030"
checkbox Antitoxoplasma "false"
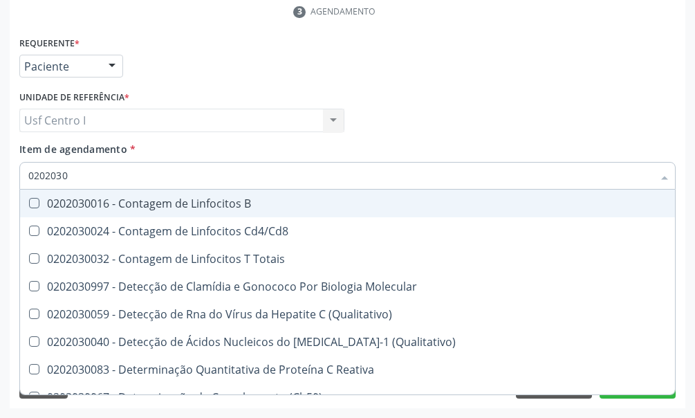
type input "020203"
checkbox Antiglomerulo "true"
checkbox Antitoxoplasma "false"
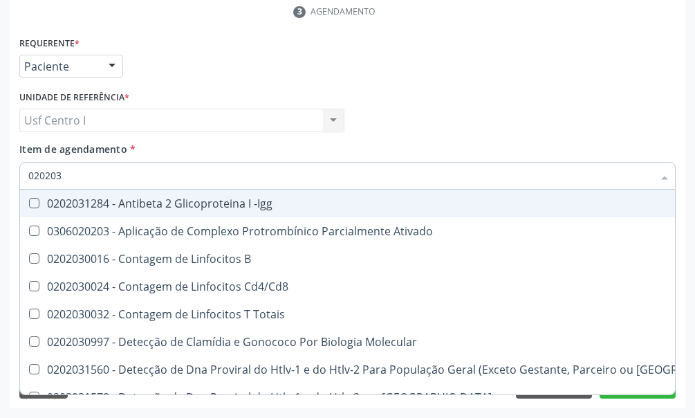
type input "02020"
checkbox B "true"
checkbox Completo "false"
checkbox Antitoxoplasma "false"
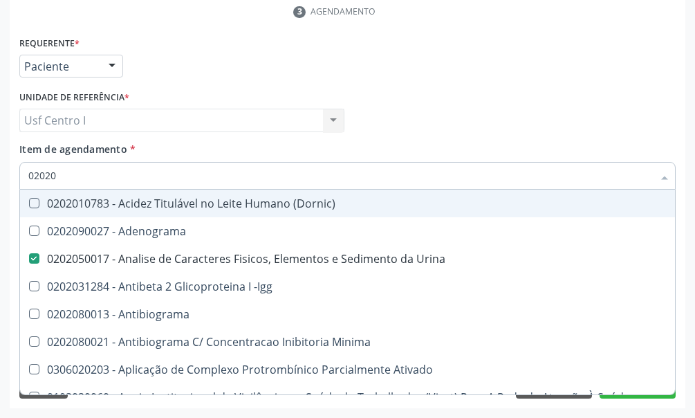
type input "0202"
checkbox Dosagens\) "true"
checkbox Glicose "false"
checkbox Lactato "true"
checkbox Completo "false"
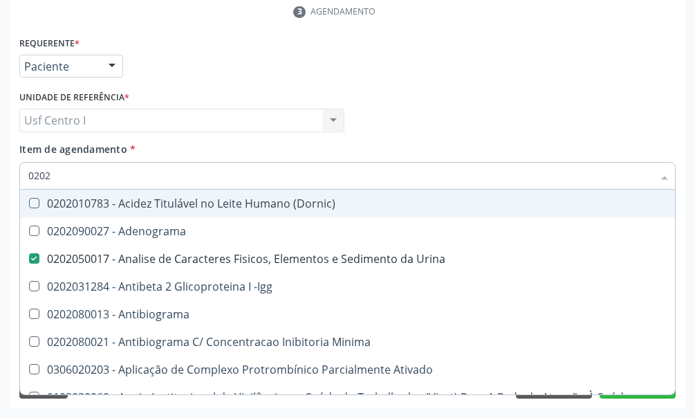
checkbox Pylori "true"
checkbox Antitoxoplasma "false"
checkbox Fezes "true"
checkbox \(Urina\) "true"
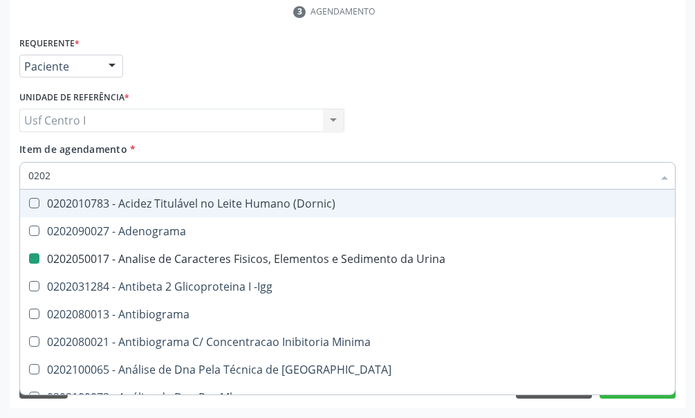
type input "02021"
checkbox Urina "false"
checkbox Ativado "true"
checkbox Abo "false"
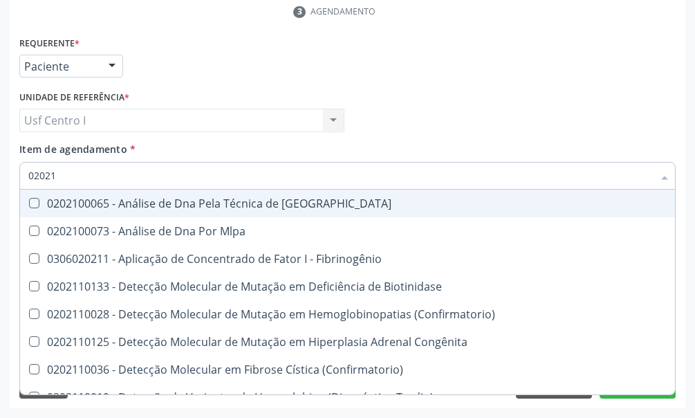
type input "020212"
checkbox Blot "true"
checkbox Abo "false"
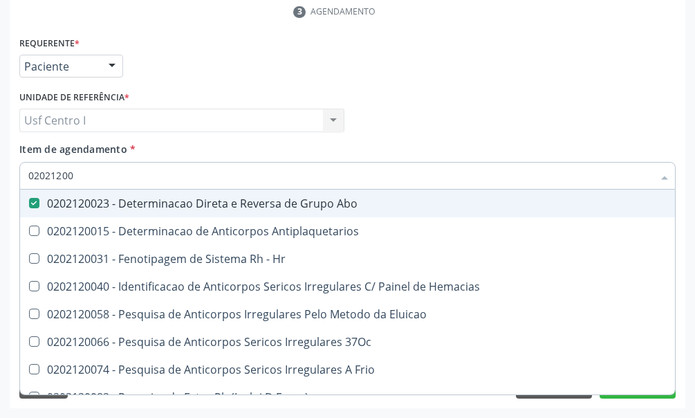
type input "020212008"
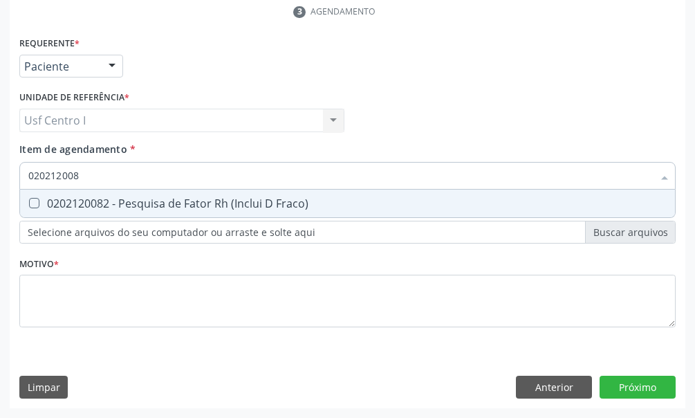
click at [35, 201] on Fraco\) at bounding box center [34, 203] width 10 height 10
click at [29, 201] on Fraco\) "checkbox" at bounding box center [24, 203] width 9 height 9
checkbox Fraco\) "true"
click at [91, 181] on input "020212008" at bounding box center [340, 176] width 625 height 28
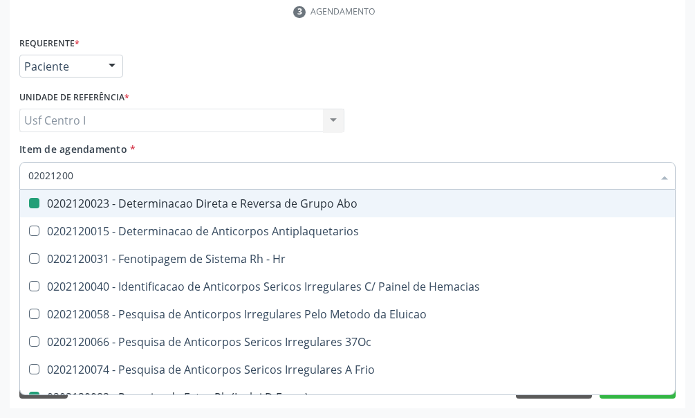
type input "020212009"
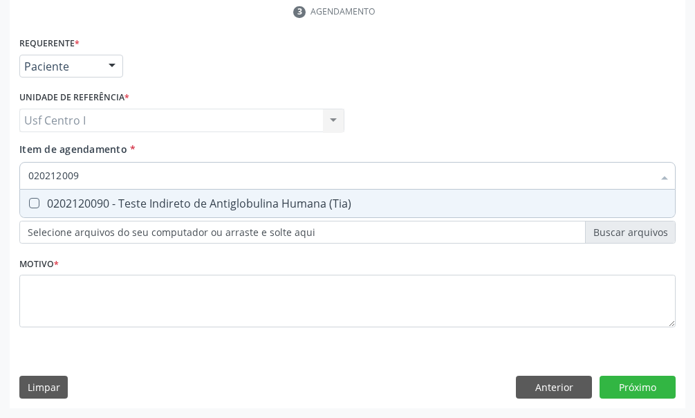
click at [30, 204] on \(Tia\) at bounding box center [34, 203] width 10 height 10
click at [29, 204] on \(Tia\) "checkbox" at bounding box center [24, 203] width 9 height 9
checkbox \(Tia\) "true"
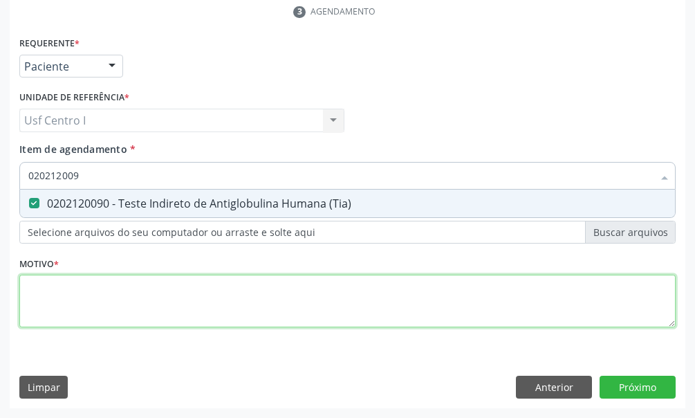
click at [31, 293] on div "Requerente * Paciente Médico(a) Enfermeiro(a) Paciente Nenhum resultado encontr…" at bounding box center [347, 189] width 657 height 313
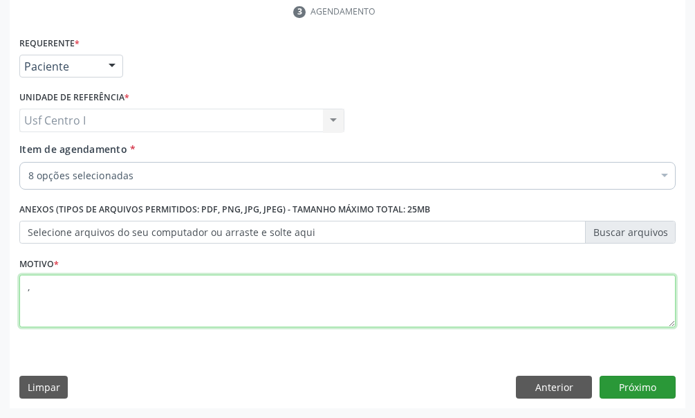
type textarea ","
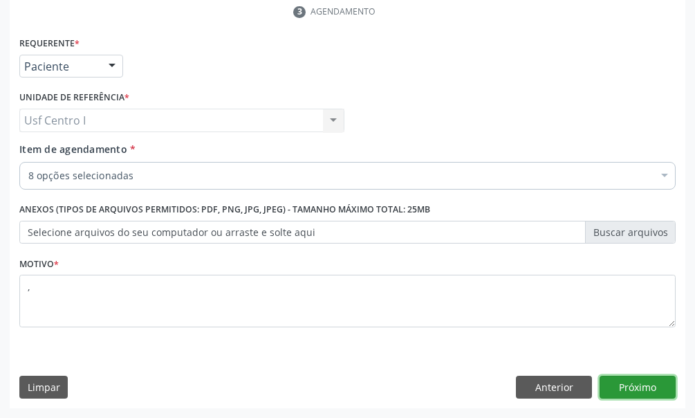
click at [641, 384] on button "Próximo" at bounding box center [638, 388] width 76 height 24
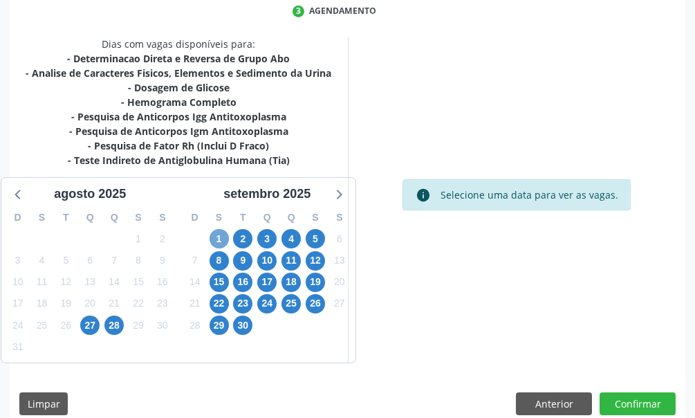
click at [221, 237] on span "1" at bounding box center [219, 238] width 19 height 19
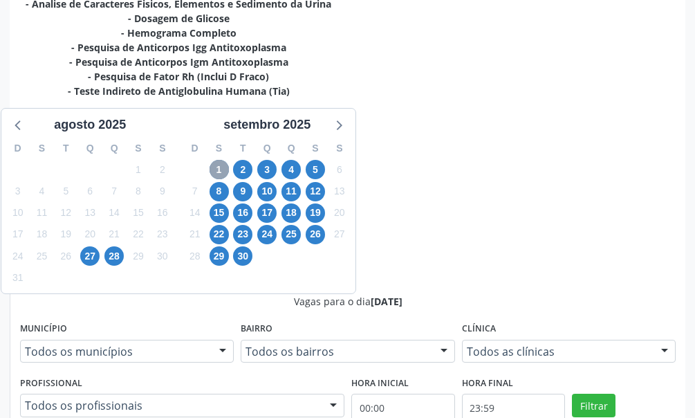
scroll to position [415, 0]
radio input "true"
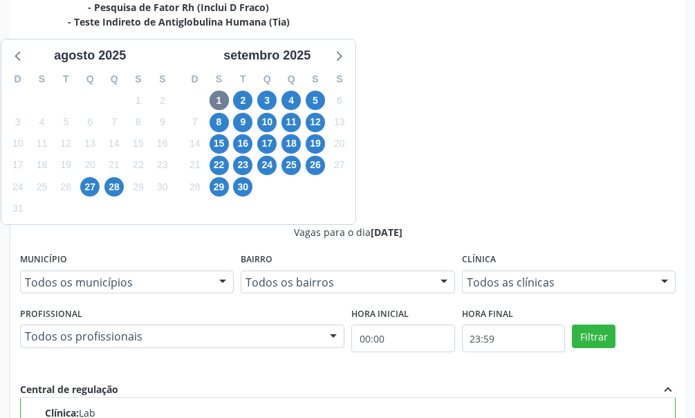
scroll to position [488, 0]
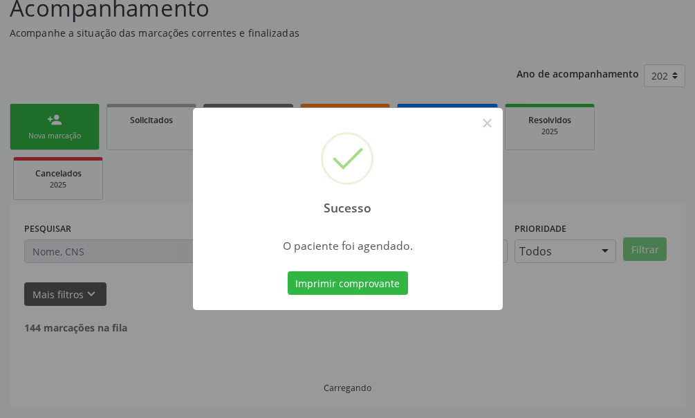
scroll to position [89, 0]
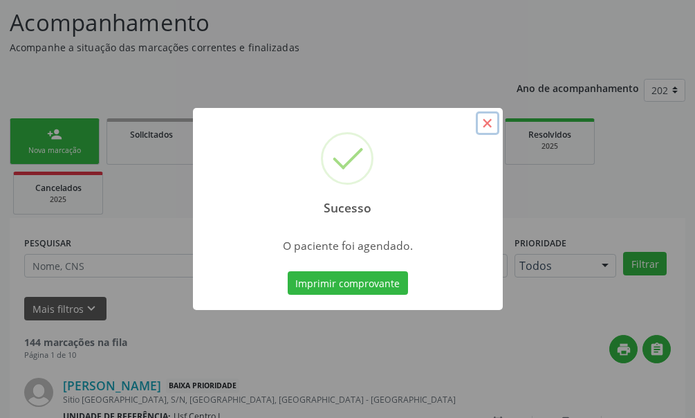
click at [489, 122] on button "×" at bounding box center [488, 123] width 24 height 24
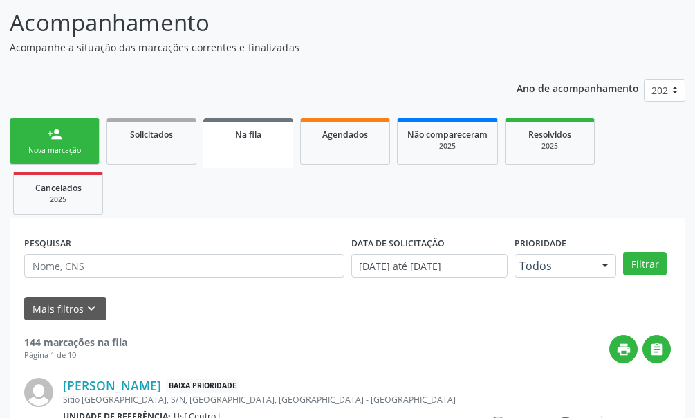
click at [68, 136] on link "person_add Nova marcação" at bounding box center [55, 141] width 90 height 46
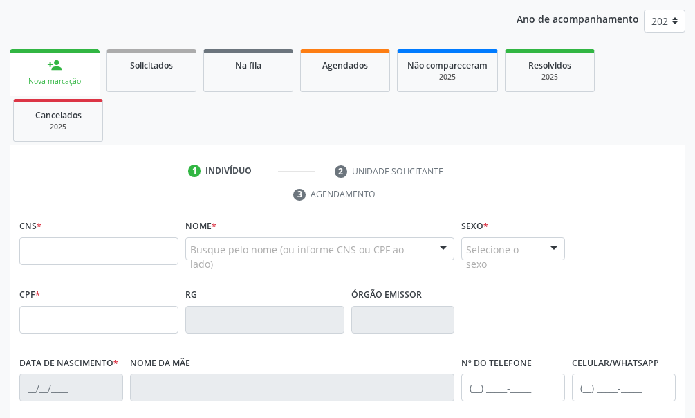
scroll to position [227, 0]
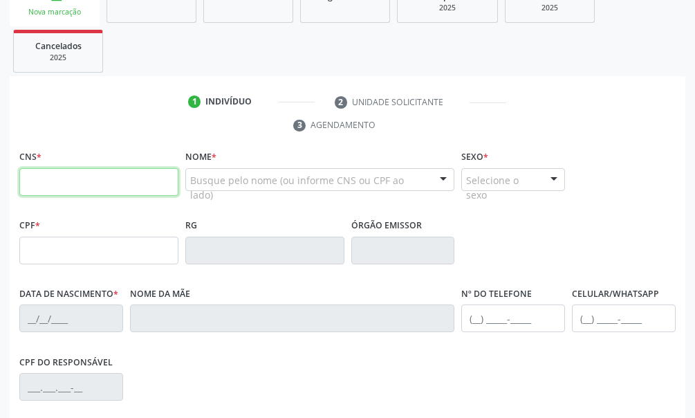
click at [40, 183] on input "text" at bounding box center [98, 182] width 159 height 28
type input "708 7051 3479 0799"
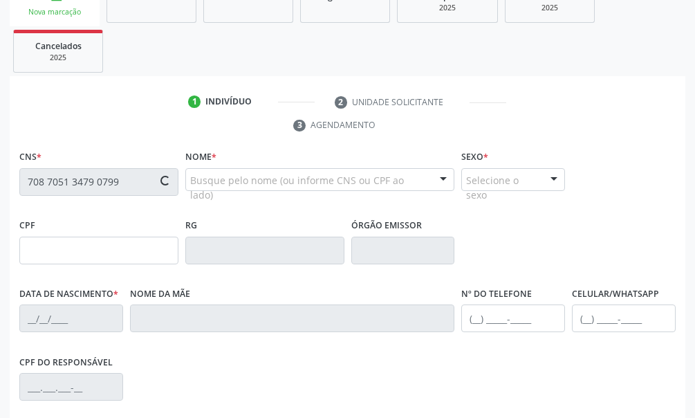
type input "182.135.464-82"
type input "[DATE]"
type input "[PERSON_NAME]"
type input "[PHONE_NUMBER]"
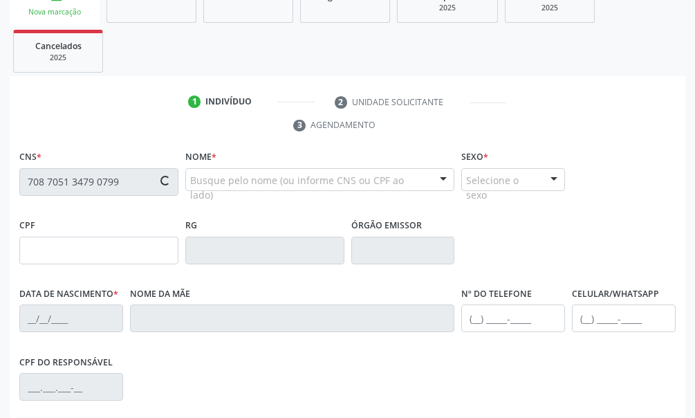
type input "099.452.944-90"
type input "121"
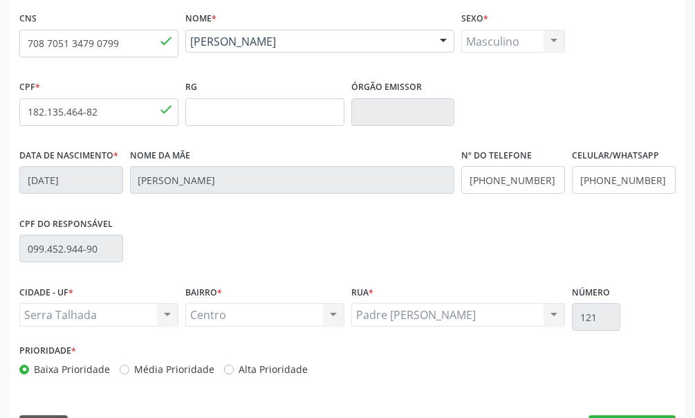
scroll to position [405, 0]
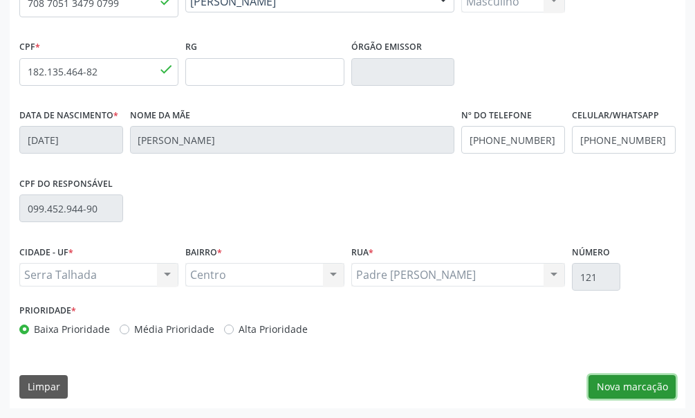
click at [650, 382] on button "Nova marcação" at bounding box center [632, 387] width 87 height 24
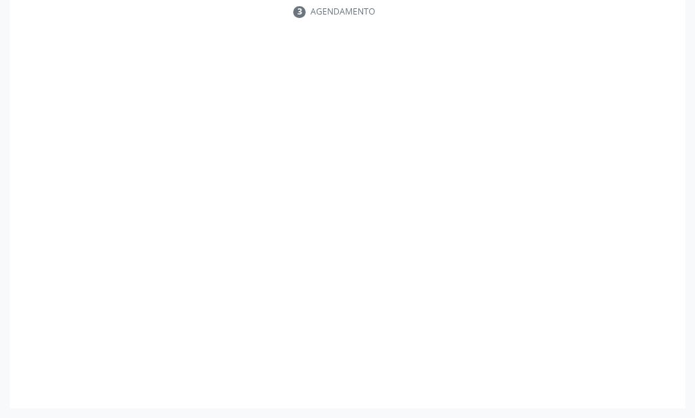
scroll to position [340, 0]
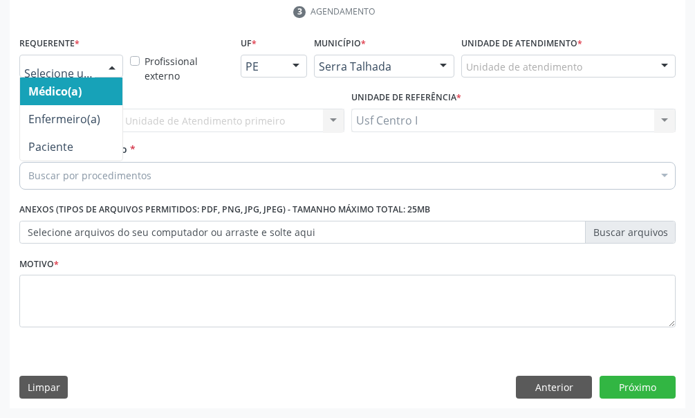
click at [106, 72] on div at bounding box center [112, 67] width 21 height 24
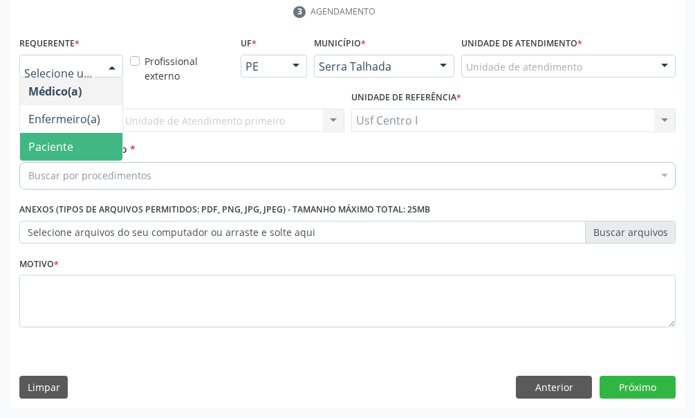
click at [84, 143] on span "Paciente" at bounding box center [71, 147] width 102 height 28
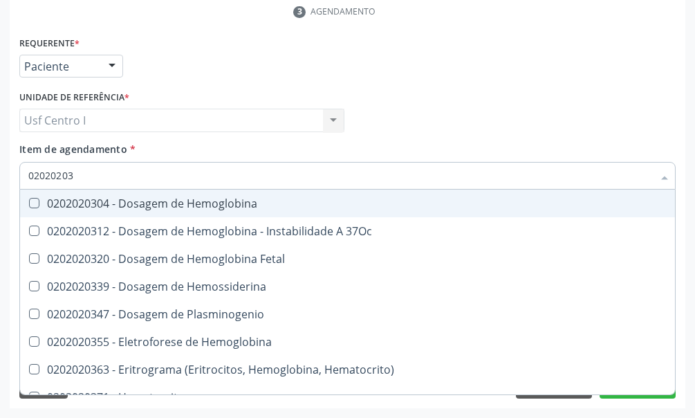
type input "020202038"
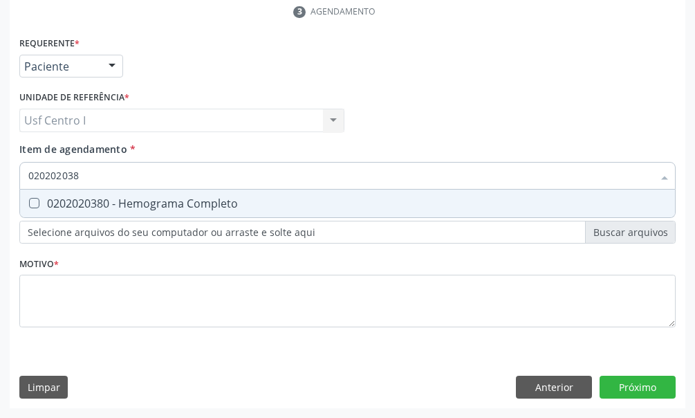
click at [32, 200] on Completo at bounding box center [34, 203] width 10 height 10
click at [29, 200] on Completo "checkbox" at bounding box center [24, 203] width 9 height 9
checkbox Completo "true"
click at [90, 172] on input "020202038" at bounding box center [340, 176] width 625 height 28
type input "02020203"
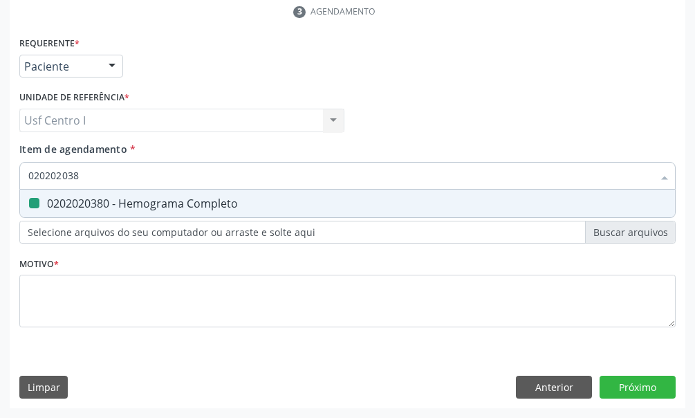
checkbox Completo "false"
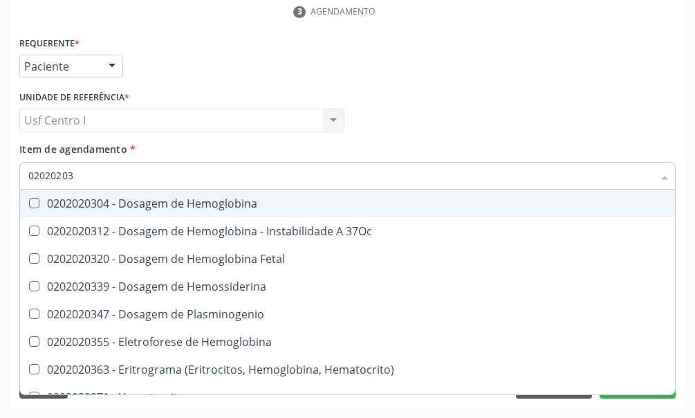
type input "0202020"
checkbox Completo "false"
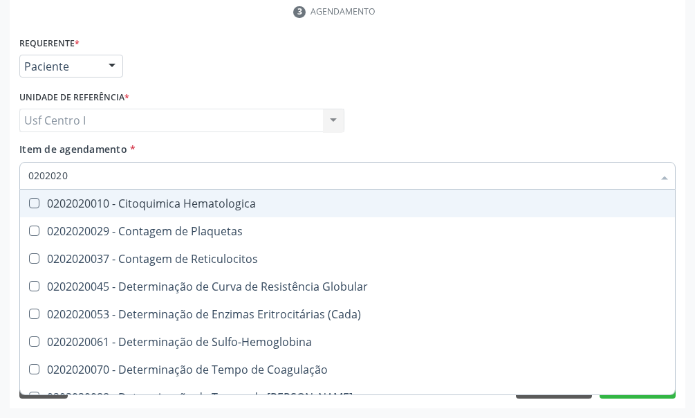
type input "020202"
checkbox Completo "false"
checkbox Leucograma "true"
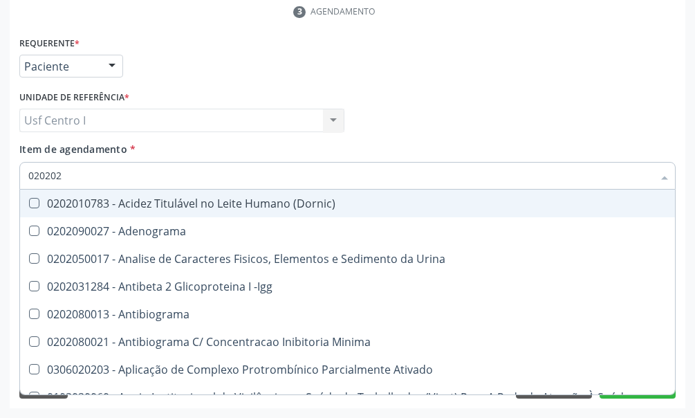
type input "02020"
checkbox Molecular "false"
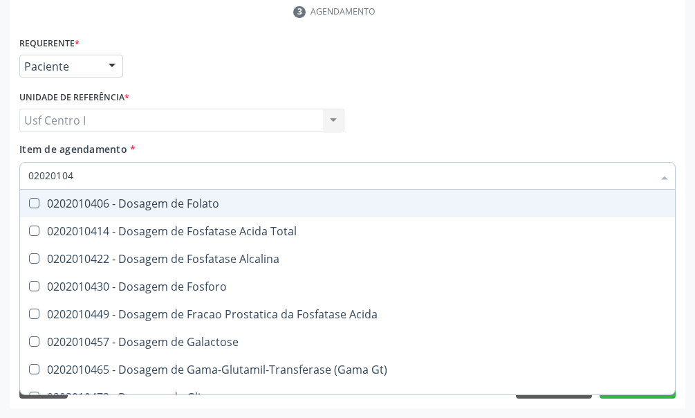
type input "020201047"
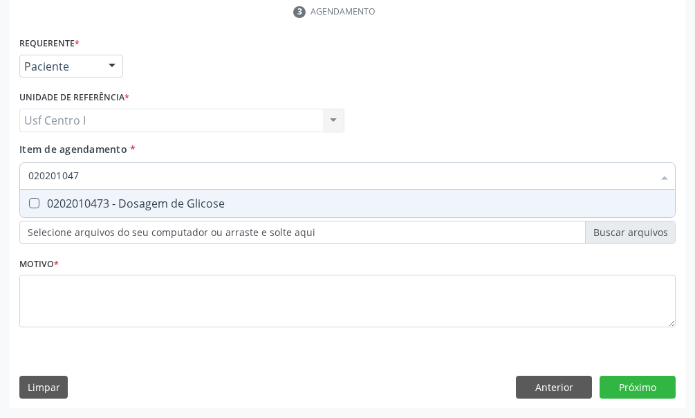
click at [37, 200] on Glicose at bounding box center [34, 203] width 10 height 10
click at [29, 200] on Glicose "checkbox" at bounding box center [24, 203] width 9 height 9
checkbox Glicose "true"
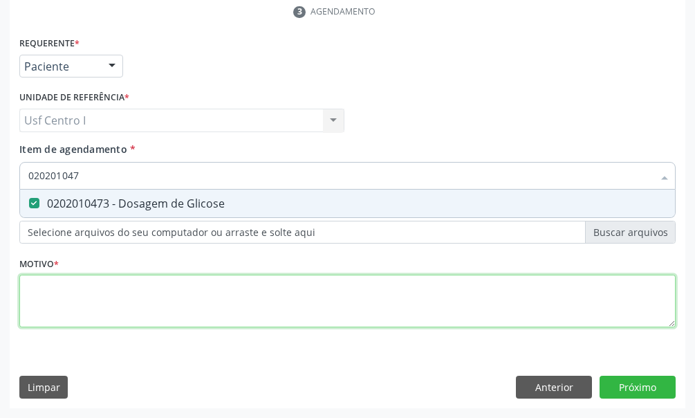
click at [37, 286] on div "Requerente * Paciente Médico(a) Enfermeiro(a) Paciente Nenhum resultado encontr…" at bounding box center [347, 189] width 657 height 313
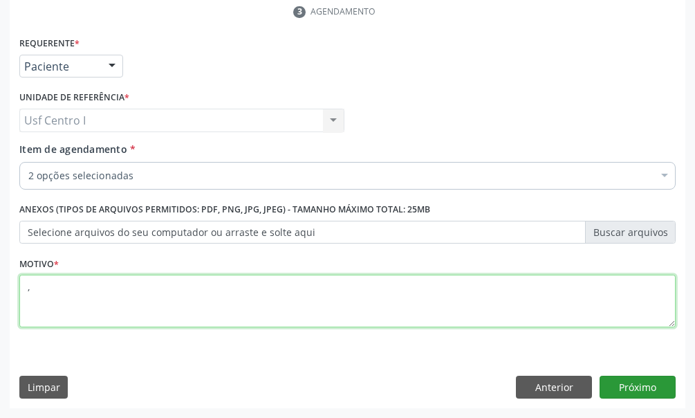
type textarea ","
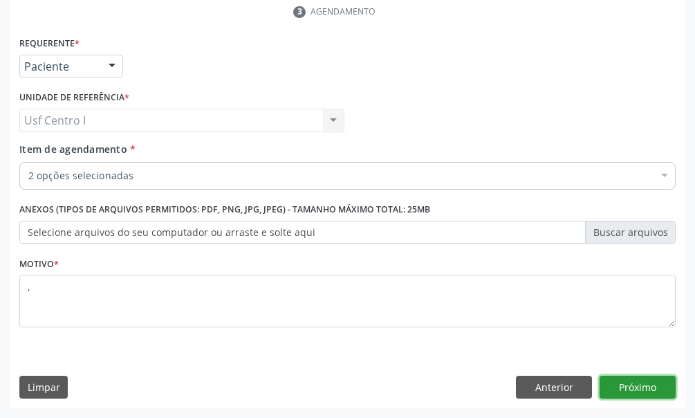
click at [650, 385] on button "Próximo" at bounding box center [638, 388] width 76 height 24
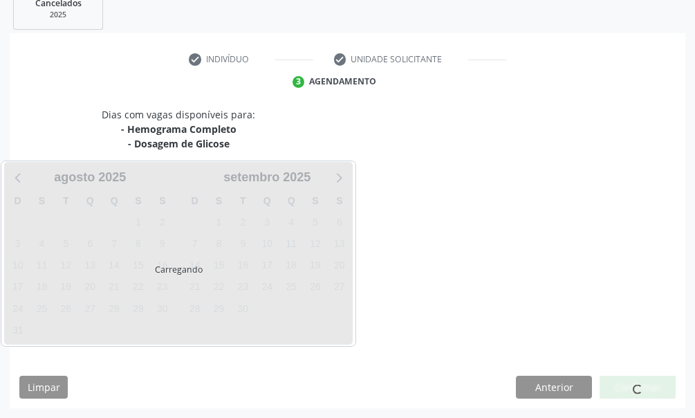
scroll to position [270, 0]
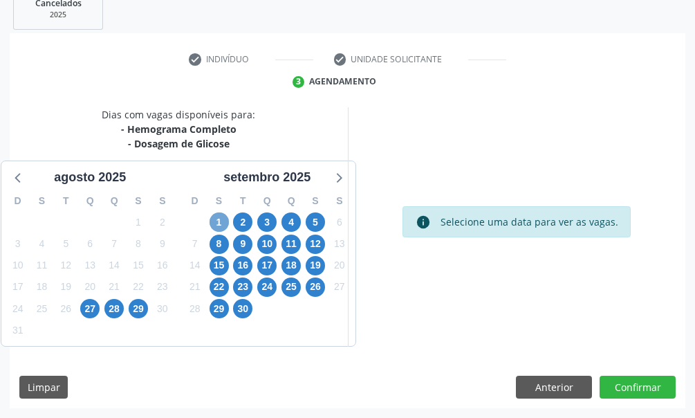
click at [219, 217] on span "1" at bounding box center [219, 221] width 19 height 19
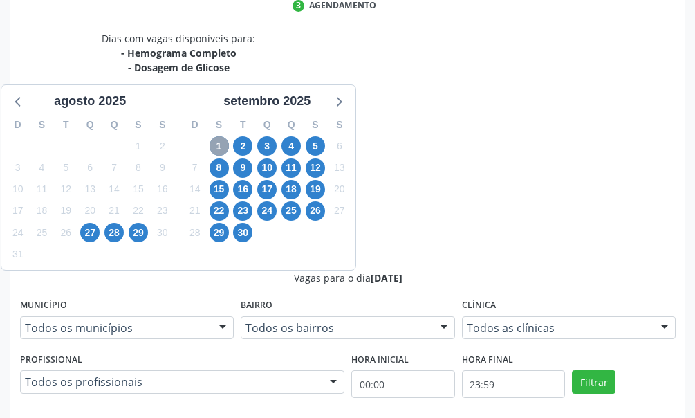
scroll to position [415, 0]
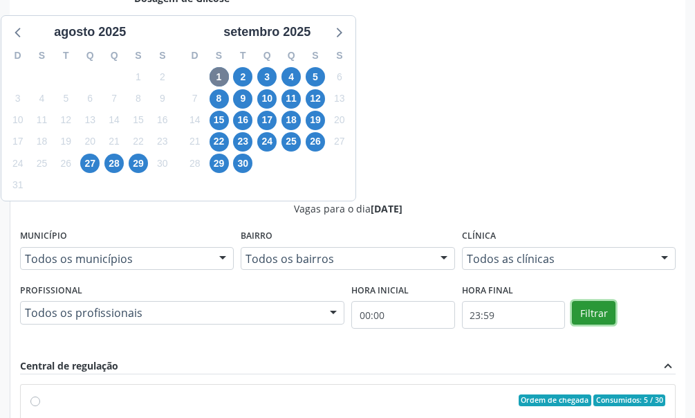
click at [591, 316] on button "Filtrar" at bounding box center [594, 313] width 44 height 24
click at [594, 310] on button "Filtrar" at bounding box center [594, 313] width 44 height 24
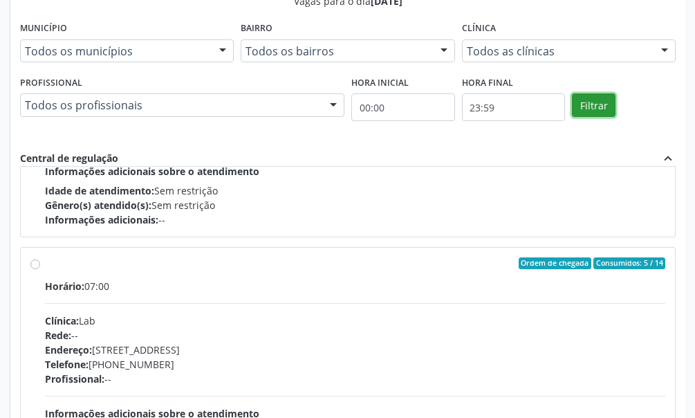
scroll to position [945, 0]
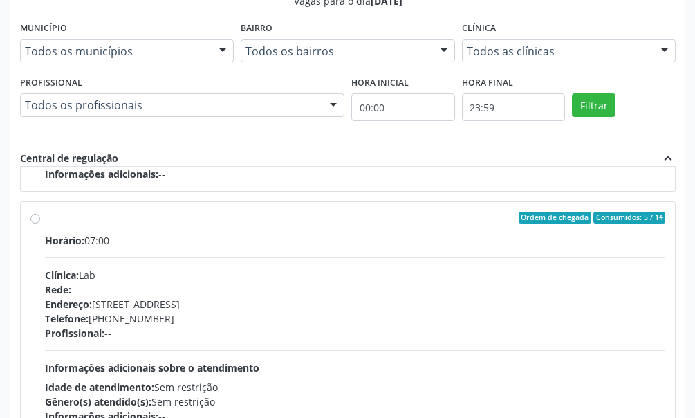
click at [45, 218] on label "Ordem de chegada Consumidos: 5 / 14 Horário: 07:00 Clínica: Lab Rede: -- Endere…" at bounding box center [355, 318] width 621 height 212
click at [37, 218] on input "Ordem de chegada Consumidos: 5 / 14 Horário: 07:00 Clínica: Lab Rede: -- Endere…" at bounding box center [35, 218] width 10 height 12
radio input "true"
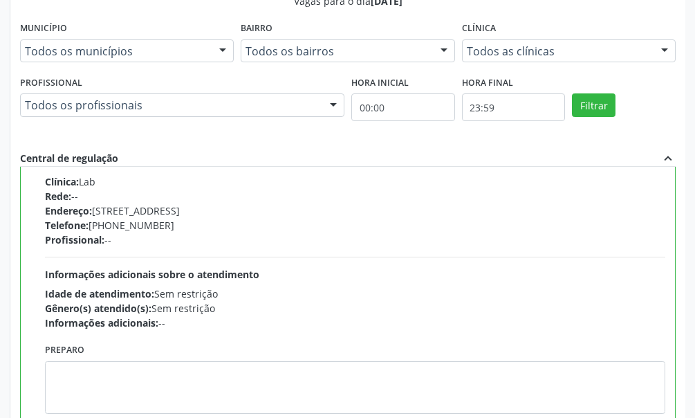
scroll to position [720, 0]
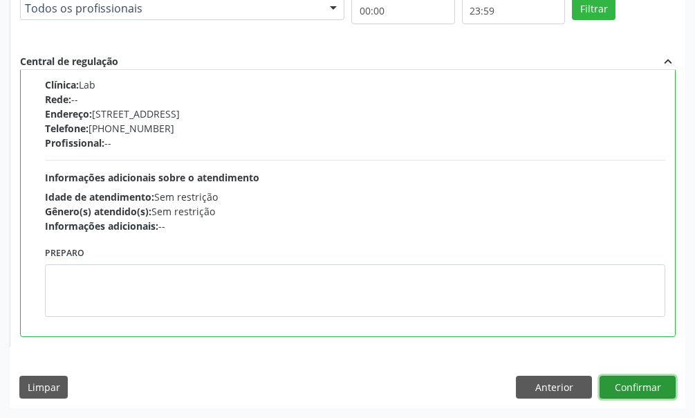
click at [634, 385] on button "Confirmar" at bounding box center [638, 388] width 76 height 24
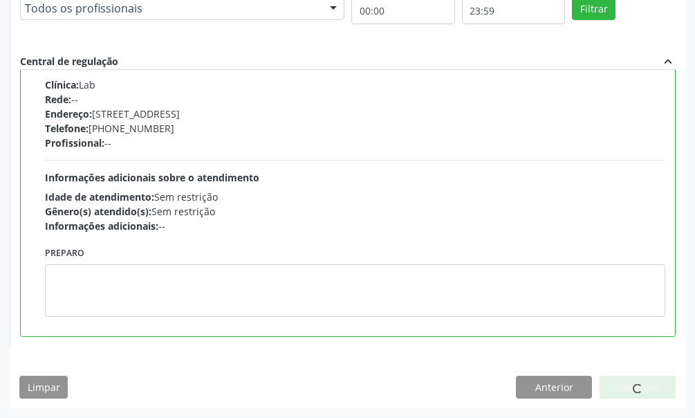
scroll to position [89, 0]
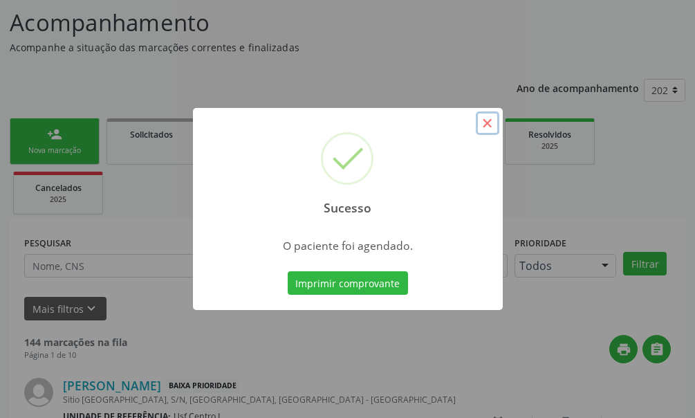
click at [484, 119] on button "×" at bounding box center [488, 123] width 24 height 24
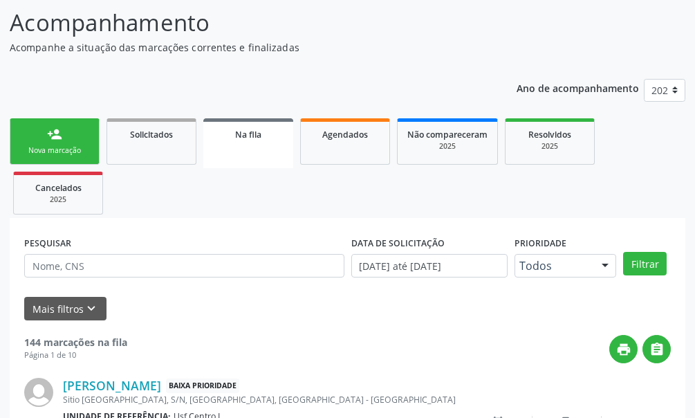
click at [66, 134] on link "person_add Nova marcação" at bounding box center [55, 141] width 90 height 46
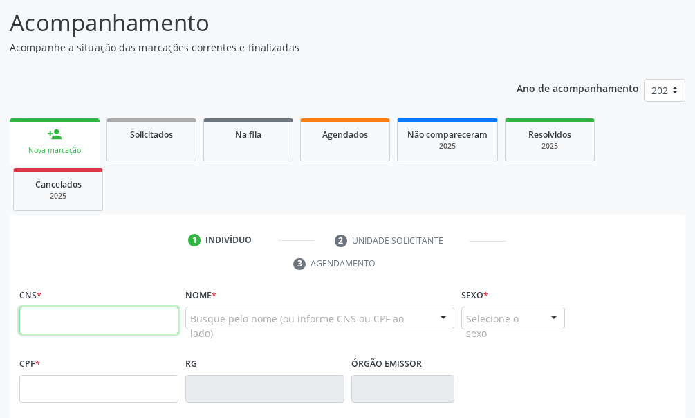
click at [66, 319] on input "text" at bounding box center [98, 320] width 159 height 28
type input "708 6090 2353 7488"
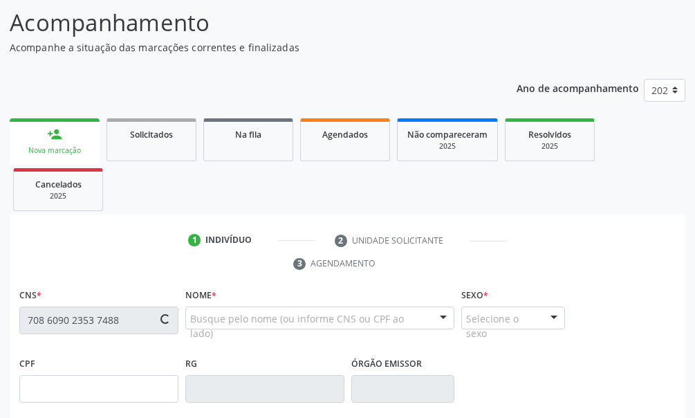
type input "377.055.634-87"
type input "[DATE]"
type input "[PERSON_NAME]"
type input "[PHONE_NUMBER]"
type input "605"
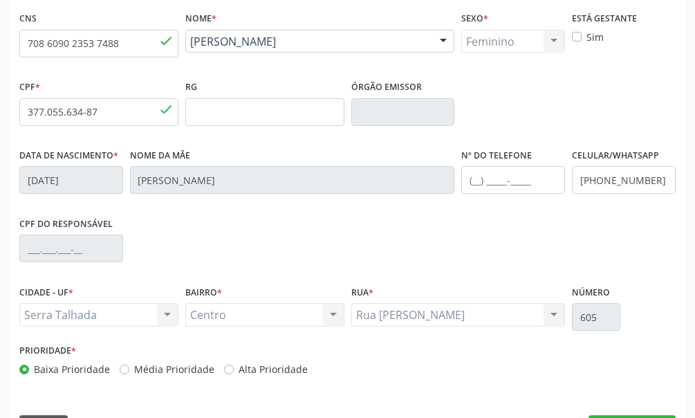
scroll to position [405, 0]
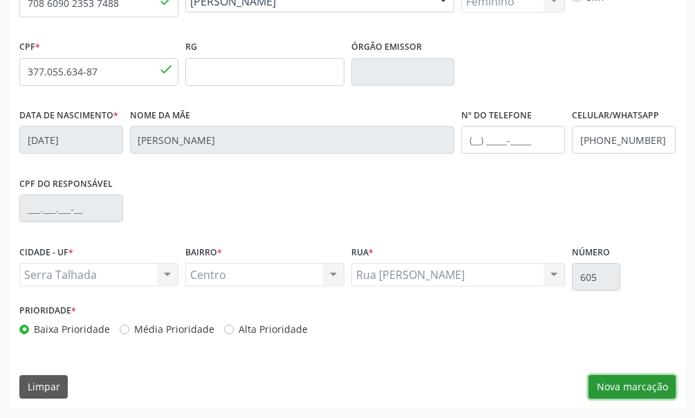
click at [643, 384] on button "Nova marcação" at bounding box center [632, 387] width 87 height 24
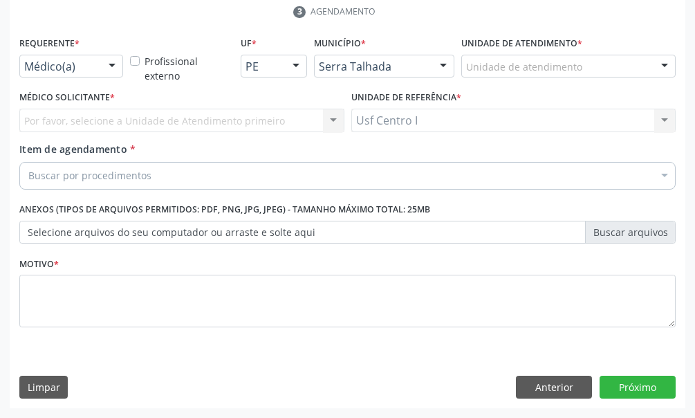
scroll to position [271, 0]
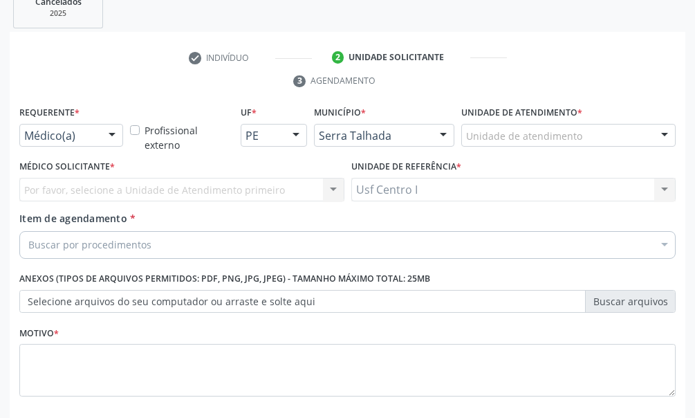
click at [107, 140] on div at bounding box center [112, 137] width 21 height 24
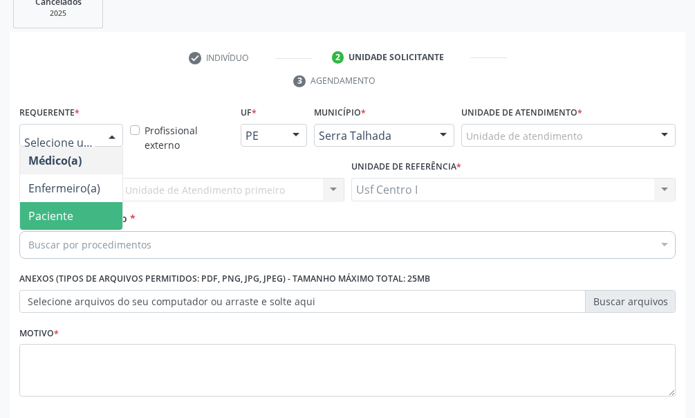
click at [75, 219] on span "Paciente" at bounding box center [71, 216] width 102 height 28
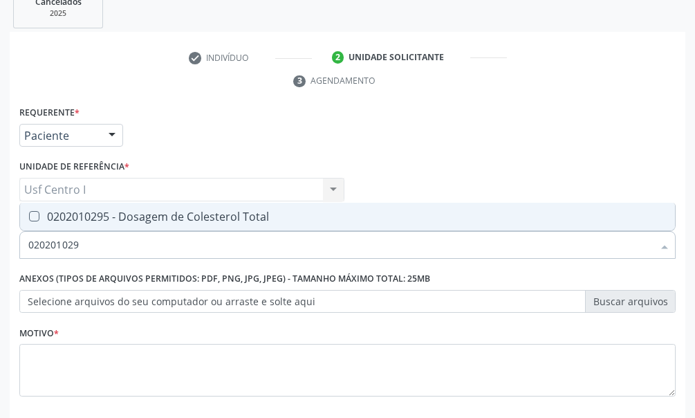
type input "0202010295"
click at [31, 214] on Total at bounding box center [34, 216] width 10 height 10
click at [29, 214] on Total "checkbox" at bounding box center [24, 216] width 9 height 9
checkbox Total "true"
click at [90, 250] on input "0202010295" at bounding box center [340, 245] width 625 height 28
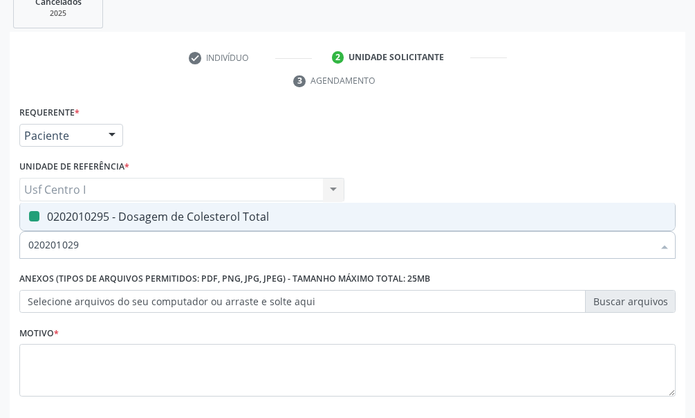
type input "02020102"
checkbox Total "false"
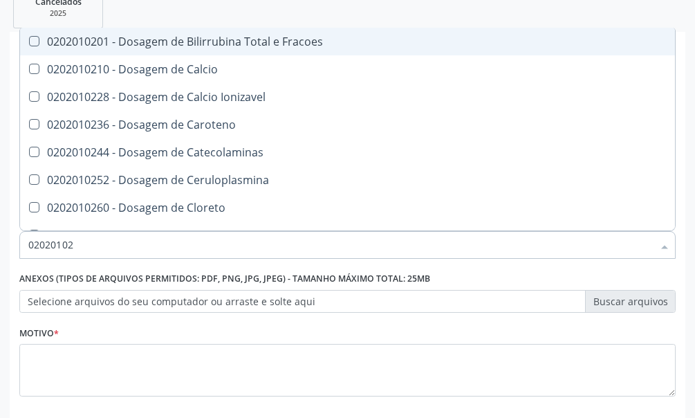
type input "0202010"
checkbox Total "false"
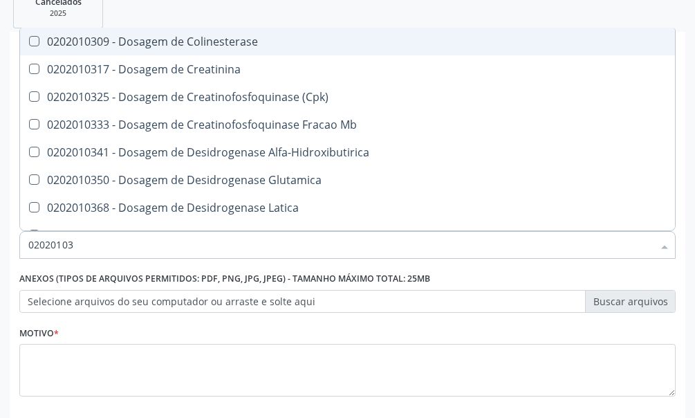
type input "020201031"
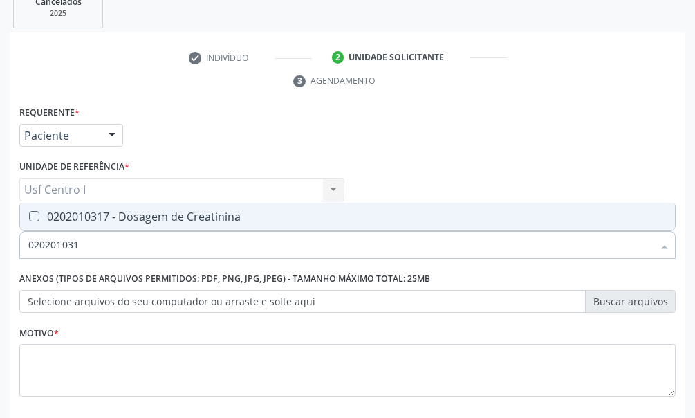
click at [35, 214] on Creatinina at bounding box center [34, 216] width 10 height 10
click at [29, 214] on Creatinina "checkbox" at bounding box center [24, 216] width 9 height 9
checkbox Creatinina "true"
click at [82, 241] on input "020201031" at bounding box center [340, 245] width 625 height 28
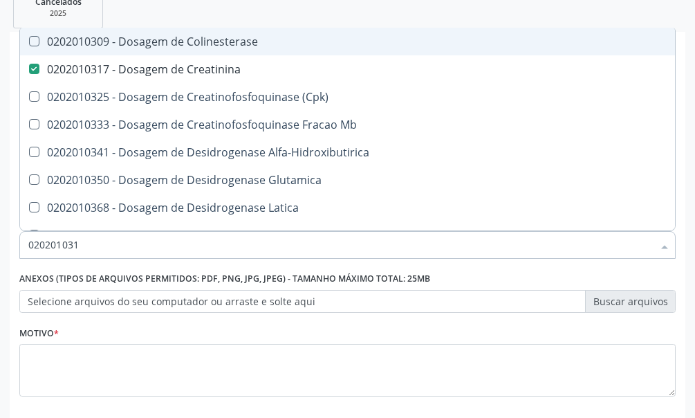
type input "02020103"
checkbox Colinesterase "false"
type input "0202010"
checkbox Creatinina "false"
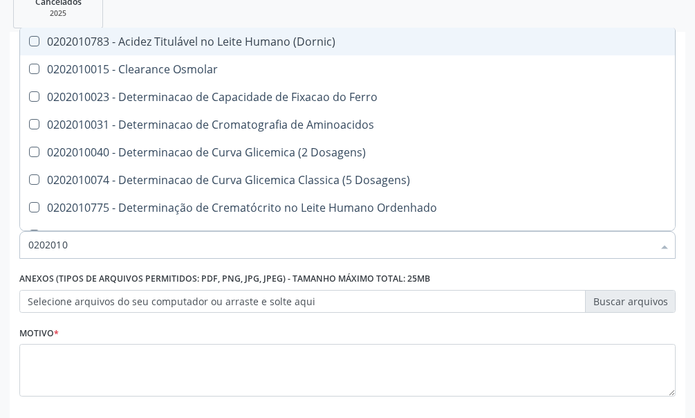
type input "020201"
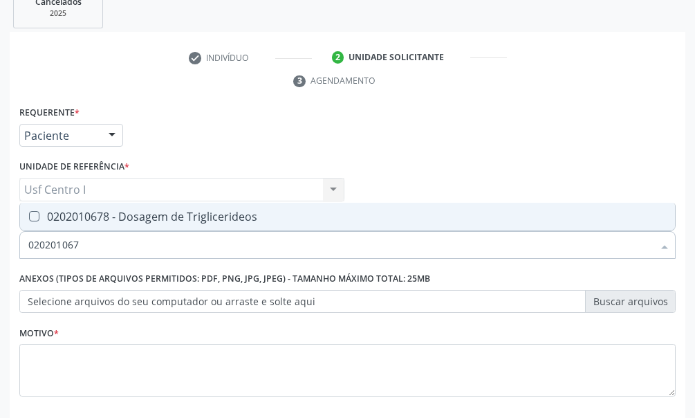
click at [26, 212] on div at bounding box center [25, 216] width 10 height 11
click at [86, 241] on input "020201067" at bounding box center [340, 245] width 625 height 28
click at [30, 215] on Urina at bounding box center [34, 216] width 10 height 10
click at [29, 215] on Urina "checkbox" at bounding box center [24, 216] width 9 height 9
click at [93, 244] on input "020205001" at bounding box center [340, 245] width 625 height 28
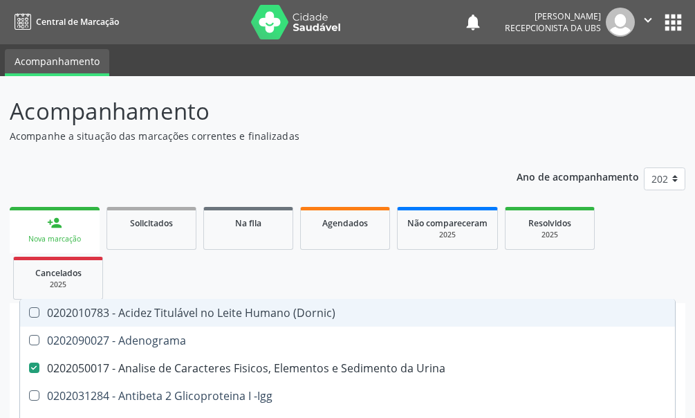
scroll to position [271, 0]
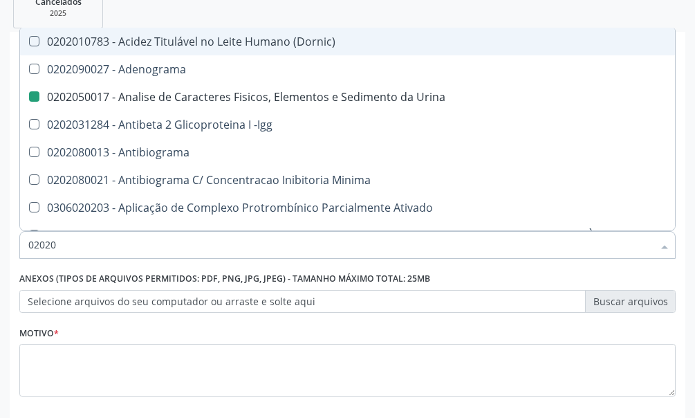
type input "020201"
checkbox Urina "false"
checkbox Parceria\) "true"
checkbox Gestante "true"
checkbox Acetona "true"
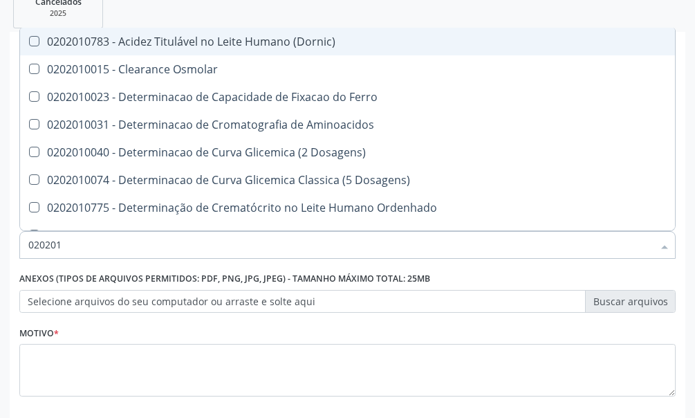
type input "0202010"
checkbox Total "true"
checkbox Creatinina "true"
checkbox Ferritina "false"
checkbox Folato "false"
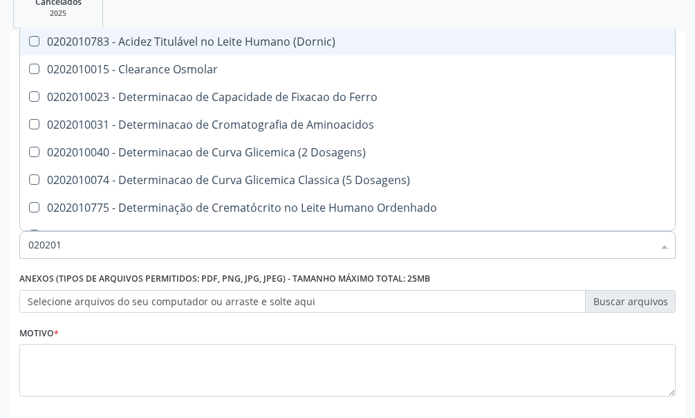
checkbox Triglicerideos "true"
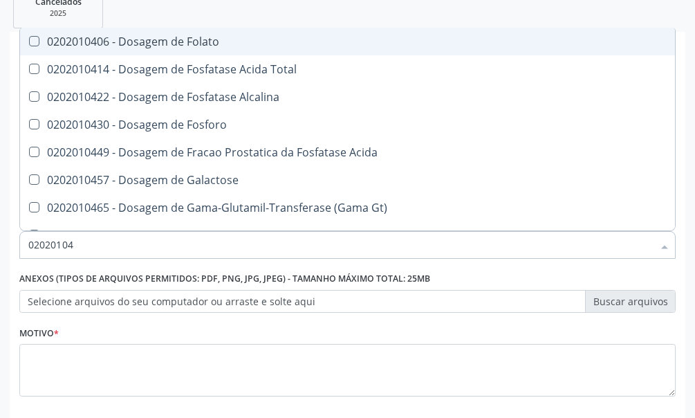
type input "020201047"
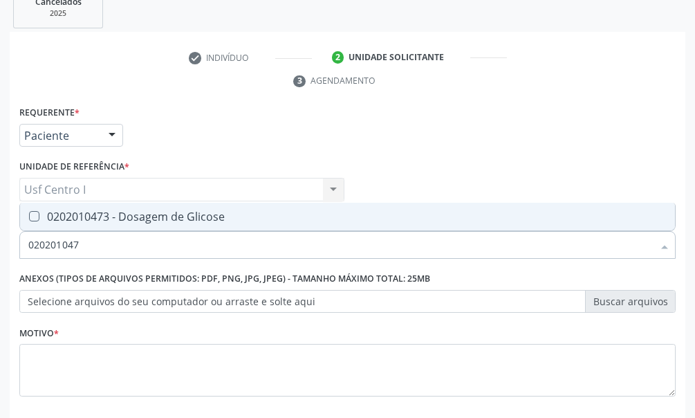
click at [35, 214] on Glicose at bounding box center [34, 216] width 10 height 10
click at [29, 214] on Glicose "checkbox" at bounding box center [24, 216] width 9 height 9
checkbox Glicose "true"
click at [89, 245] on input "020201047" at bounding box center [340, 245] width 625 height 28
type input "02020104"
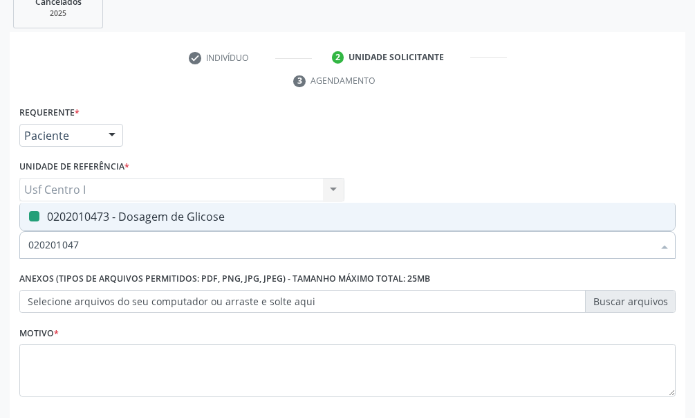
checkbox Glicose "false"
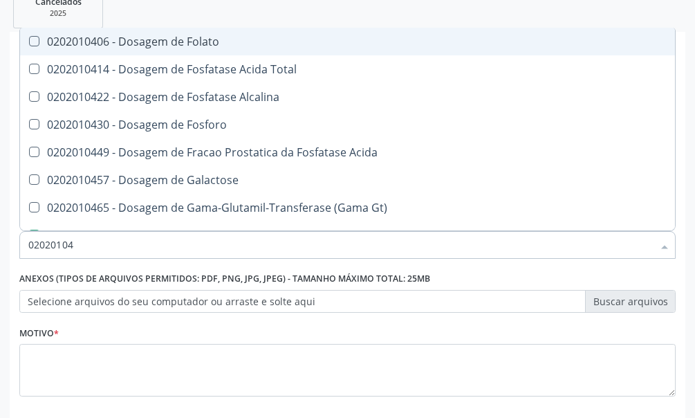
type input "0202010"
checkbox Glicose "false"
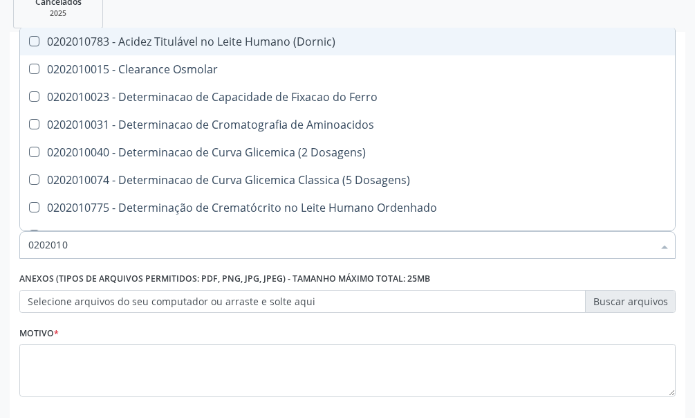
type input "02020102"
checkbox Osmolaridade "true"
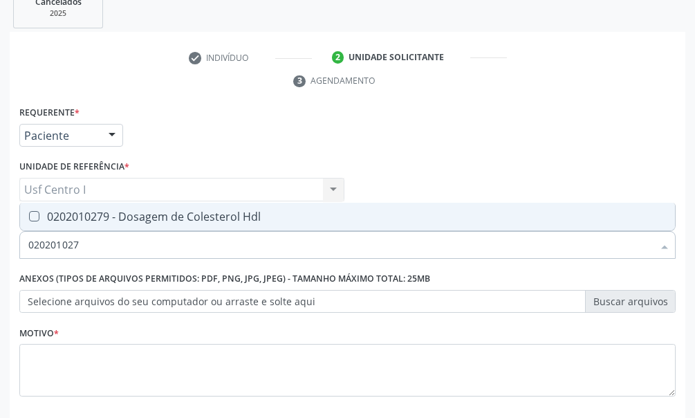
type input "0202010279"
click at [38, 214] on Hdl at bounding box center [34, 216] width 10 height 10
click at [29, 214] on Hdl "checkbox" at bounding box center [24, 216] width 9 height 9
checkbox Hdl "true"
click at [91, 250] on input "0202010279" at bounding box center [340, 245] width 625 height 28
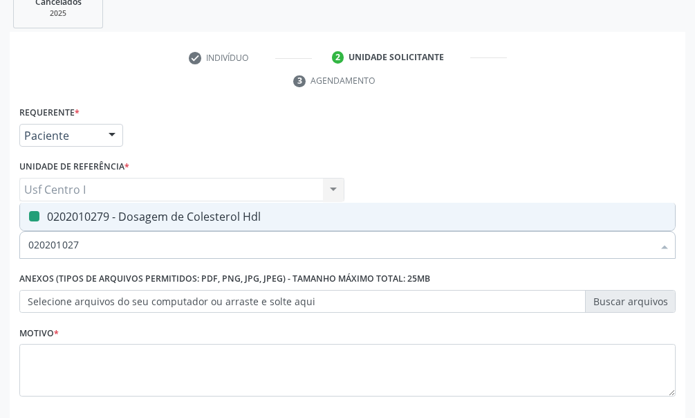
type input "02020102"
checkbox Hdl "false"
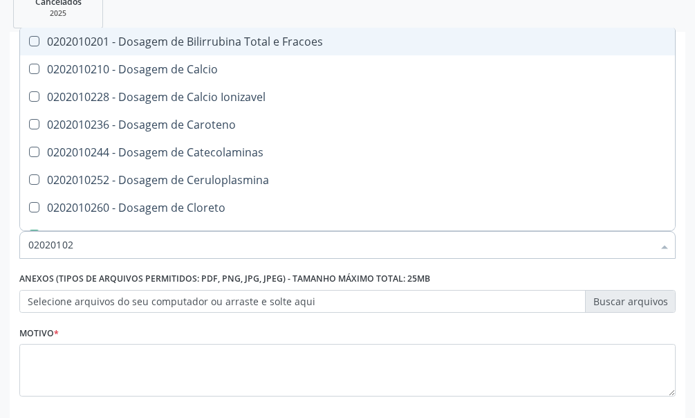
type input "0202010"
checkbox Hdl "false"
checkbox Total "false"
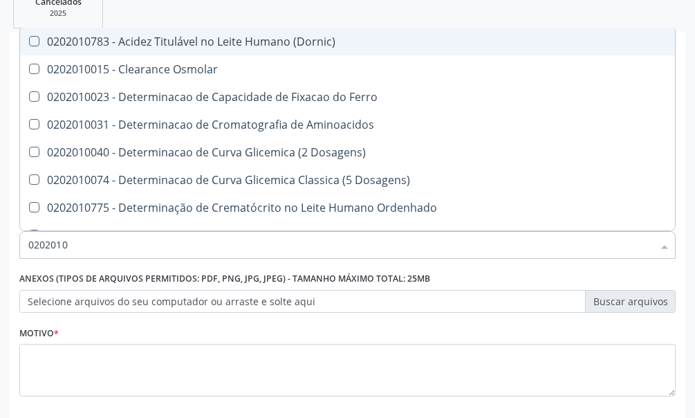
type input "02020103"
checkbox Osmolar "true"
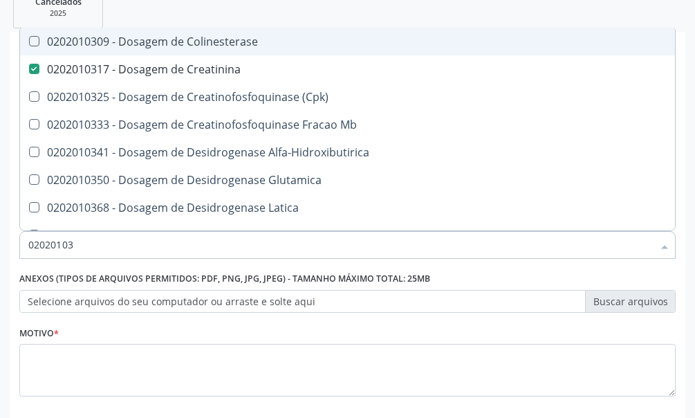
type input "0202010"
checkbox Creatinina "false"
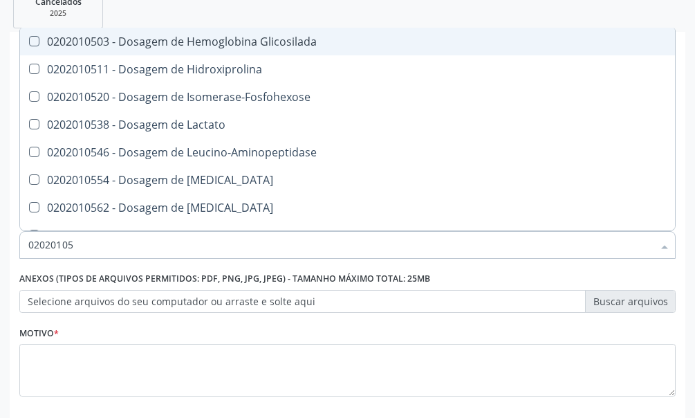
type input "020201050"
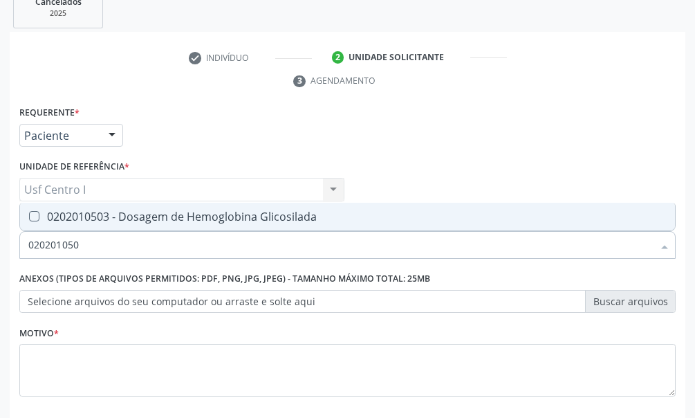
click at [36, 211] on Glicosilada at bounding box center [34, 216] width 10 height 10
click at [29, 212] on Glicosilada "checkbox" at bounding box center [24, 216] width 9 height 9
checkbox Glicosilada "true"
click at [91, 244] on input "020201050" at bounding box center [340, 245] width 625 height 28
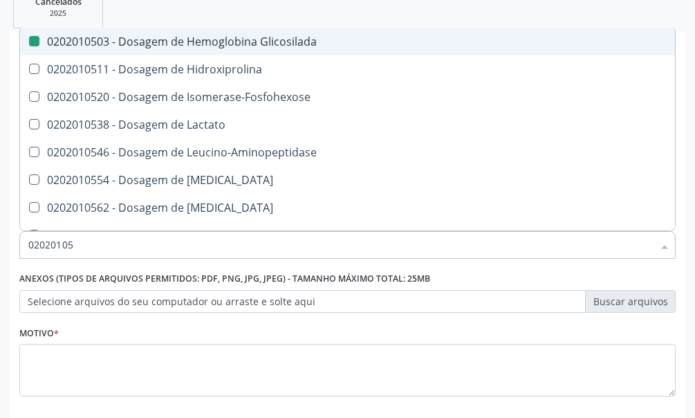
type input "0202010"
checkbox Glicosilada "false"
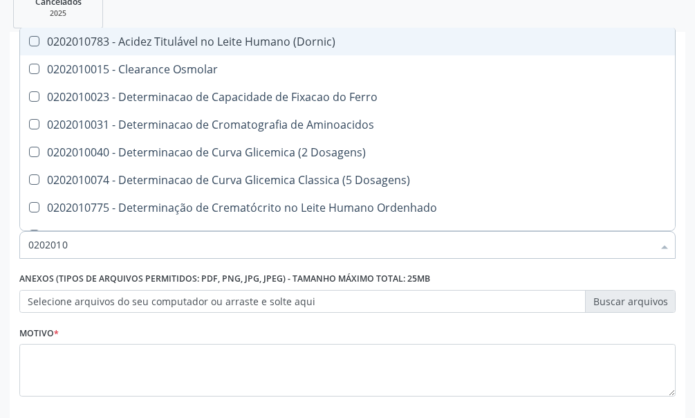
type input "02020102"
checkbox Dosagens\) "true"
checkbox Osmolaridade "true"
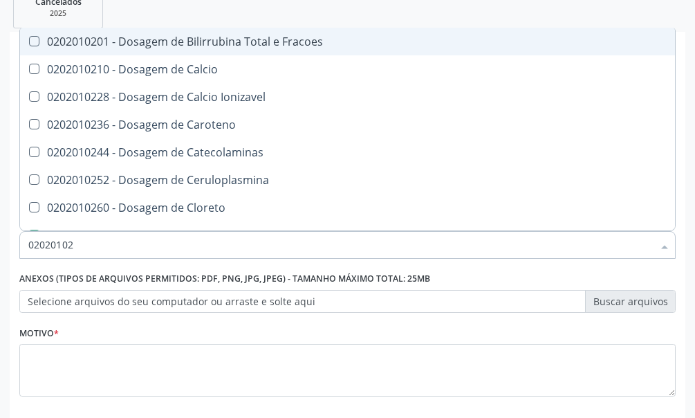
type input "020201028"
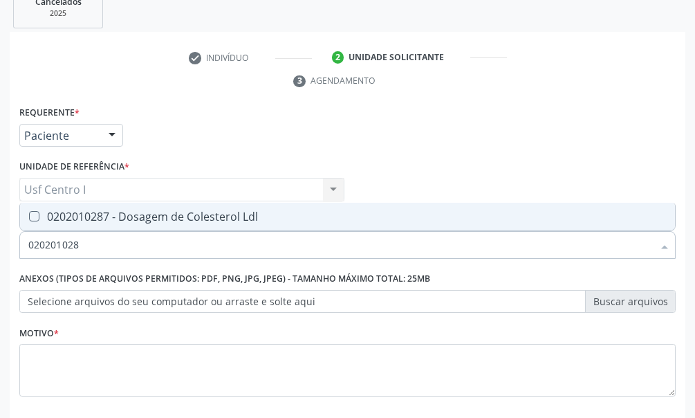
click at [37, 218] on Ldl at bounding box center [34, 216] width 10 height 10
click at [29, 218] on Ldl "checkbox" at bounding box center [24, 216] width 9 height 9
checkbox Ldl "true"
click at [84, 243] on input "020201028" at bounding box center [340, 245] width 625 height 28
type input "02020102"
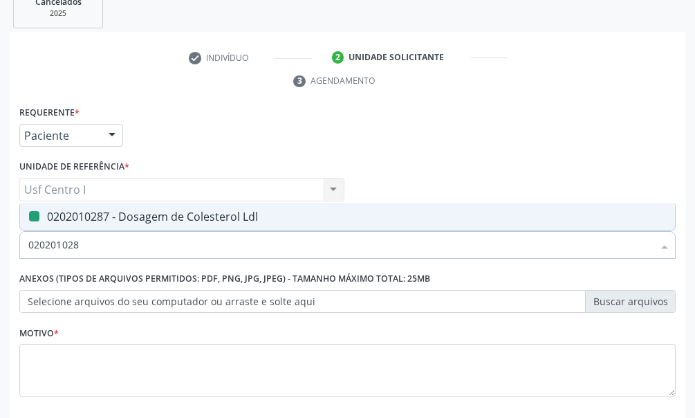
checkbox Ldl "false"
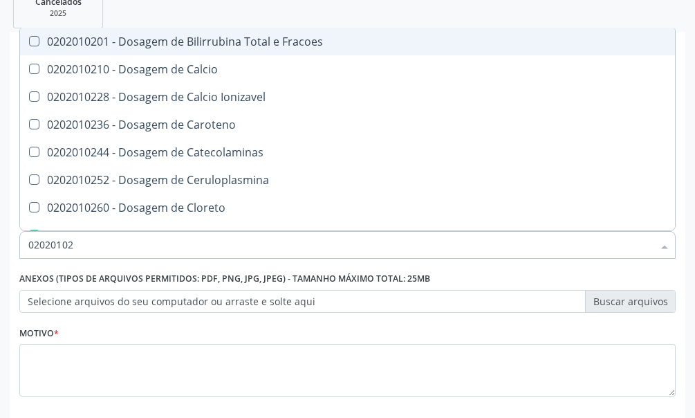
type input "0202010"
checkbox Hdl "false"
checkbox Ldl "false"
checkbox Total "false"
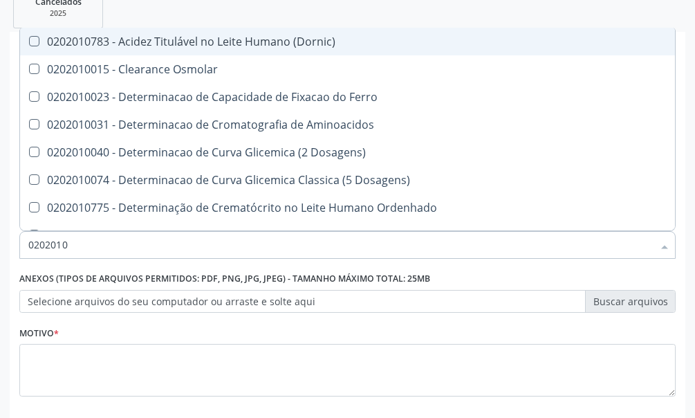
type input "020201"
checkbox Hdl "false"
checkbox Ldl "false"
checkbox Total "false"
checkbox Creatinina "false"
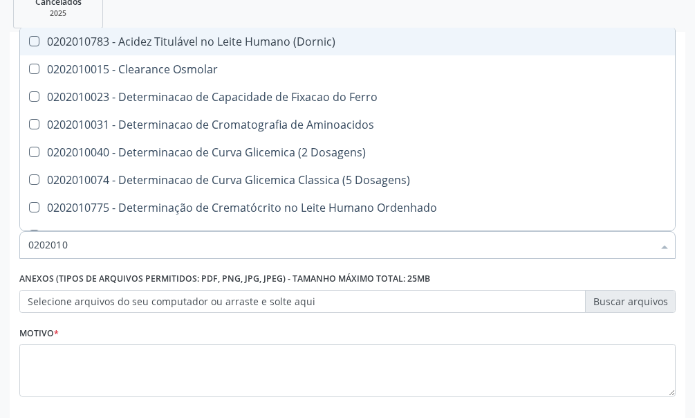
checkbox Latica "true"
checkbox Fracionadas\) "true"
checkbox Ferritina "true"
checkbox Folato "true"
checkbox Glicose "false"
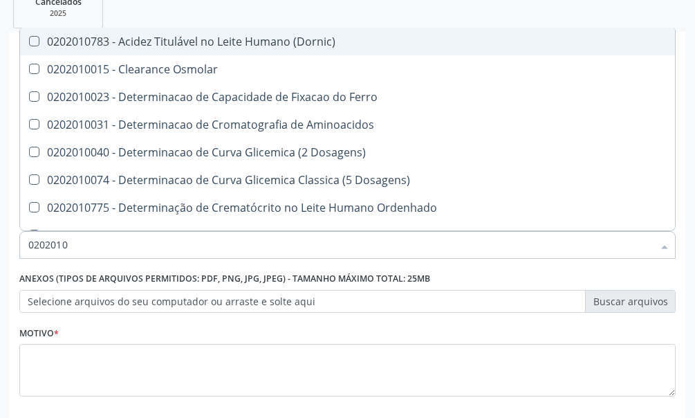
checkbox Glicosilada "false"
checkbox Nt-Probnp\) "true"
checkbox Potassio "true"
checkbox Triglicerideos "false"
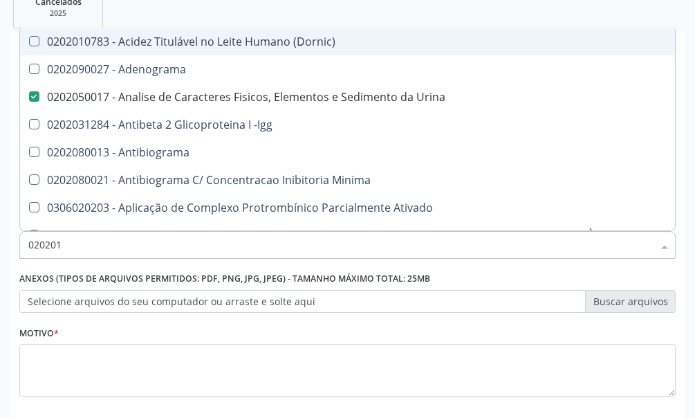
type input "02020"
checkbox Urina "true"
checkbox \(Pos-Pasteurização\) "false"
checkbox Molecular "false"
checkbox Parceria\) "false"
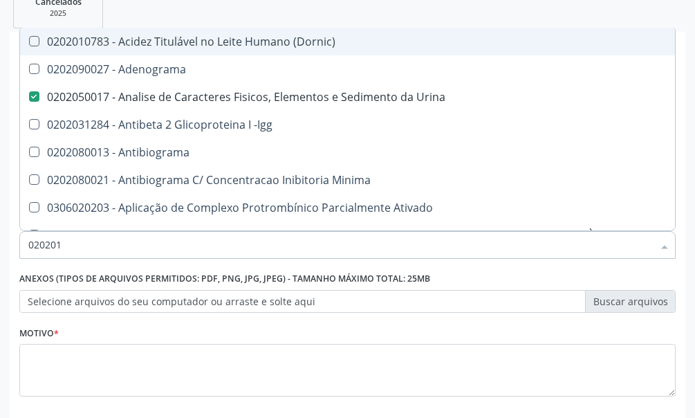
checkbox Gestante "false"
checkbox T3 "false"
checkbox Coagulação "false"
checkbox Acetona "false"
type input "020202"
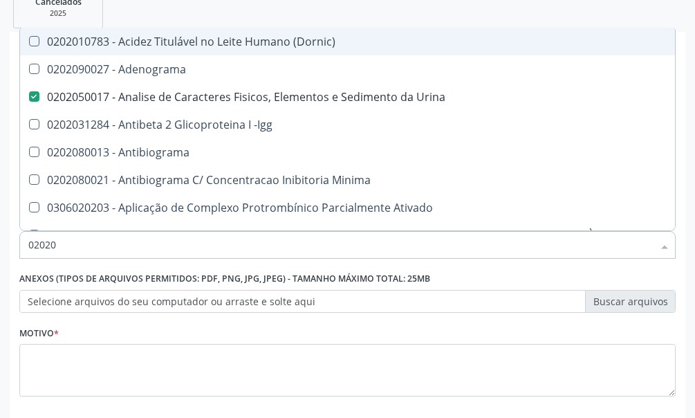
checkbox Urina "false"
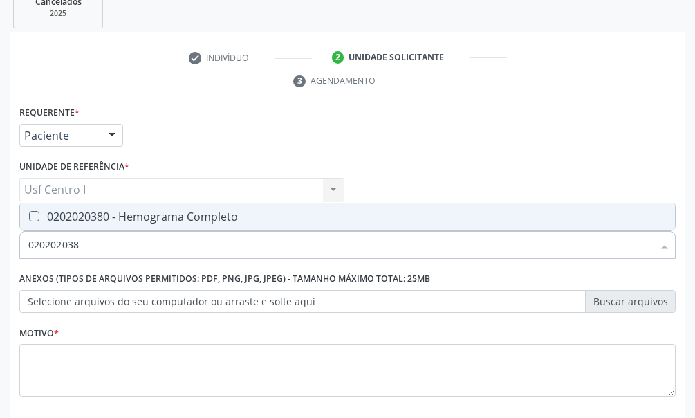
type input "0202020380"
click at [36, 215] on Completo at bounding box center [34, 216] width 10 height 10
click at [29, 215] on Completo "checkbox" at bounding box center [24, 216] width 9 height 9
checkbox Completo "true"
click at [93, 245] on input "0202020380" at bounding box center [340, 245] width 625 height 28
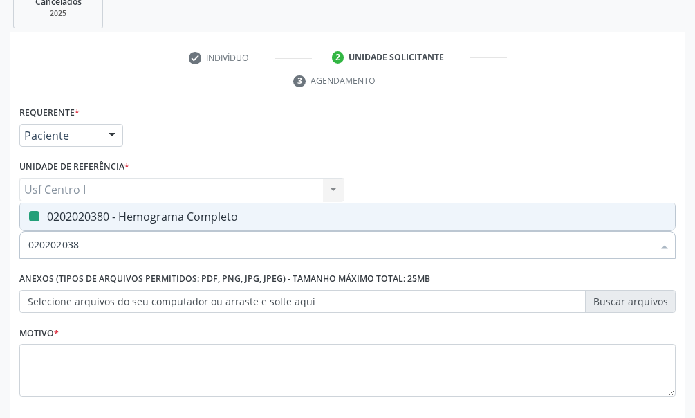
type input "02020203"
checkbox Completo "false"
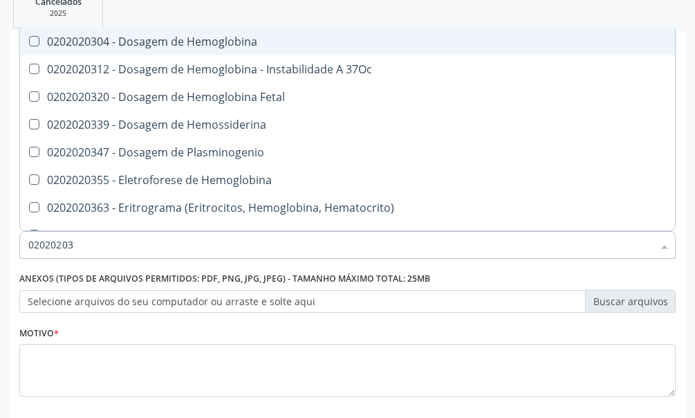
type input "0202020"
checkbox Completo "false"
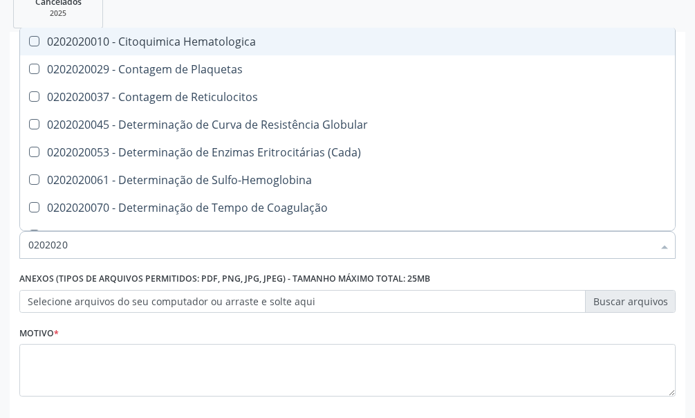
type input "020202"
checkbox Completo "false"
checkbox Leucograma "true"
type input "02020"
checkbox Reticulocitos "true"
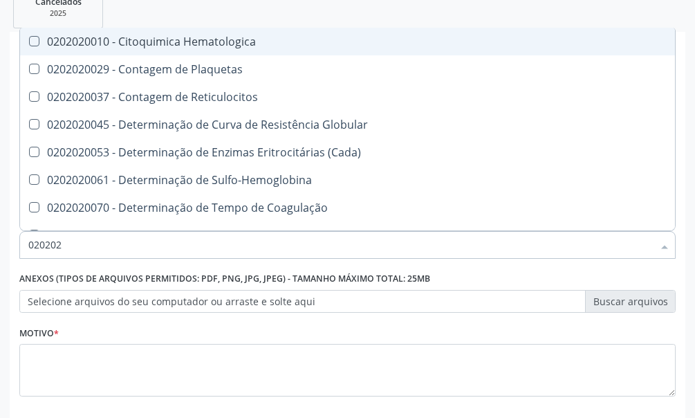
checkbox Leucograma "false"
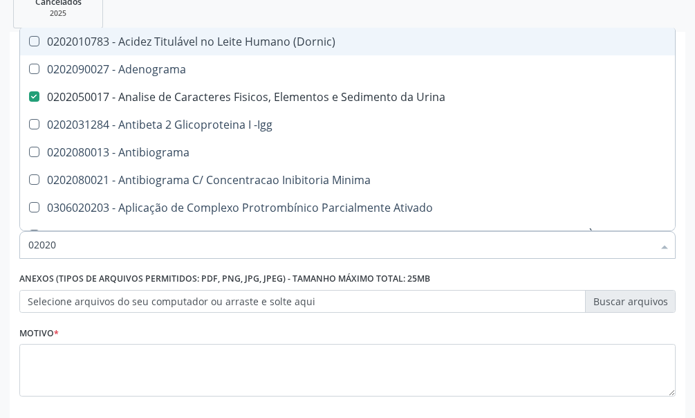
type input "0202"
checkbox Hdl "false"
checkbox Ldl "false"
checkbox Total "false"
checkbox Creatinina "false"
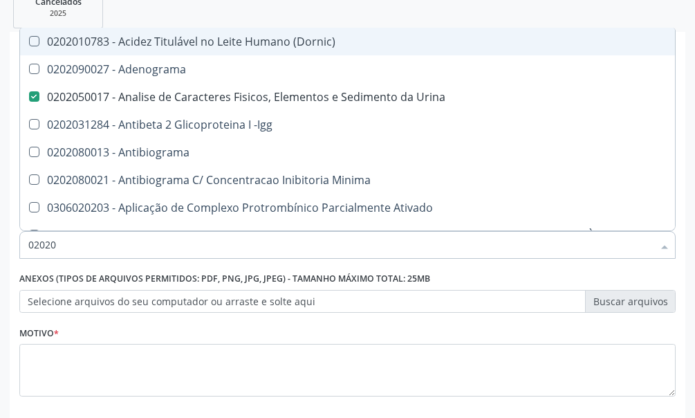
checkbox Estriol "true"
checkbox Estrona "true"
checkbox Etossuximida "true"
checkbox Viii "true"
checkbox Glicose "false"
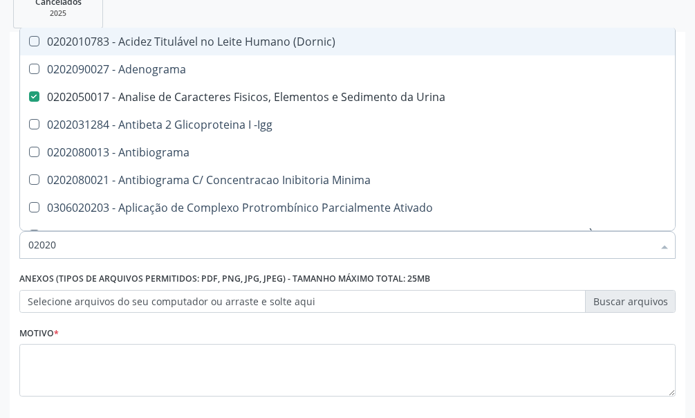
checkbox Glicosilada "false"
checkbox Lactato "true"
checkbox Muco-Proteinas "true"
checkbox Triglicerideos "false"
checkbox Pallidum "true"
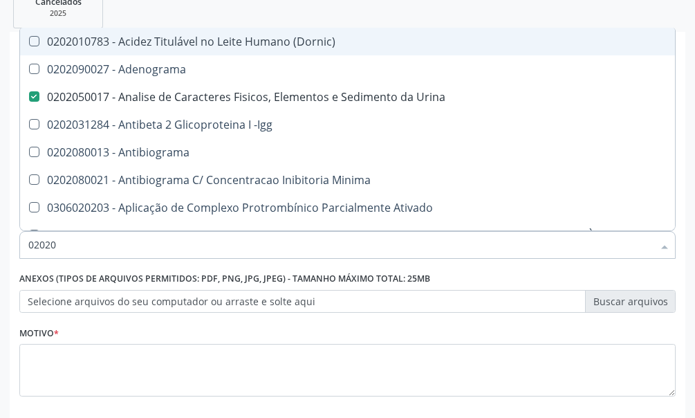
checkbox Completo "false"
checkbox Pylori "true"
type input "02020"
checkbox \(Psa\) "true"
checkbox III "true"
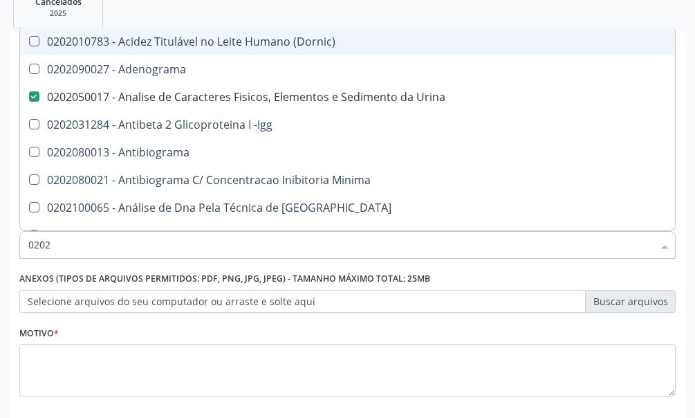
checkbox Barbituratos "true"
checkbox Calcio "true"
checkbox Hdl "false"
checkbox Ldl "false"
checkbox Total "false"
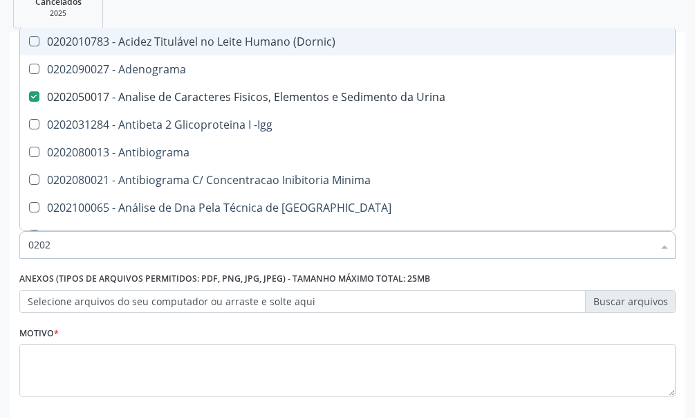
checkbox Creatinina "false"
checkbox Xi "true"
checkbox Fibrinogenio "true"
checkbox Glicose "false"
checkbox Glicosilada "false"
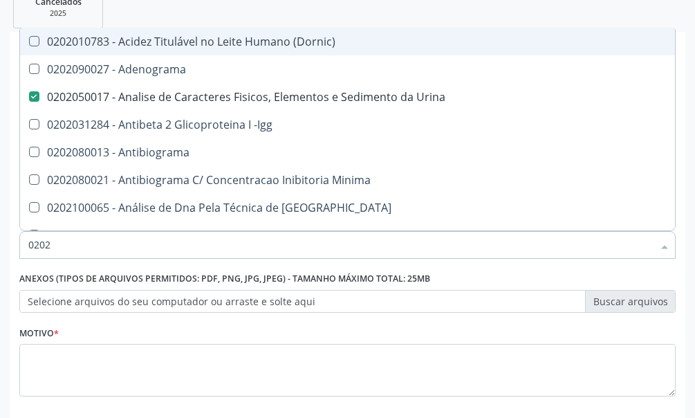
checkbox Funcional "true"
checkbox Triglicerideos "false"
checkbox Zinco "true"
checkbox Completo "false"
type input "020201"
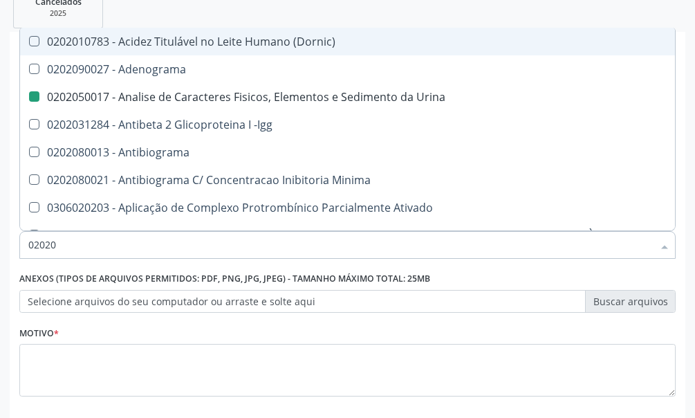
checkbox Urina "false"
checkbox \(Pos-Pasteurização\) "true"
checkbox Molecular "true"
checkbox Parceria\) "true"
checkbox Gestante "true"
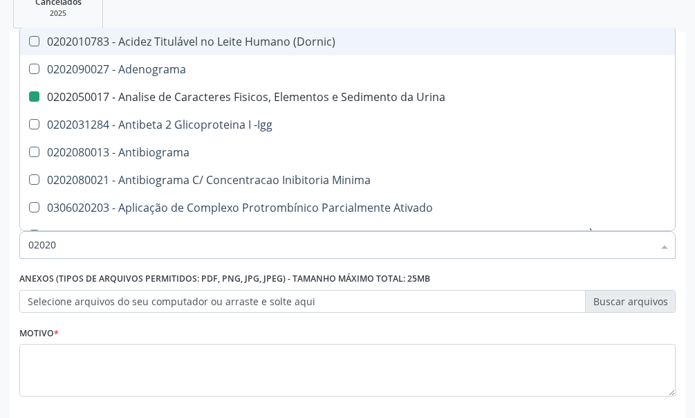
checkbox T3 "true"
checkbox Coagulação "true"
checkbox Acetona "true"
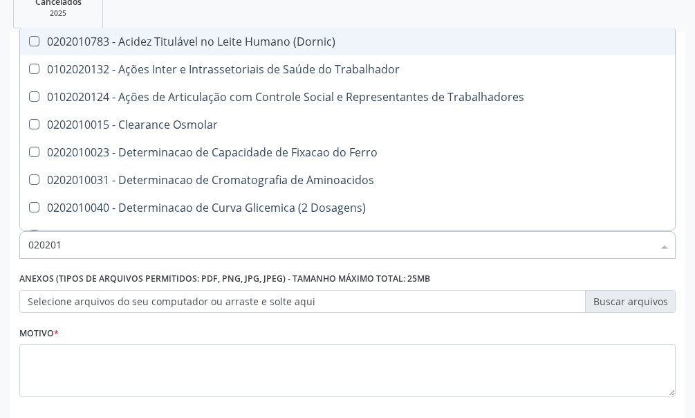
type input "0202010"
checkbox Circulante "true"
checkbox III "true"
checkbox Fracoes "true"
checkbox Ionizavel "true"
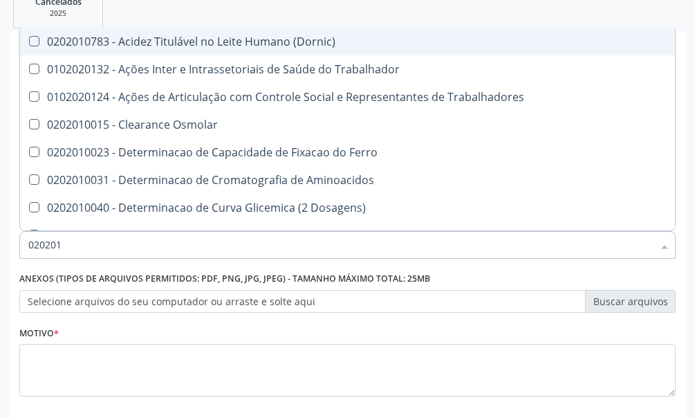
checkbox Hdl "false"
checkbox Ldl "false"
checkbox Total "false"
checkbox Creatinina "false"
checkbox II "true"
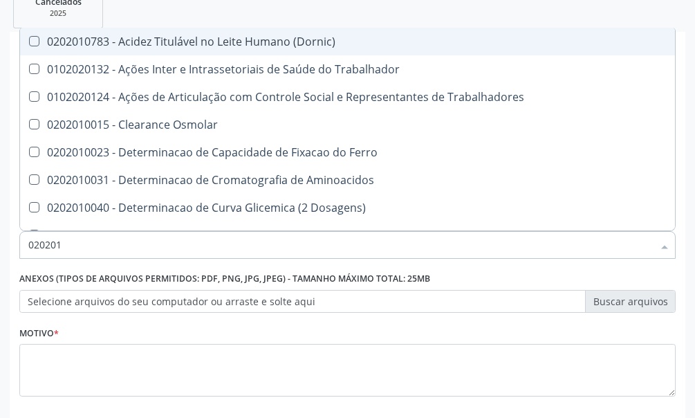
checkbox Serico "true"
checkbox Glicose "false"
checkbox Glicosilada "false"
checkbox Muco-Proteinas "true"
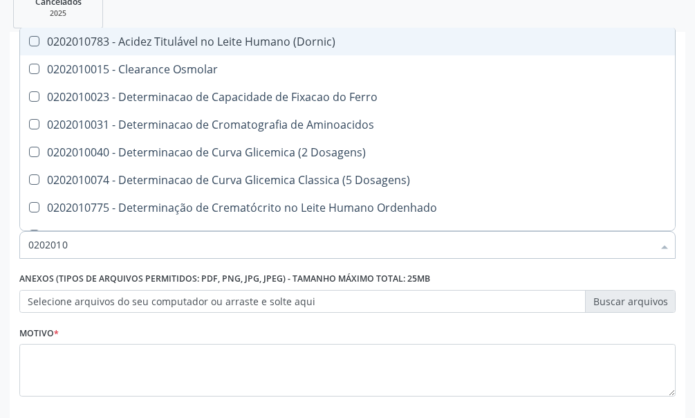
type input "02020106"
checkbox Dosagens\) "true"
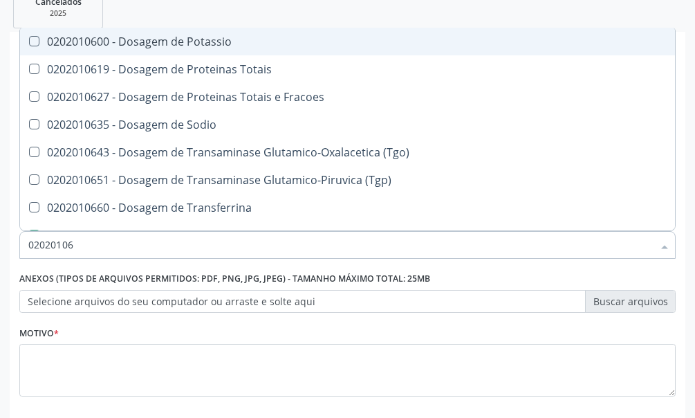
type input "020201069"
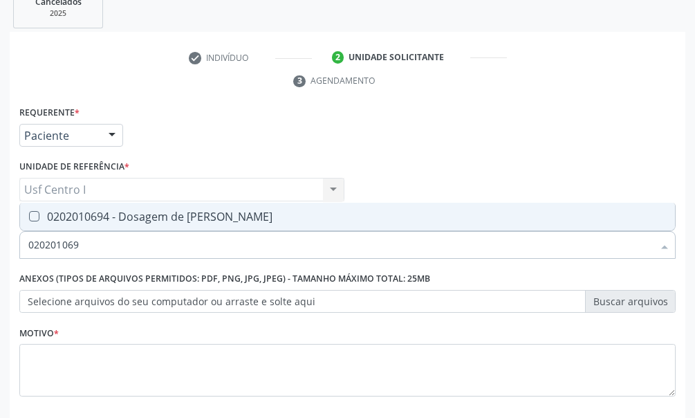
click at [35, 211] on Ureia at bounding box center [34, 216] width 10 height 10
click at [29, 212] on Ureia "checkbox" at bounding box center [24, 216] width 9 height 9
checkbox Ureia "true"
click at [89, 248] on input "020201069" at bounding box center [340, 245] width 625 height 28
type input "02020106"
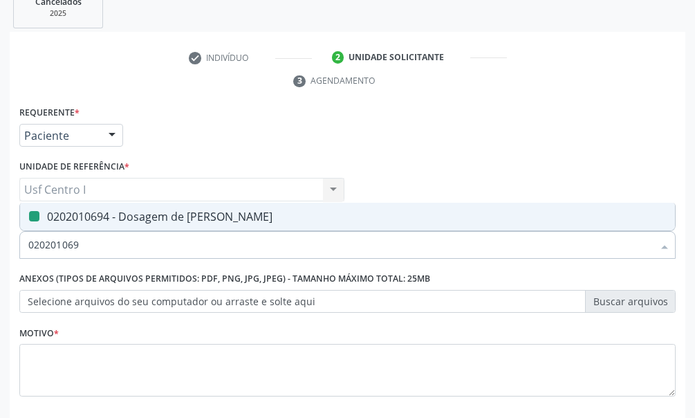
checkbox Ureia "false"
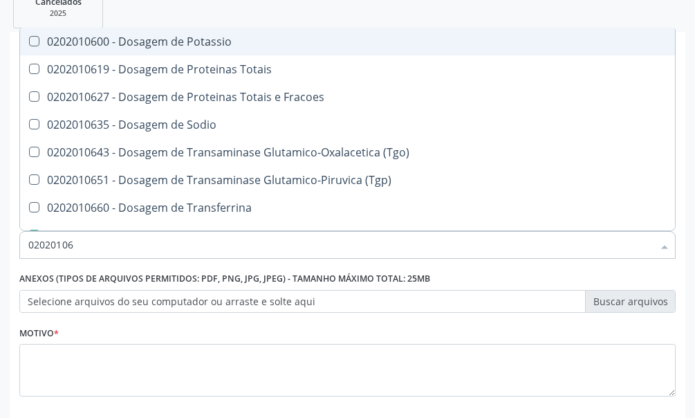
type input "0202010"
checkbox Triglicerideos "false"
checkbox Ureia "false"
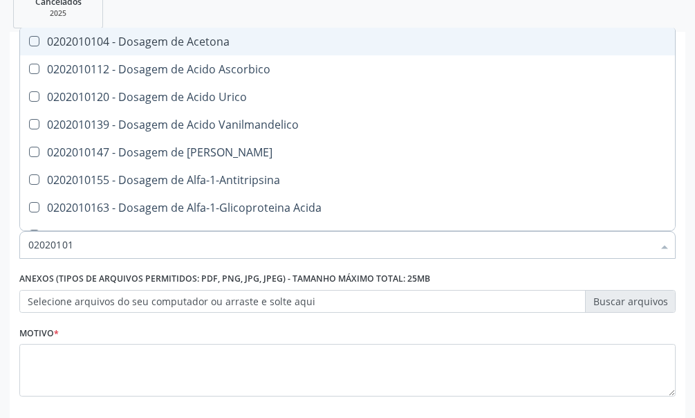
type input "020201012"
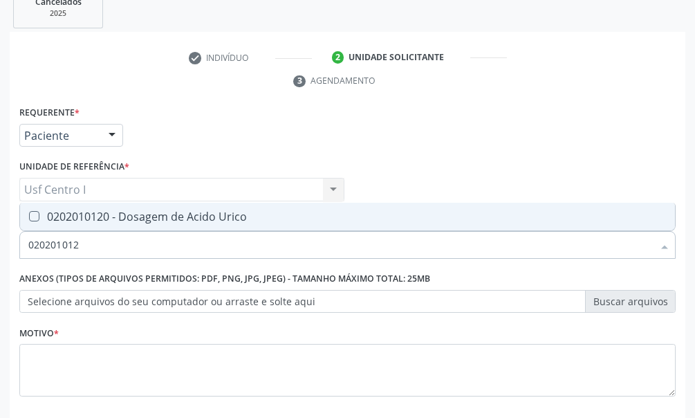
click at [37, 218] on Urico at bounding box center [34, 216] width 10 height 10
click at [29, 218] on Urico "checkbox" at bounding box center [24, 216] width 9 height 9
checkbox Urico "true"
click at [91, 246] on input "020201012" at bounding box center [340, 245] width 625 height 28
type input "02020101"
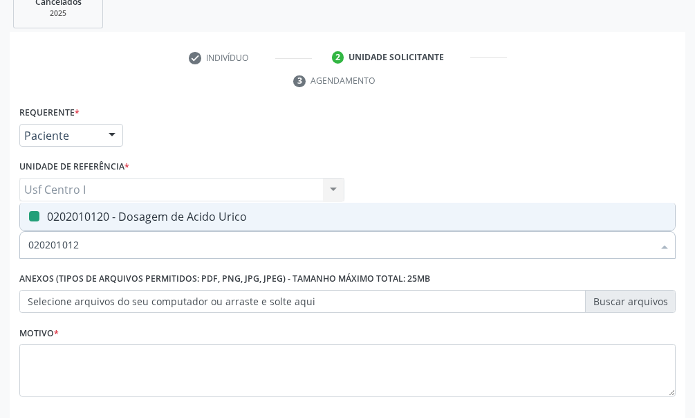
checkbox Urico "false"
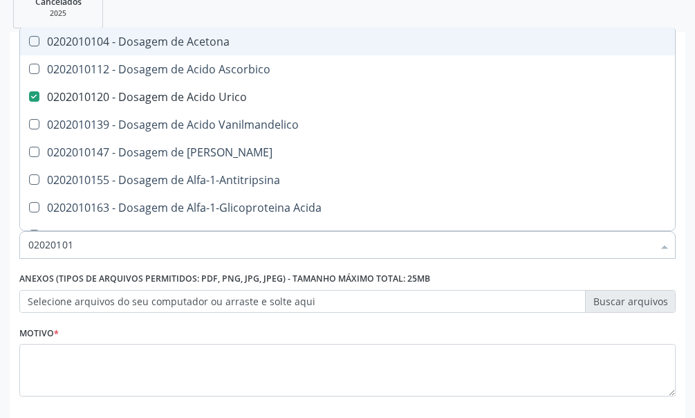
type input "0202010"
checkbox Urico "false"
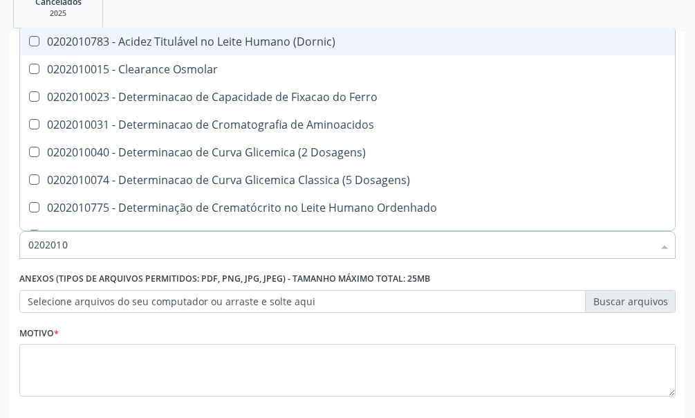
type input "02020106"
checkbox Dosagens\) "true"
checkbox Osmolaridade "true"
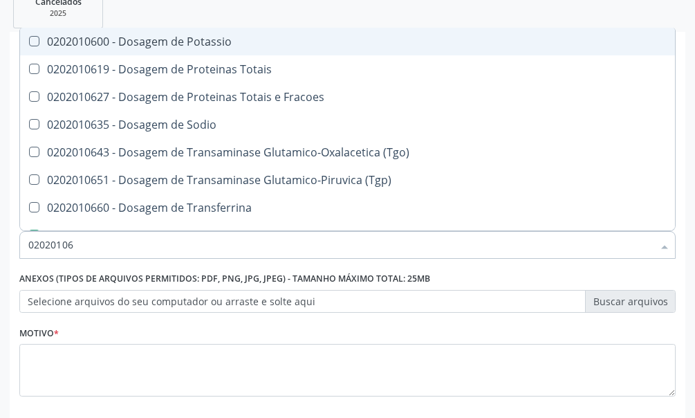
type input "020201064"
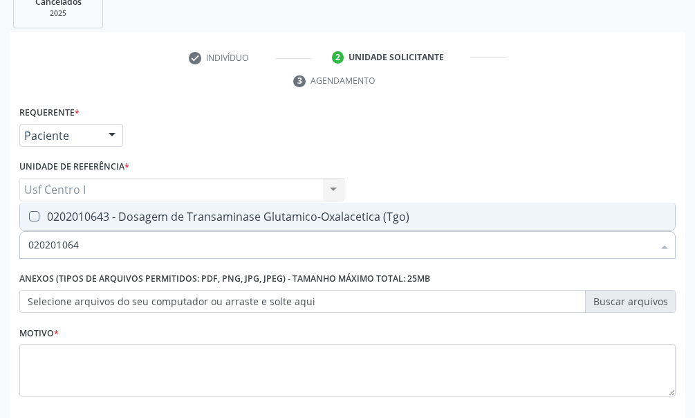
click at [35, 212] on \(Tgo\) at bounding box center [34, 216] width 10 height 10
click at [29, 212] on \(Tgo\) "checkbox" at bounding box center [24, 216] width 9 height 9
checkbox \(Tgo\) "true"
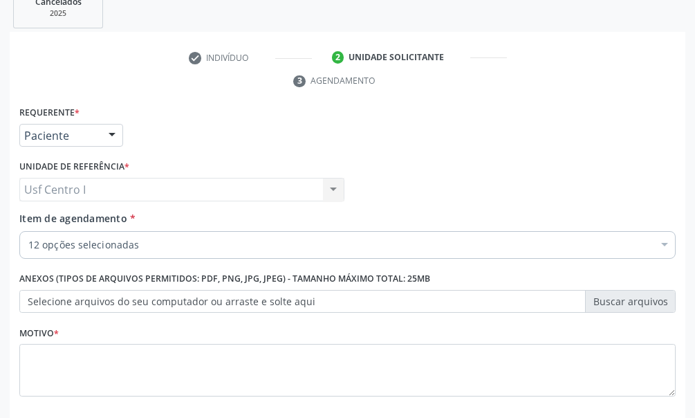
scroll to position [340, 0]
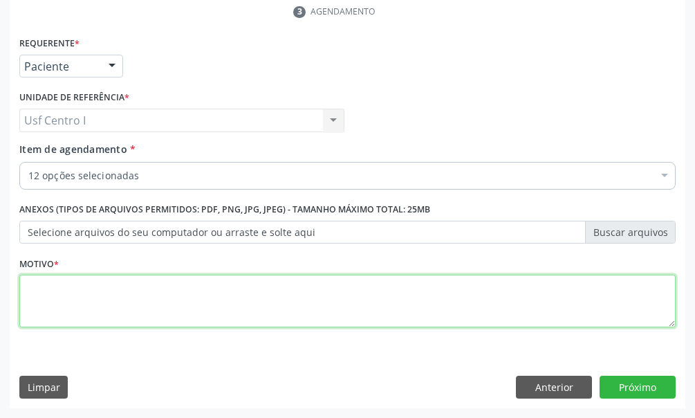
click at [40, 289] on textarea at bounding box center [347, 301] width 657 height 53
type textarea ","
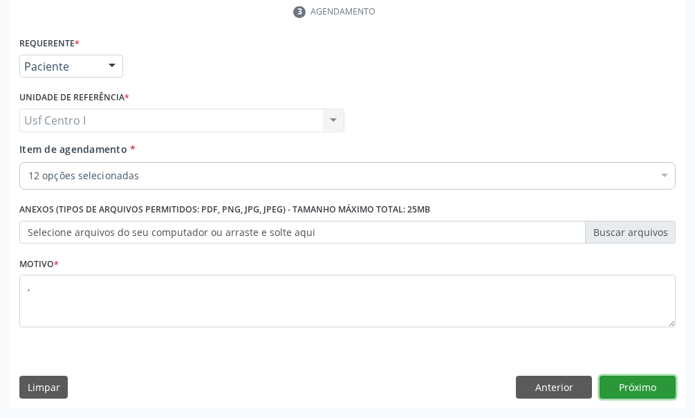
click at [650, 383] on button "Próximo" at bounding box center [638, 388] width 76 height 24
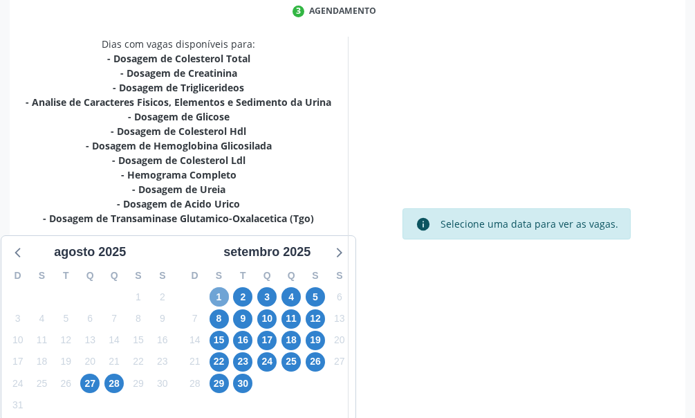
click at [216, 296] on span "1" at bounding box center [219, 296] width 19 height 19
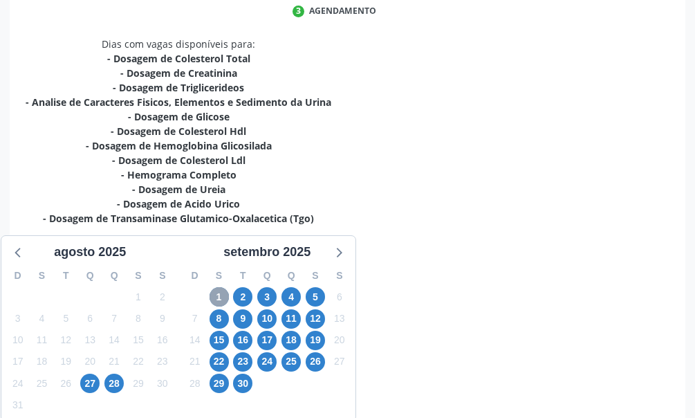
scroll to position [415, 0]
radio input "true"
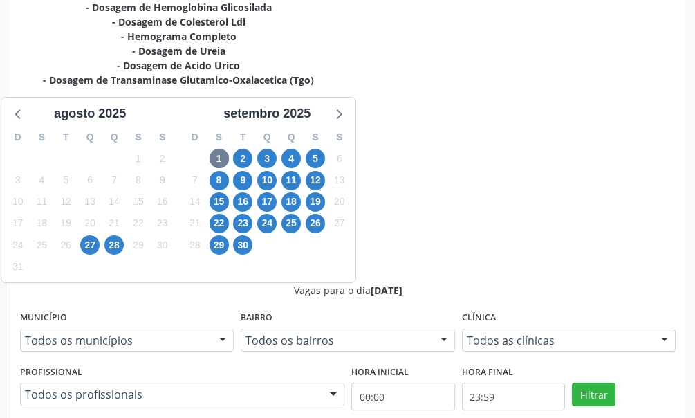
scroll to position [488, 0]
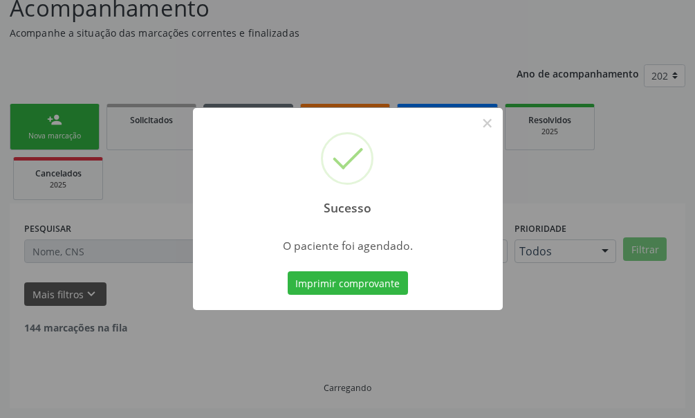
scroll to position [89, 0]
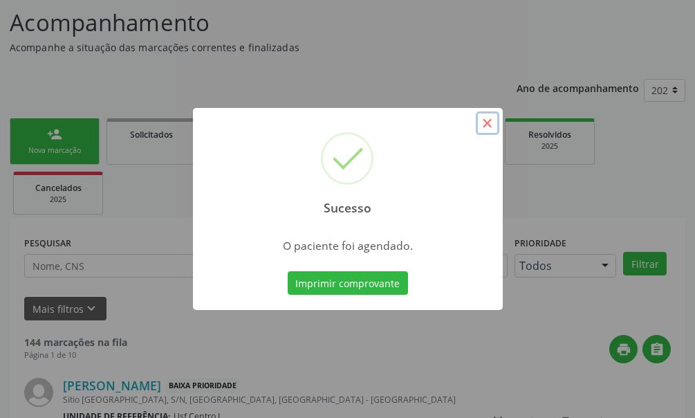
click at [484, 122] on button "×" at bounding box center [488, 123] width 24 height 24
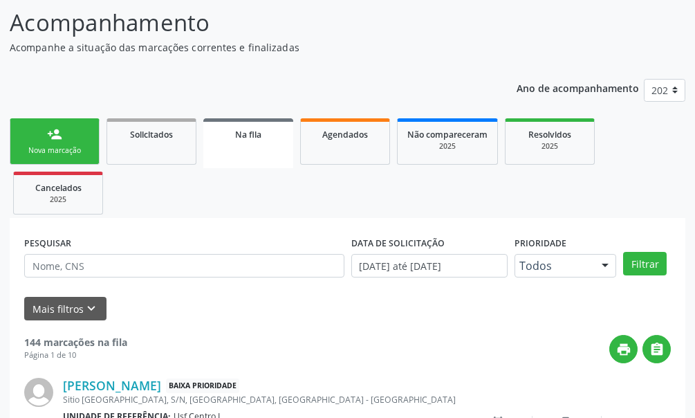
click at [62, 129] on link "person_add Nova marcação" at bounding box center [55, 141] width 90 height 46
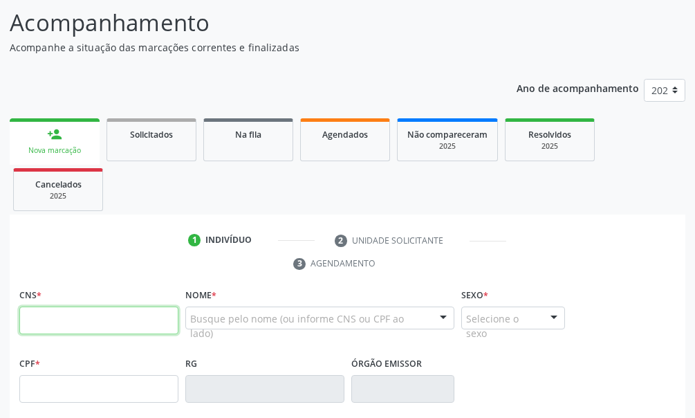
click at [39, 318] on input "text" at bounding box center [98, 320] width 159 height 28
type input "131 6128 7451 0018"
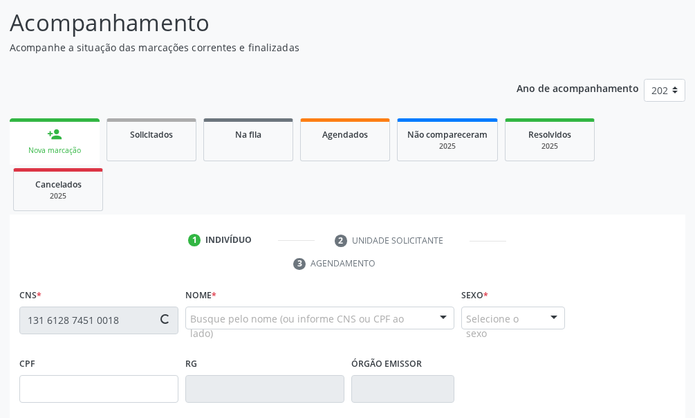
type input "16/03/1976"
type input "Maria Lopes de Lima"
type input "(87) 99642-7609"
type input "768"
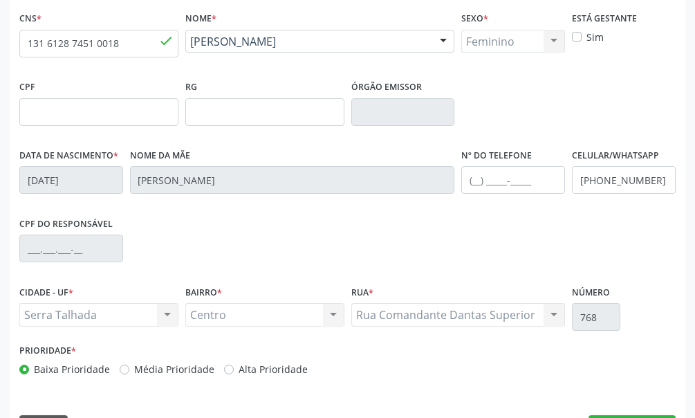
scroll to position [405, 0]
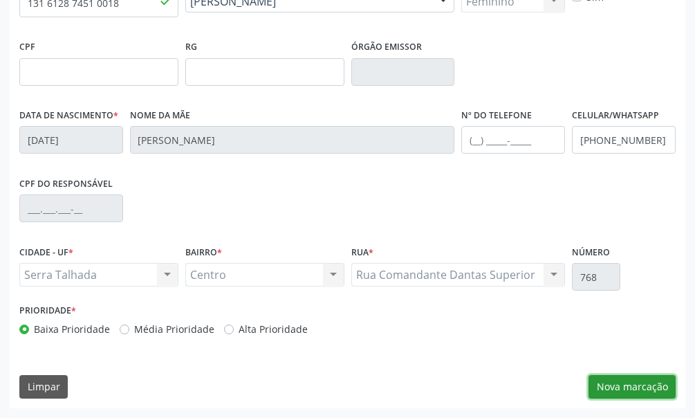
click at [627, 385] on button "Nova marcação" at bounding box center [632, 387] width 87 height 24
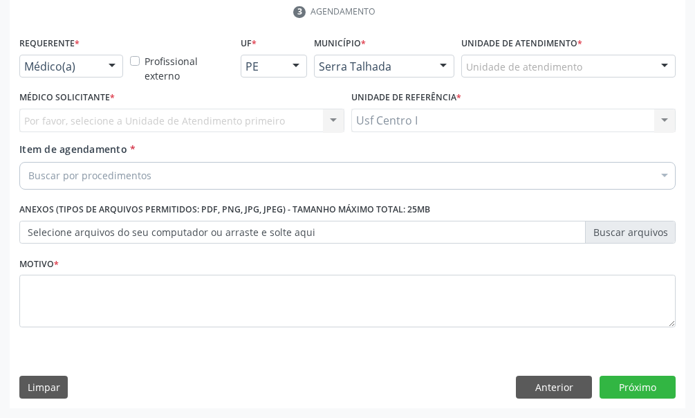
scroll to position [340, 0]
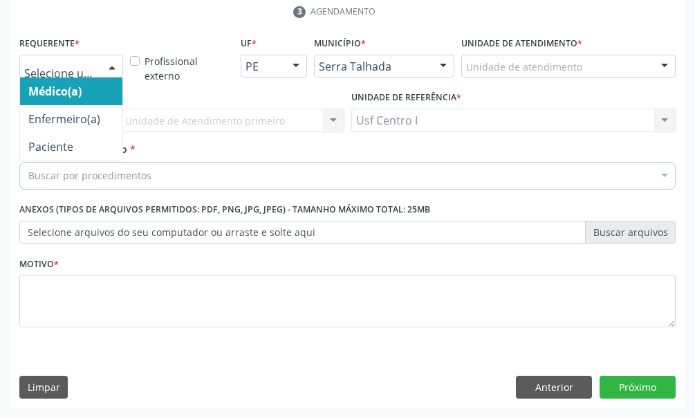
click at [74, 75] on div at bounding box center [71, 67] width 104 height 24
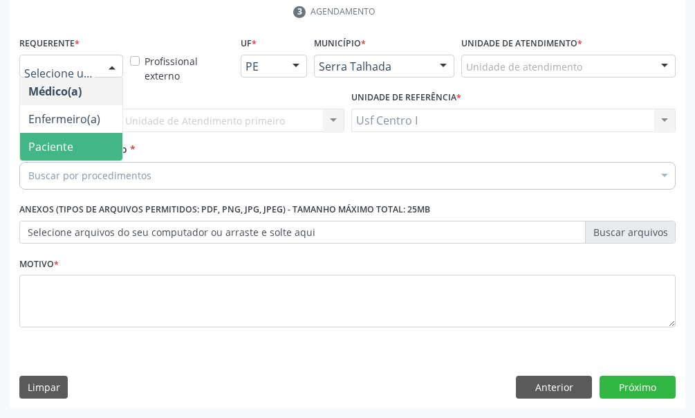
click at [78, 145] on span "Paciente" at bounding box center [71, 147] width 102 height 28
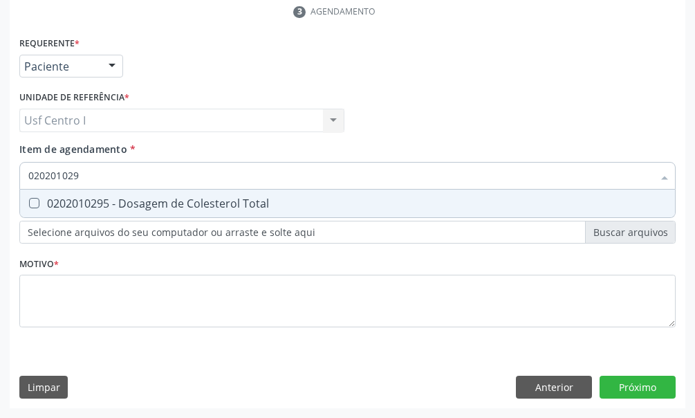
type input "0202010295"
click at [34, 204] on Total at bounding box center [34, 203] width 10 height 10
click at [29, 204] on Total "checkbox" at bounding box center [24, 203] width 9 height 9
checkbox Total "true"
click at [91, 170] on input "0202010295" at bounding box center [340, 176] width 625 height 28
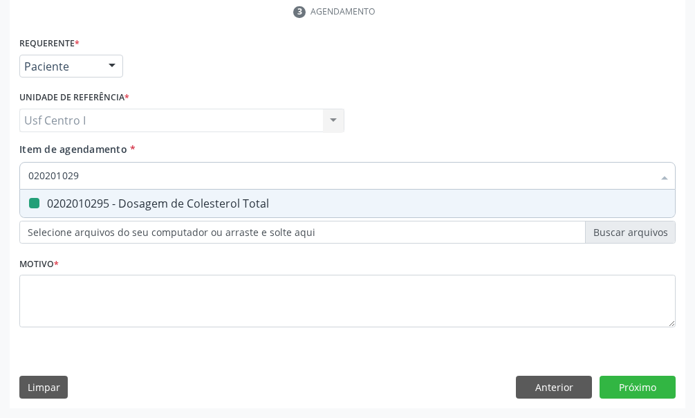
type input "02020102"
checkbox Total "false"
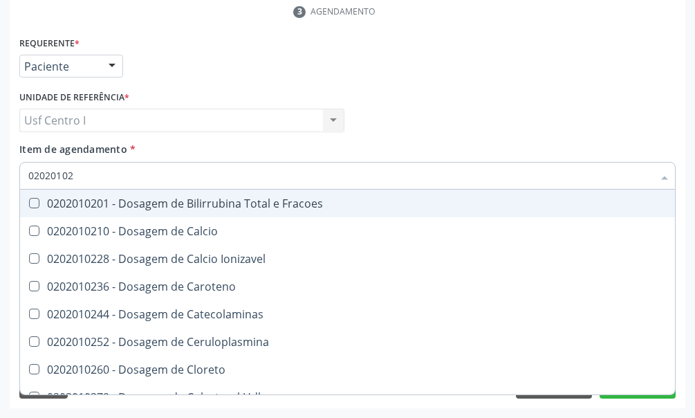
type input "0202010"
checkbox Total "false"
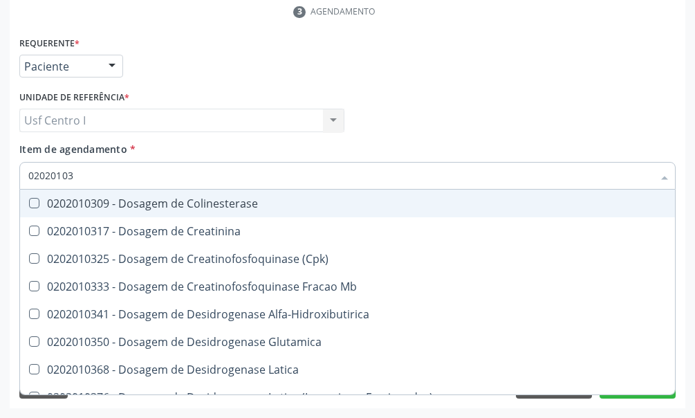
type input "020201031"
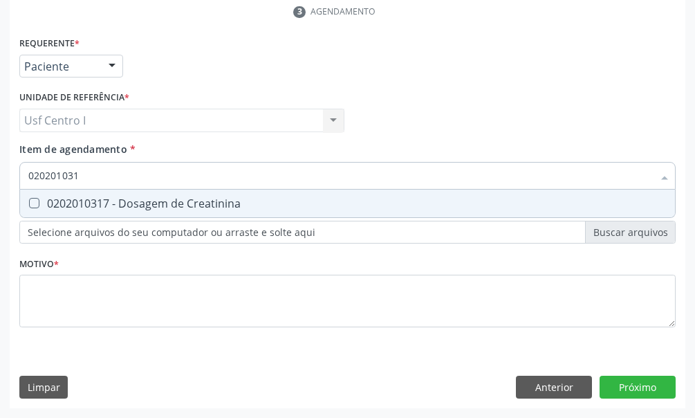
click at [33, 202] on Creatinina at bounding box center [34, 203] width 10 height 10
click at [29, 202] on Creatinina "checkbox" at bounding box center [24, 203] width 9 height 9
checkbox Creatinina "true"
click at [89, 174] on input "020201031" at bounding box center [340, 176] width 625 height 28
type input "02020103"
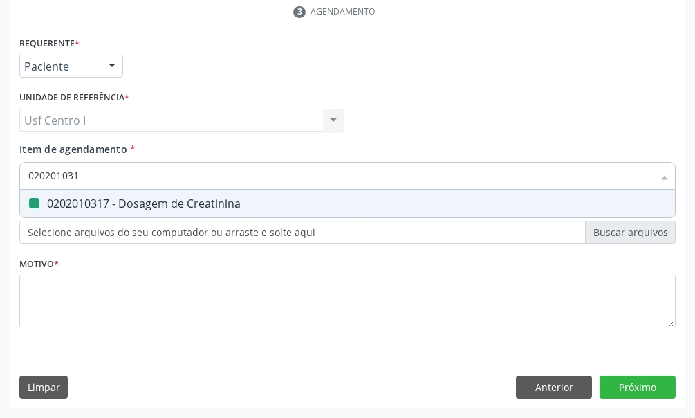
checkbox Creatinina "false"
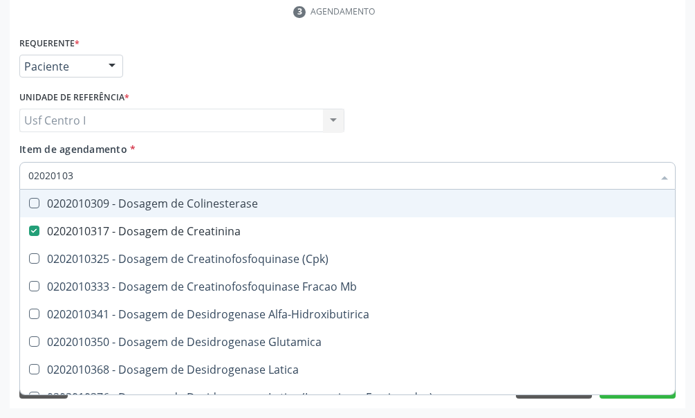
type input "0202010"
checkbox Creatinina "false"
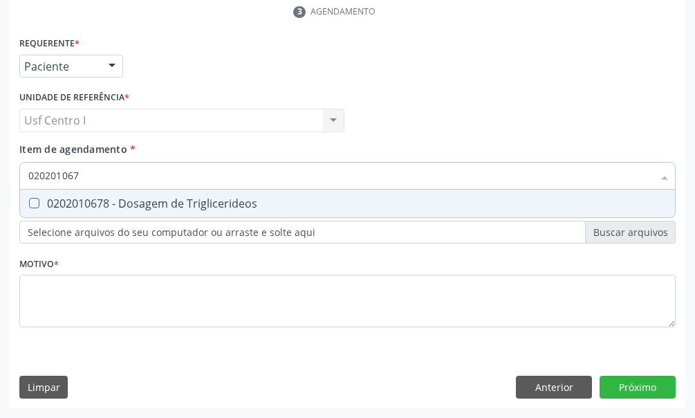
type input "0202010678"
click at [39, 200] on div "0202010678 - Dosagem de Triglicerideos" at bounding box center [347, 203] width 639 height 11
checkbox Triglicerideos "true"
click at [93, 174] on input "0202010678" at bounding box center [340, 176] width 625 height 28
type input "02020106"
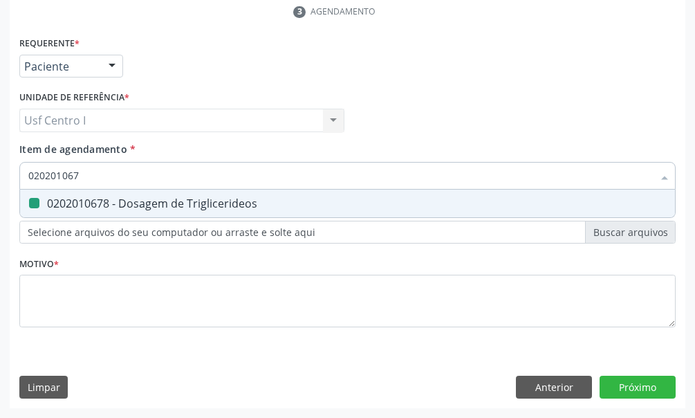
checkbox Triglicerideos "false"
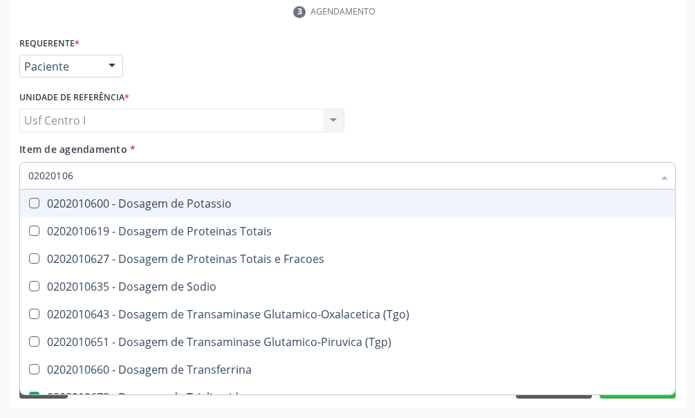
type input "0202010"
checkbox Triglicerideos "false"
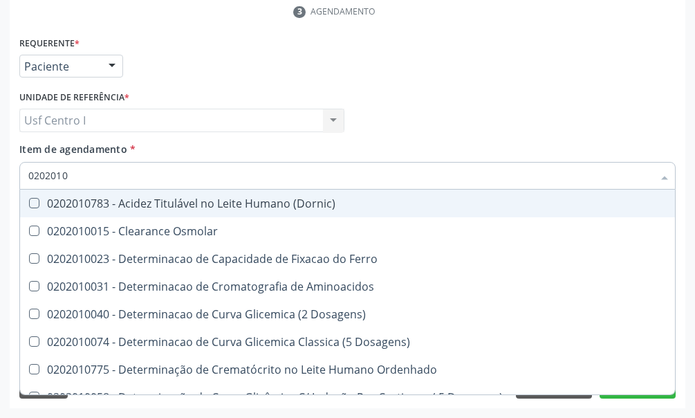
click at [72, 173] on input "0202010" at bounding box center [340, 176] width 625 height 28
type input "020201"
checkbox Total "false"
checkbox Creatinina "false"
checkbox Ferritina "true"
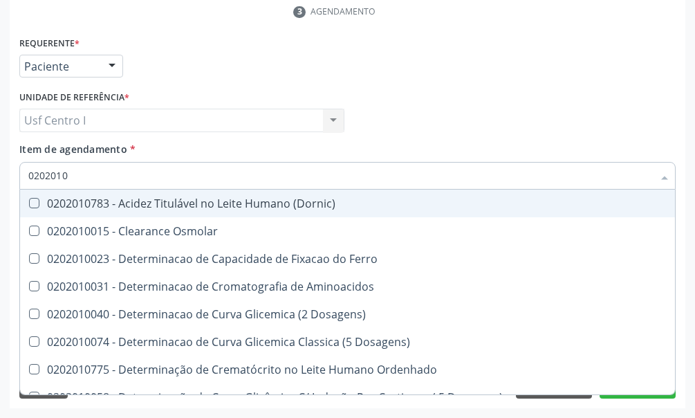
checkbox Folato "true"
checkbox Triglicerideos "false"
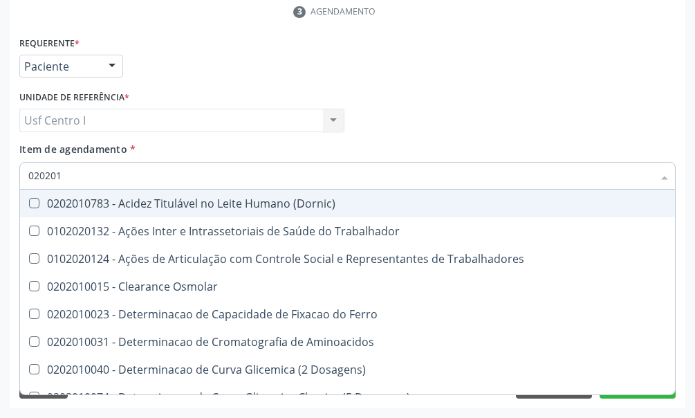
type input "02020"
checkbox Total "false"
checkbox Creatinina "false"
checkbox Triglicerideos "false"
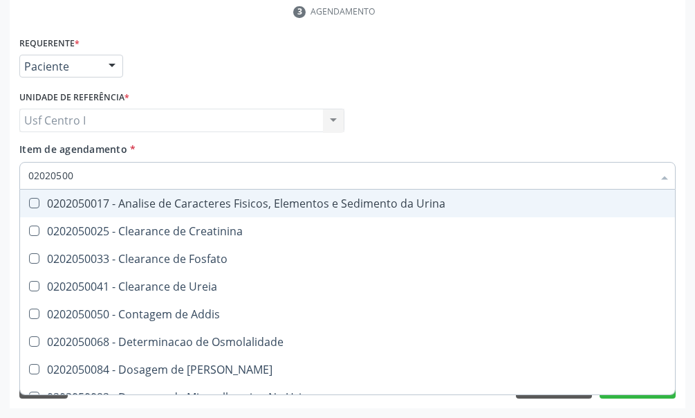
type input "020205001"
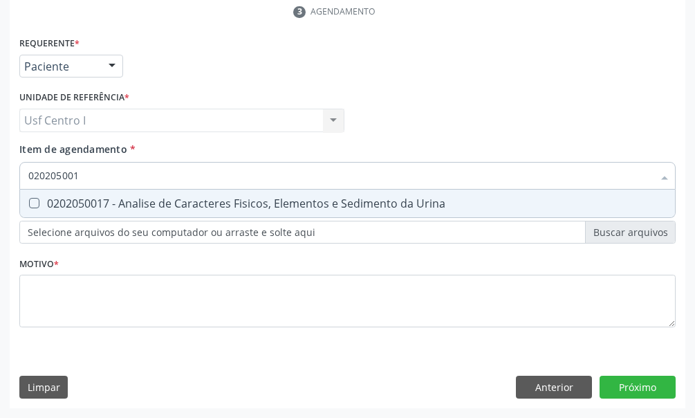
click at [34, 206] on Urina at bounding box center [34, 203] width 10 height 10
click at [29, 206] on Urina "checkbox" at bounding box center [24, 203] width 9 height 9
checkbox Urina "true"
click at [89, 174] on input "020205001" at bounding box center [340, 176] width 625 height 28
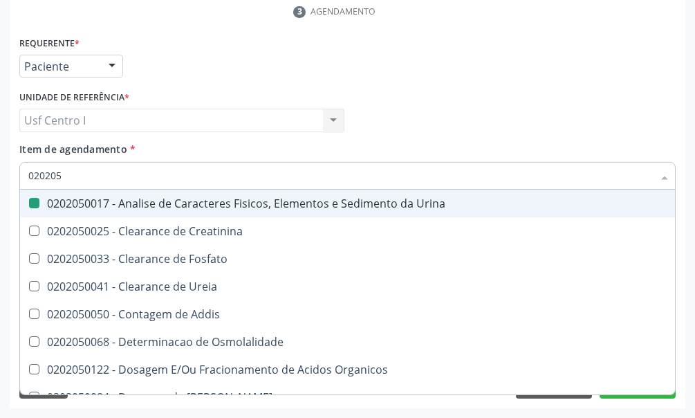
type input "02020"
checkbox Urina "false"
checkbox Fosfato "true"
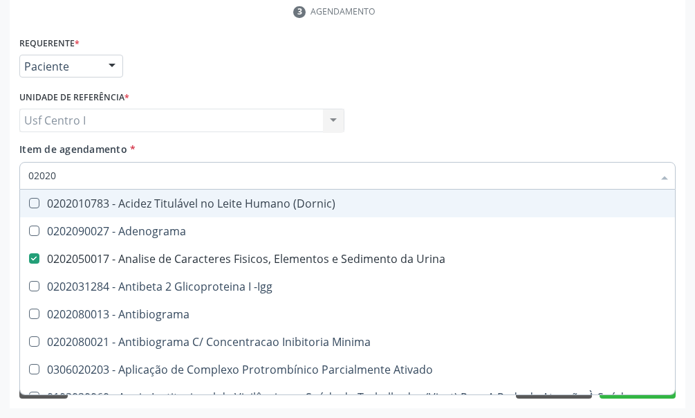
type input "020201"
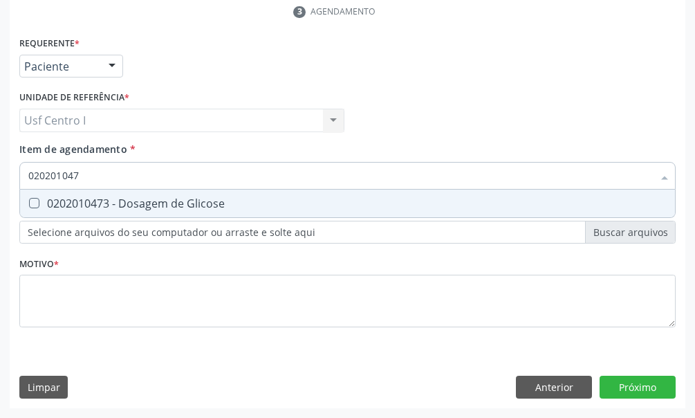
click at [33, 200] on Glicose at bounding box center [34, 203] width 10 height 10
click at [29, 200] on Glicose "checkbox" at bounding box center [24, 203] width 9 height 9
click at [93, 173] on input "020201047" at bounding box center [340, 176] width 625 height 28
click at [32, 207] on Hdl at bounding box center [34, 203] width 10 height 10
click at [29, 207] on Hdl "checkbox" at bounding box center [24, 203] width 9 height 9
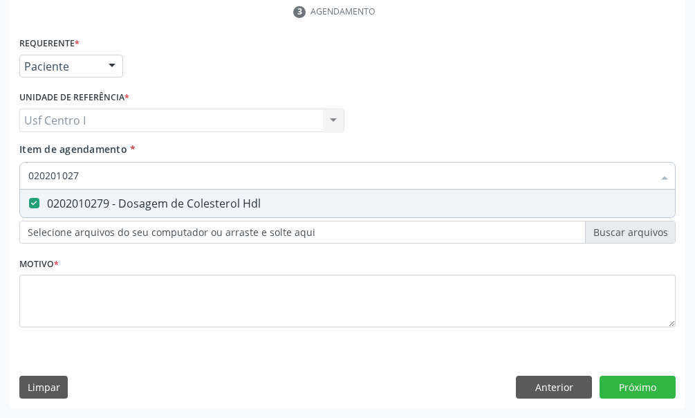
click at [84, 175] on input "020201027" at bounding box center [340, 176] width 625 height 28
click at [35, 201] on Glicosilada at bounding box center [34, 203] width 10 height 10
click at [29, 201] on Glicosilada "checkbox" at bounding box center [24, 203] width 9 height 9
click at [91, 171] on input "0202010503" at bounding box center [340, 176] width 625 height 28
click at [35, 205] on Ldl at bounding box center [34, 203] width 10 height 10
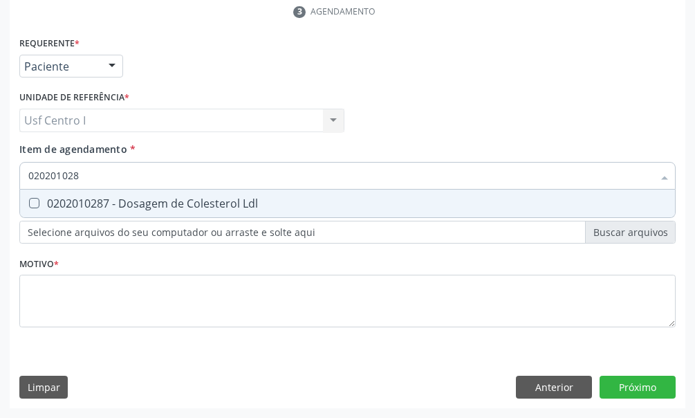
click at [29, 205] on Ldl "checkbox" at bounding box center [24, 203] width 9 height 9
click at [31, 199] on Completo at bounding box center [34, 203] width 10 height 10
click at [29, 199] on Completo "checkbox" at bounding box center [24, 203] width 9 height 9
click at [34, 199] on Urico at bounding box center [34, 203] width 10 height 10
click at [29, 199] on Urico "checkbox" at bounding box center [24, 203] width 9 height 9
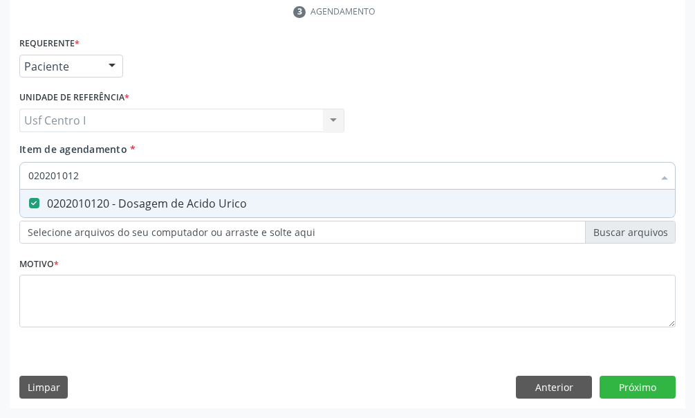
click at [85, 170] on input "020201012" at bounding box center [340, 176] width 625 height 28
click at [37, 200] on Ureia at bounding box center [34, 203] width 10 height 10
click at [29, 200] on Ureia "checkbox" at bounding box center [24, 203] width 9 height 9
click at [97, 178] on input "0202010694" at bounding box center [340, 176] width 625 height 28
click at [28, 200] on div at bounding box center [25, 203] width 10 height 11
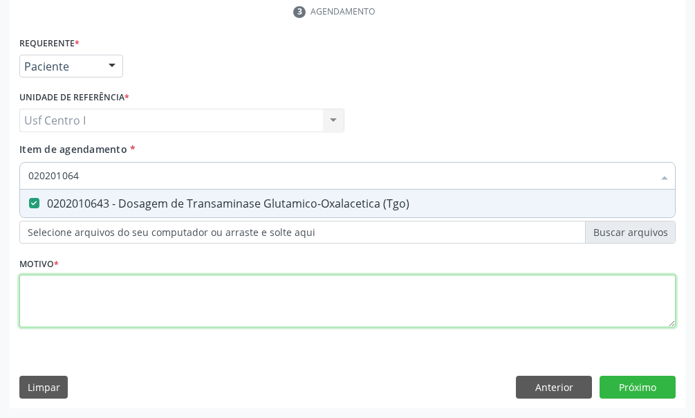
click at [27, 296] on div "Requerente * Paciente Médico(a) Enfermeiro(a) Paciente Nenhum resultado encontr…" at bounding box center [347, 189] width 657 height 313
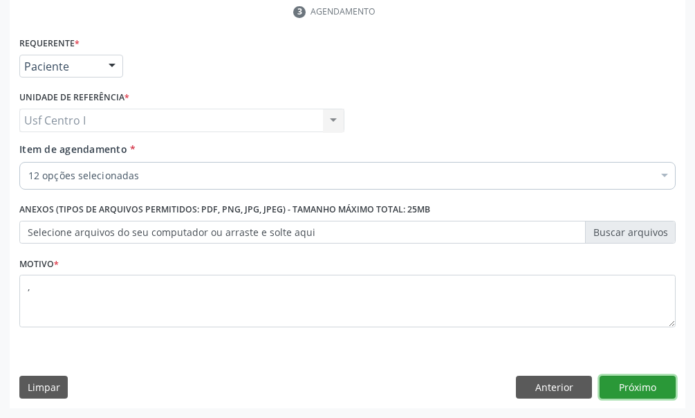
click at [642, 392] on button "Próximo" at bounding box center [638, 388] width 76 height 24
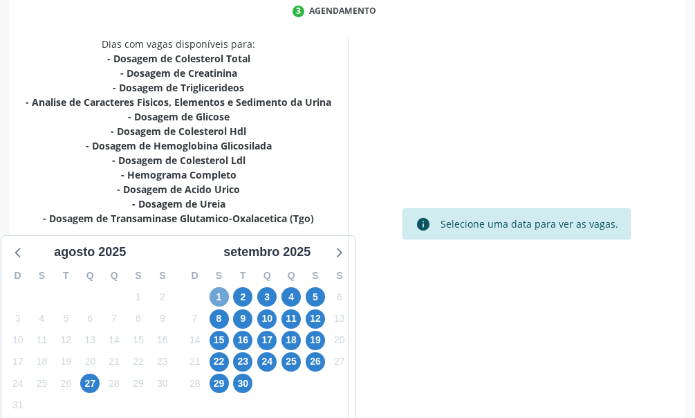
click at [222, 290] on span "1" at bounding box center [219, 296] width 19 height 19
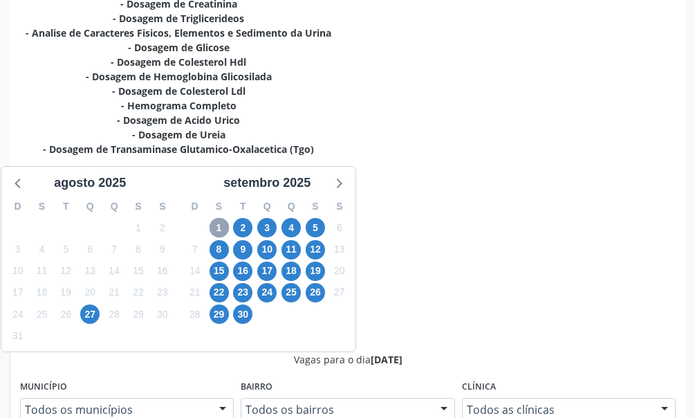
scroll to position [461, 0]
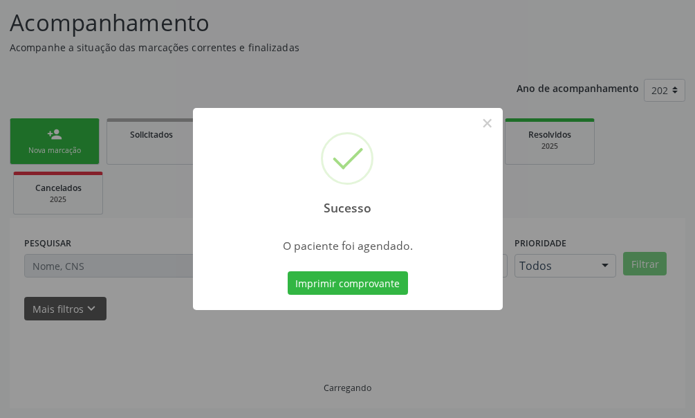
scroll to position [89, 0]
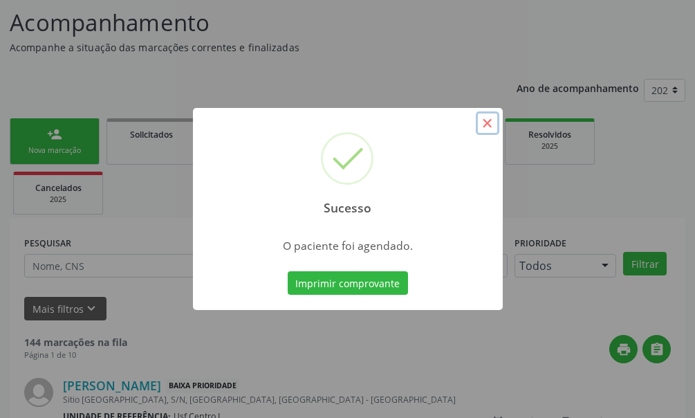
click at [489, 120] on button "×" at bounding box center [488, 123] width 24 height 24
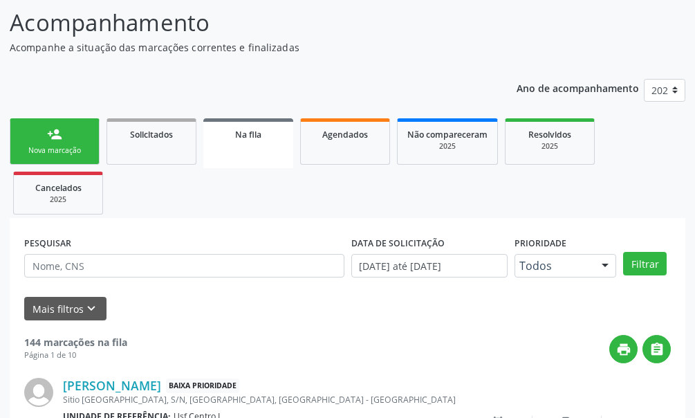
click at [70, 134] on link "person_add Nova marcação" at bounding box center [55, 141] width 90 height 46
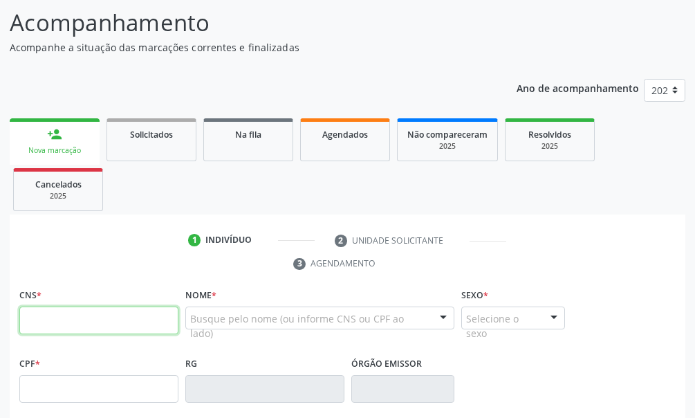
click at [43, 315] on input "text" at bounding box center [98, 320] width 159 height 28
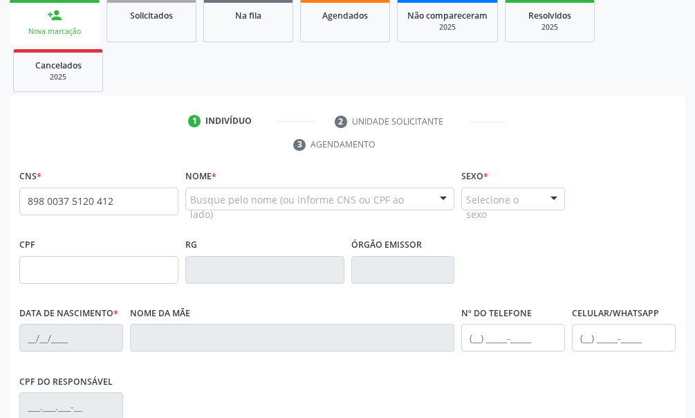
scroll to position [138, 0]
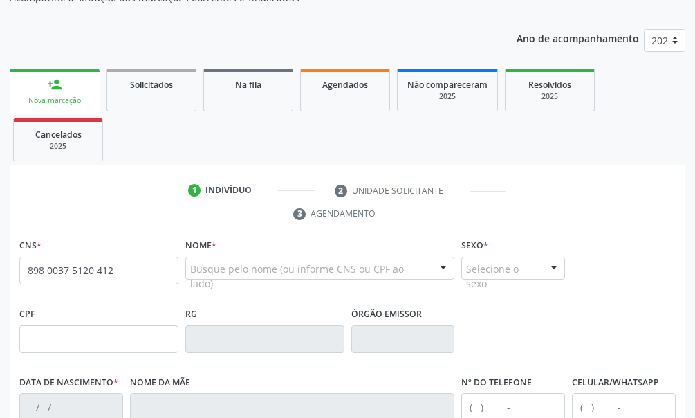
click at [112, 220] on ul "1 Indivíduo 2 Unidade solicitante 3 Agendamento" at bounding box center [348, 202] width 676 height 46
click at [129, 268] on input "898 0037 5120 412" at bounding box center [98, 271] width 159 height 28
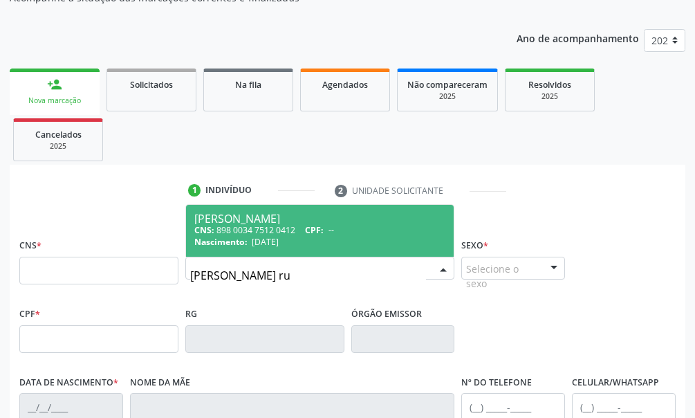
click at [281, 233] on div "CNS: 898 0034 7512 0412 CPF: --" at bounding box center [320, 230] width 252 height 12
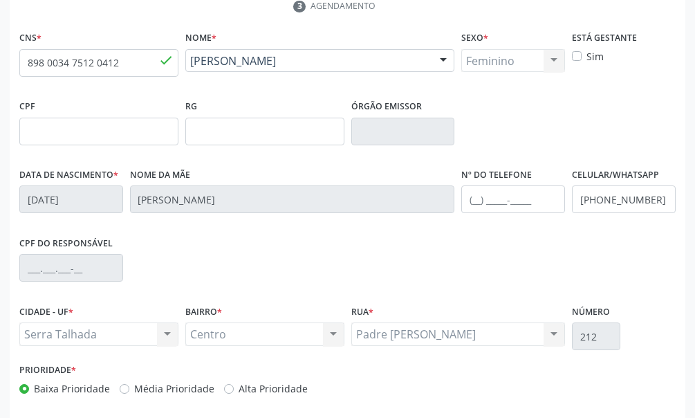
scroll to position [405, 0]
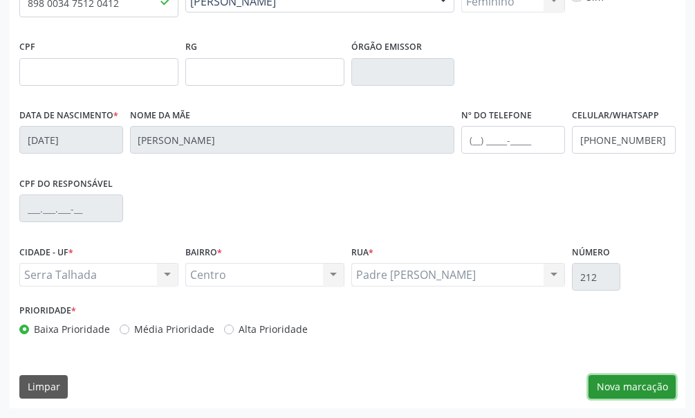
click at [643, 387] on button "Nova marcação" at bounding box center [632, 387] width 87 height 24
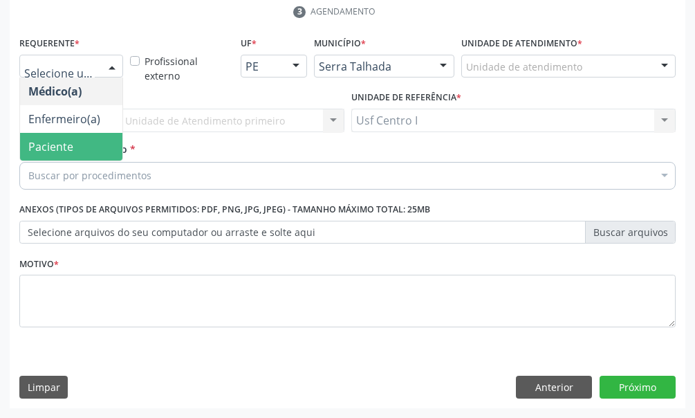
click at [65, 138] on span "Paciente" at bounding box center [71, 147] width 102 height 28
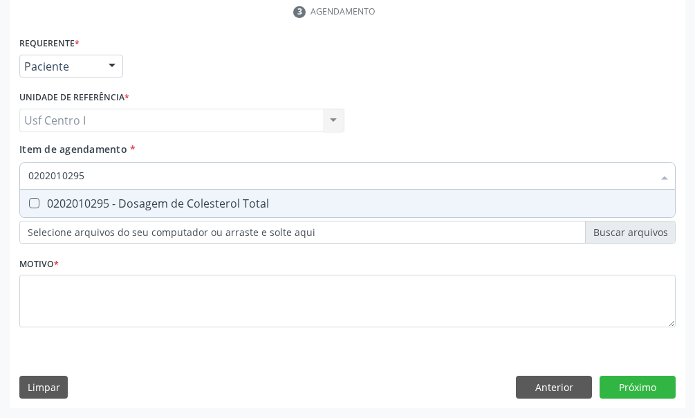
click at [34, 203] on Total at bounding box center [34, 203] width 10 height 10
click at [29, 203] on Total "checkbox" at bounding box center [24, 203] width 9 height 9
click at [95, 171] on input "0202010295" at bounding box center [340, 176] width 625 height 28
click at [35, 204] on Creatinina at bounding box center [34, 203] width 10 height 10
click at [29, 204] on Creatinina "checkbox" at bounding box center [24, 203] width 9 height 9
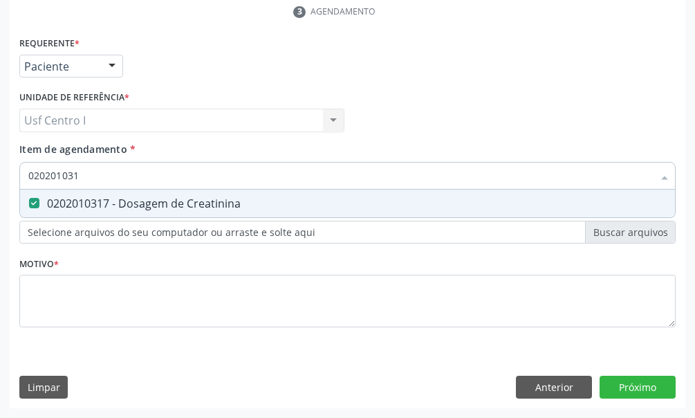
click at [85, 174] on input "020201031" at bounding box center [340, 176] width 625 height 28
click at [35, 203] on Triglicerideos at bounding box center [34, 203] width 10 height 10
click at [29, 203] on Triglicerideos "checkbox" at bounding box center [24, 203] width 9 height 9
click at [90, 174] on input "0202010678" at bounding box center [340, 176] width 625 height 28
click at [37, 201] on Urina at bounding box center [34, 203] width 10 height 10
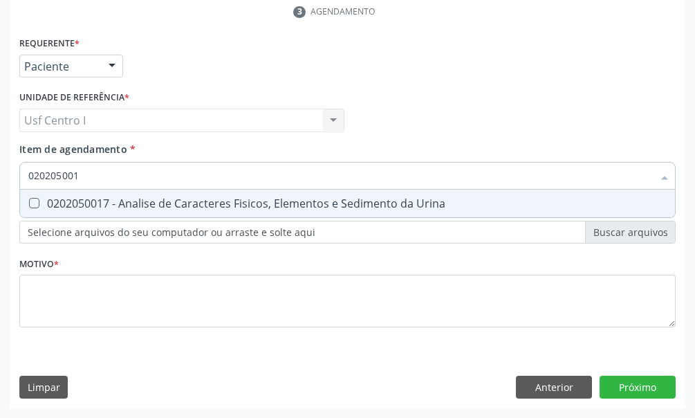
click at [29, 201] on Urina "checkbox" at bounding box center [24, 203] width 9 height 9
click at [88, 169] on input "020205001" at bounding box center [340, 176] width 625 height 28
click at [33, 203] on Glicose at bounding box center [34, 203] width 10 height 10
click at [29, 203] on Glicose "checkbox" at bounding box center [24, 203] width 9 height 9
click at [88, 176] on input "020201047" at bounding box center [340, 176] width 625 height 28
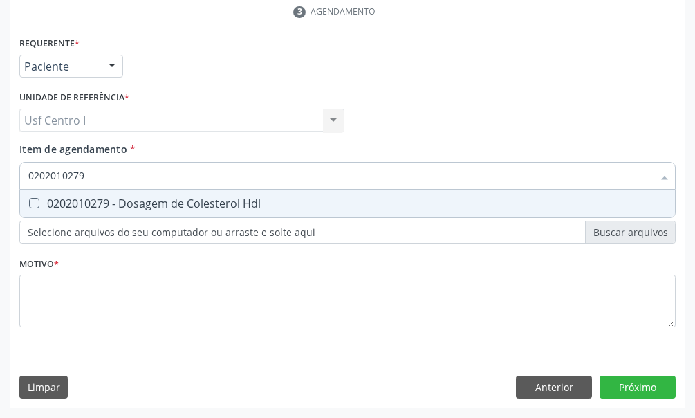
drag, startPoint x: 29, startPoint y: 202, endPoint x: 44, endPoint y: 205, distance: 15.6
click at [31, 204] on Hdl at bounding box center [34, 203] width 10 height 10
click at [29, 204] on Hdl "checkbox" at bounding box center [24, 203] width 9 height 9
click at [91, 177] on input "0202010279" at bounding box center [340, 176] width 625 height 28
click at [31, 204] on Glicosilada at bounding box center [34, 203] width 10 height 10
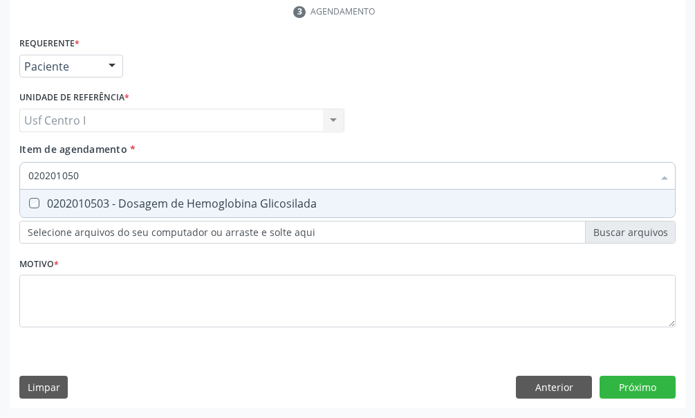
click at [29, 204] on Glicosilada "checkbox" at bounding box center [24, 203] width 9 height 9
click at [83, 174] on input "020201050" at bounding box center [340, 176] width 625 height 28
click at [28, 201] on div at bounding box center [25, 203] width 10 height 11
click at [95, 176] on input "0202010287" at bounding box center [340, 176] width 625 height 28
click at [35, 205] on Completo at bounding box center [34, 203] width 10 height 10
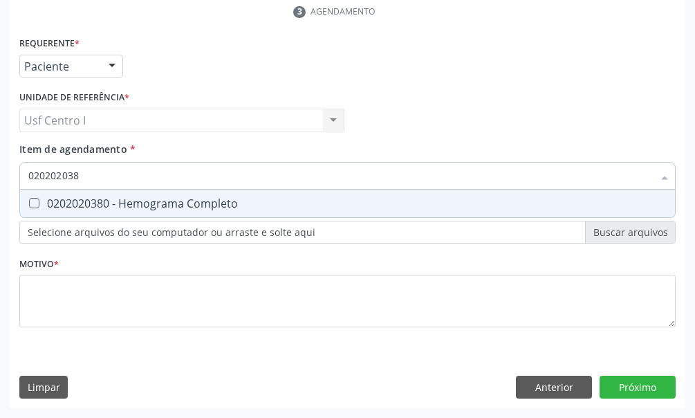
click at [29, 205] on Completo "checkbox" at bounding box center [24, 203] width 9 height 9
click at [87, 172] on input "020202038" at bounding box center [340, 176] width 625 height 28
click at [35, 203] on Fezes at bounding box center [34, 203] width 10 height 10
click at [29, 203] on Fezes "checkbox" at bounding box center [24, 203] width 9 height 9
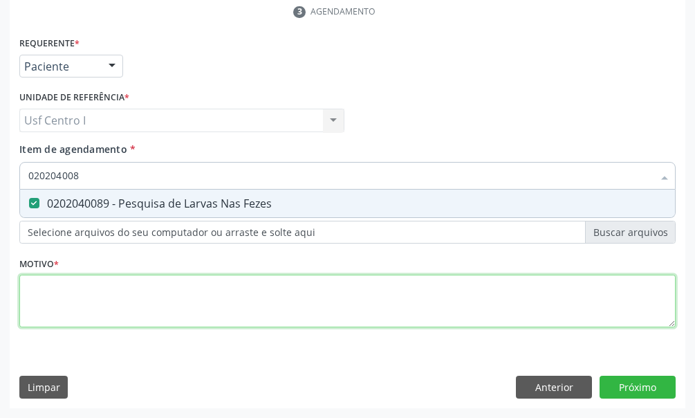
click at [39, 288] on div "Requerente * Paciente Médico(a) Enfermeiro(a) Paciente Nenhum resultado encontr…" at bounding box center [347, 189] width 657 height 313
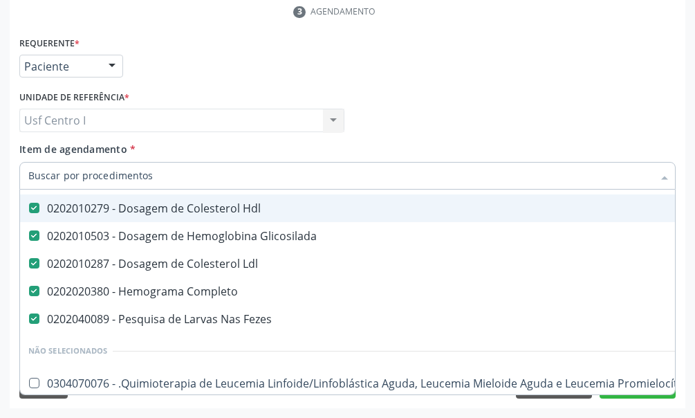
scroll to position [277, 0]
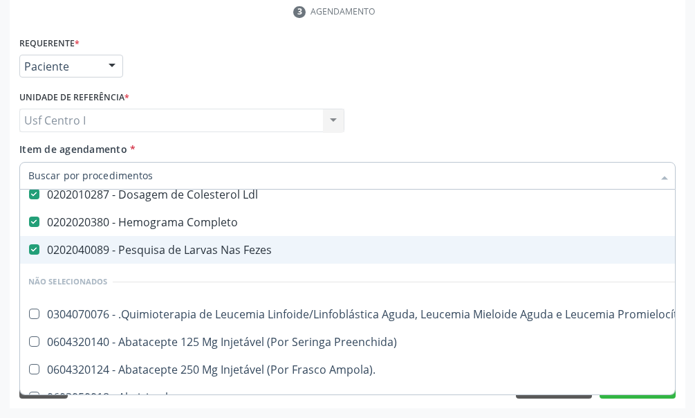
click at [33, 250] on Fezes at bounding box center [34, 249] width 10 height 10
click at [29, 250] on Fezes "checkbox" at bounding box center [24, 249] width 9 height 9
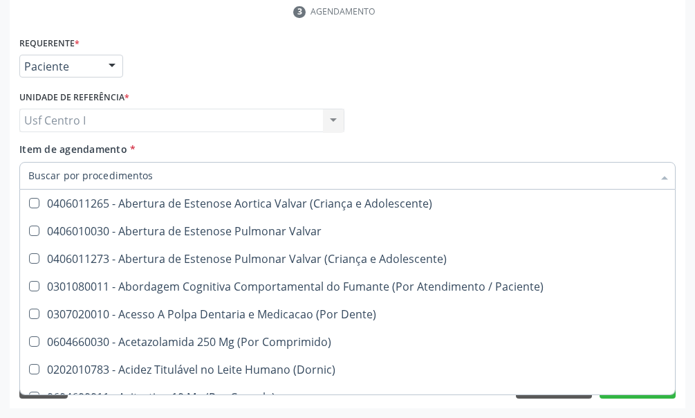
scroll to position [692, 0]
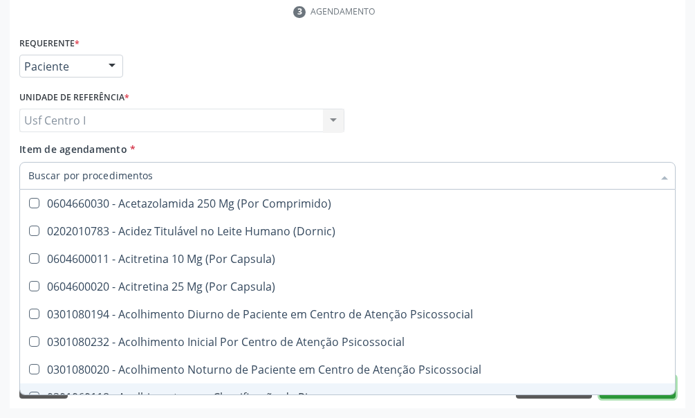
click at [659, 396] on button "Próximo" at bounding box center [638, 388] width 76 height 24
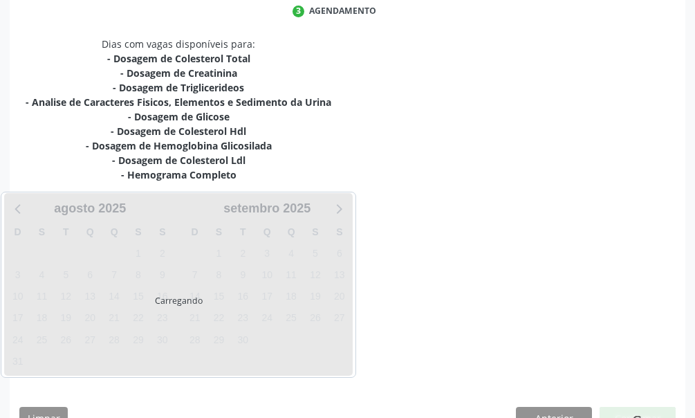
scroll to position [0, 0]
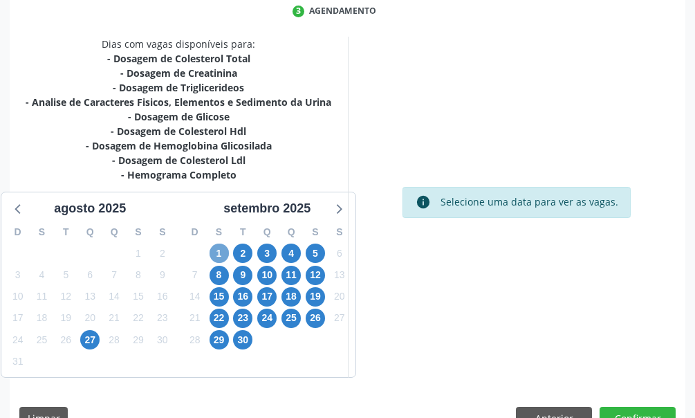
click at [223, 252] on span "1" at bounding box center [219, 253] width 19 height 19
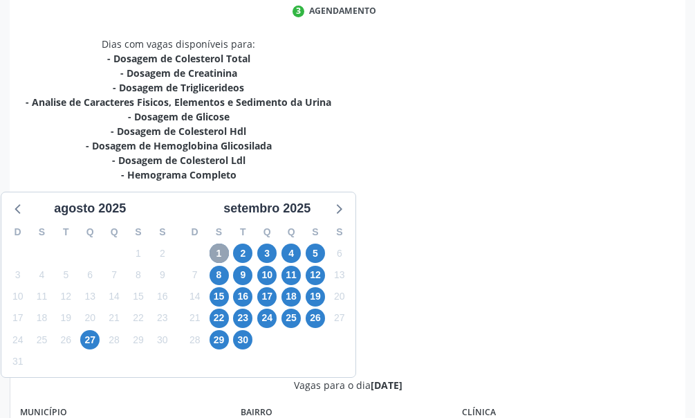
scroll to position [461, 0]
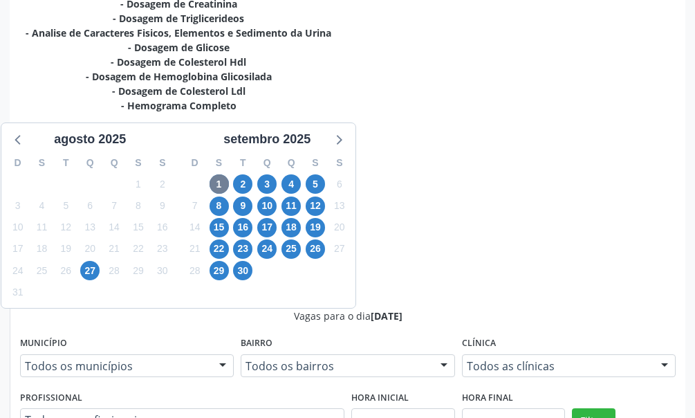
scroll to position [479, 0]
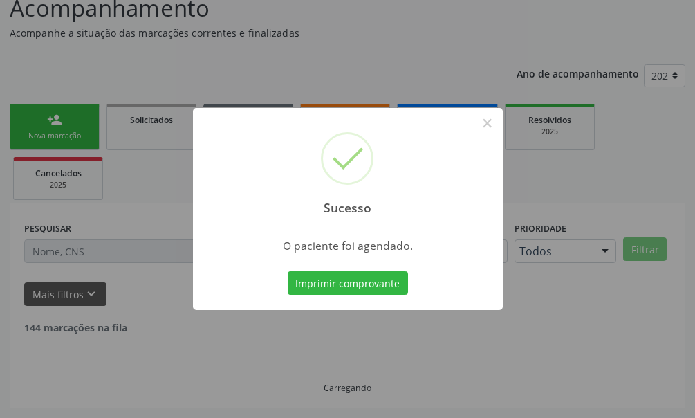
scroll to position [89, 0]
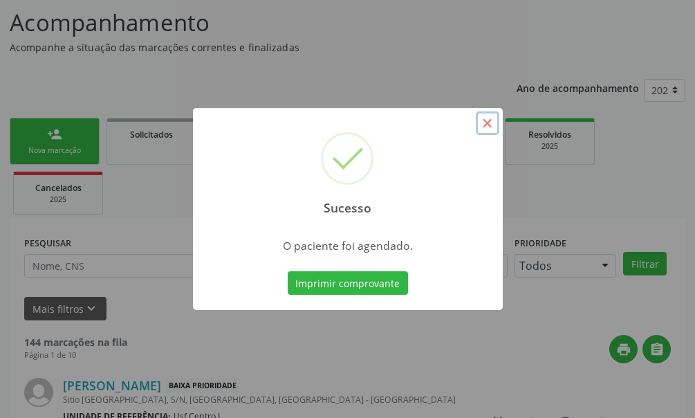
click at [486, 125] on button "×" at bounding box center [488, 123] width 24 height 24
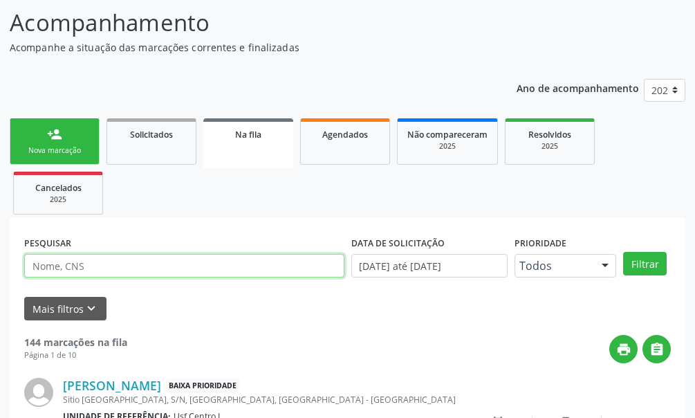
click at [68, 267] on input "text" at bounding box center [184, 266] width 320 height 24
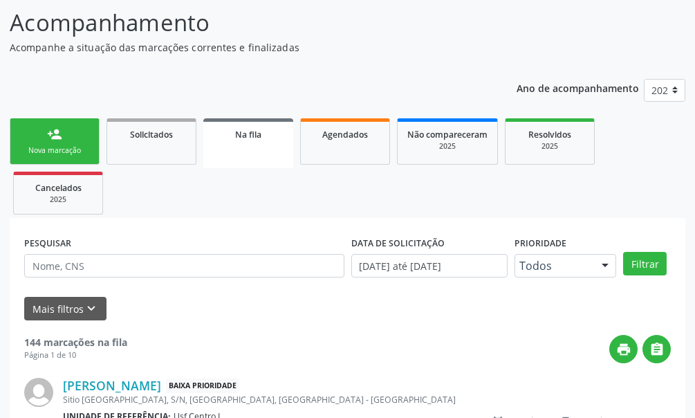
click at [53, 136] on div "person_add" at bounding box center [54, 134] width 15 height 15
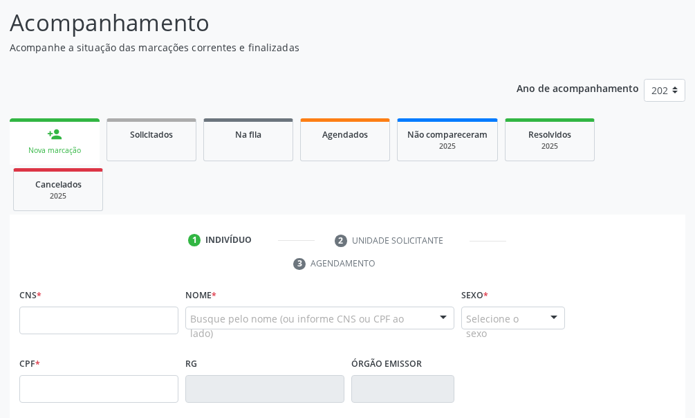
click at [53, 136] on div "person_add" at bounding box center [54, 134] width 15 height 15
click at [50, 320] on input "text" at bounding box center [98, 320] width 159 height 28
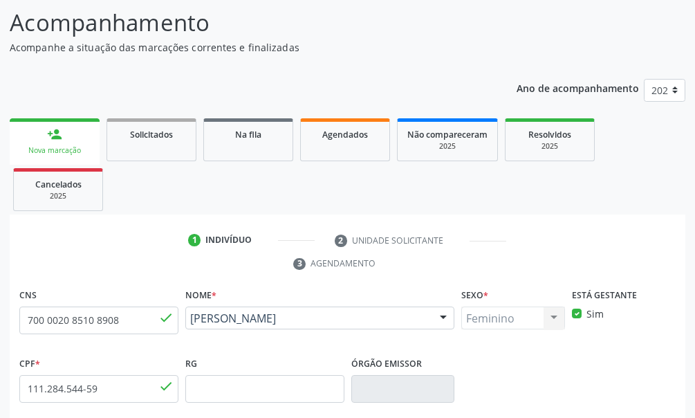
scroll to position [405, 0]
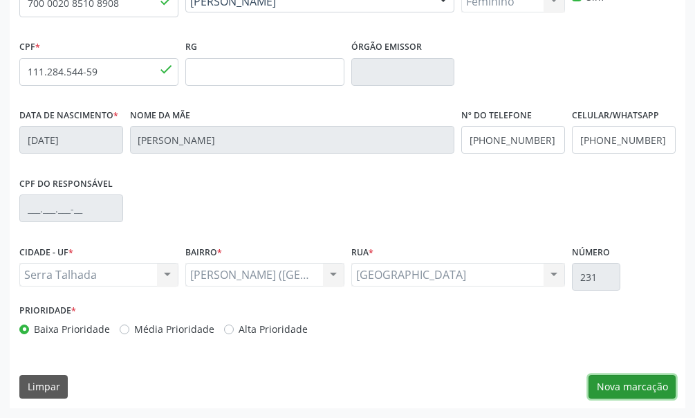
click at [640, 387] on button "Nova marcação" at bounding box center [632, 387] width 87 height 24
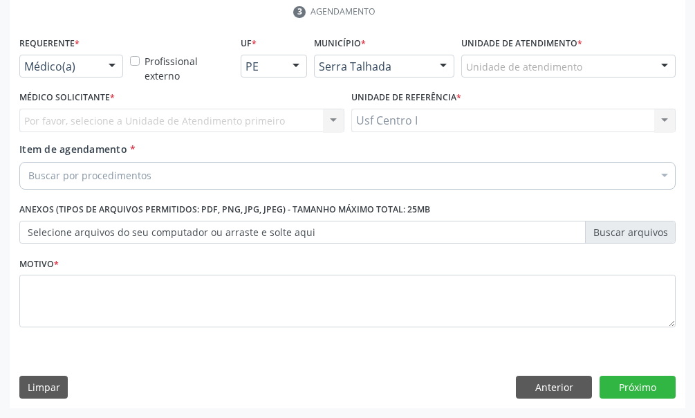
scroll to position [340, 0]
click at [95, 68] on div "Médico(a)" at bounding box center [71, 67] width 104 height 24
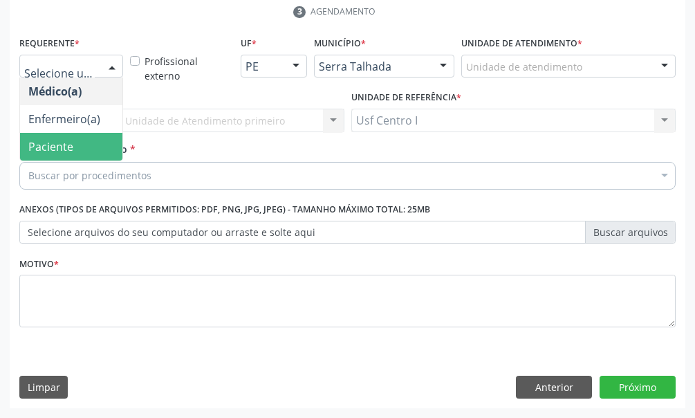
click at [93, 143] on span "Paciente" at bounding box center [71, 147] width 102 height 28
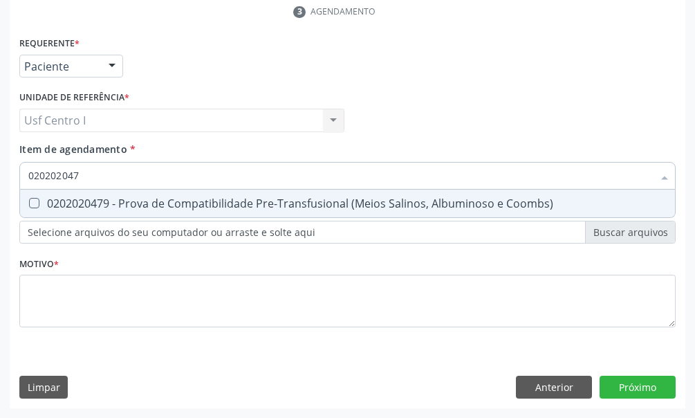
click at [33, 202] on Coombs\) at bounding box center [34, 203] width 10 height 10
click at [29, 202] on Coombs\) "checkbox" at bounding box center [24, 203] width 9 height 9
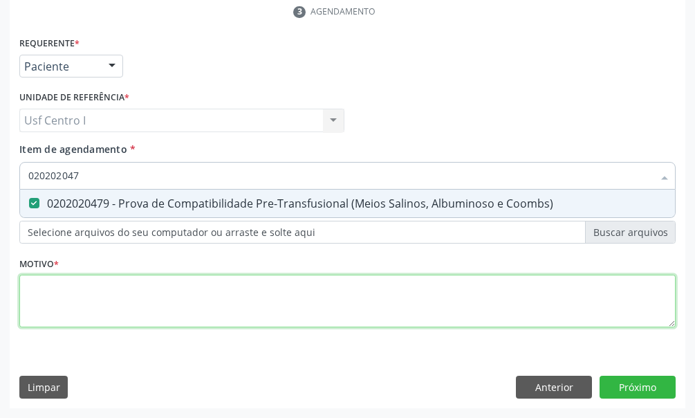
click at [37, 304] on div "Requerente * Paciente Médico(a) Enfermeiro(a) Paciente Nenhum resultado encontr…" at bounding box center [347, 189] width 657 height 313
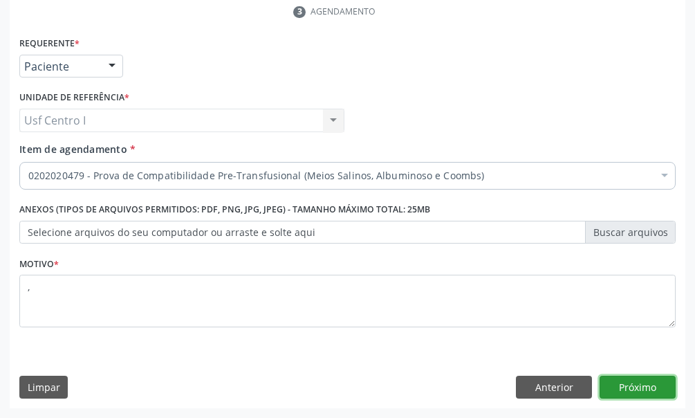
click at [639, 389] on button "Próximo" at bounding box center [638, 388] width 76 height 24
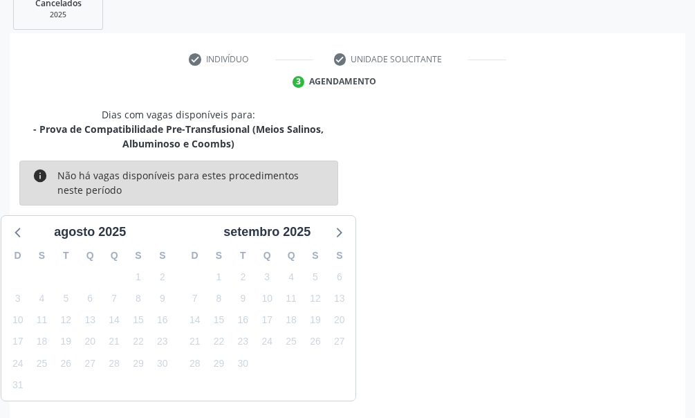
scroll to position [324, 0]
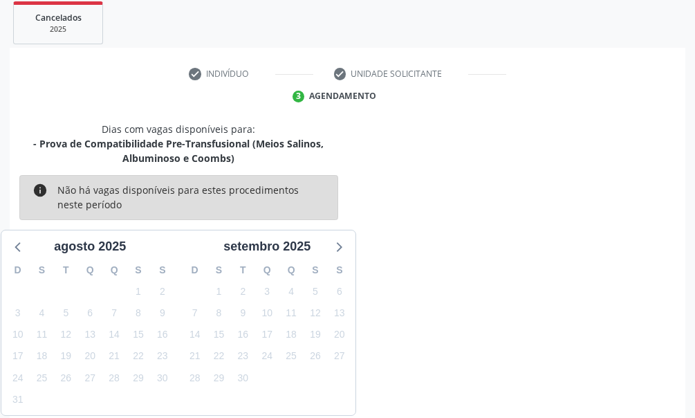
scroll to position [186, 0]
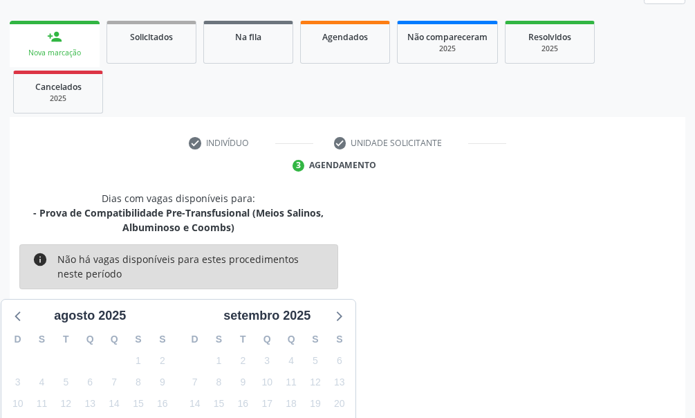
click at [62, 48] on div "Nova marcação" at bounding box center [54, 53] width 71 height 10
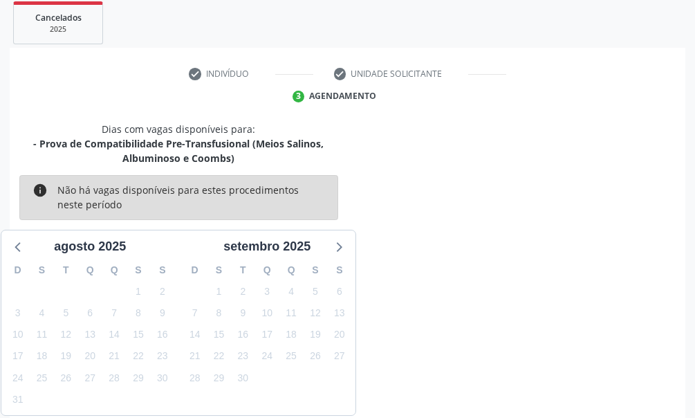
scroll to position [324, 0]
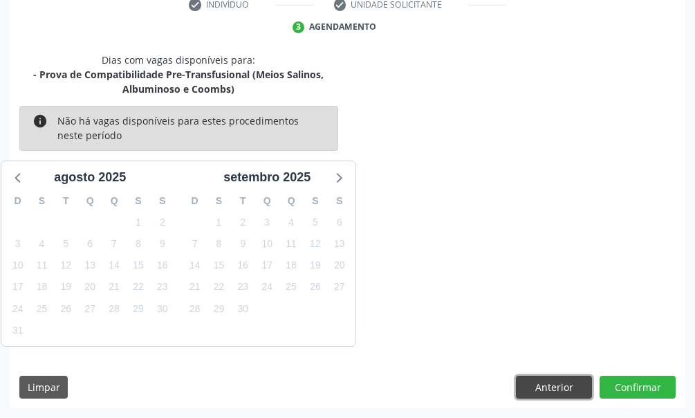
click at [546, 381] on button "Anterior" at bounding box center [554, 388] width 76 height 24
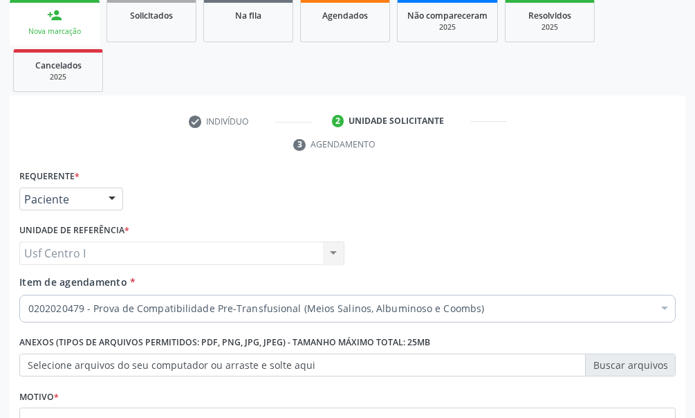
scroll to position [340, 0]
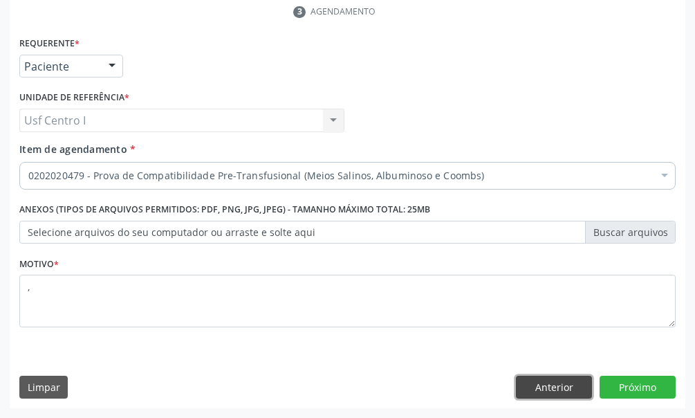
click at [566, 389] on button "Anterior" at bounding box center [554, 388] width 76 height 24
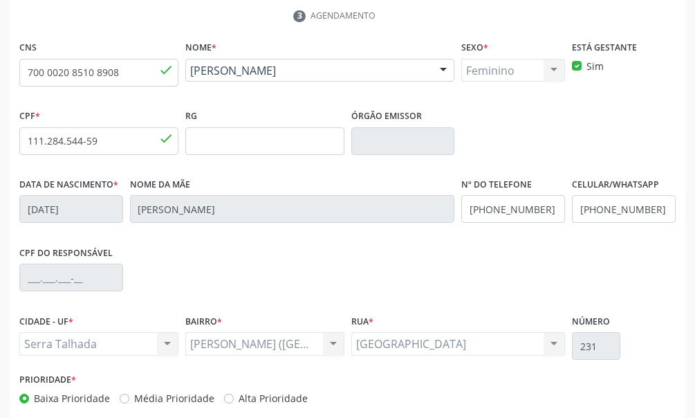
scroll to position [59, 0]
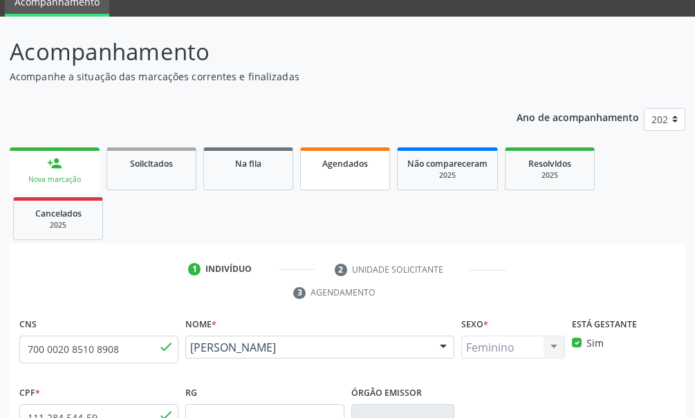
click at [363, 169] on span "Agendados" at bounding box center [345, 164] width 46 height 12
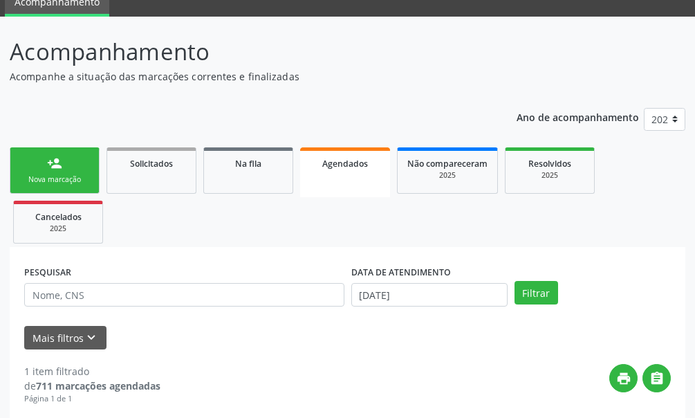
click at [51, 172] on link "person_add Nova marcação" at bounding box center [55, 170] width 90 height 46
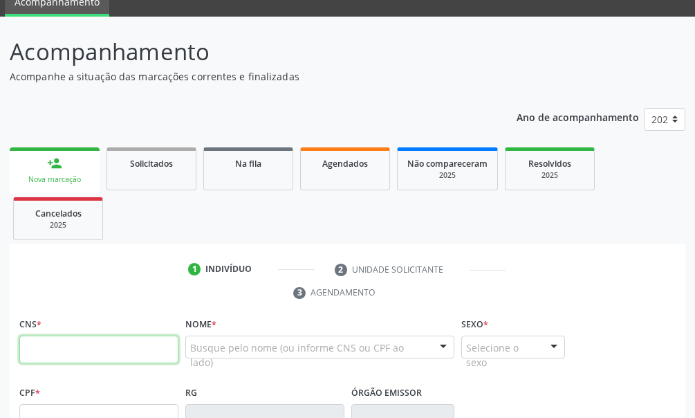
click at [46, 354] on input "text" at bounding box center [98, 350] width 159 height 28
click at [58, 354] on input "text" at bounding box center [98, 350] width 159 height 28
type input "706 3067 1591 4479"
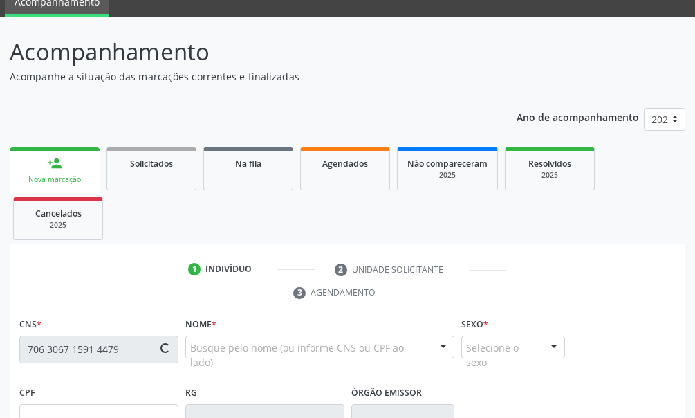
type input "18/04/2018"
type input "Karla Milene dos Santos Souza"
type input "(87) 99957-1142"
type input "729"
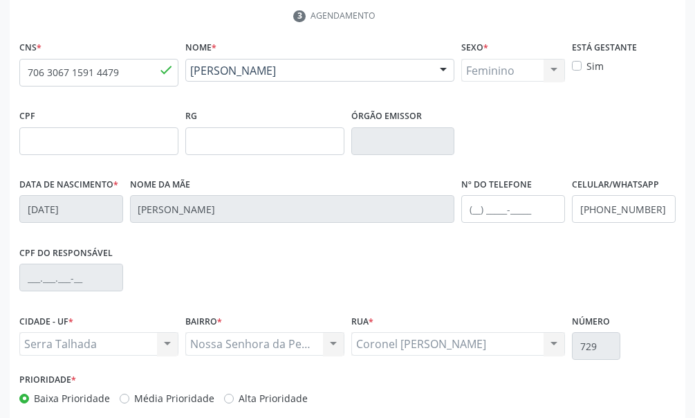
scroll to position [405, 0]
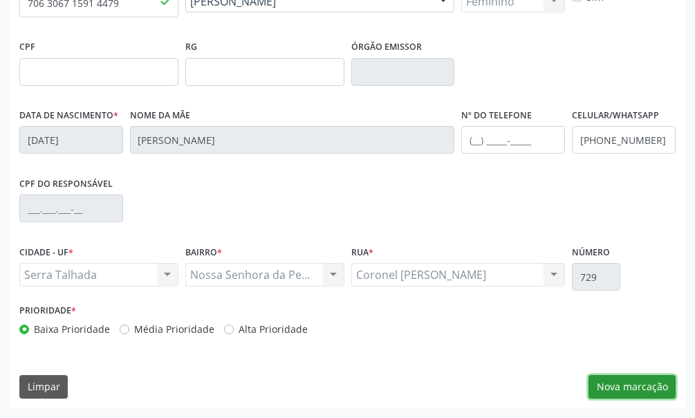
click at [630, 392] on button "Nova marcação" at bounding box center [632, 387] width 87 height 24
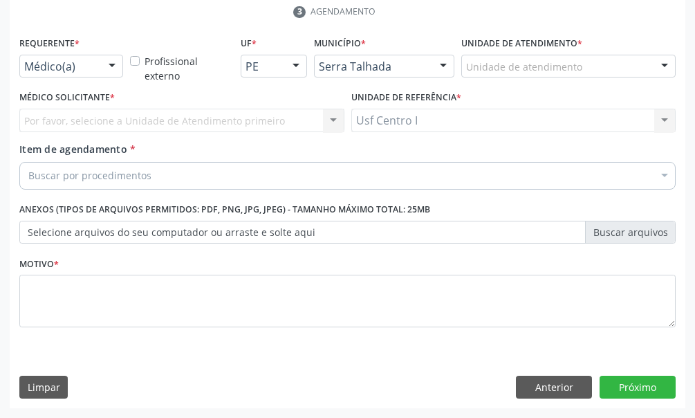
scroll to position [340, 0]
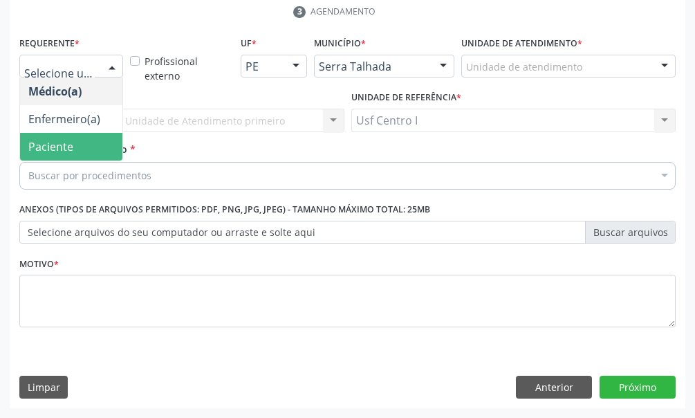
click at [88, 154] on span "Paciente" at bounding box center [71, 147] width 102 height 28
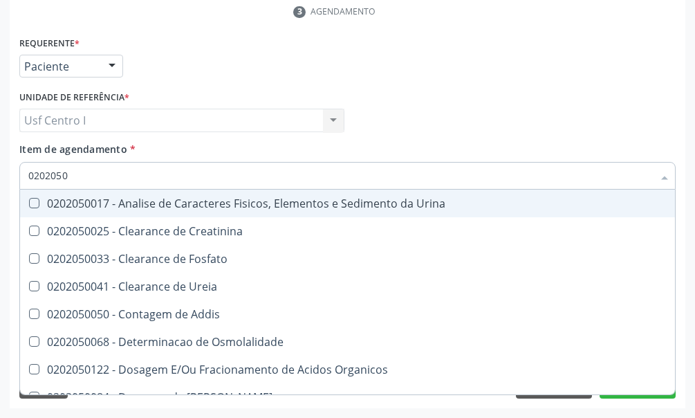
type input "02020500"
click at [35, 201] on Urina at bounding box center [34, 203] width 10 height 10
click at [29, 201] on Urina "checkbox" at bounding box center [24, 203] width 9 height 9
checkbox Urina "true"
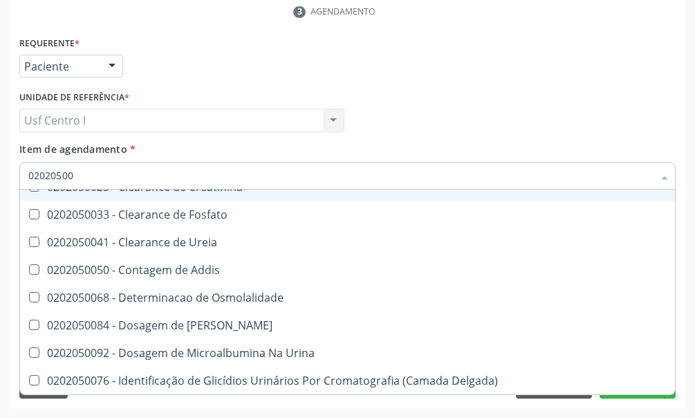
click at [79, 170] on input "02020500" at bounding box center [340, 176] width 625 height 28
type input "020205001"
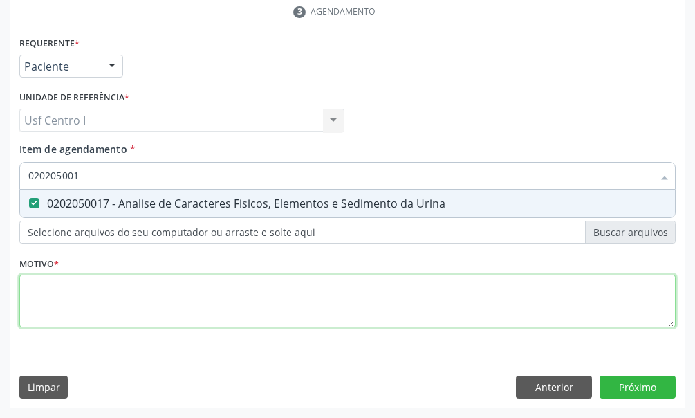
click at [39, 282] on div "Requerente * Paciente Médico(a) Enfermeiro(a) Paciente Nenhum resultado encontr…" at bounding box center [347, 189] width 657 height 313
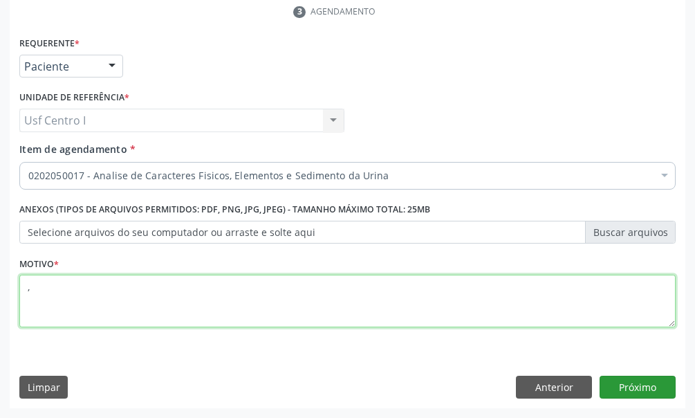
type textarea ","
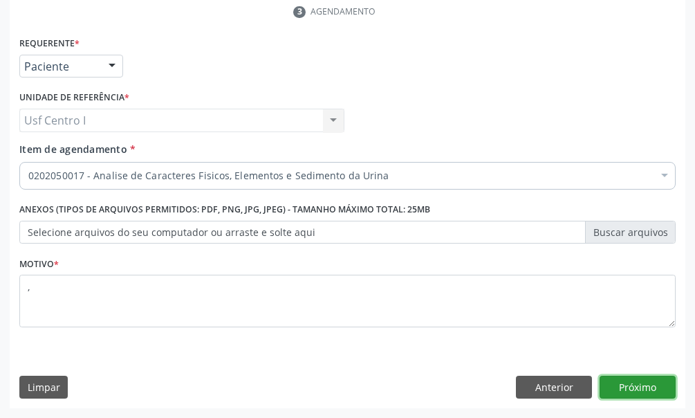
click at [632, 385] on button "Próximo" at bounding box center [638, 388] width 76 height 24
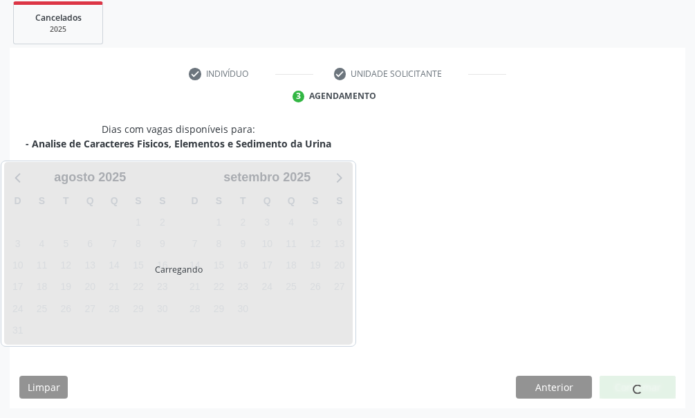
scroll to position [255, 0]
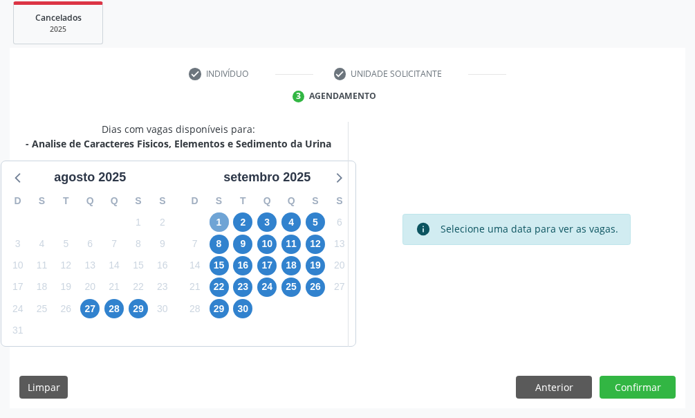
click at [219, 220] on span "1" at bounding box center [219, 221] width 19 height 19
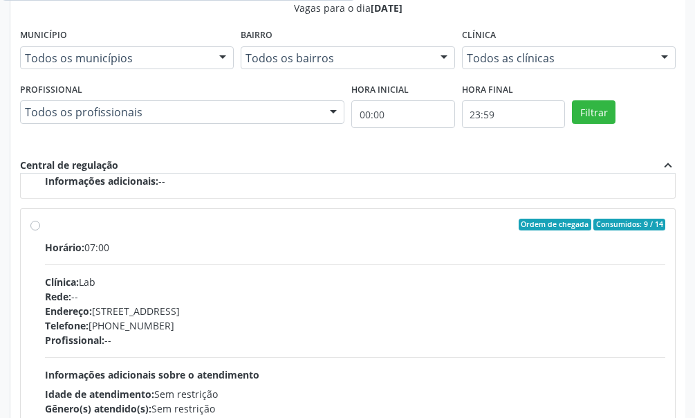
scroll to position [670, 0]
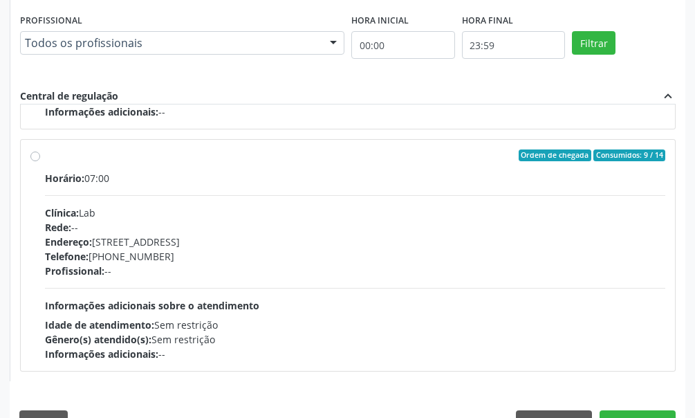
click at [35, 205] on div "Ordem de chegada Consumidos: 9 / 14 Horário: 07:00 Clínica: Lab Rede: -- Endere…" at bounding box center [347, 255] width 635 height 212
radio input "true"
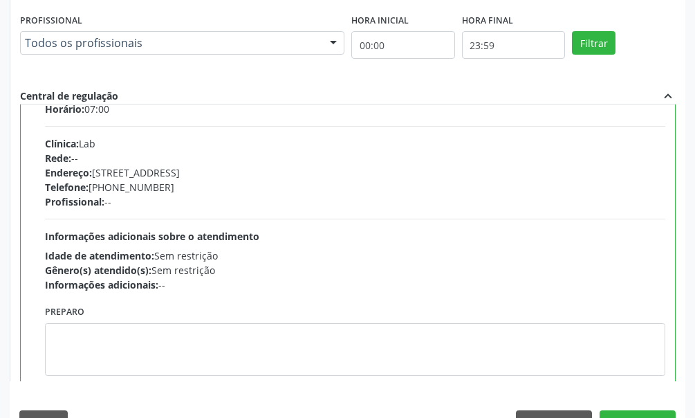
scroll to position [705, 0]
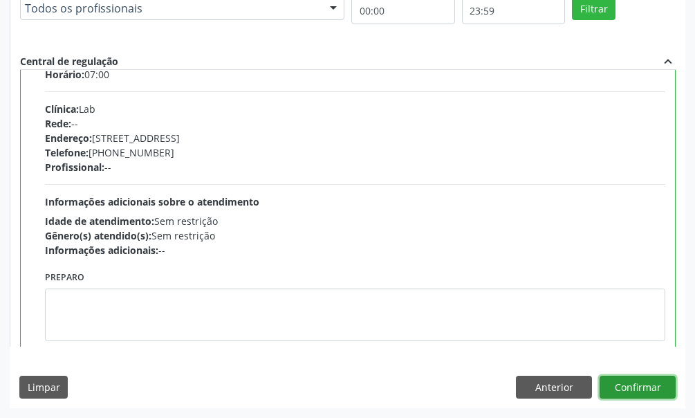
click at [634, 385] on button "Confirmar" at bounding box center [638, 388] width 76 height 24
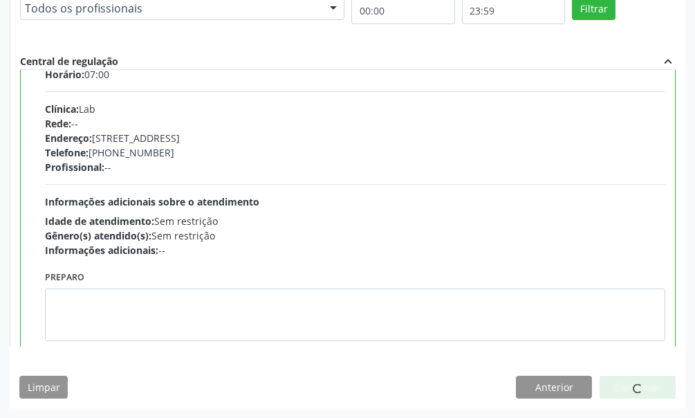
scroll to position [89, 0]
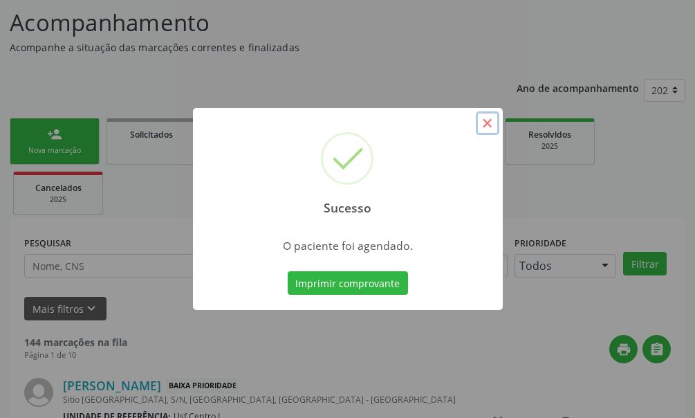
click at [493, 124] on button "×" at bounding box center [488, 123] width 24 height 24
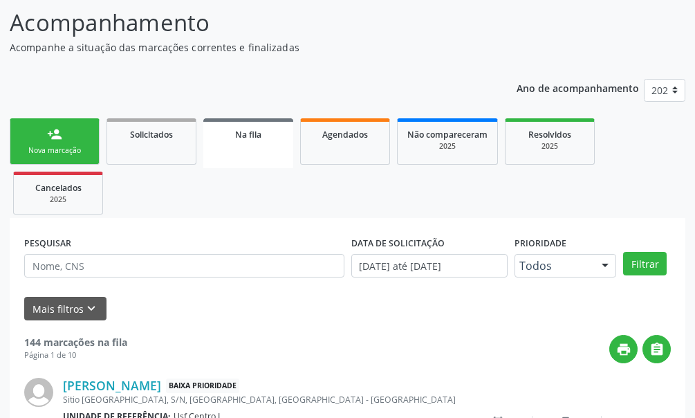
click at [64, 137] on link "person_add Nova marcação" at bounding box center [55, 141] width 90 height 46
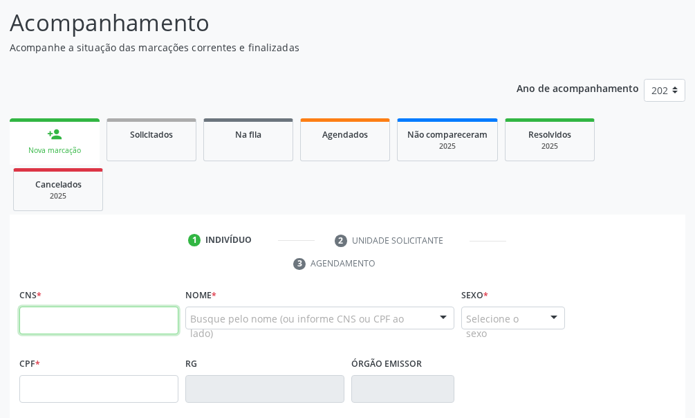
click at [48, 327] on input "text" at bounding box center [98, 320] width 159 height 28
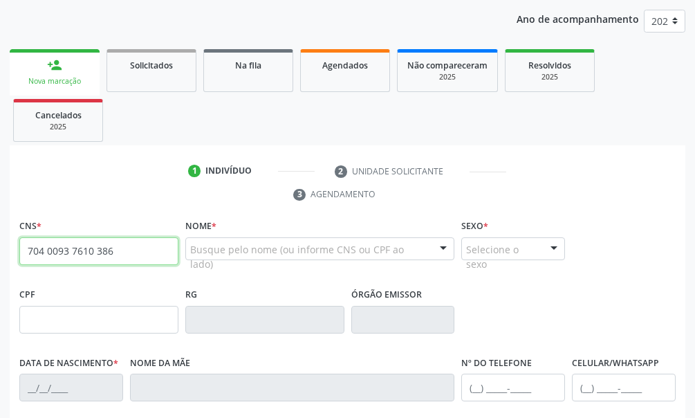
scroll to position [227, 0]
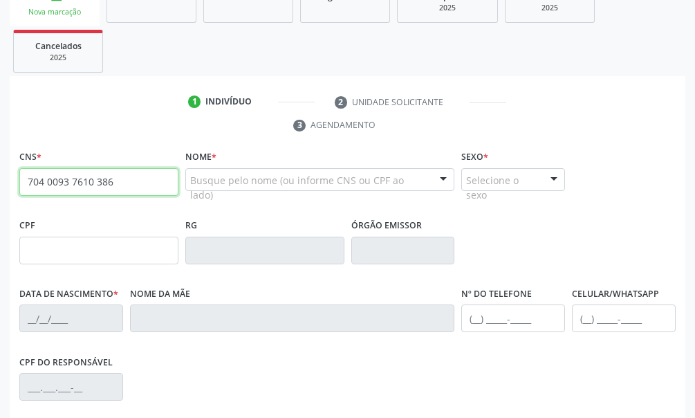
type input "704 0093 7610 386"
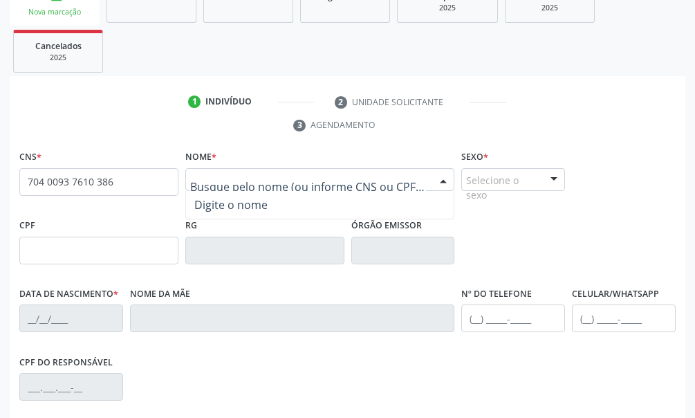
click at [226, 187] on input "text" at bounding box center [308, 187] width 237 height 28
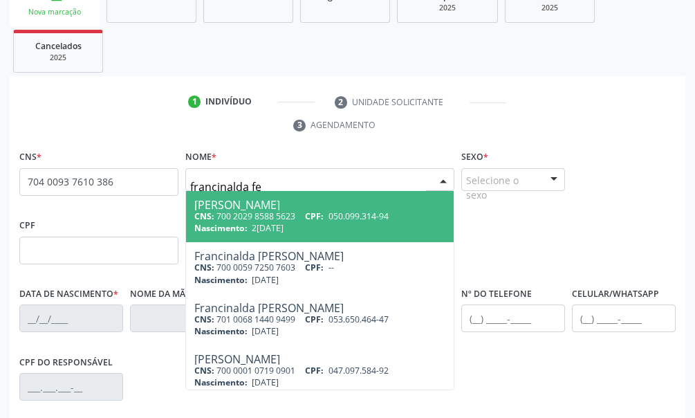
type input "francinalda fer"
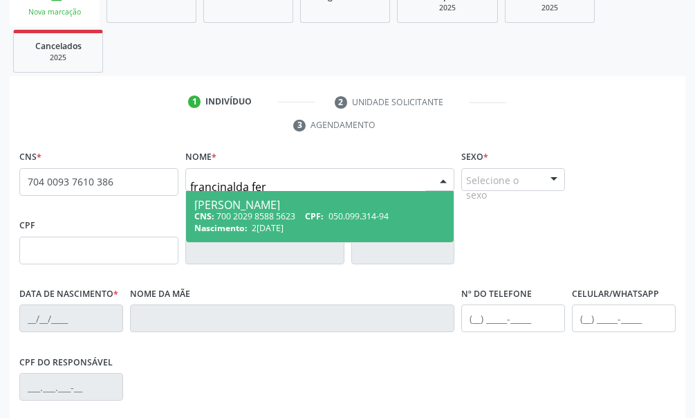
click at [278, 220] on div "CNS: 700 2029 8588 5623 CPF: 050.099.314-94" at bounding box center [320, 216] width 252 height 12
type input "700 2029 8588 5623"
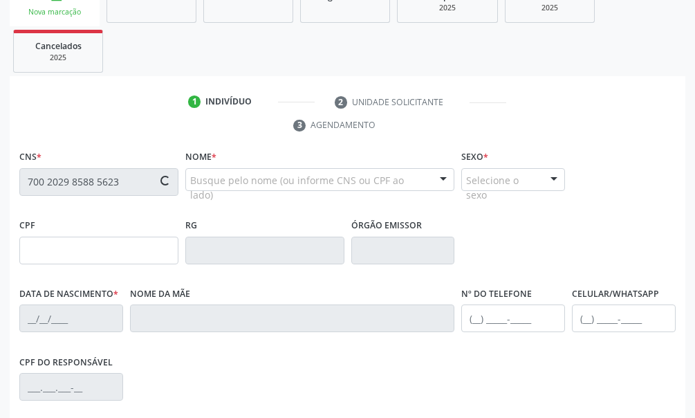
type input "050.099.314-94"
type input "[DATE]"
type input "[PERSON_NAME]"
type input "[PHONE_NUMBER]"
type input "039.640.414-67"
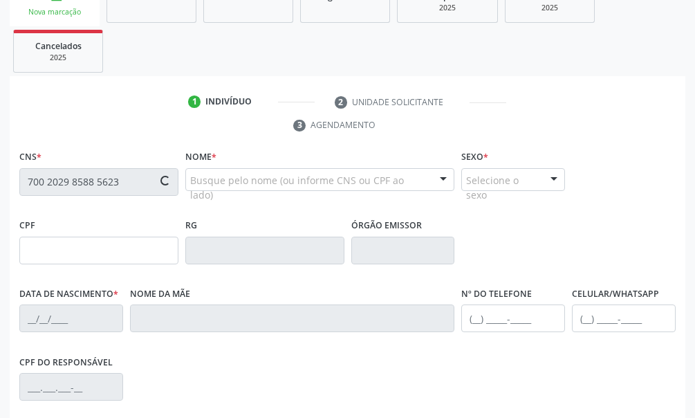
type input "59"
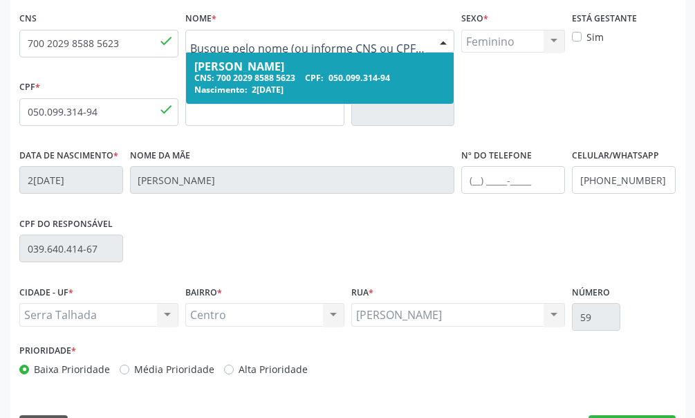
scroll to position [405, 0]
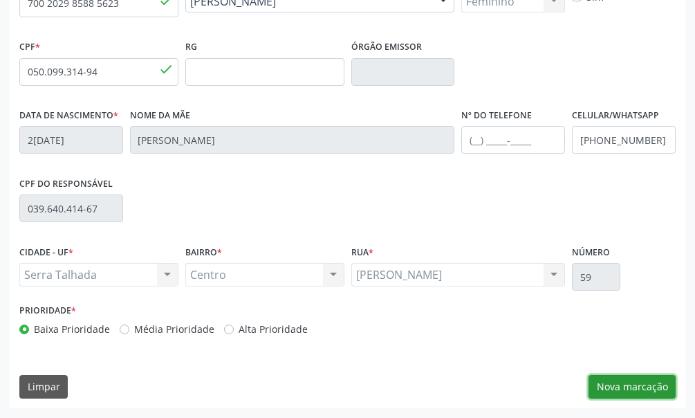
click at [641, 382] on button "Nova marcação" at bounding box center [632, 387] width 87 height 24
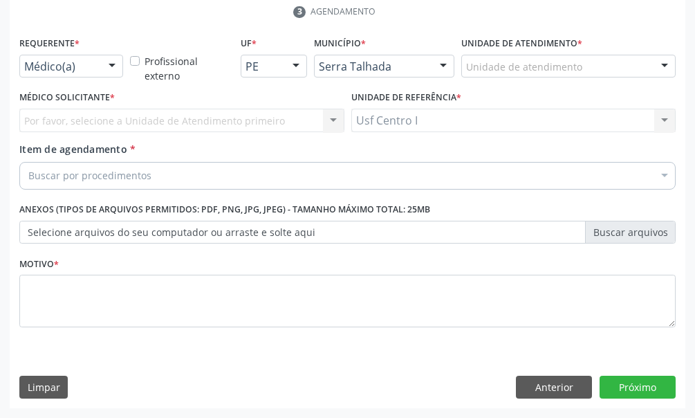
scroll to position [340, 0]
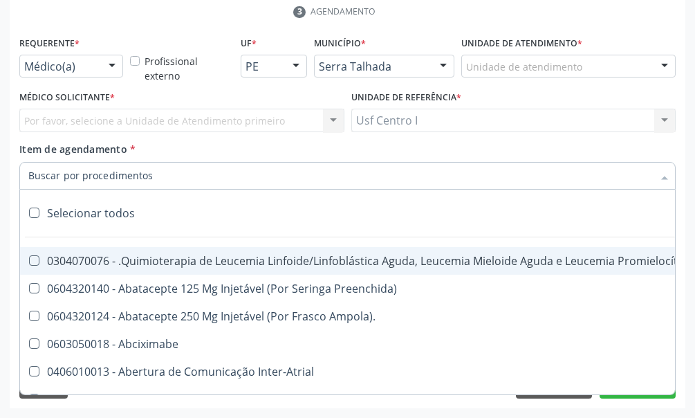
click at [95, 61] on div "Médico(a)" at bounding box center [71, 67] width 104 height 24
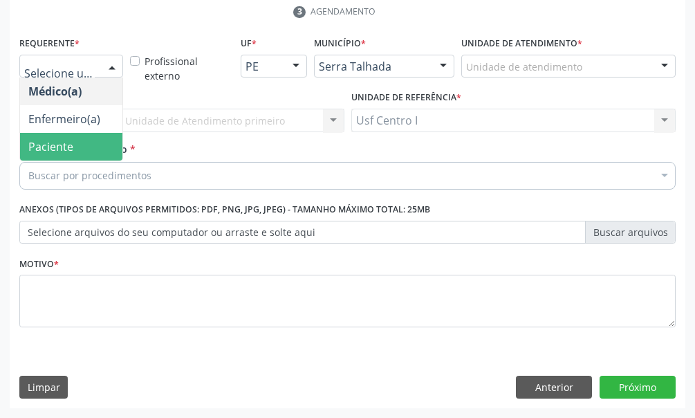
click at [77, 152] on span "Paciente" at bounding box center [71, 147] width 102 height 28
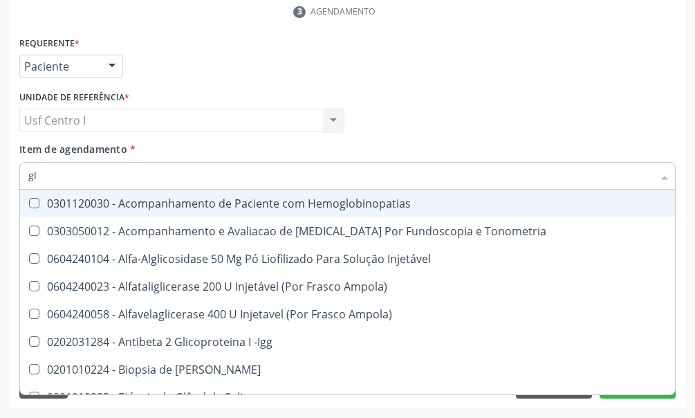
type input "g"
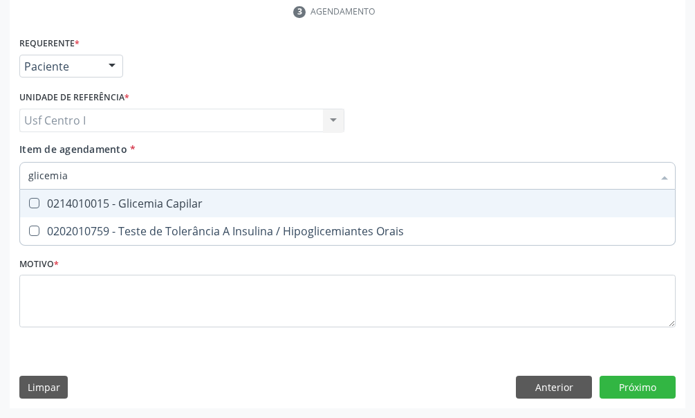
click at [75, 178] on input "glicemia" at bounding box center [340, 176] width 625 height 28
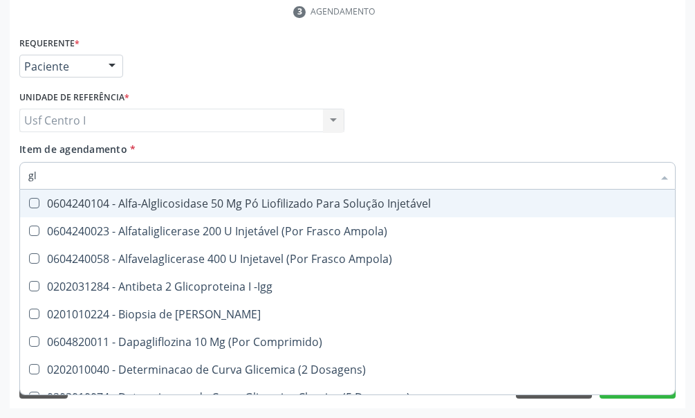
type input "g"
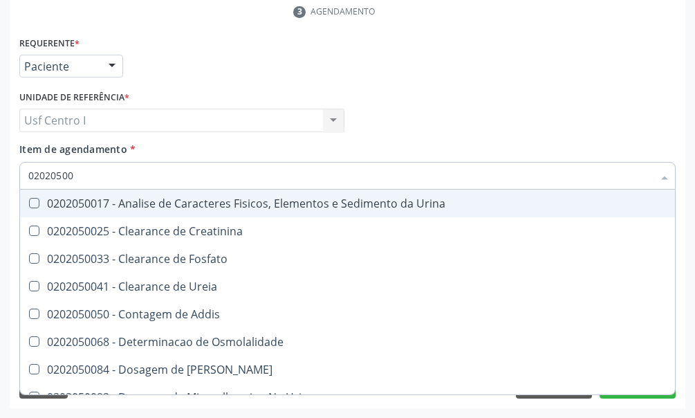
type input "020205001"
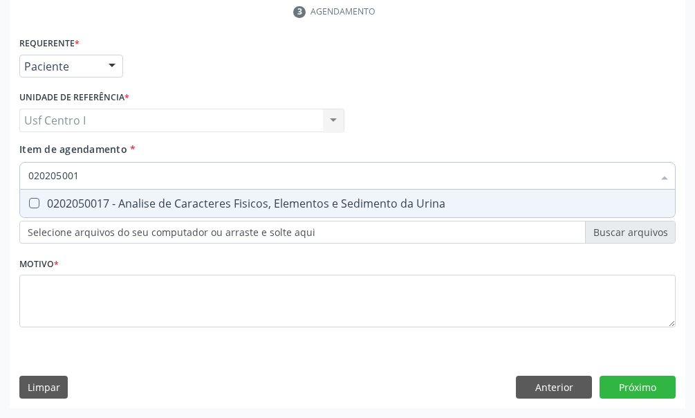
click at [32, 203] on Urina at bounding box center [34, 203] width 10 height 10
click at [29, 203] on Urina "checkbox" at bounding box center [24, 203] width 9 height 9
checkbox Urina "true"
click at [85, 174] on input "020205001" at bounding box center [340, 176] width 625 height 28
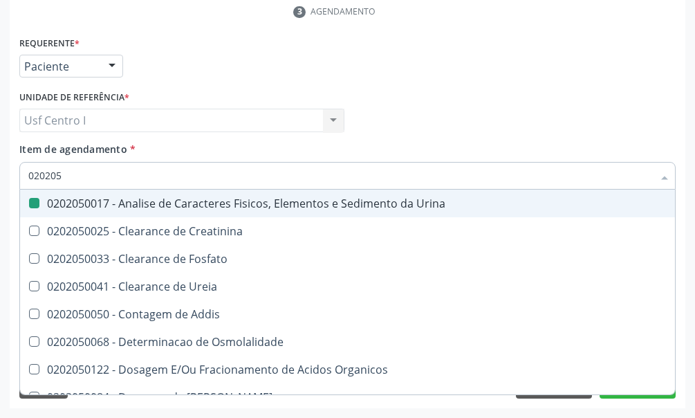
type input "02020"
checkbox Urina "false"
checkbox Fosfato "true"
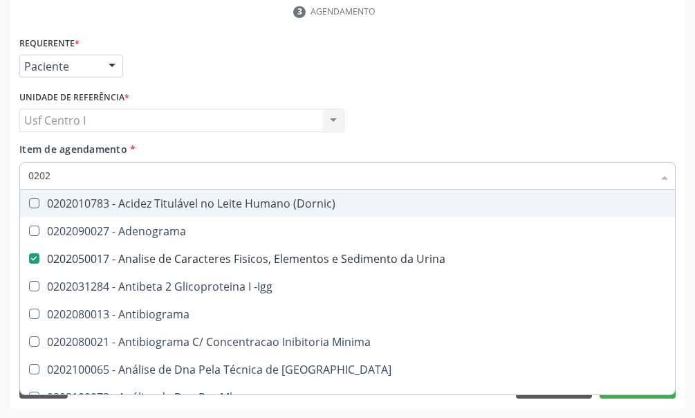
type input "020"
checkbox Urina "false"
checkbox Creatinina "true"
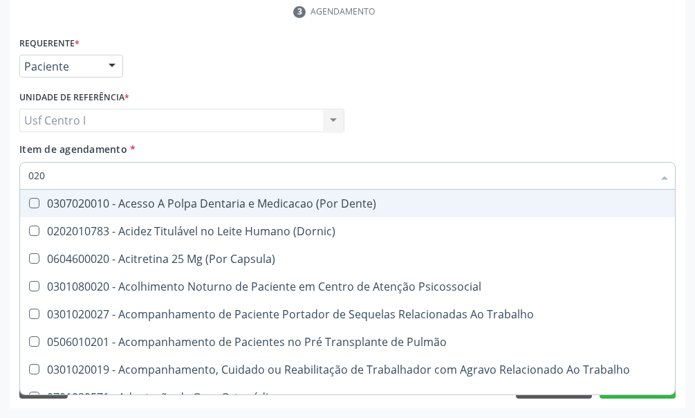
type input "02"
checkbox Urina "false"
checkbox Recombinante "true"
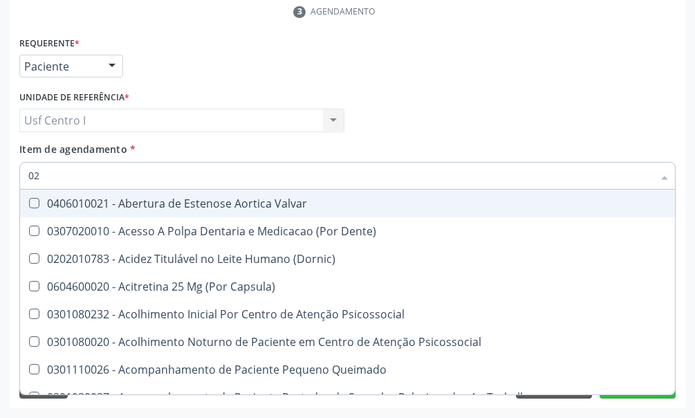
type input "0"
checkbox Urina "false"
checkbox Especializada "true"
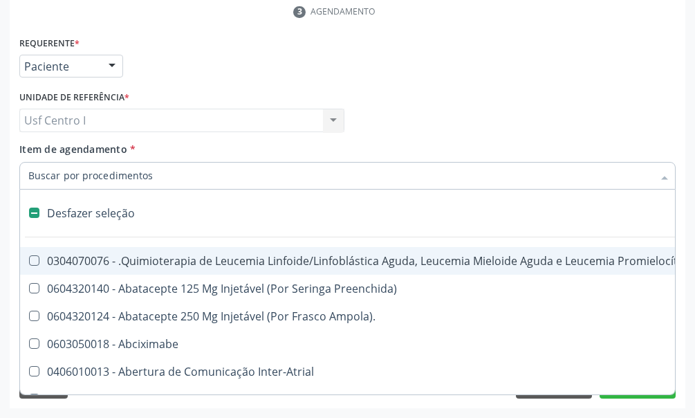
type input "p"
checkbox Urina "false"
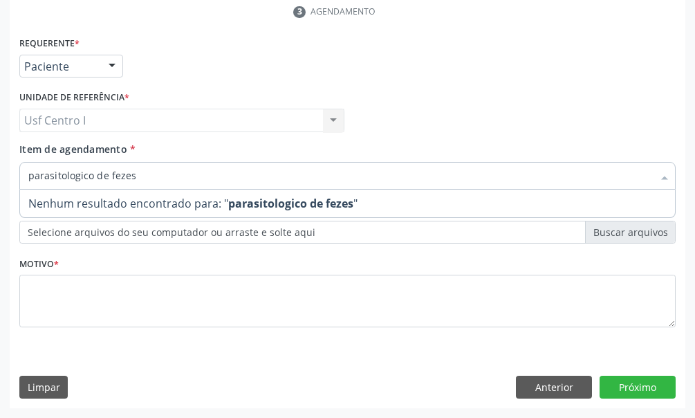
click at [140, 174] on input "parasitologico de fezes" at bounding box center [340, 176] width 625 height 28
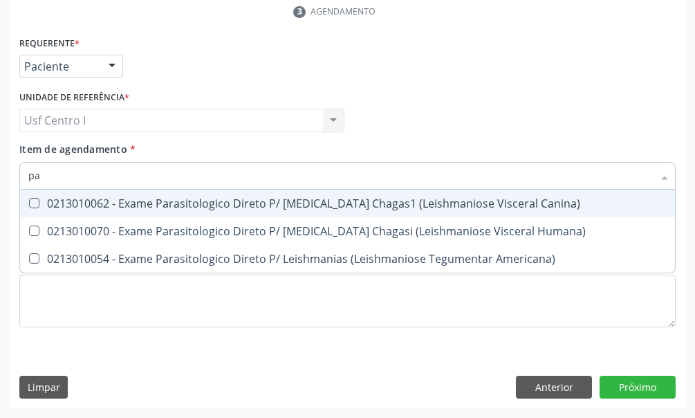
type input "p"
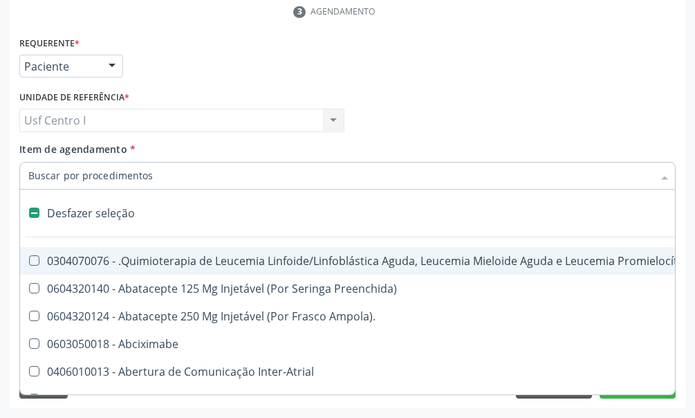
click at [37, 210] on label at bounding box center [34, 213] width 10 height 10
checkbox Urina "false"
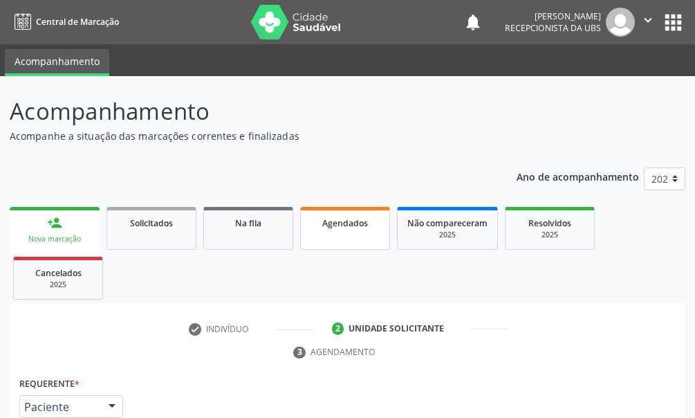
click at [330, 232] on link "Agendados" at bounding box center [345, 228] width 90 height 43
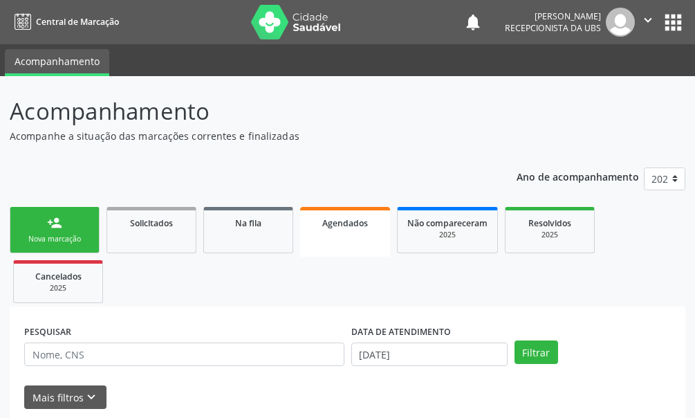
click at [44, 228] on link "person_add Nova marcação" at bounding box center [55, 230] width 90 height 46
